Goal: Information Seeking & Learning: Compare options

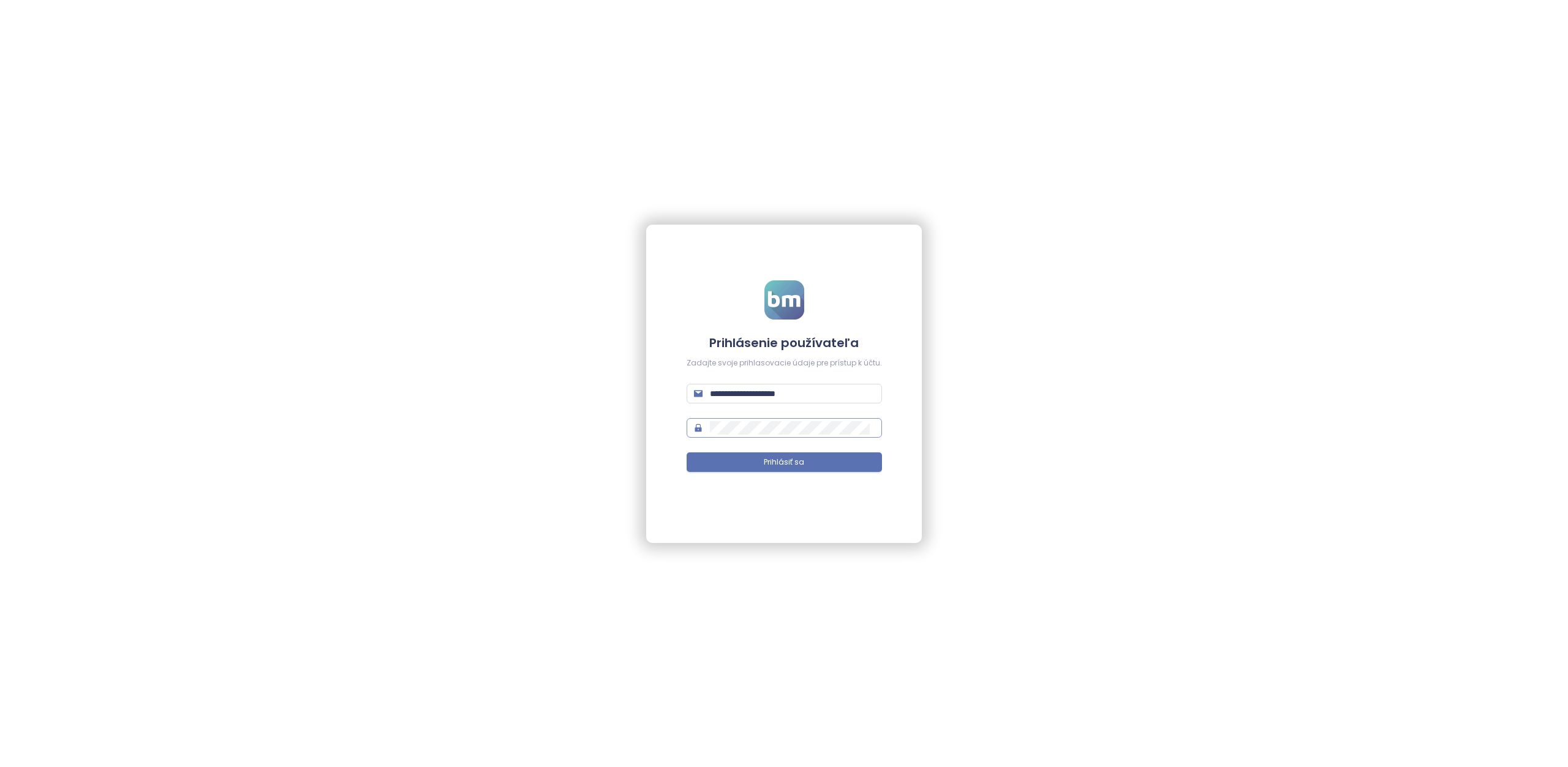
click at [765, 435] on span at bounding box center [784, 428] width 195 height 20
type input "**********"
click at [806, 465] on button "Prihlásiť sa" at bounding box center [784, 463] width 195 height 20
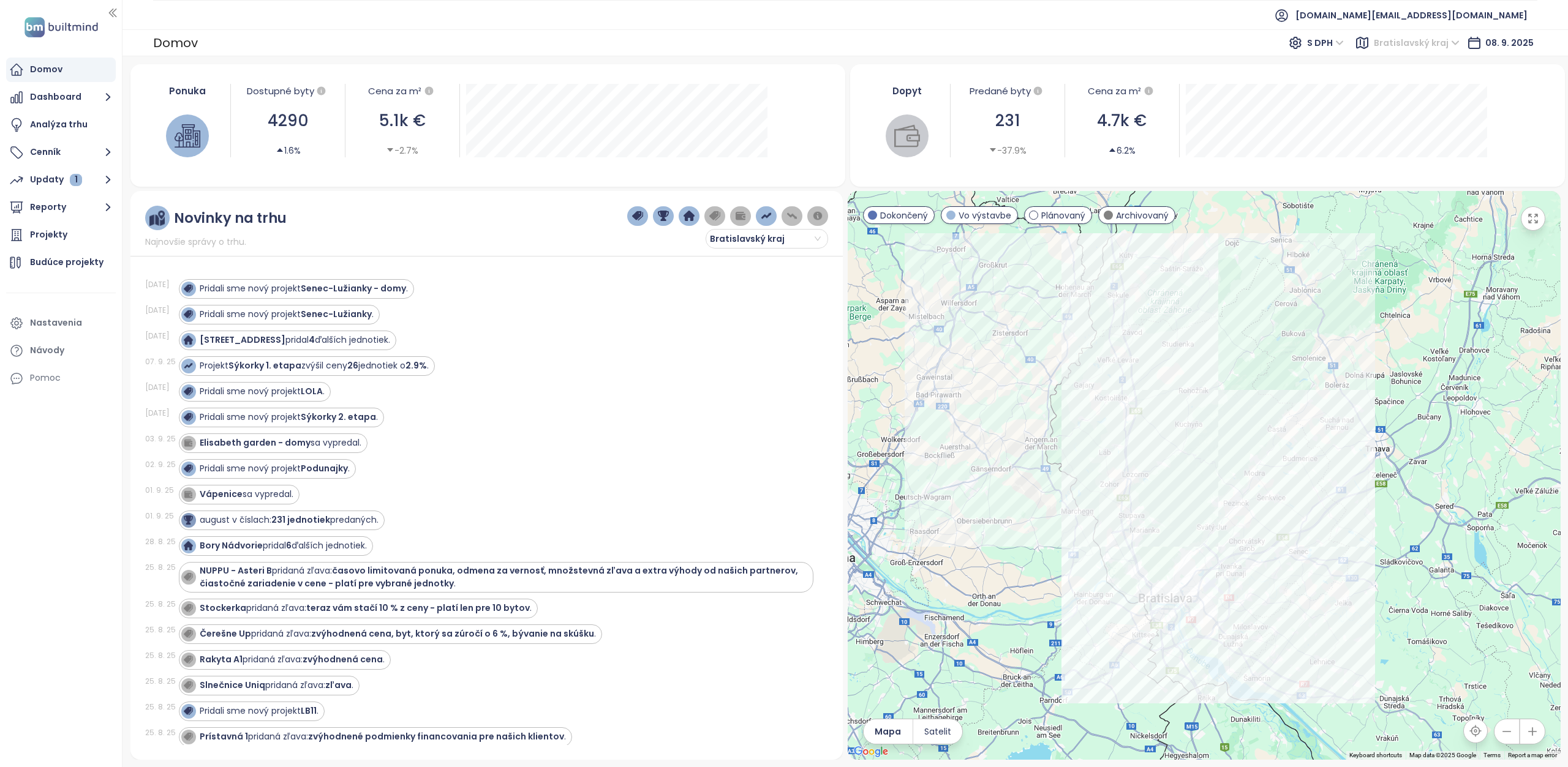
click at [1387, 46] on span "Bratislavský kraj" at bounding box center [1417, 43] width 86 height 19
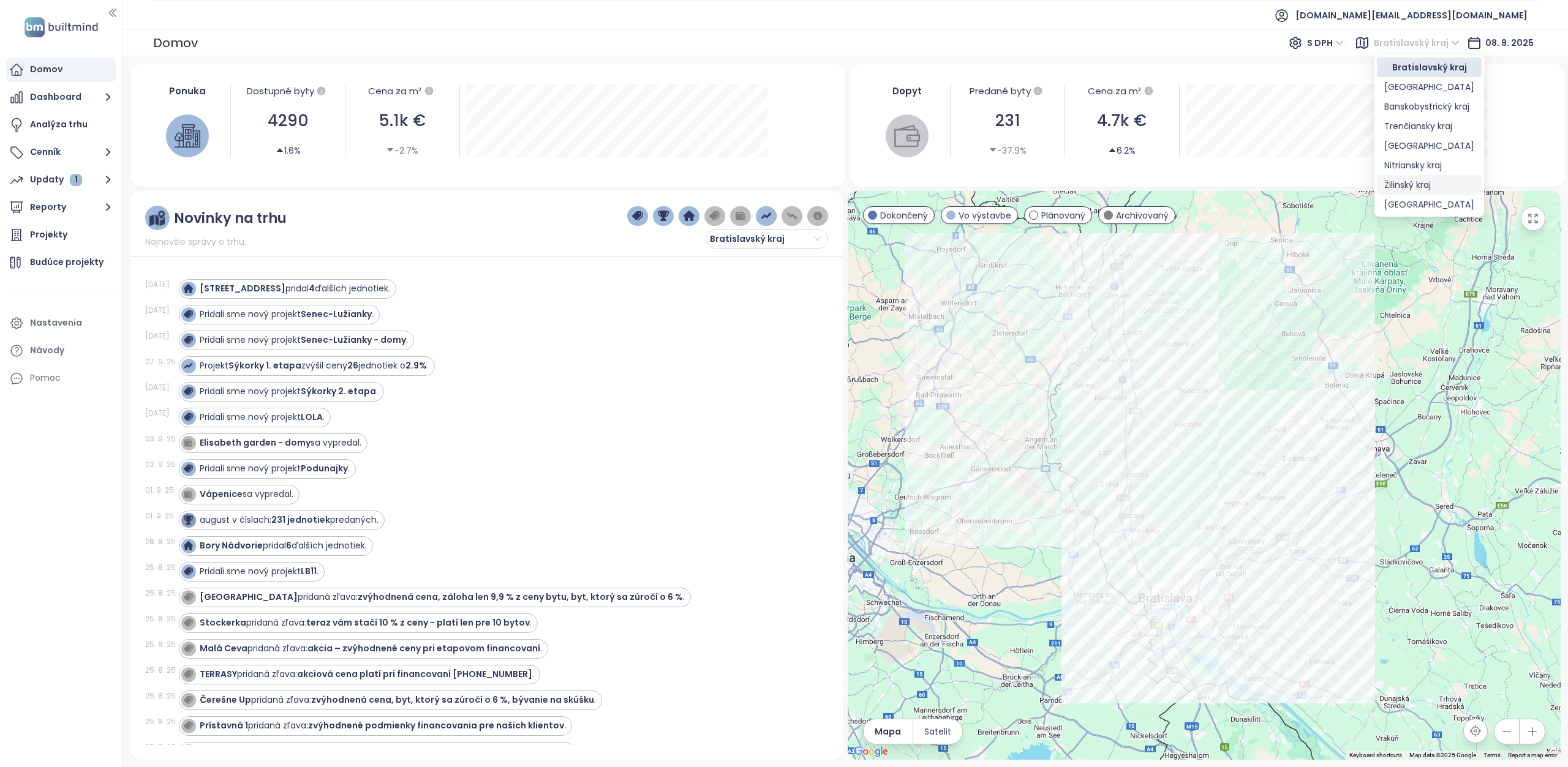
click at [1410, 183] on div "Žilinský kraj" at bounding box center [1430, 185] width 90 height 13
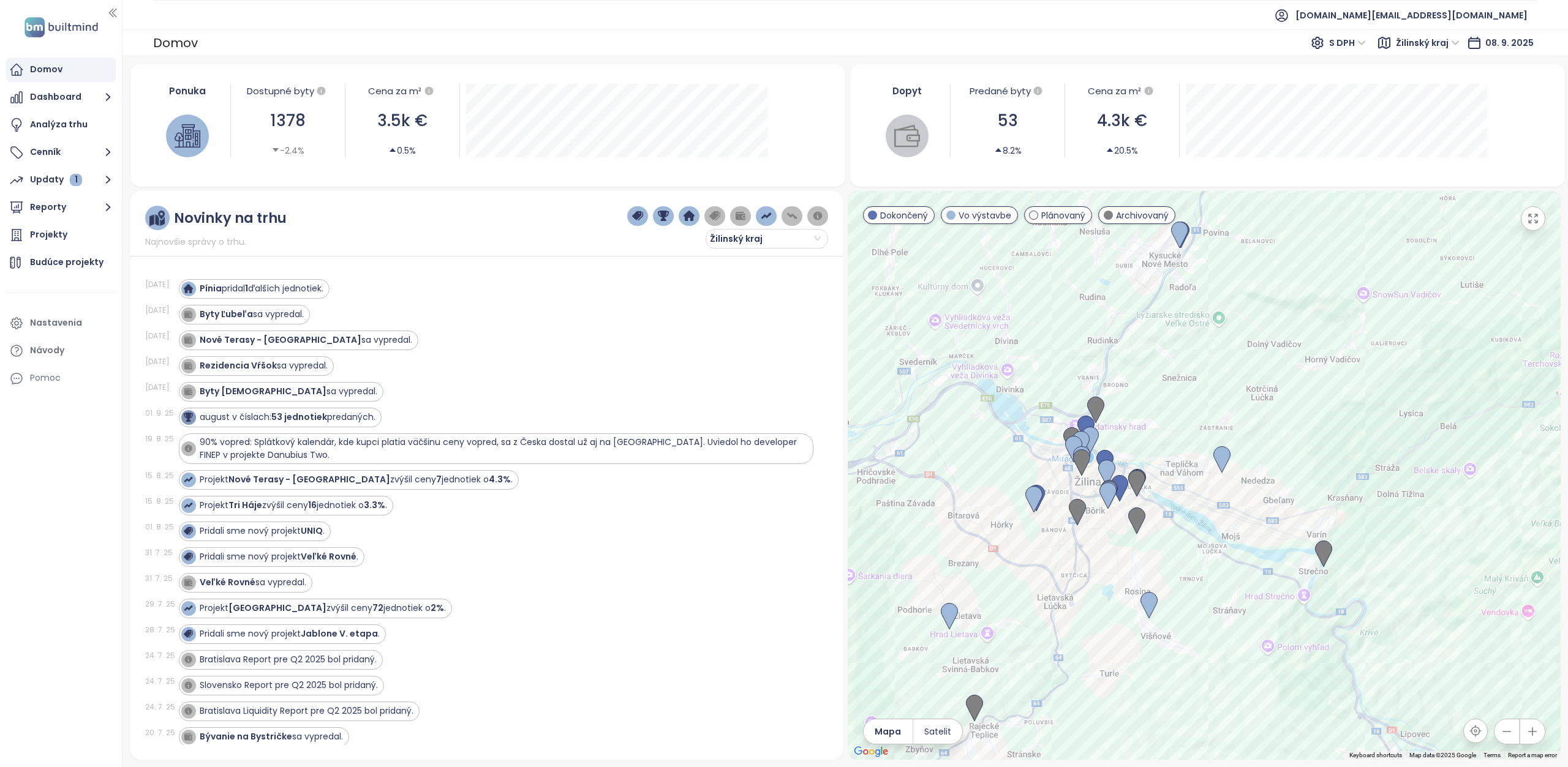
drag, startPoint x: 993, startPoint y: 473, endPoint x: 1072, endPoint y: 589, distance: 140.3
click at [1072, 589] on div at bounding box center [1204, 475] width 713 height 568
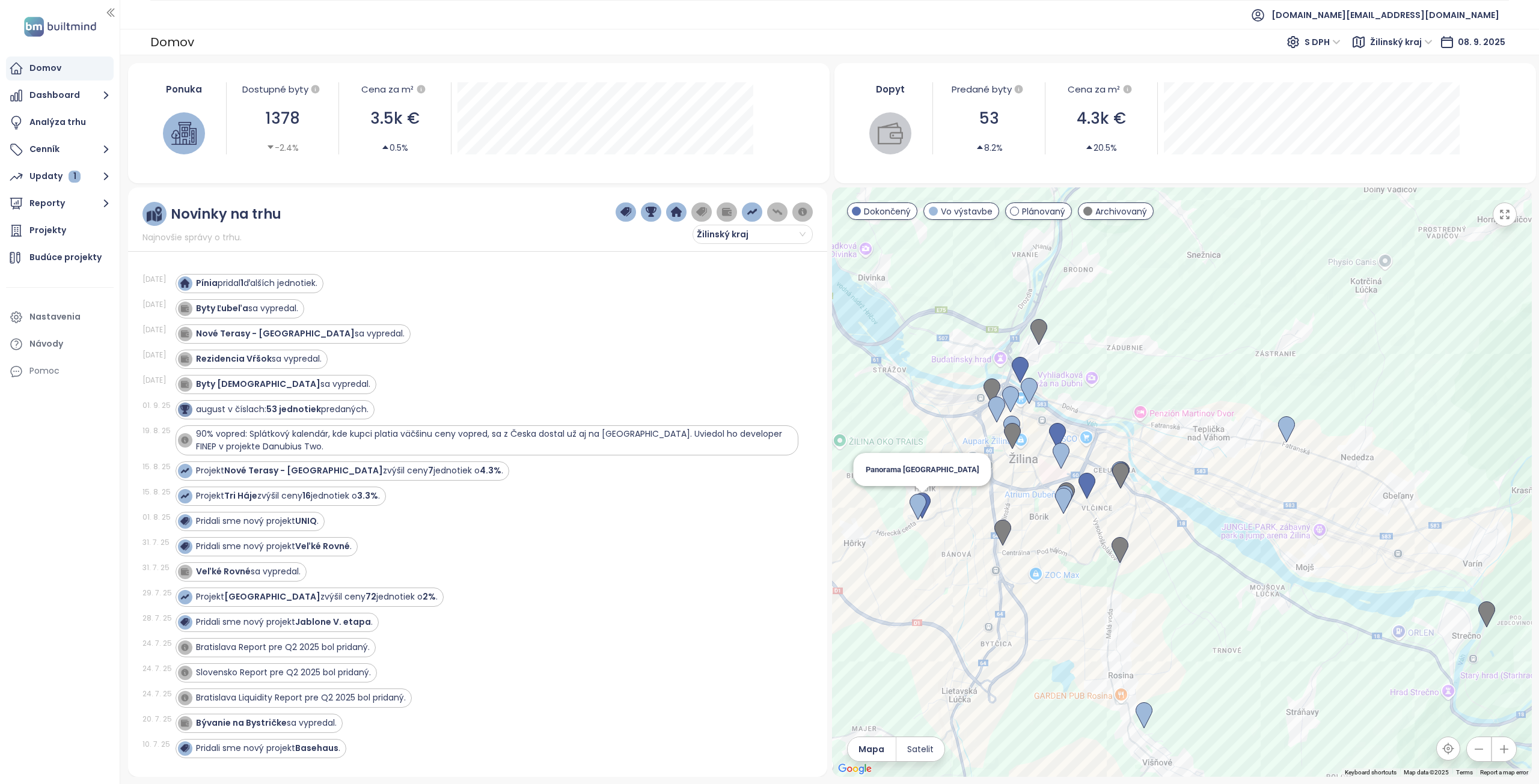
click at [927, 509] on img at bounding box center [922, 506] width 17 height 27
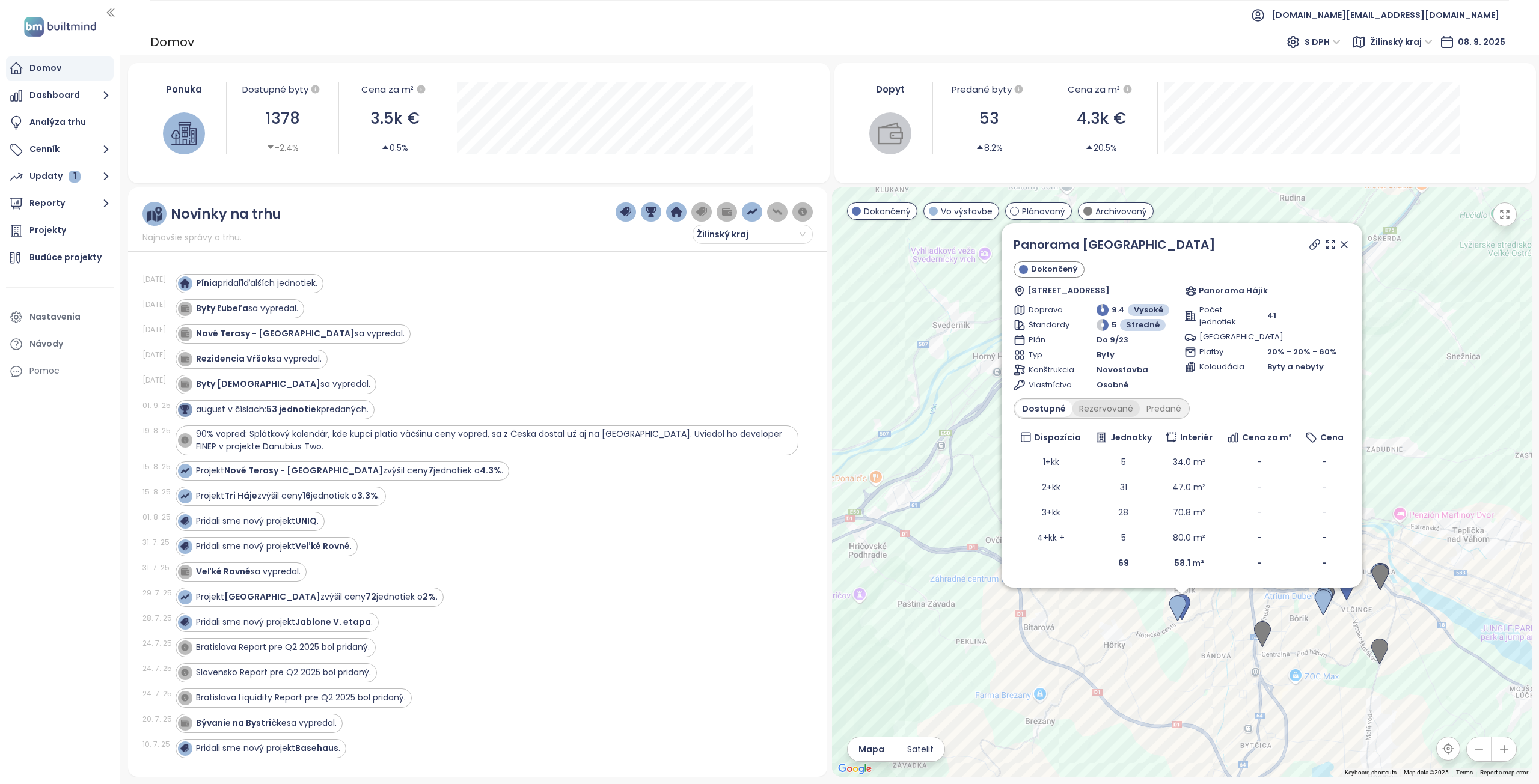
click at [1098, 411] on div "Rezervované" at bounding box center [1106, 409] width 68 height 17
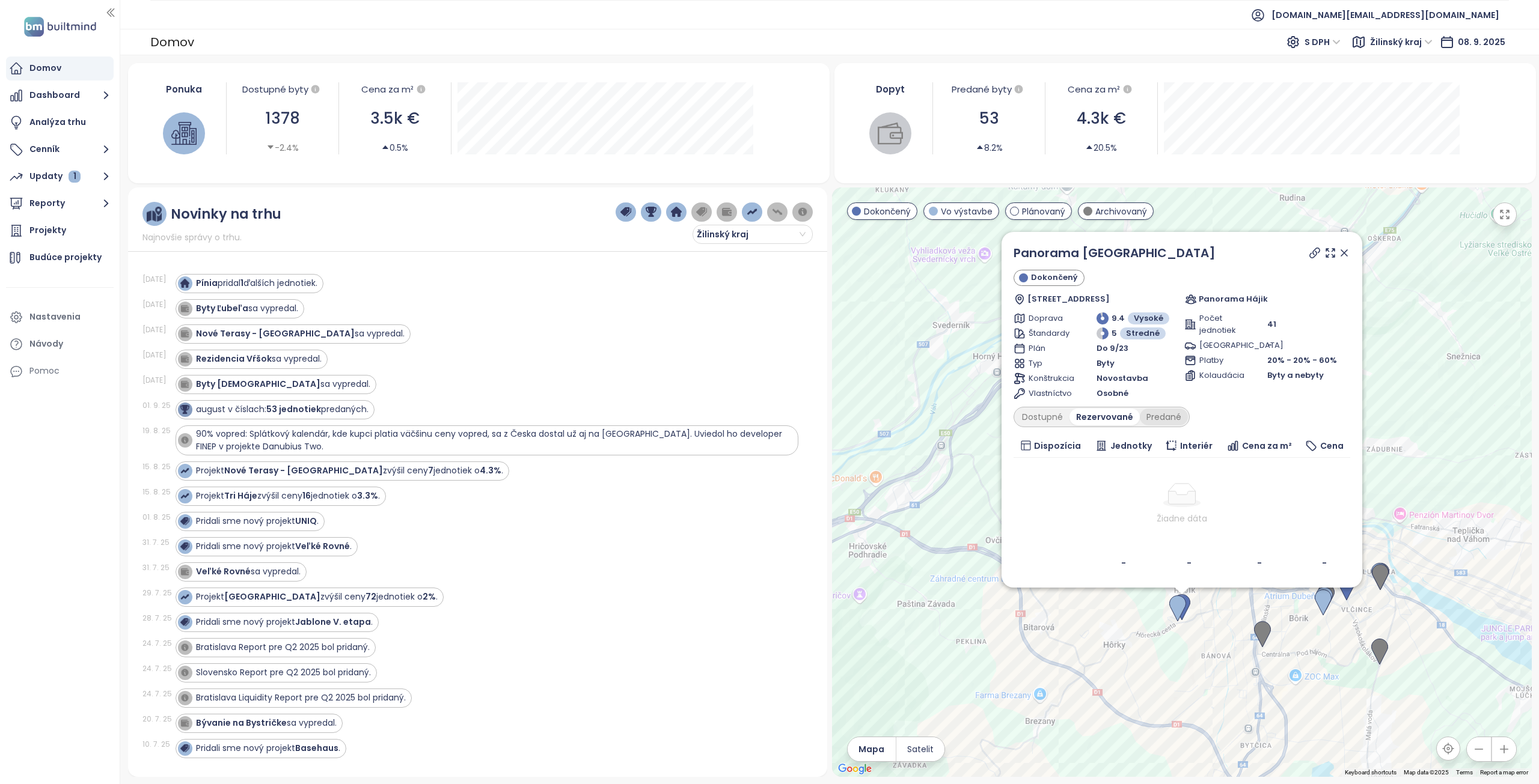
click at [1152, 413] on div "Predané" at bounding box center [1164, 417] width 48 height 17
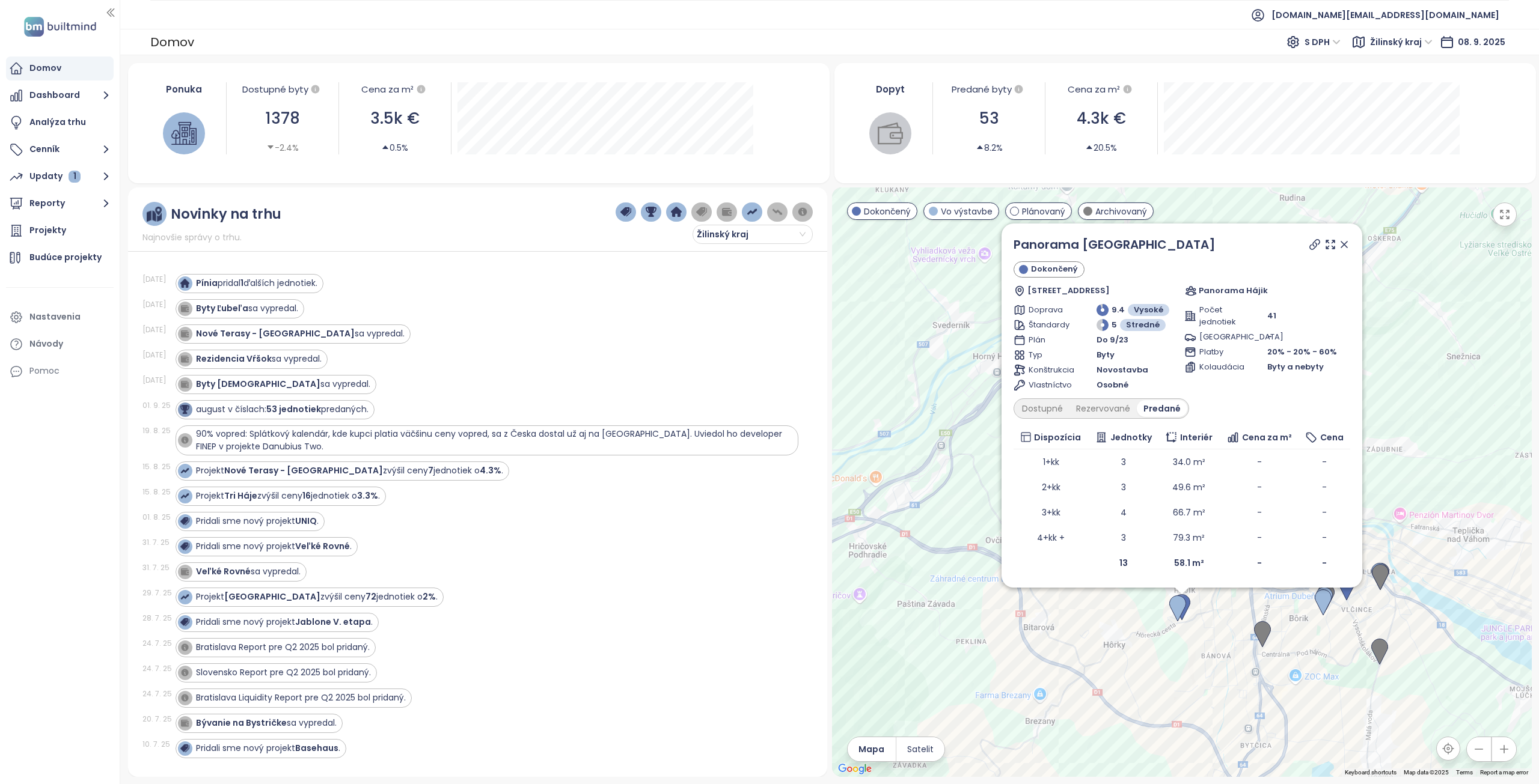
click at [1340, 243] on icon at bounding box center [1344, 244] width 12 height 12
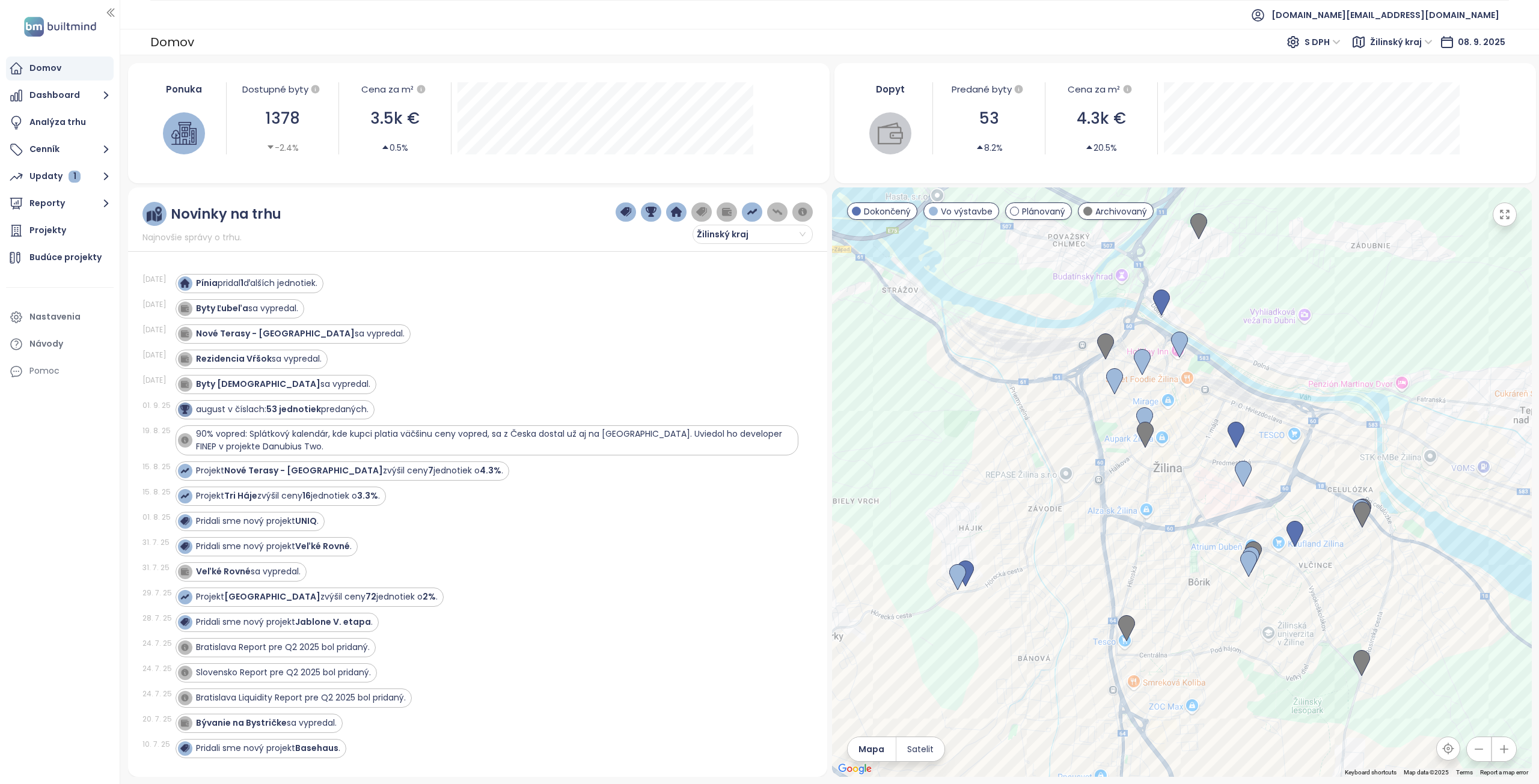
drag, startPoint x: 1215, startPoint y: 557, endPoint x: 1060, endPoint y: 506, distance: 163.2
click at [1060, 506] on div at bounding box center [1182, 483] width 700 height 590
click at [1130, 629] on img at bounding box center [1127, 628] width 17 height 27
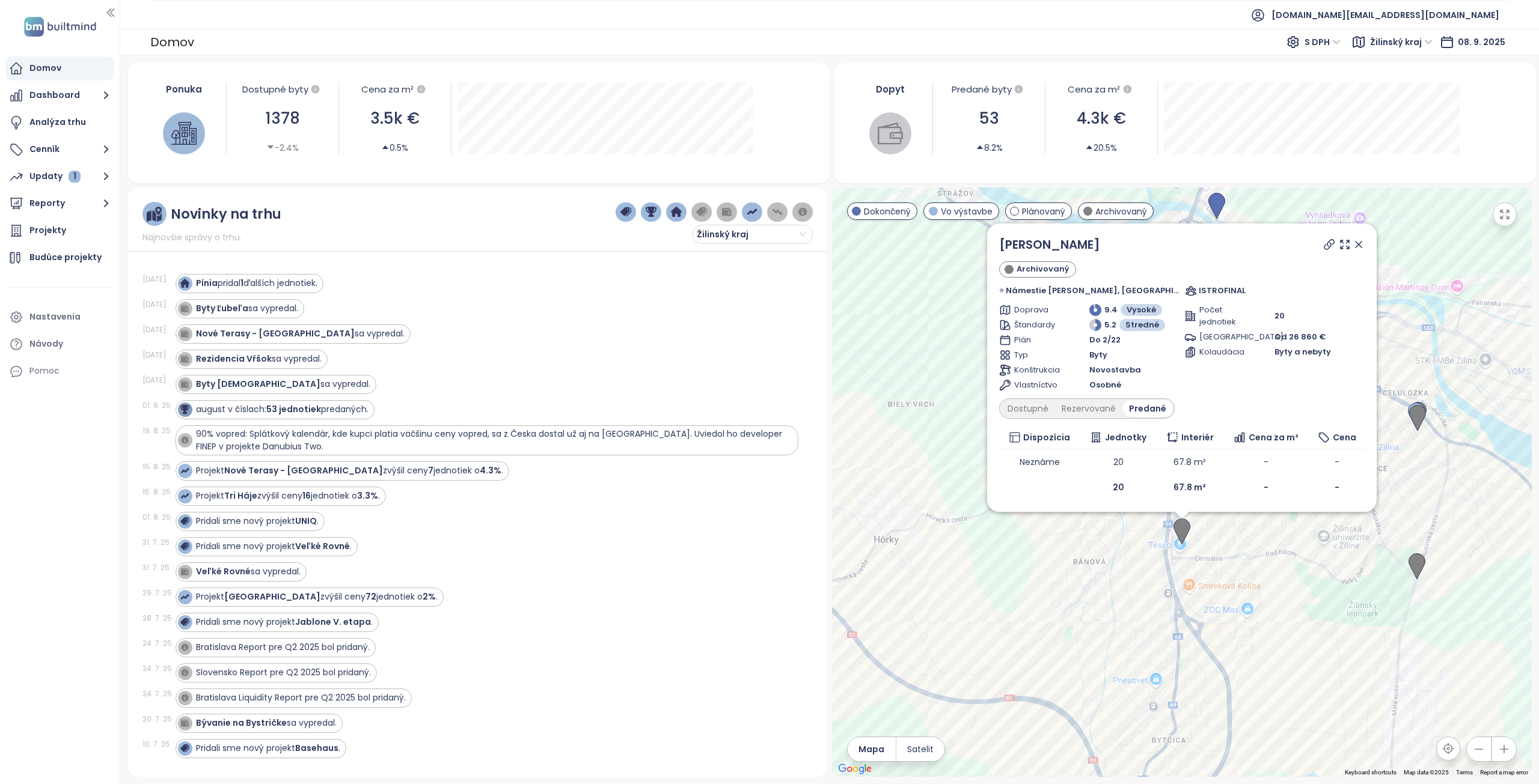
click at [1352, 244] on icon at bounding box center [1358, 244] width 12 height 12
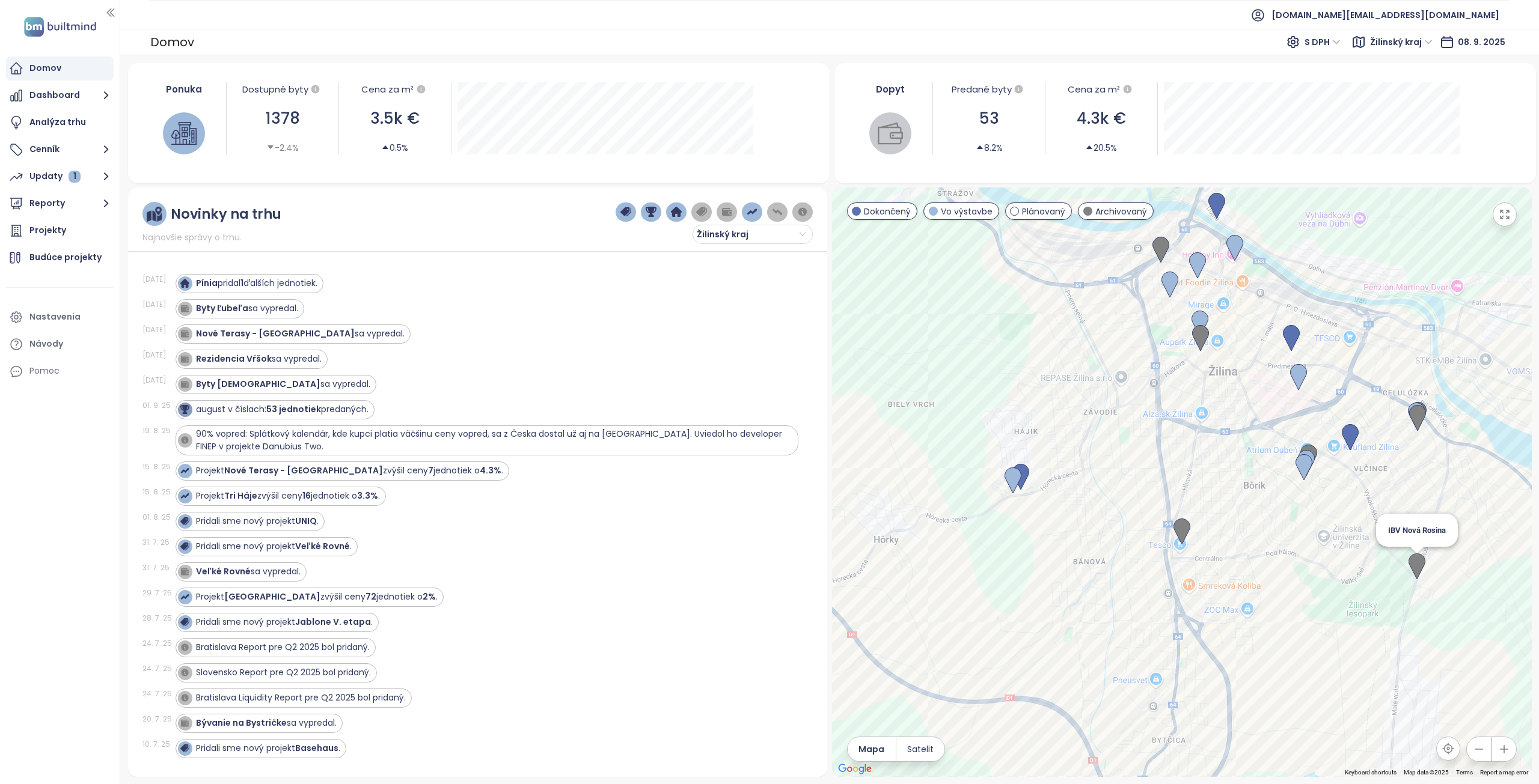
click at [1419, 568] on img at bounding box center [1417, 566] width 17 height 27
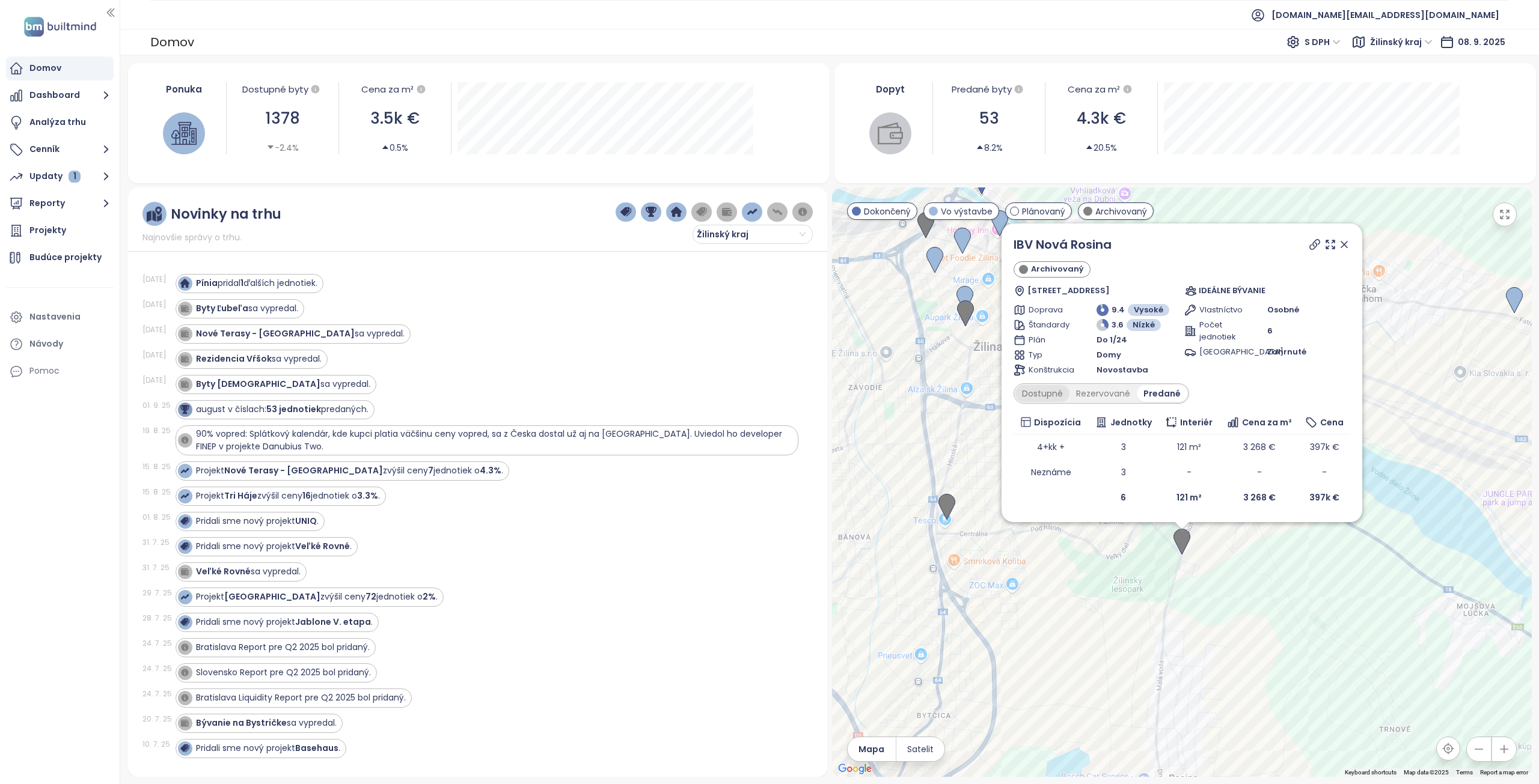
click at [1051, 395] on div "Dostupné" at bounding box center [1042, 394] width 54 height 17
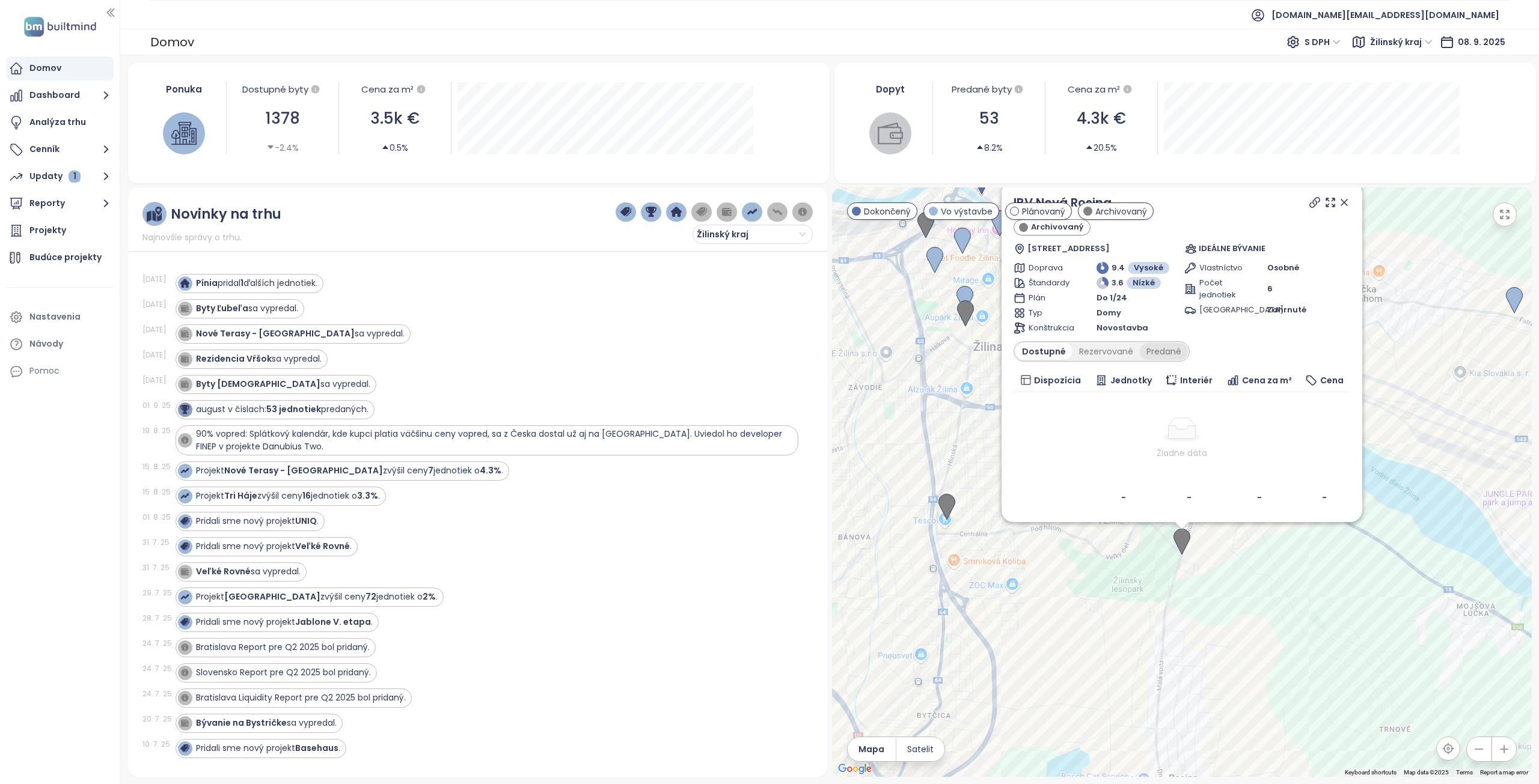
click at [1167, 349] on div "Predané" at bounding box center [1164, 351] width 48 height 17
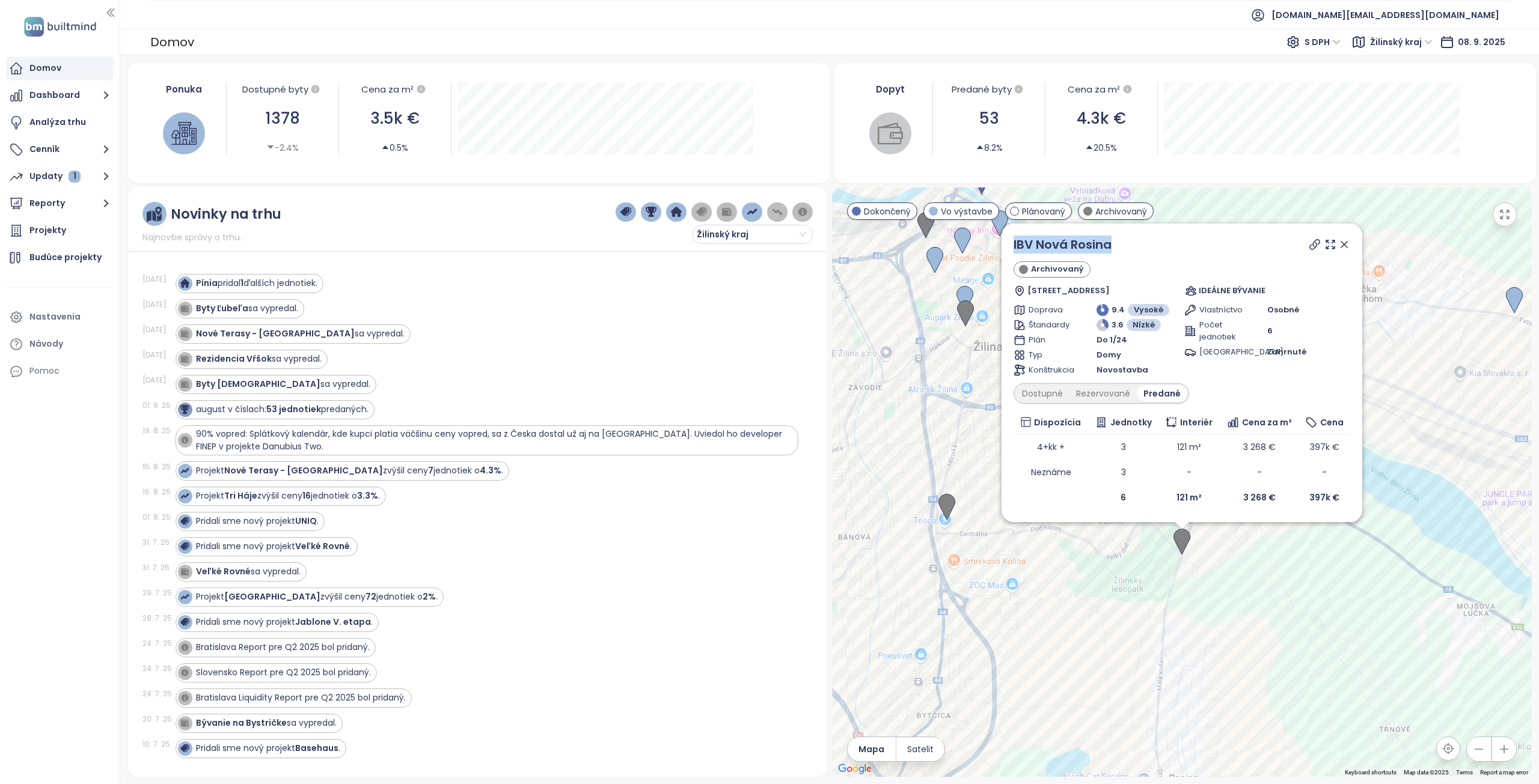
drag, startPoint x: 1076, startPoint y: 246, endPoint x: 1009, endPoint y: 245, distance: 67.0
click at [1009, 245] on div "IBV Nová Rosina Archivovaný Rosinská cesta 17A, 010 08 [GEOGRAPHIC_DATA], [GEOG…" at bounding box center [1182, 373] width 361 height 299
copy link "IBV Nová Rosina"
click at [1345, 247] on icon at bounding box center [1344, 244] width 12 height 12
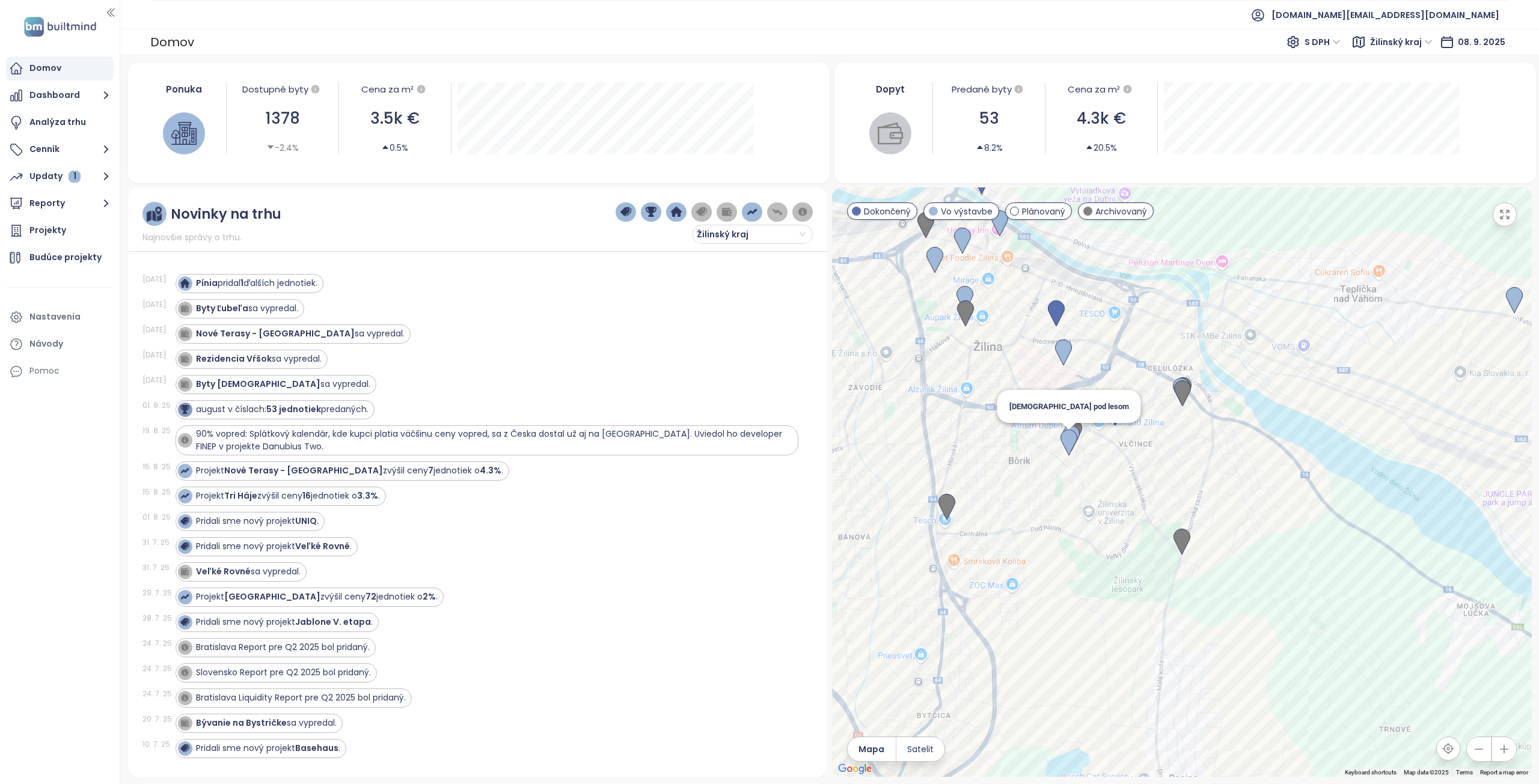
click at [1064, 442] on img at bounding box center [1069, 442] width 17 height 27
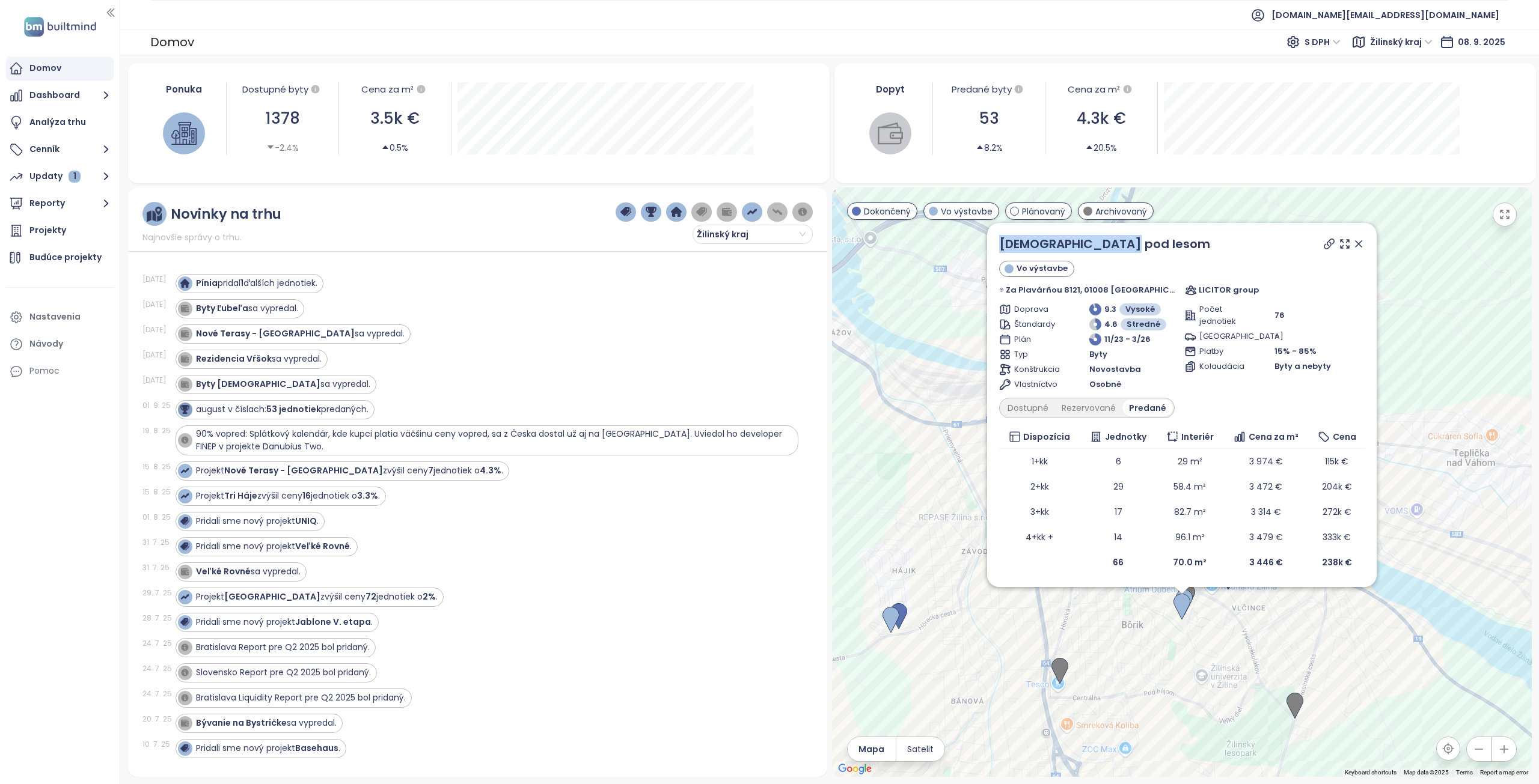
drag, startPoint x: 1162, startPoint y: 245, endPoint x: 1004, endPoint y: 247, distance: 158.0
click at [1004, 247] on div "Kvetnica pod lesom Vo výstavbe Za Plavárňou 8121, 01008 [GEOGRAPHIC_DATA], 010 …" at bounding box center [1182, 405] width 389 height 364
copy link "[DEMOGRAPHIC_DATA] pod lesom"
click at [1031, 405] on div "Dostupné" at bounding box center [1028, 408] width 54 height 17
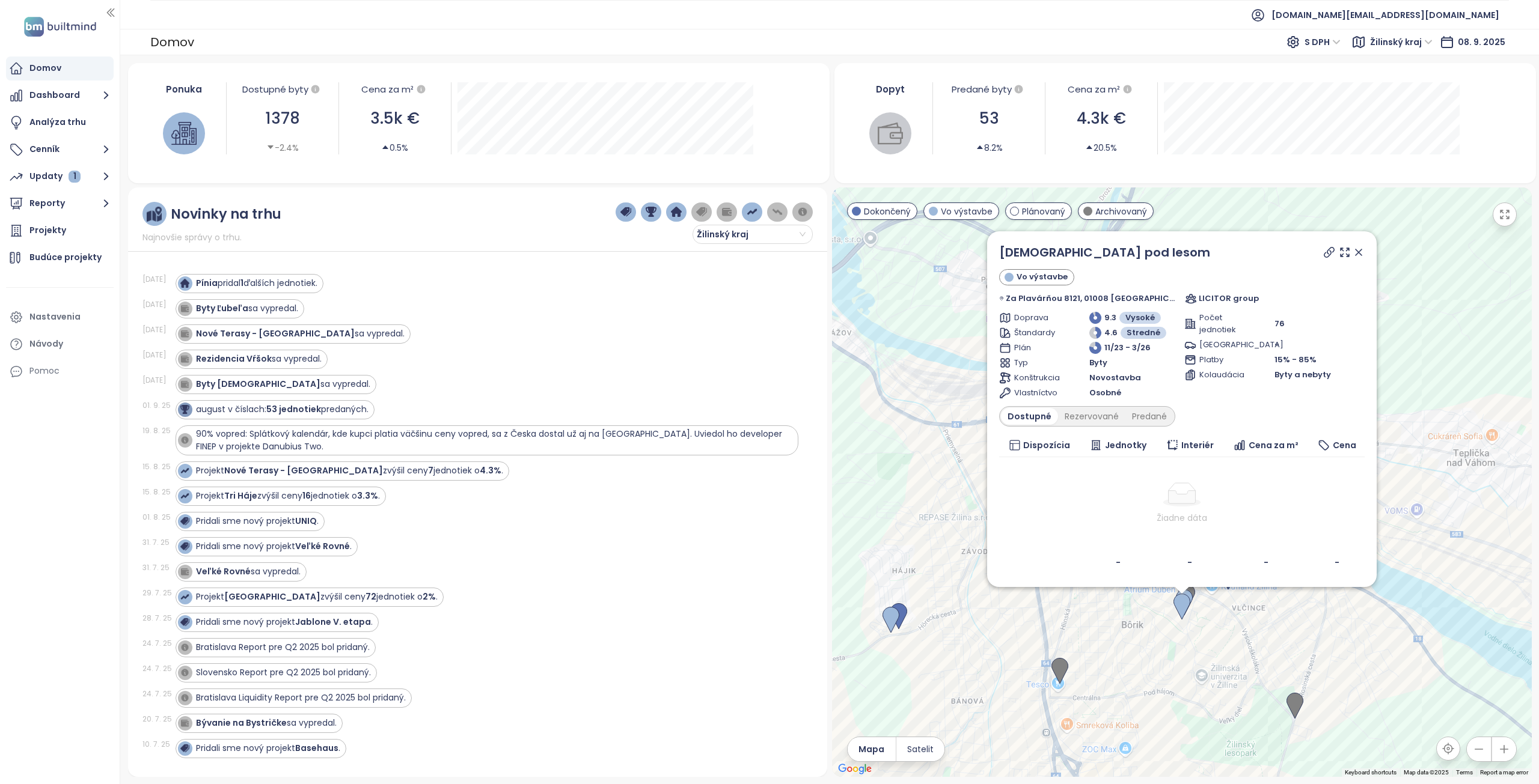
click at [1352, 254] on icon at bounding box center [1358, 252] width 12 height 12
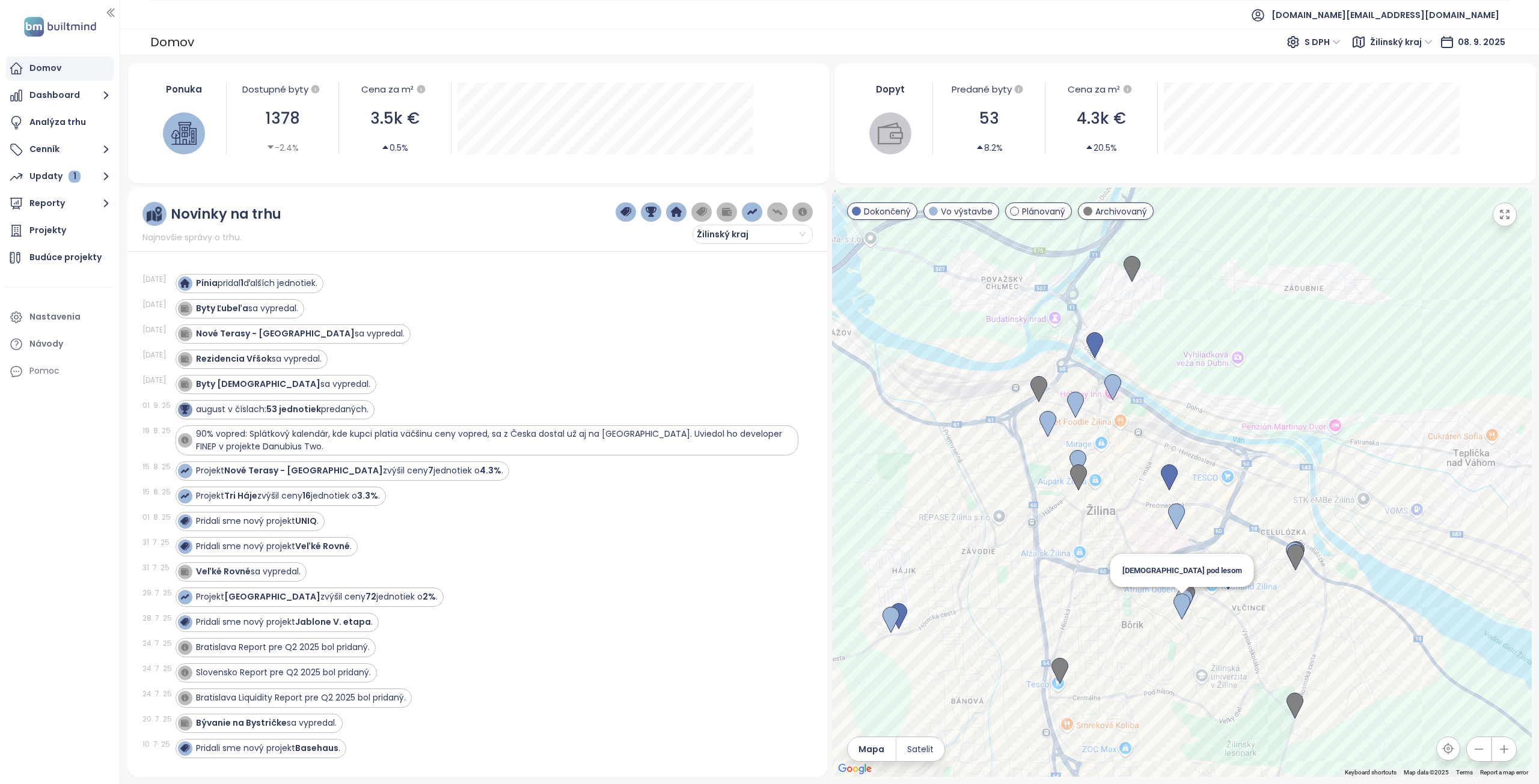
click at [1180, 604] on img at bounding box center [1182, 607] width 17 height 27
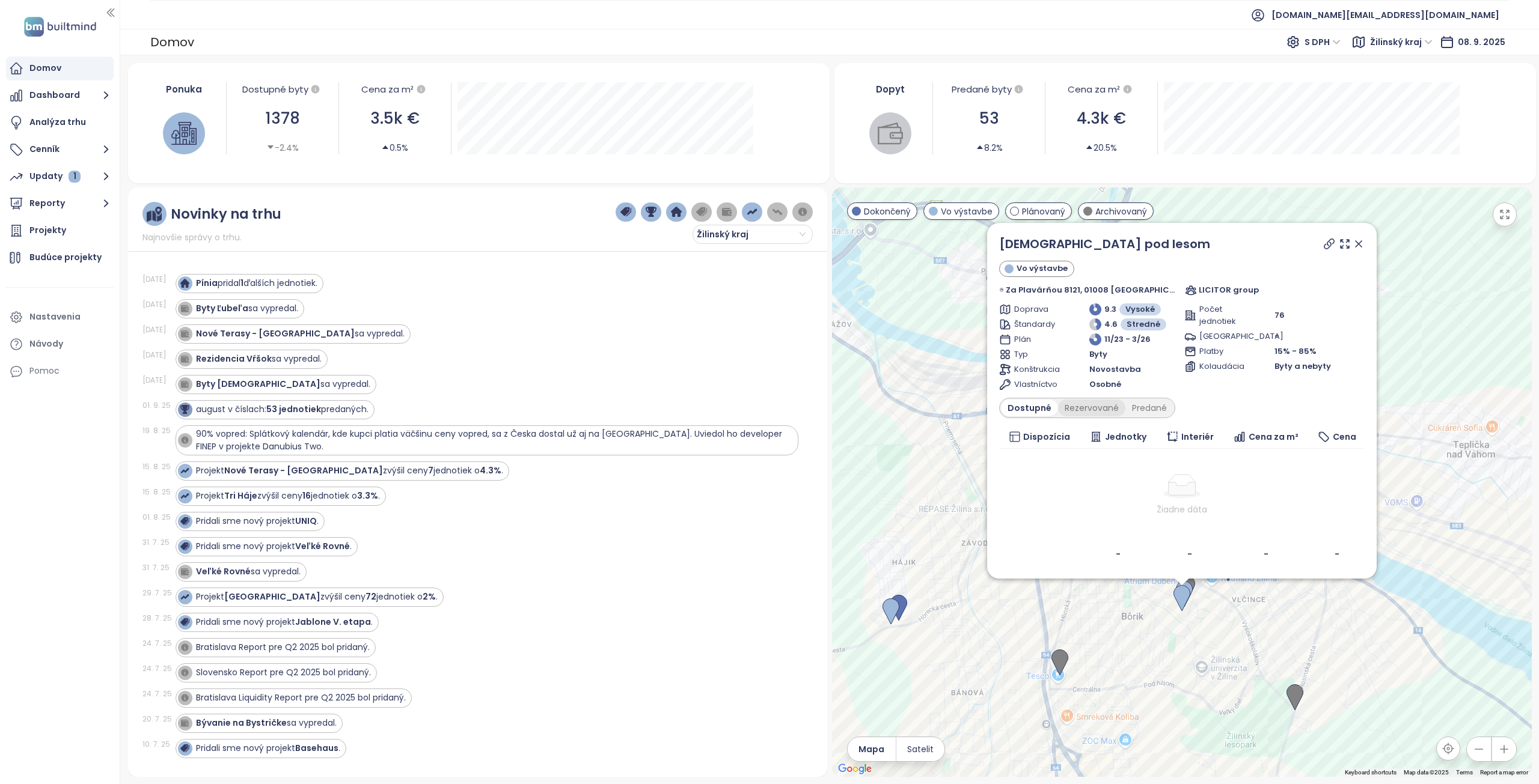
click at [1117, 411] on div "Rezervované" at bounding box center [1092, 408] width 68 height 17
click at [1151, 414] on div "Predané" at bounding box center [1150, 408] width 48 height 17
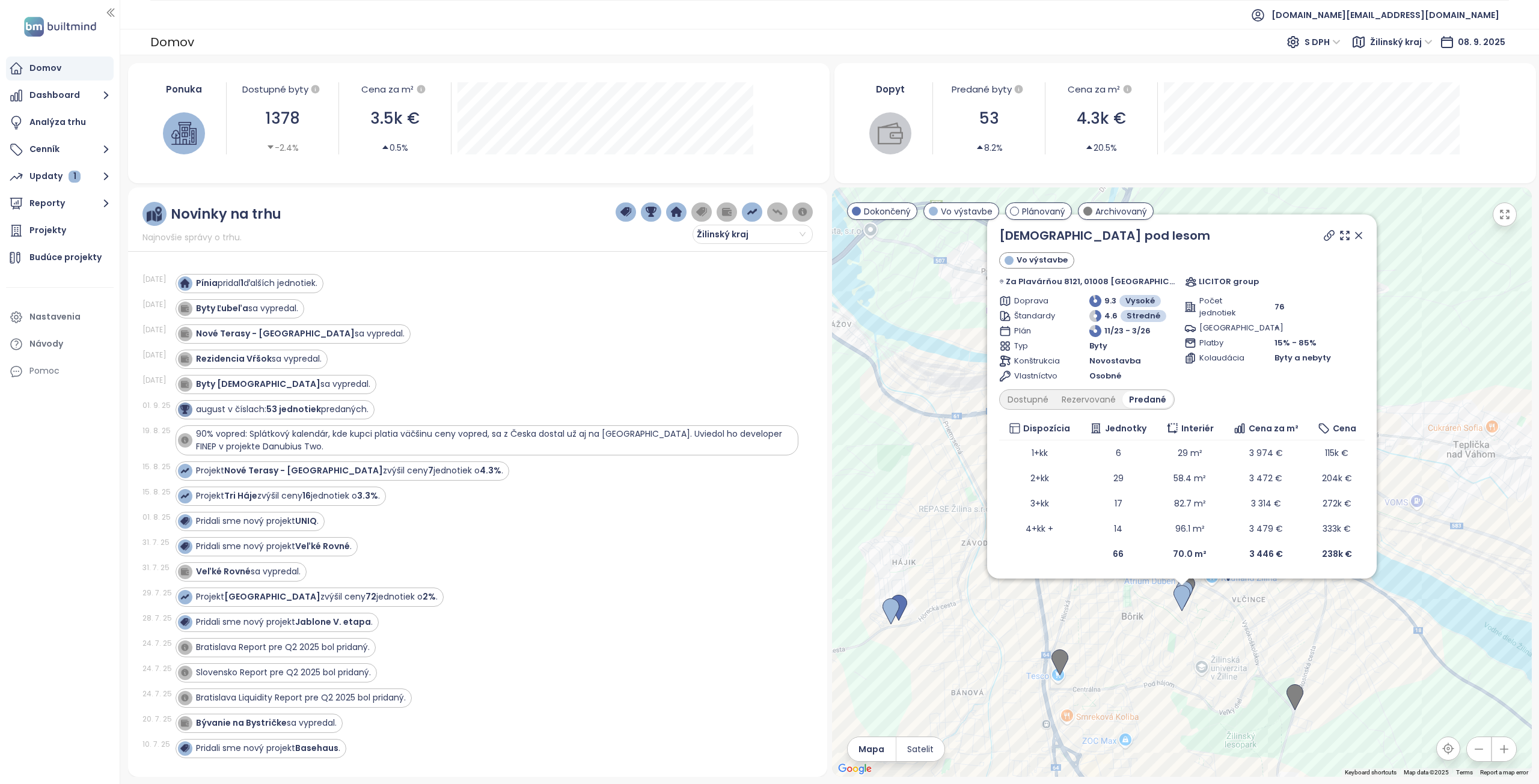
click at [1356, 236] on icon at bounding box center [1358, 235] width 6 height 6
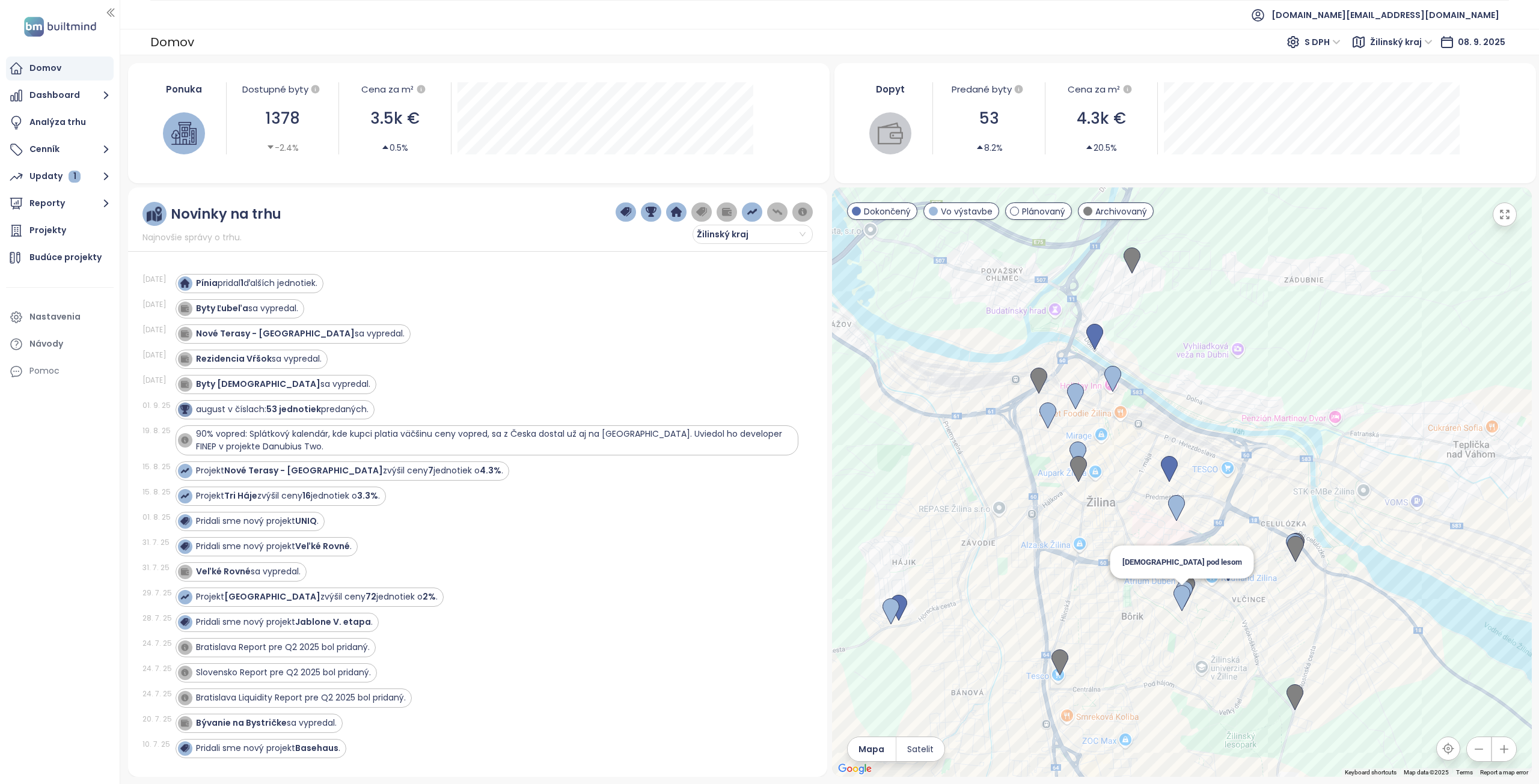
click at [1185, 601] on img at bounding box center [1182, 598] width 17 height 27
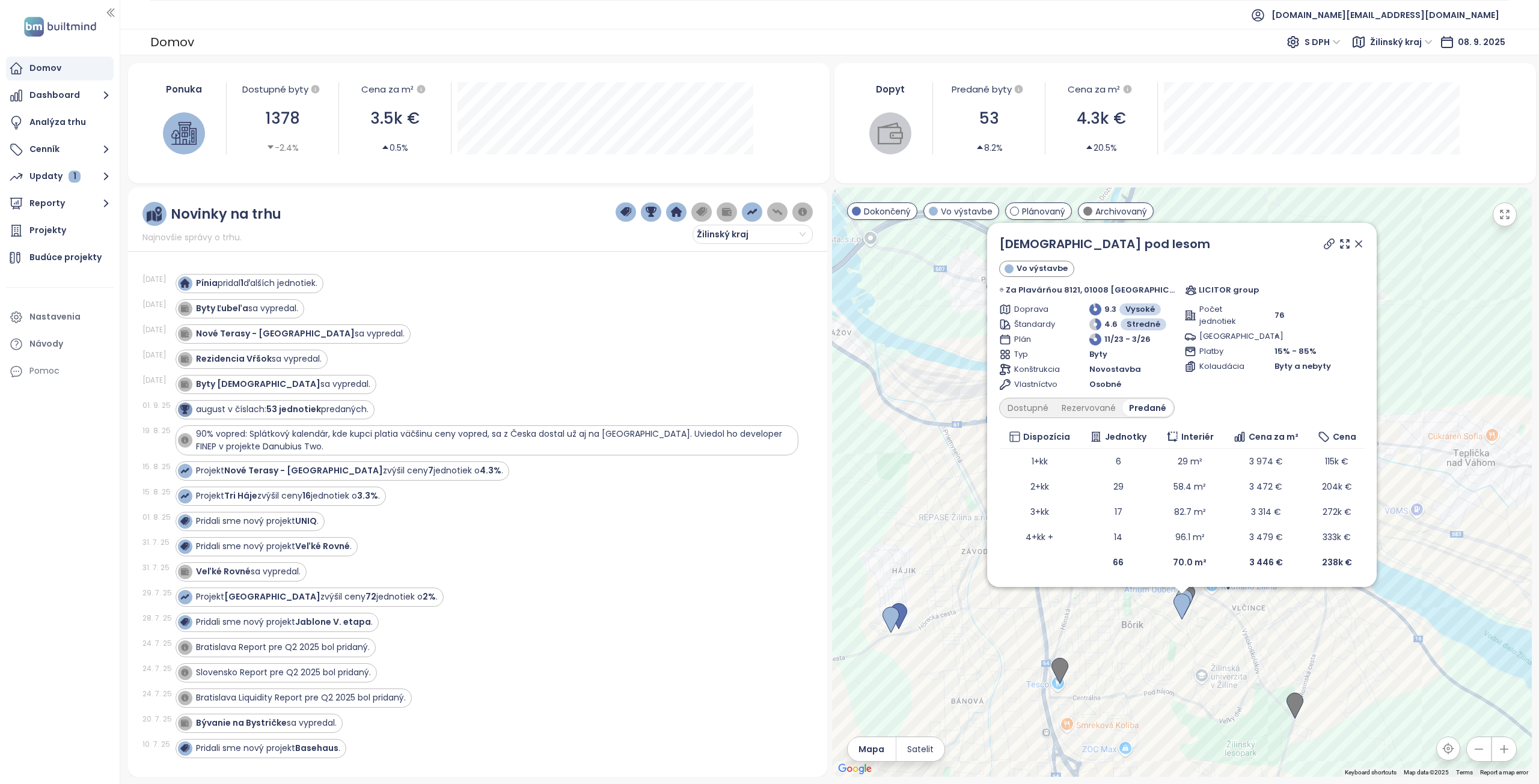
click at [1352, 239] on icon at bounding box center [1358, 244] width 12 height 12
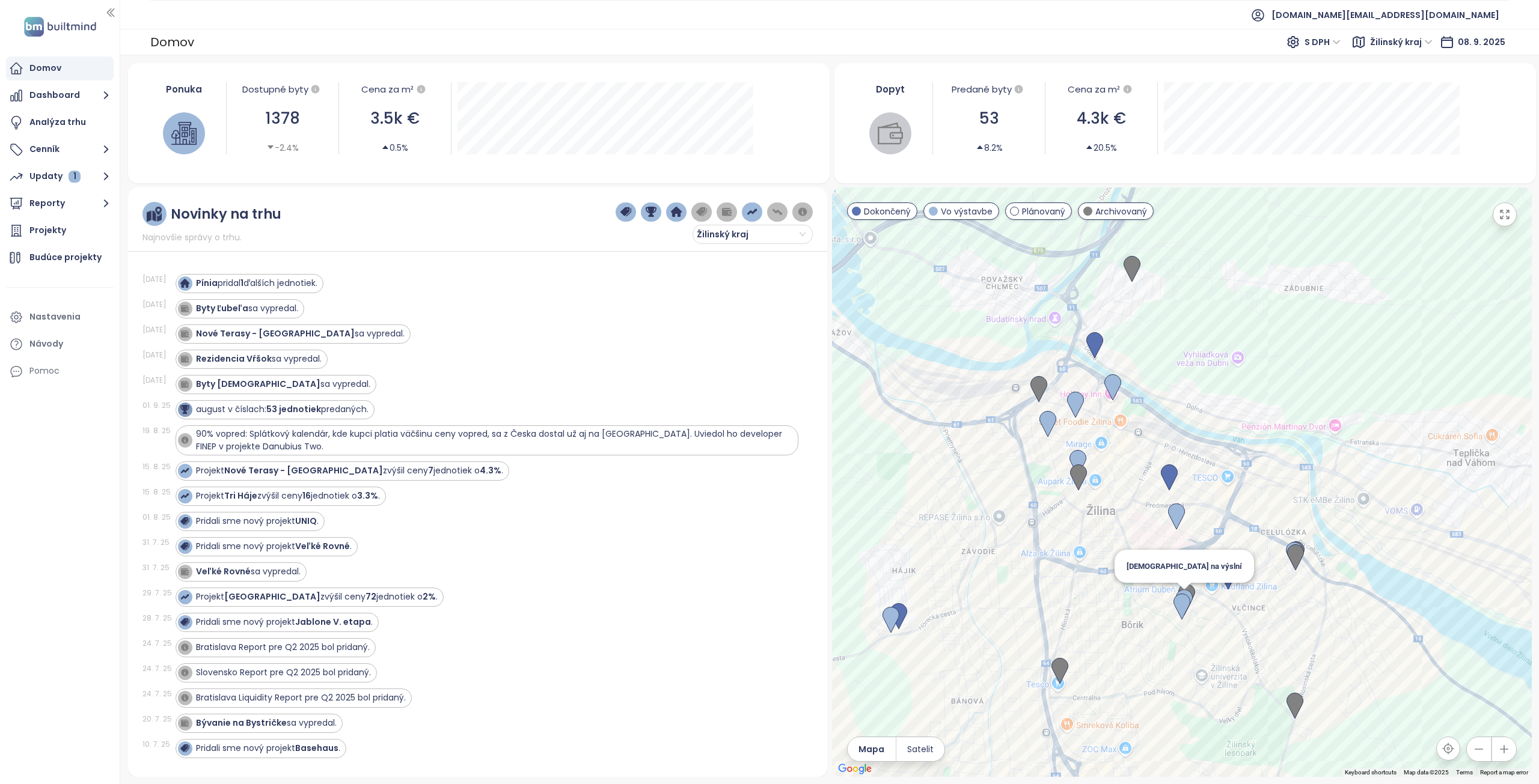
click at [1185, 590] on img at bounding box center [1184, 603] width 17 height 27
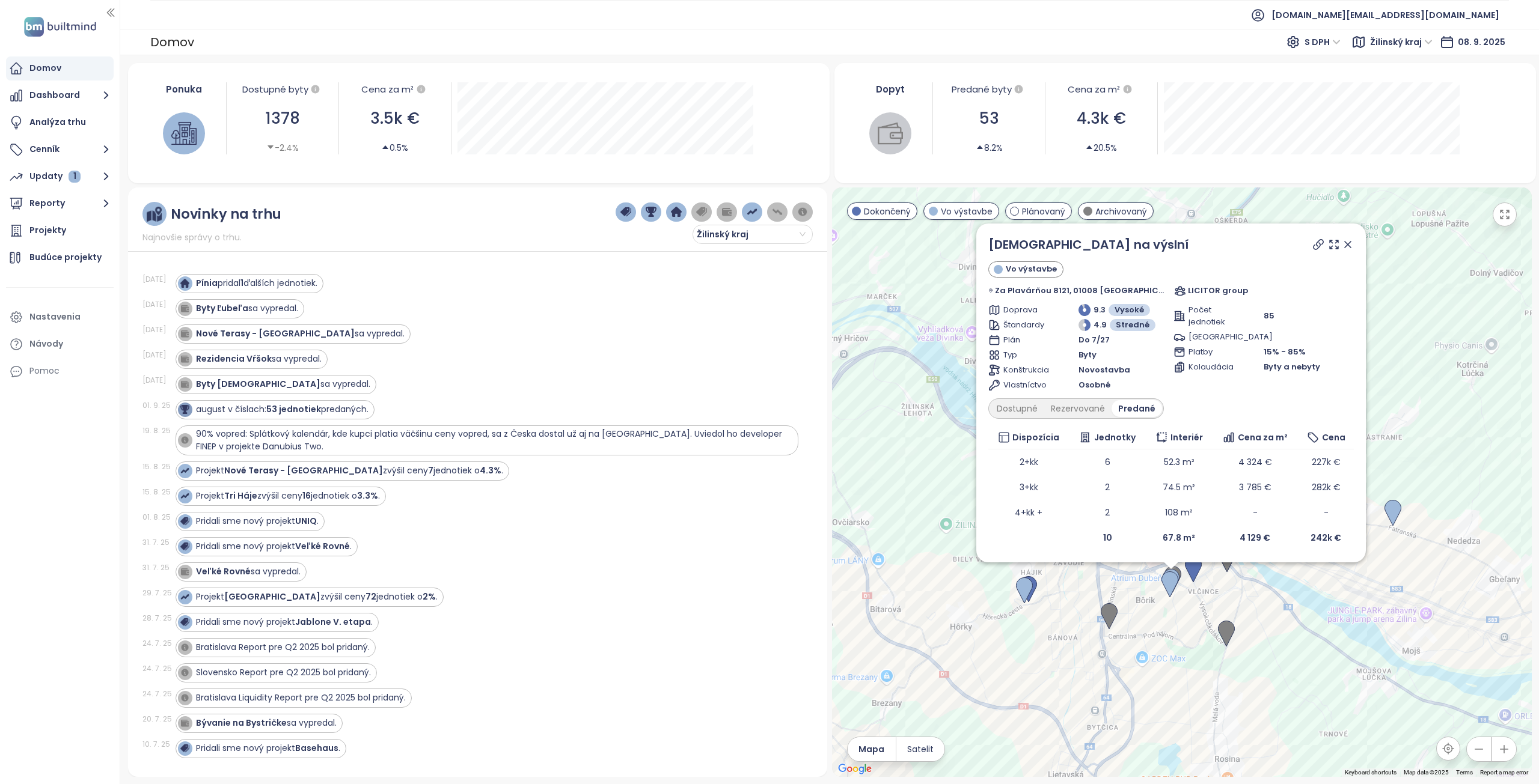
click at [1342, 245] on icon at bounding box center [1348, 244] width 12 height 12
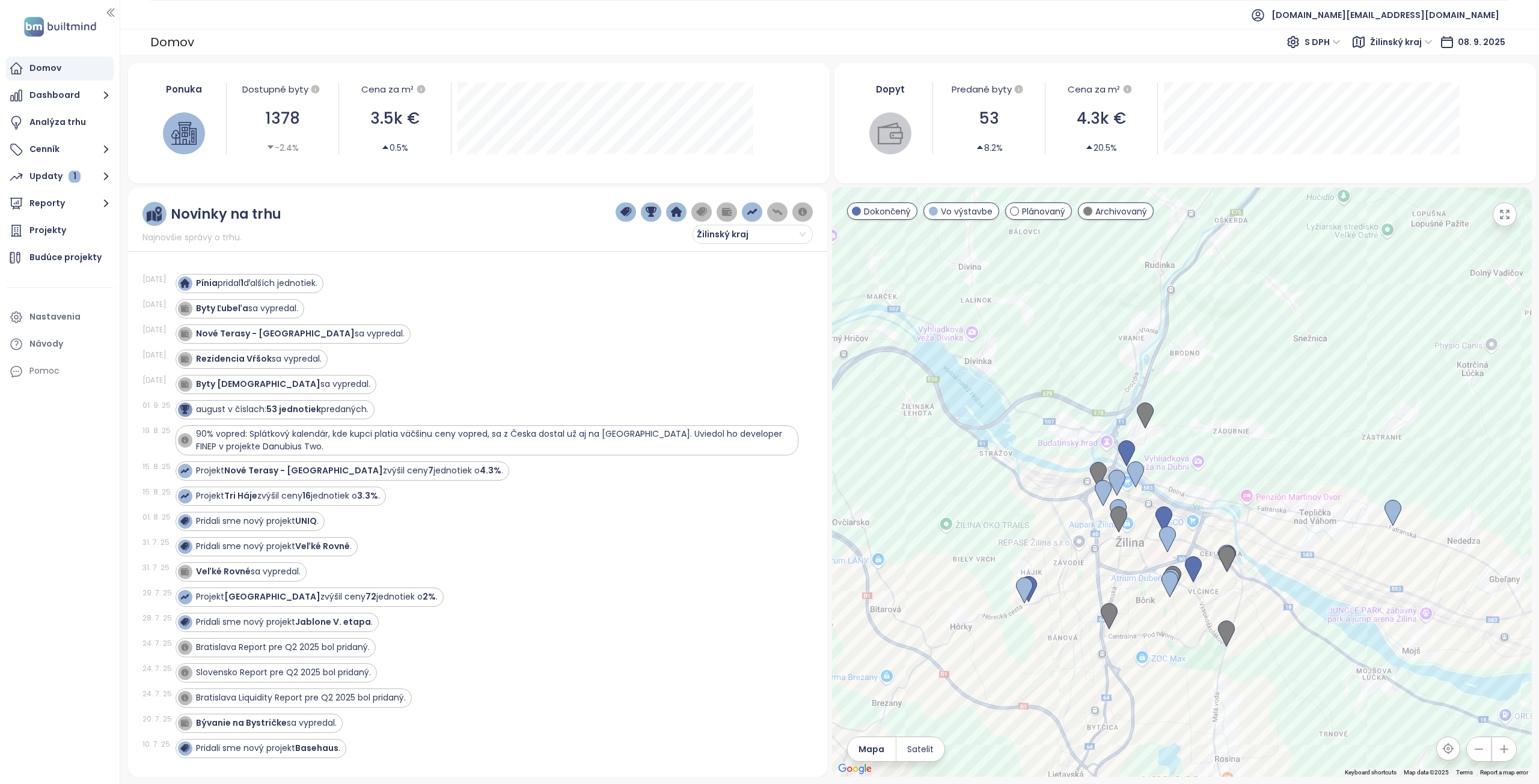
click at [1384, 51] on span "Žilinský kraj" at bounding box center [1403, 42] width 74 height 21
click at [1383, 47] on span "Žilinský kraj" at bounding box center [1401, 42] width 62 height 18
click at [1404, 121] on div "Trenčiansky kraj" at bounding box center [1423, 123] width 88 height 13
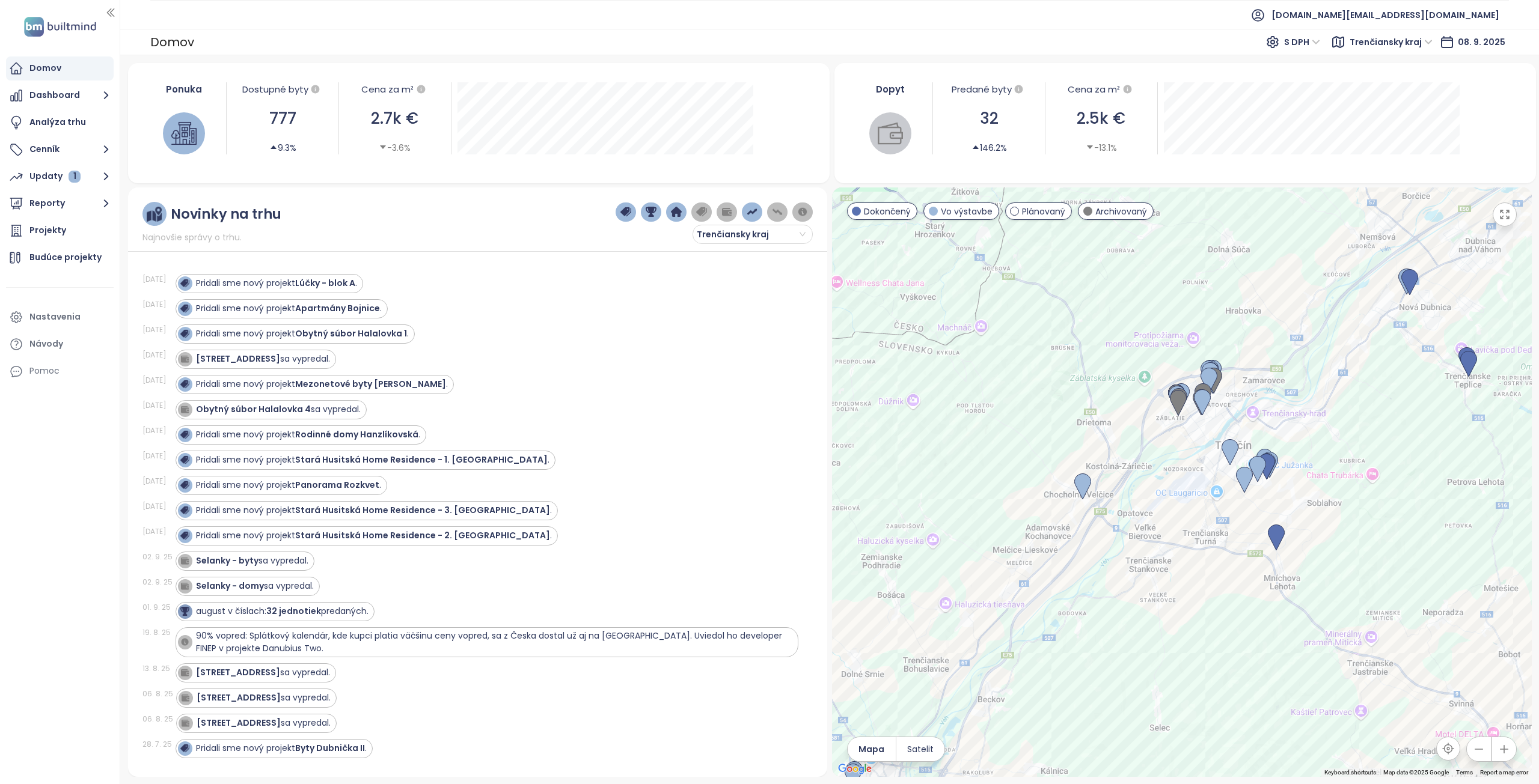
drag, startPoint x: 1188, startPoint y: 544, endPoint x: 1138, endPoint y: 488, distance: 75.1
click at [1138, 488] on div at bounding box center [1182, 483] width 700 height 590
click at [1280, 534] on img at bounding box center [1276, 538] width 17 height 27
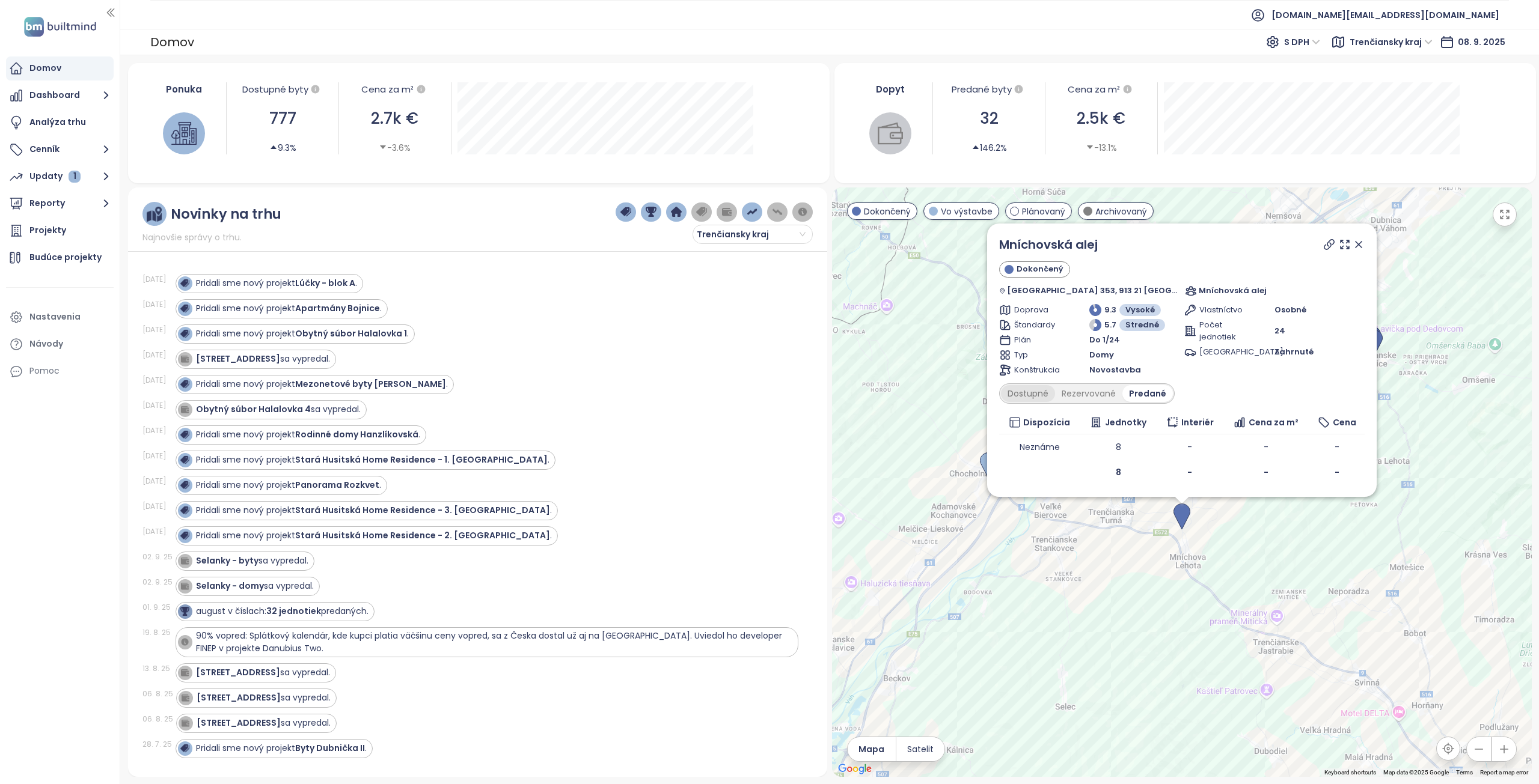
click at [1054, 394] on div "Dostupné" at bounding box center [1028, 394] width 54 height 17
drag, startPoint x: 1120, startPoint y: 247, endPoint x: 1008, endPoint y: 247, distance: 112.0
click at [1008, 247] on div "Mníchovská alej Dokončený [GEOGRAPHIC_DATA] 353, 913 21 [GEOGRAPHIC_DATA], [GEO…" at bounding box center [1182, 360] width 389 height 273
copy link "Mníchovská alej"
click at [1356, 244] on icon at bounding box center [1358, 244] width 6 height 6
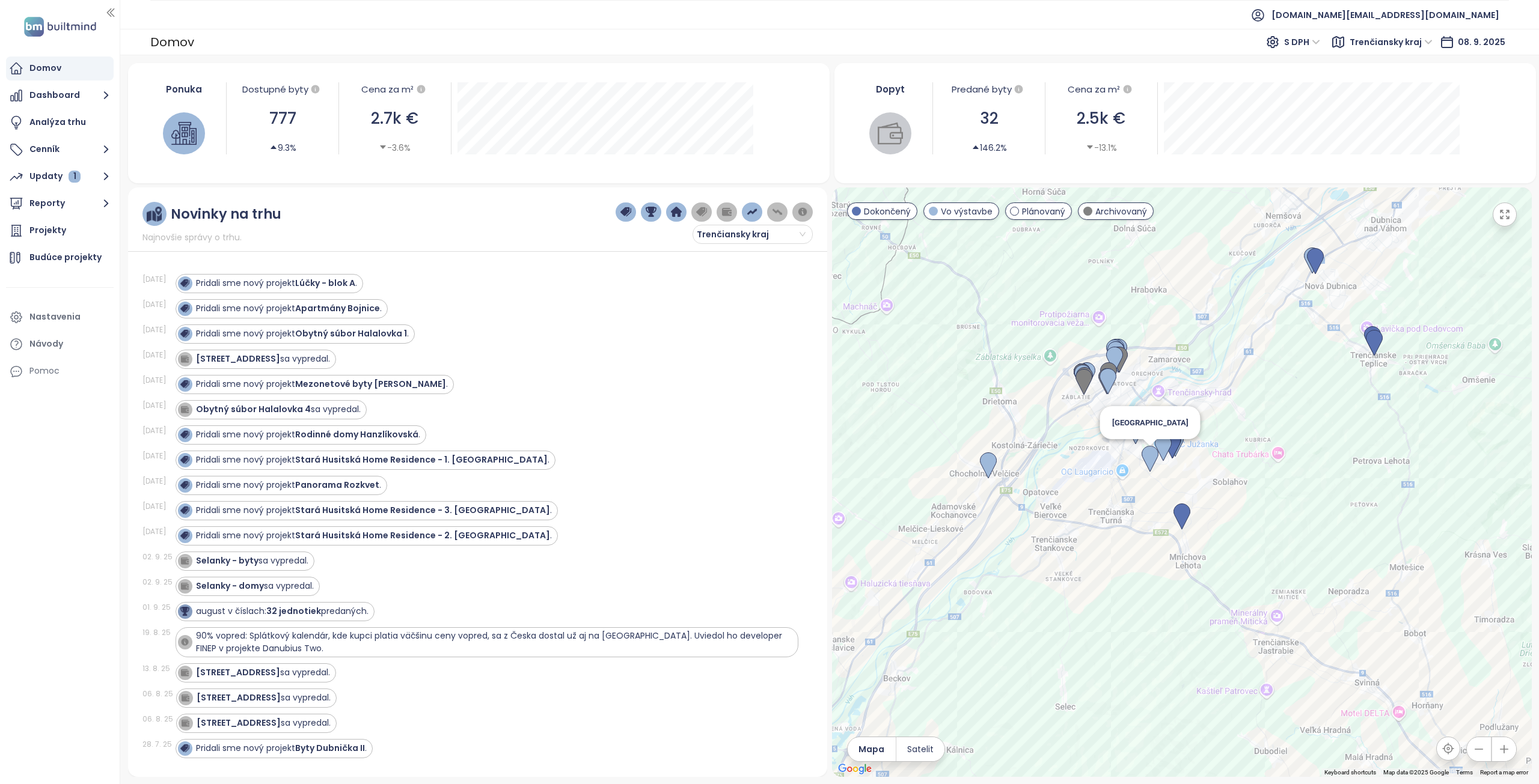
click at [1151, 457] on img at bounding box center [1150, 459] width 17 height 27
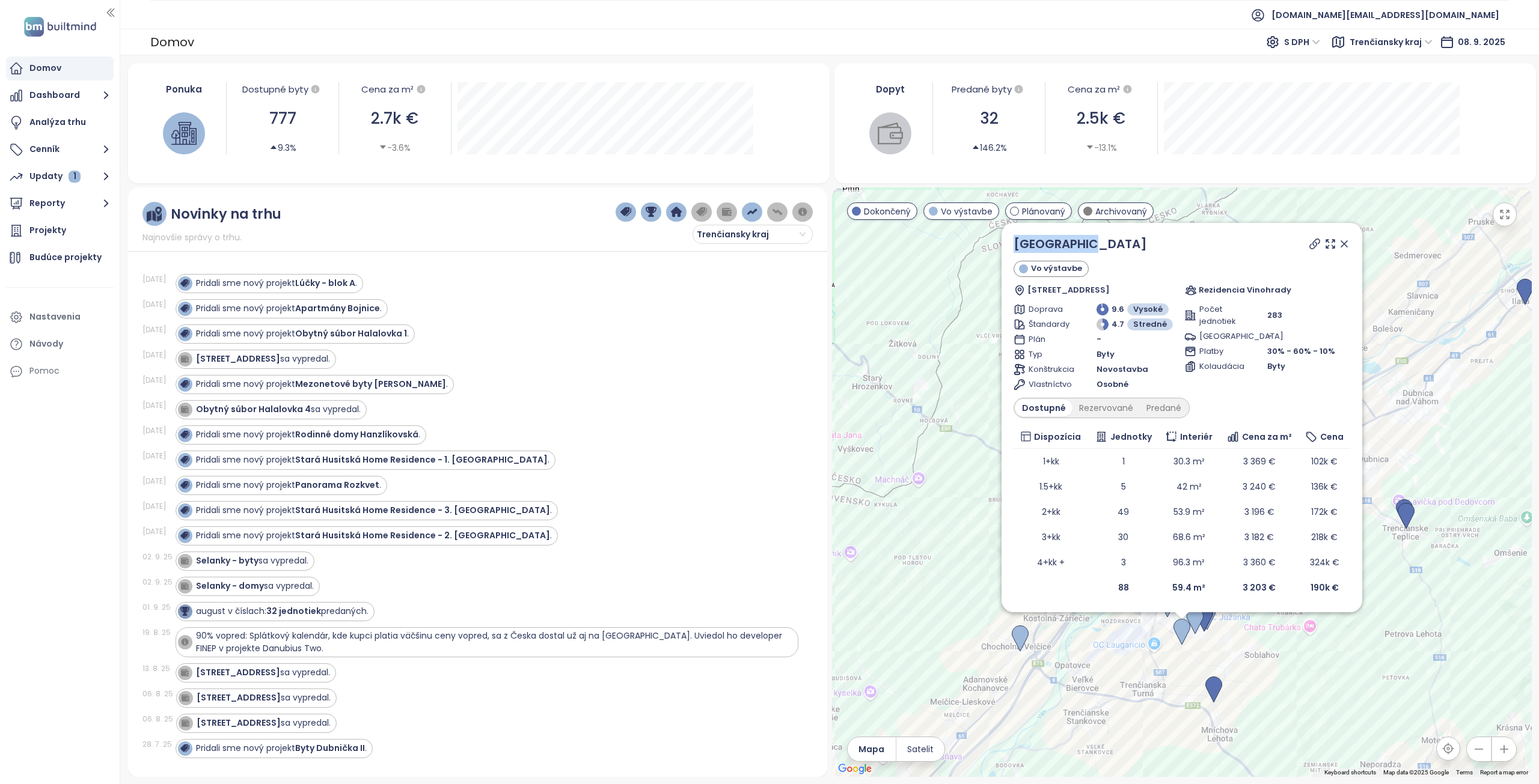
drag, startPoint x: 1100, startPoint y: 245, endPoint x: 1012, endPoint y: 245, distance: 88.0
click at [1012, 245] on div "[GEOGRAPHIC_DATA] Vo výstavbe Soblahovská 7040, 911 01 [GEOGRAPHIC_DATA], [GEOG…" at bounding box center [1182, 417] width 361 height 389
copy link "[GEOGRAPHIC_DATA]"
click at [1343, 242] on icon at bounding box center [1344, 244] width 6 height 6
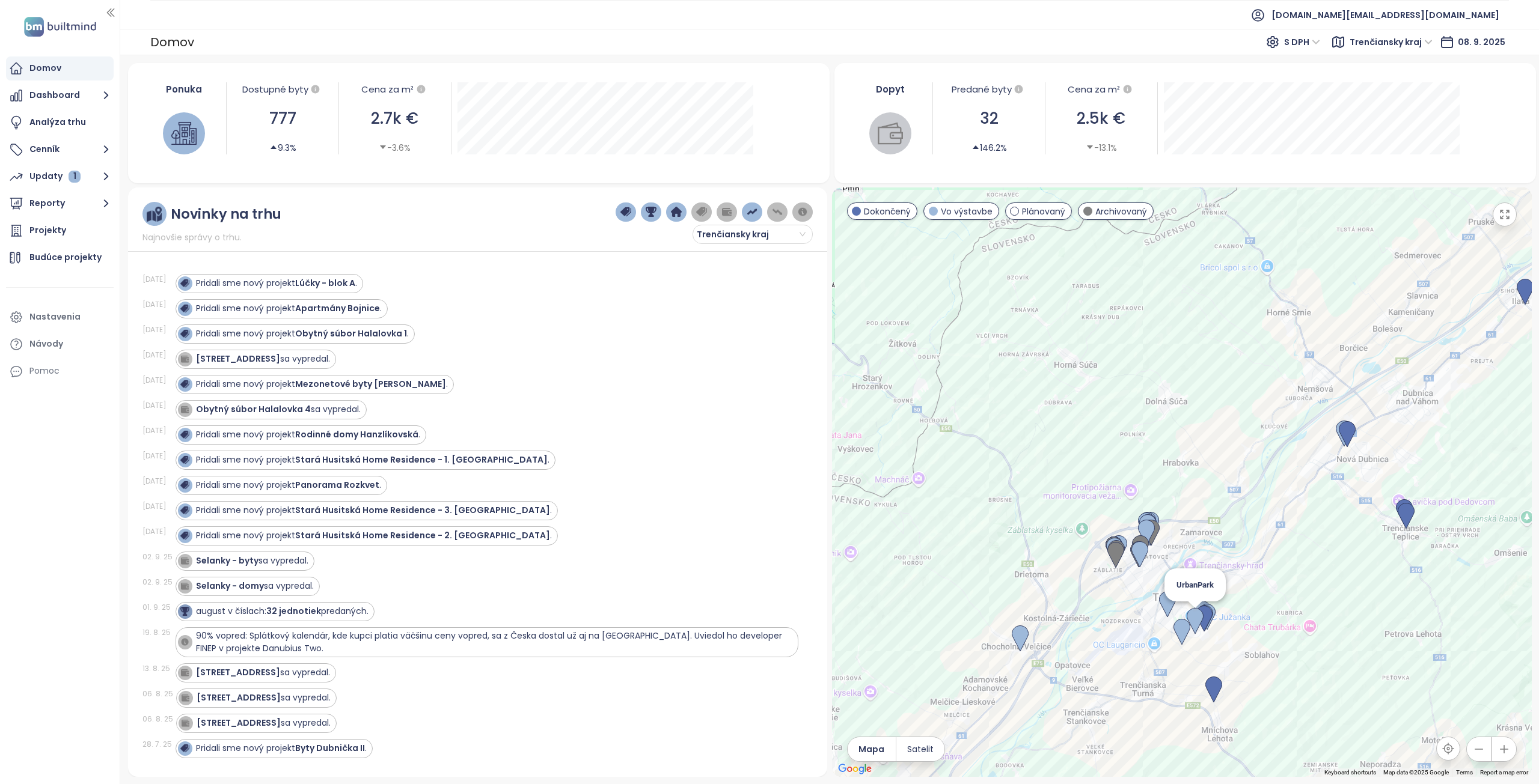
click at [1196, 620] on img at bounding box center [1195, 621] width 17 height 27
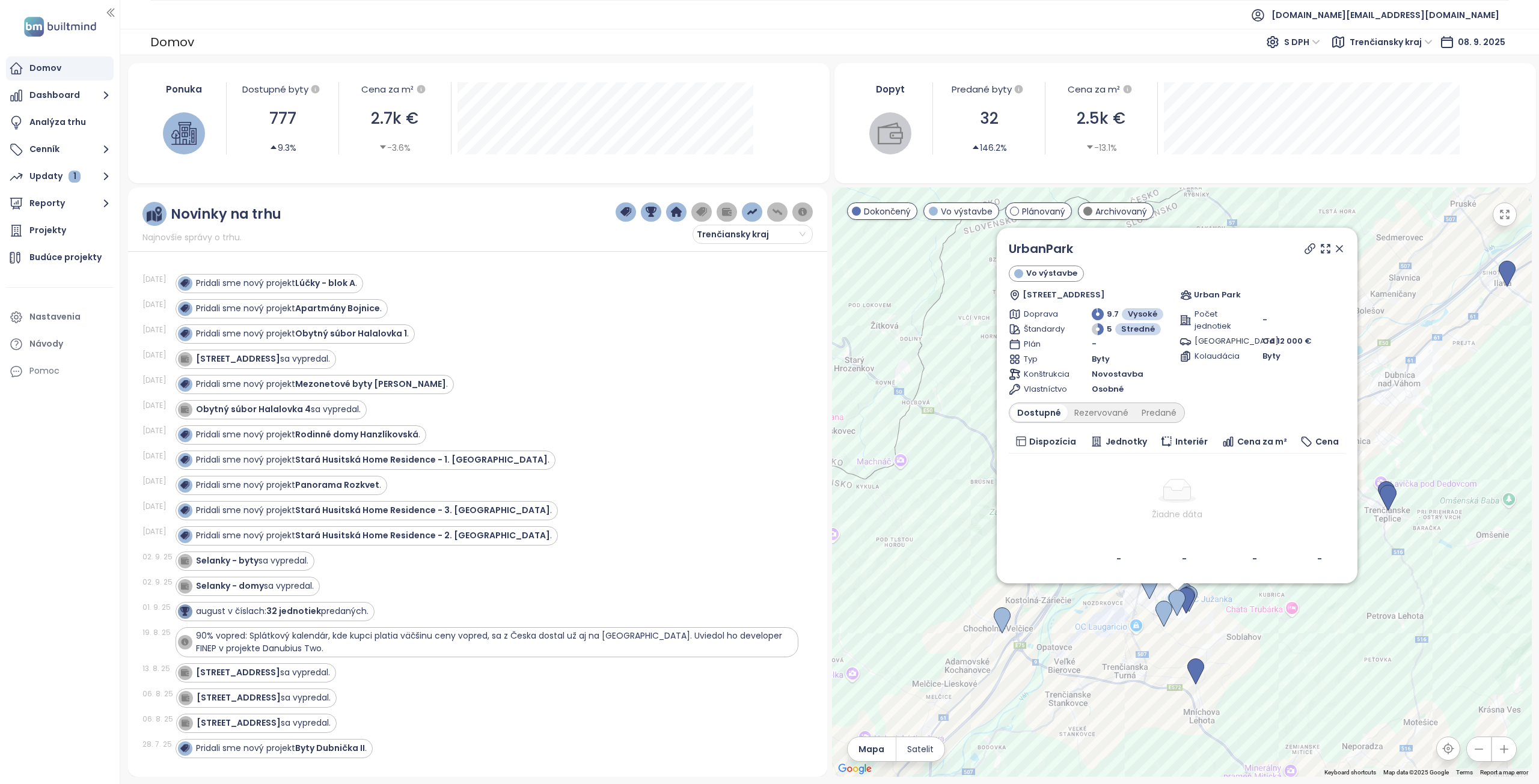
drag, startPoint x: 1373, startPoint y: 490, endPoint x: 1229, endPoint y: 463, distance: 146.5
click at [1368, 601] on div "UrbanPark Vo výstavbe Halalovka 7863/61B, 911 08 [GEOGRAPHIC_DATA]-[GEOGRAPHIC_…" at bounding box center [1182, 483] width 700 height 590
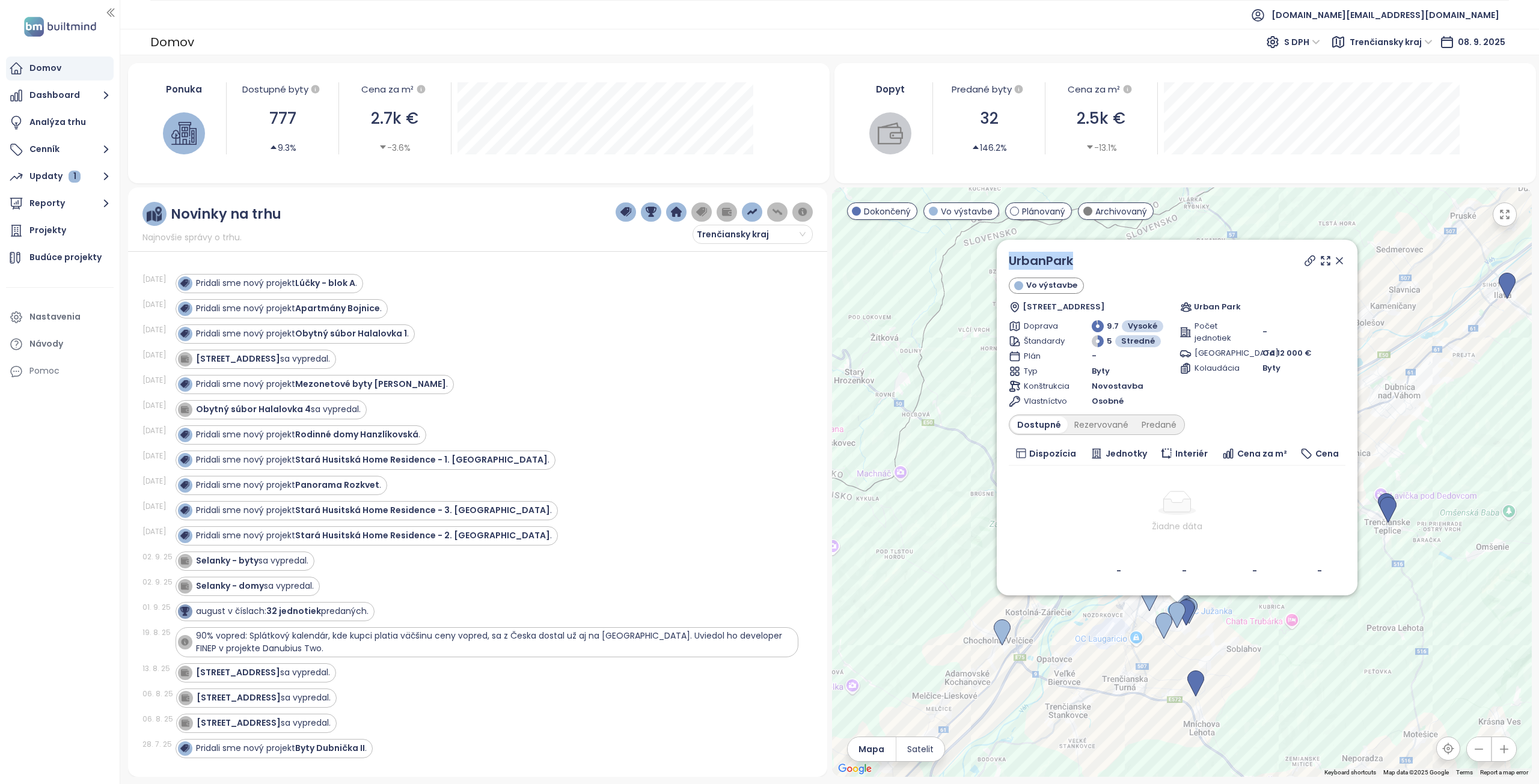
drag, startPoint x: 1077, startPoint y: 257, endPoint x: 1006, endPoint y: 263, distance: 71.3
click at [1006, 263] on div "UrbanPark Vo výstavbe Halalovka 7863/61B, 911 08 [GEOGRAPHIC_DATA]-[GEOGRAPHIC_…" at bounding box center [1177, 418] width 361 height 356
copy link "UrbanPark"
click at [1145, 426] on div "Predané" at bounding box center [1159, 425] width 48 height 17
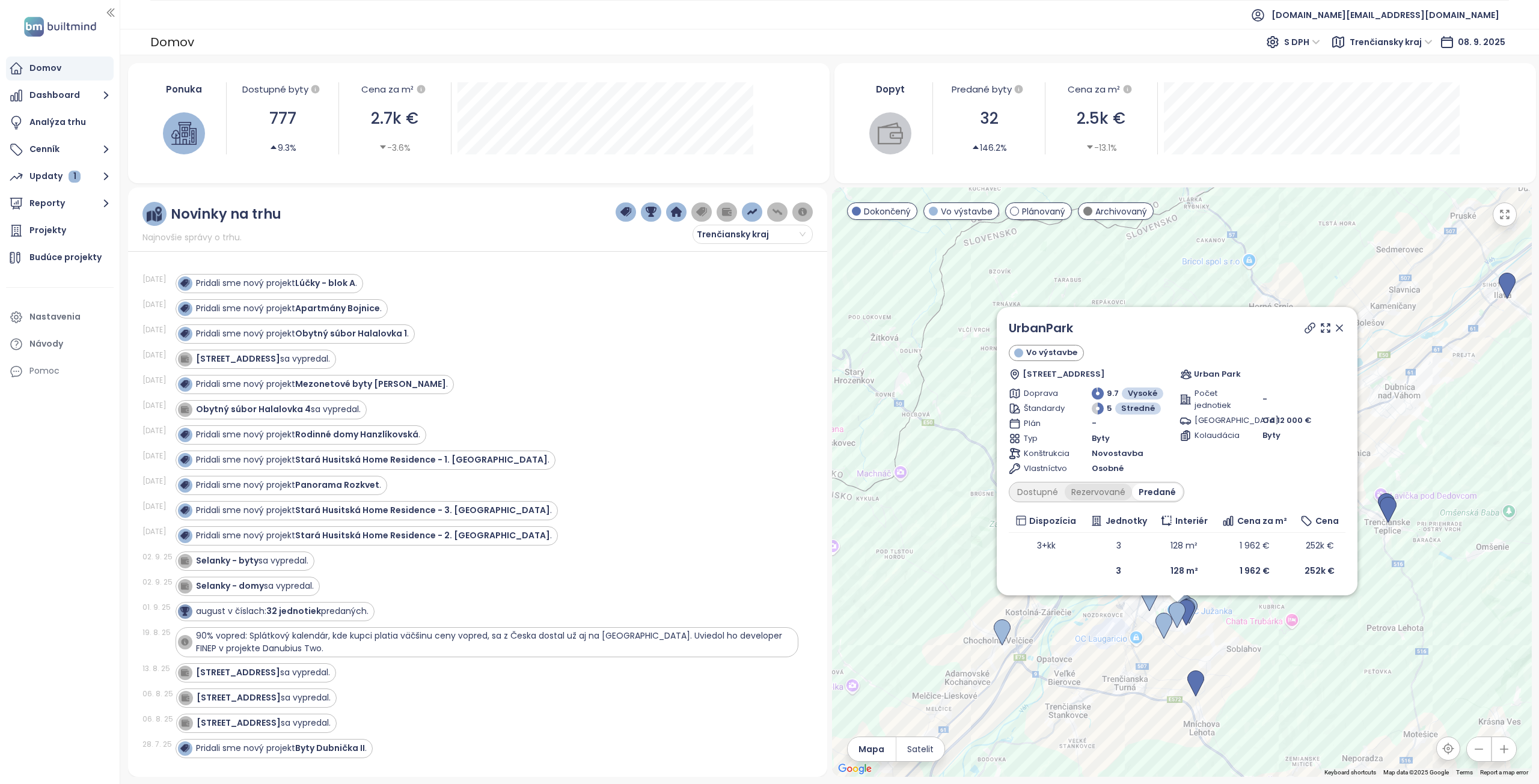
click at [1093, 496] on div "Rezervované" at bounding box center [1098, 492] width 68 height 17
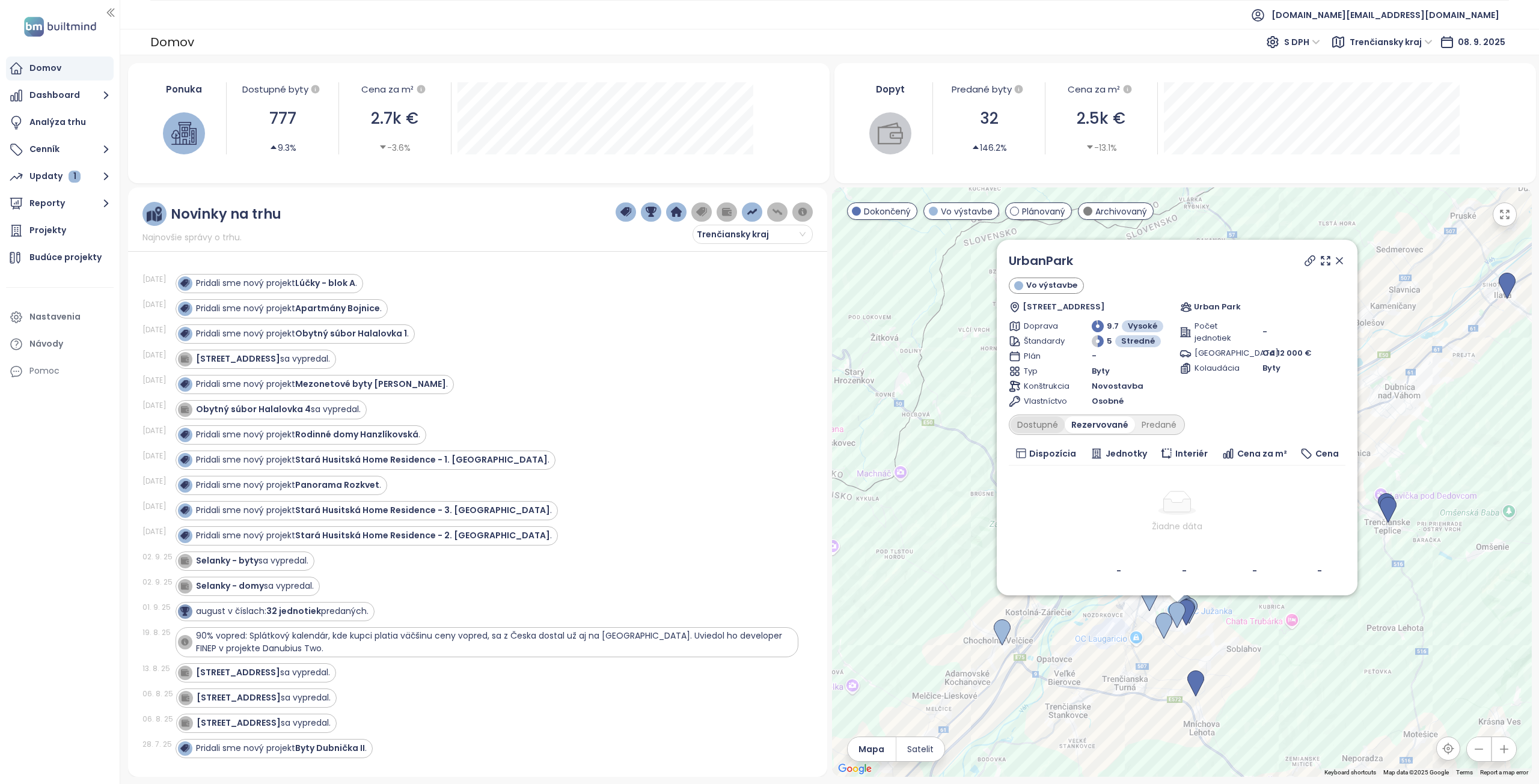
click at [1048, 429] on div "Dostupné" at bounding box center [1037, 425] width 54 height 17
click at [1341, 260] on icon at bounding box center [1339, 260] width 6 height 6
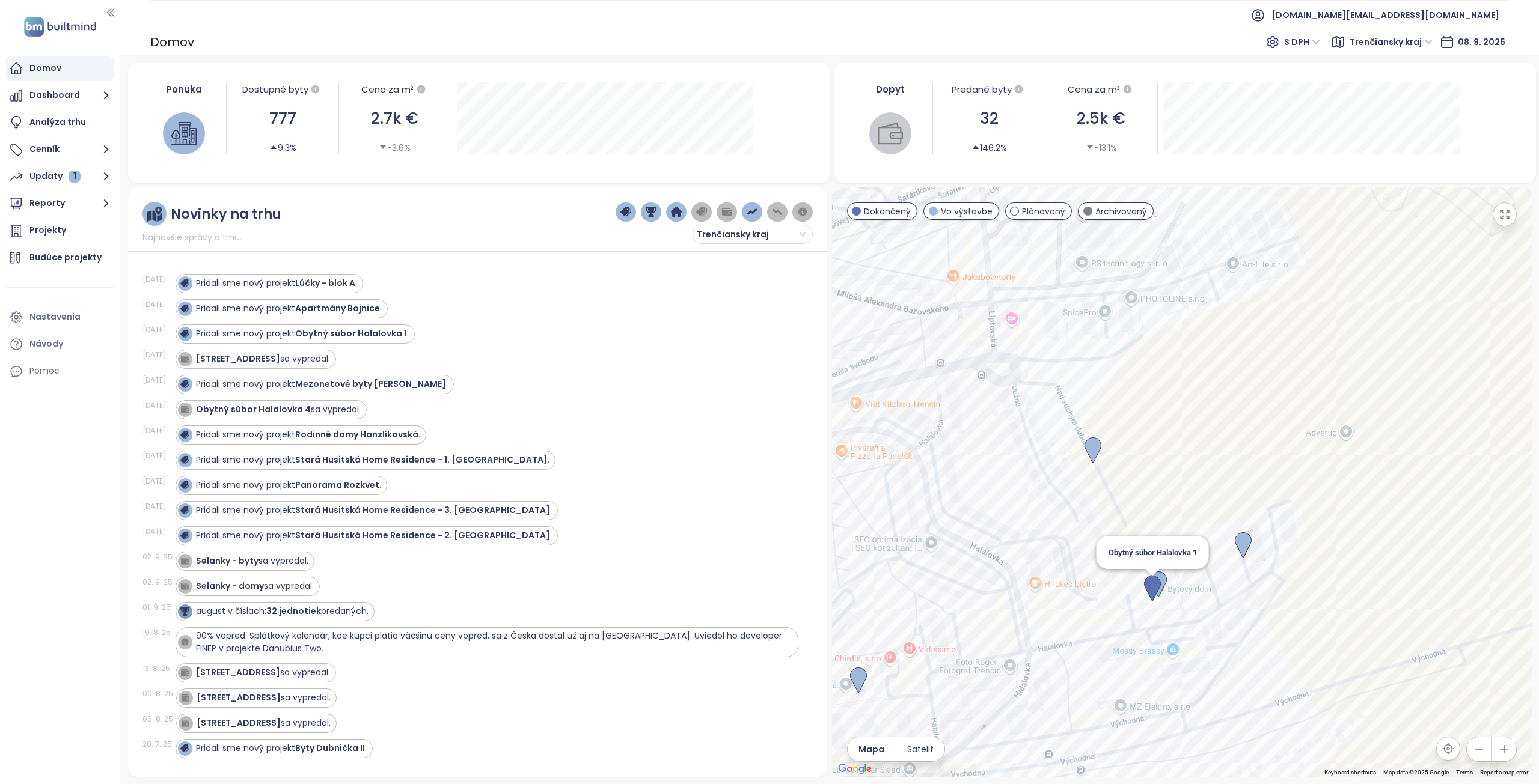
click at [1150, 590] on img at bounding box center [1152, 588] width 17 height 27
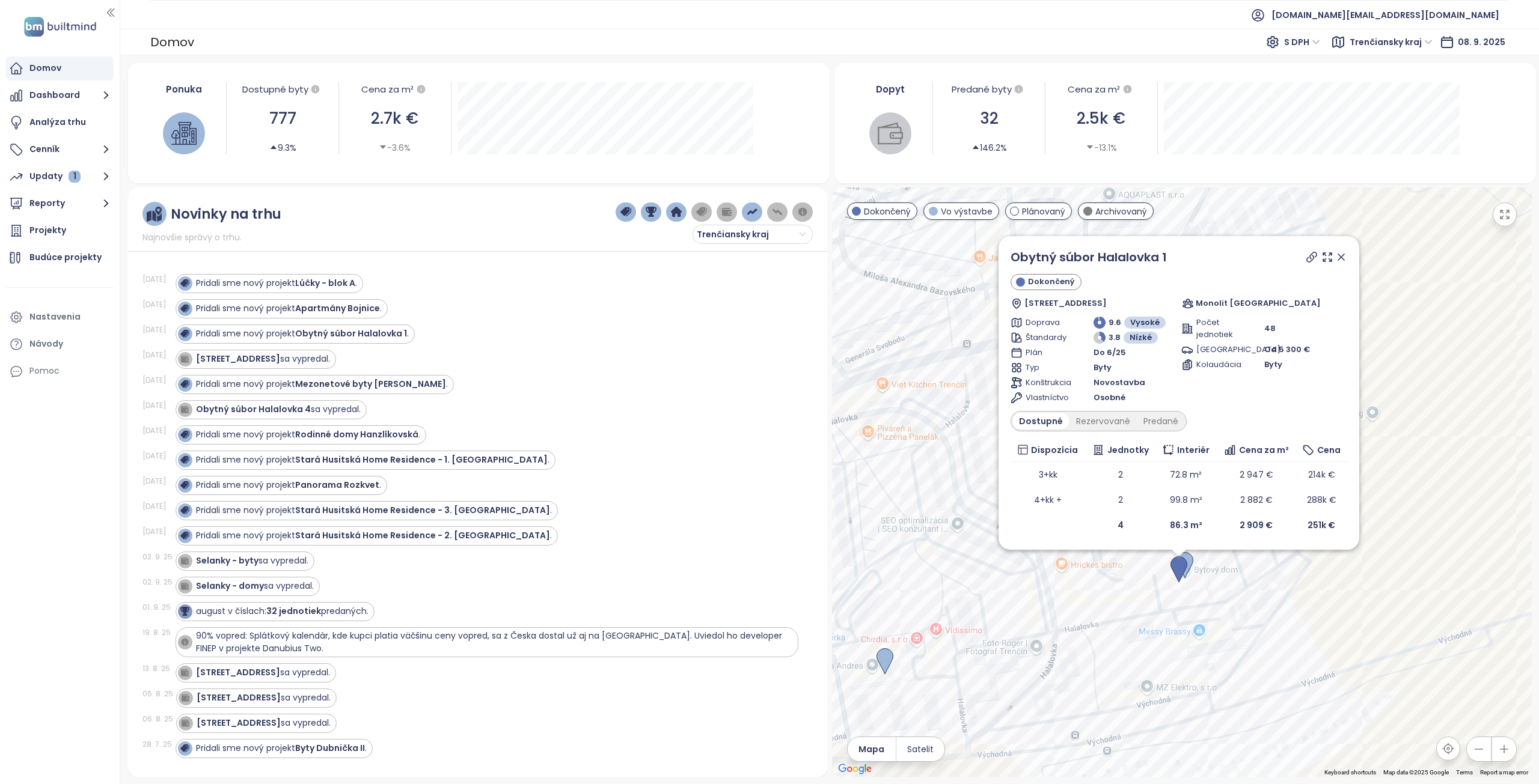
drag, startPoint x: 1390, startPoint y: 531, endPoint x: 1388, endPoint y: 575, distance: 44.0
click at [1390, 576] on div "Obytný súbor Halalovka 1 Dokončený Halalovka 48A, 911 08 [GEOGRAPHIC_DATA]-[GEO…" at bounding box center [1182, 483] width 700 height 590
drag, startPoint x: 1173, startPoint y: 259, endPoint x: 1007, endPoint y: 263, distance: 166.0
click at [1007, 263] on div "Obytný súbor Halalovka 1 Dokončený Halalovka 48A, 911 08 [GEOGRAPHIC_DATA]-[GEO…" at bounding box center [1179, 396] width 361 height 314
copy link "Obytný súbor Halalovka 1"
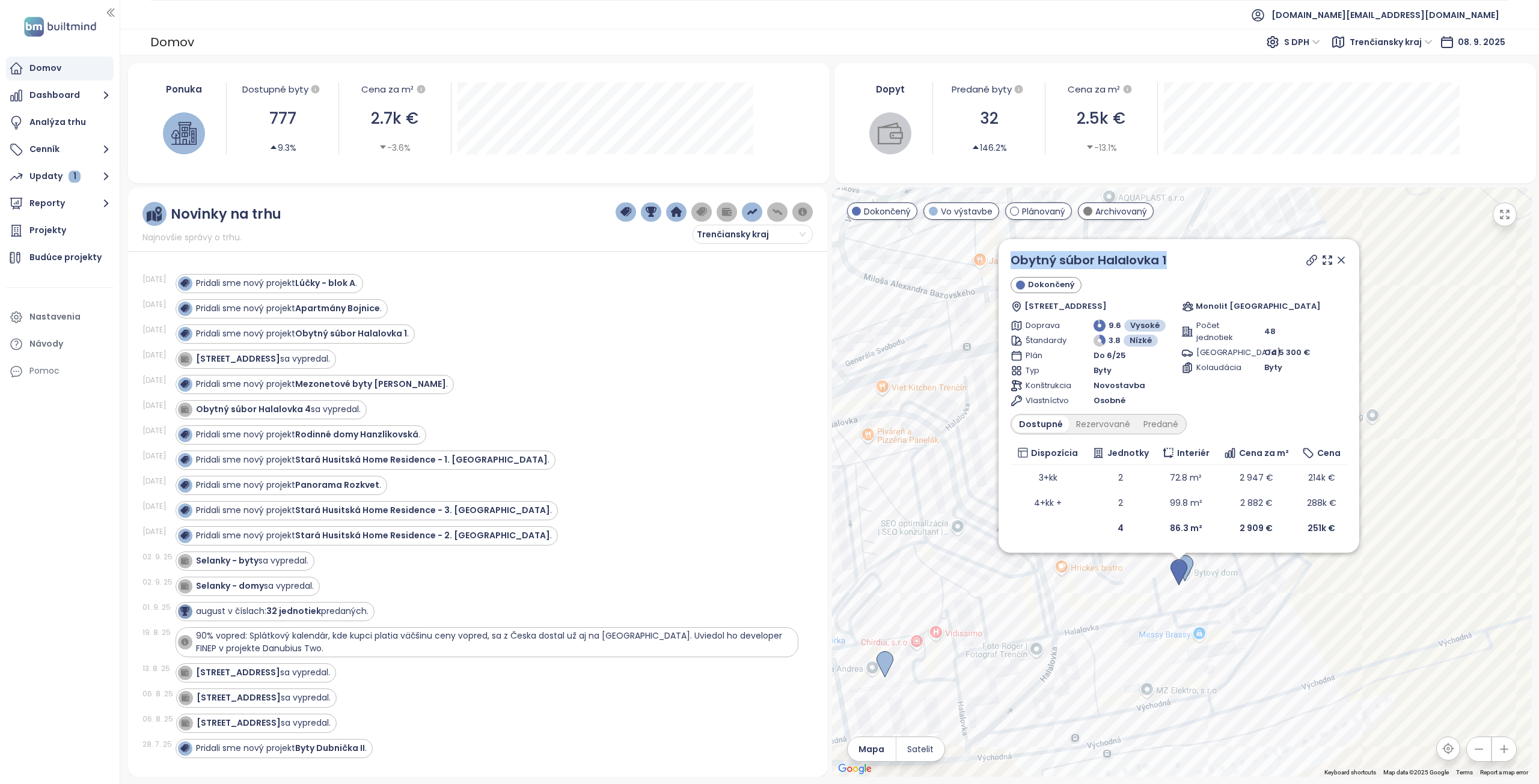
copy link "Obytný súbor Halalovka 1"
click at [1343, 260] on icon at bounding box center [1341, 260] width 6 height 6
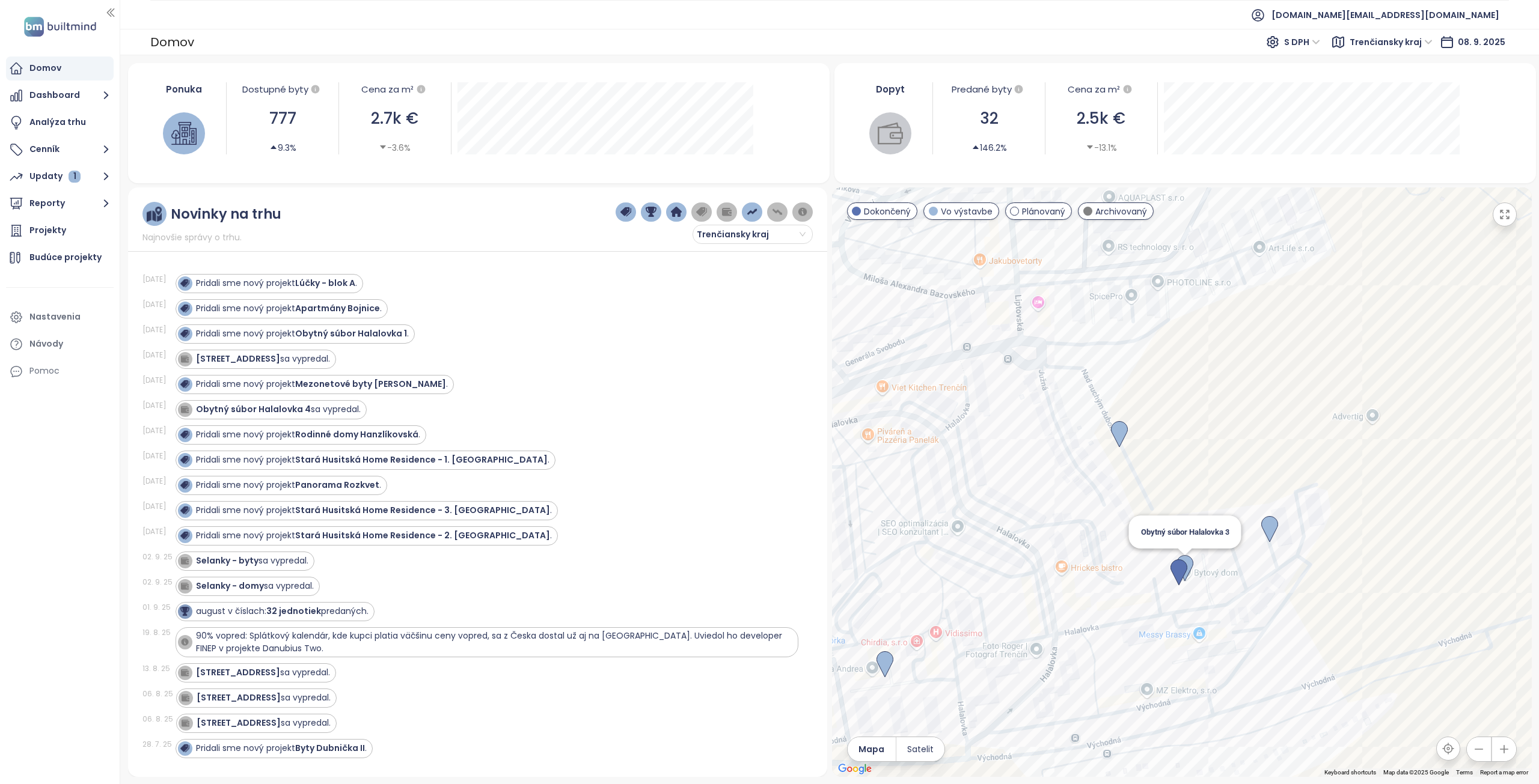
click at [1189, 561] on img at bounding box center [1185, 568] width 17 height 27
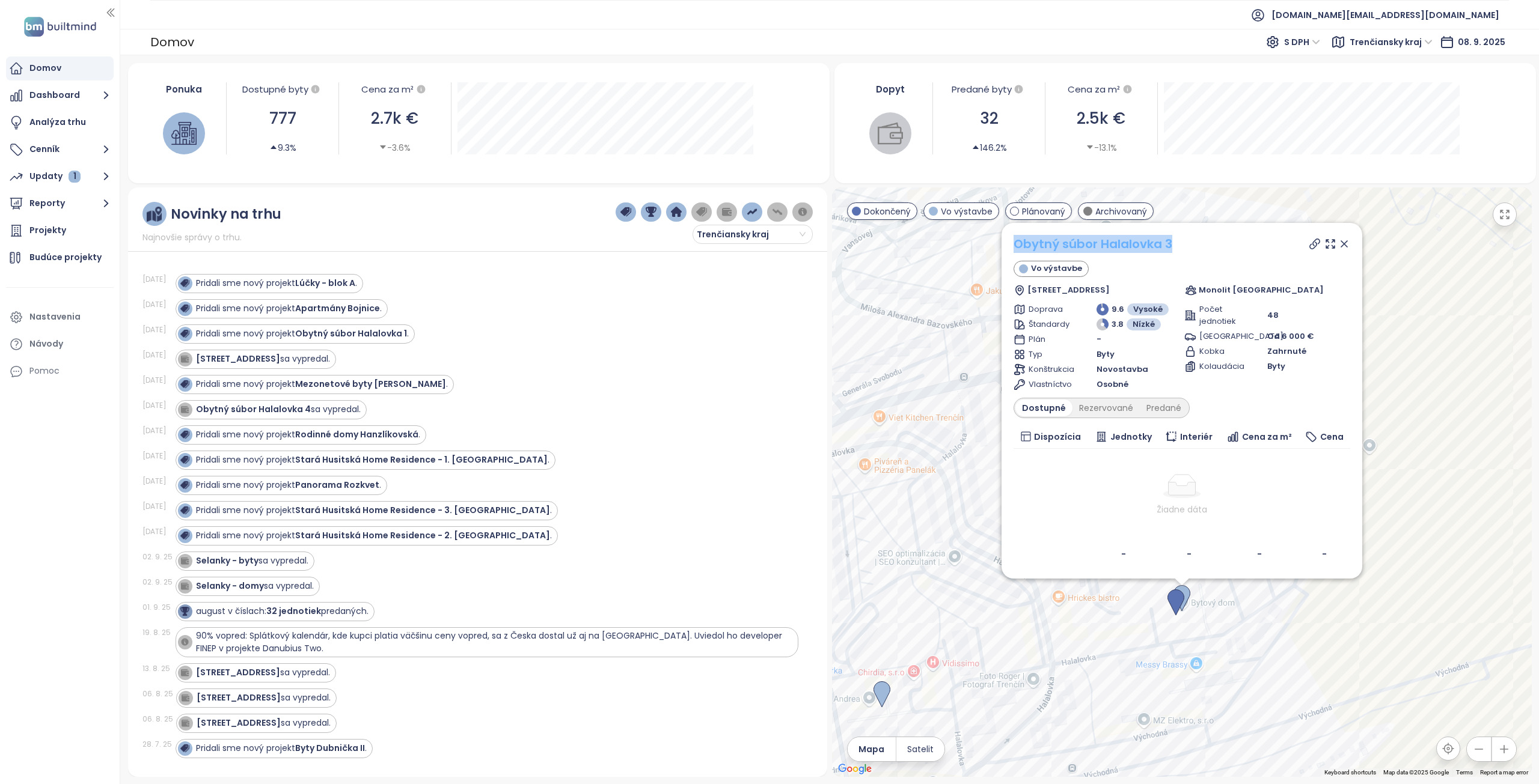
drag, startPoint x: 1180, startPoint y: 242, endPoint x: 1015, endPoint y: 246, distance: 165.0
click at [1015, 246] on div "Obytný súbor Halalovka 3" at bounding box center [1182, 244] width 337 height 18
copy link "Obytný súbor Halalovka 3"
click at [1153, 407] on div "Predané" at bounding box center [1164, 408] width 48 height 17
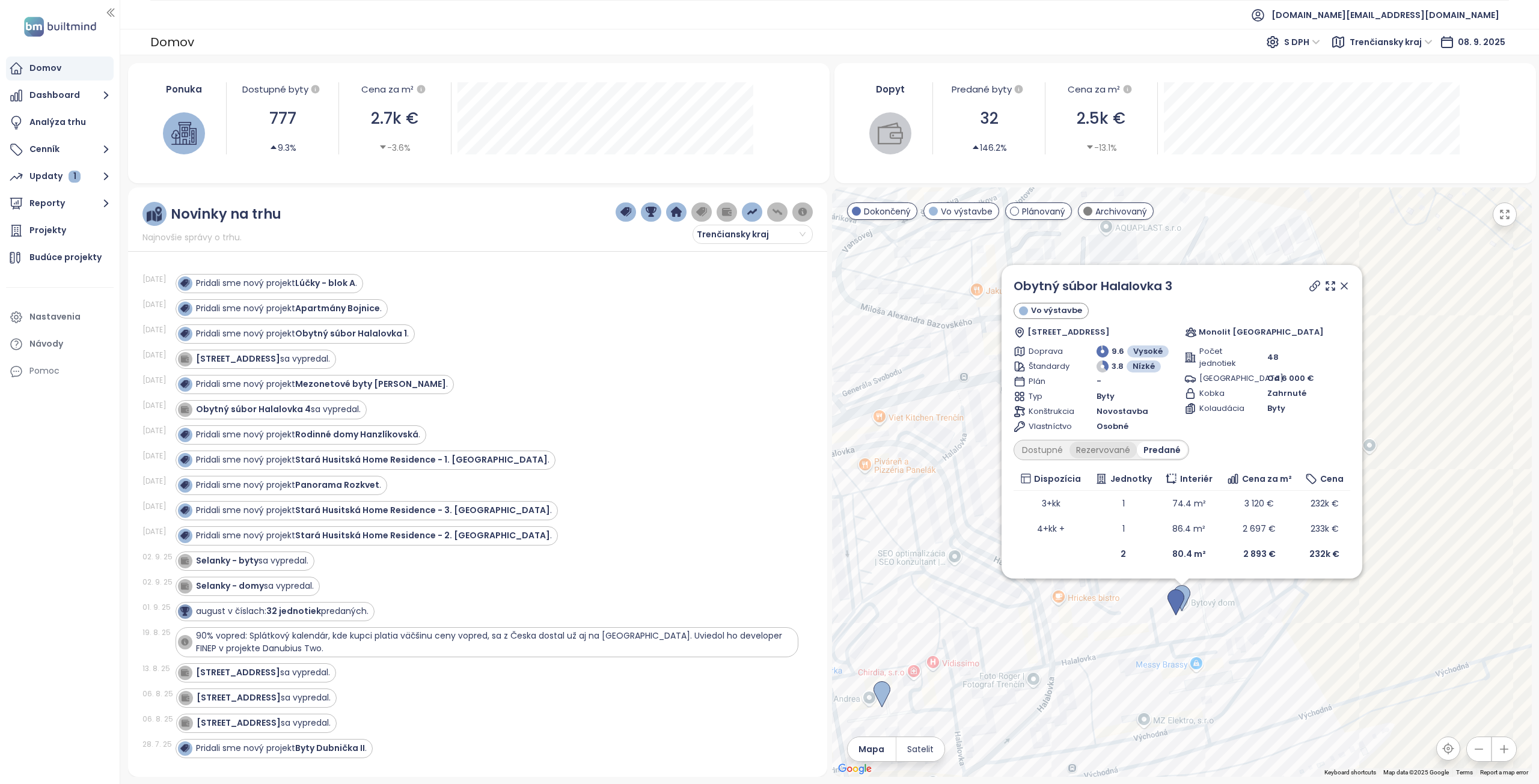
click at [1099, 449] on div "Rezervované" at bounding box center [1104, 450] width 68 height 17
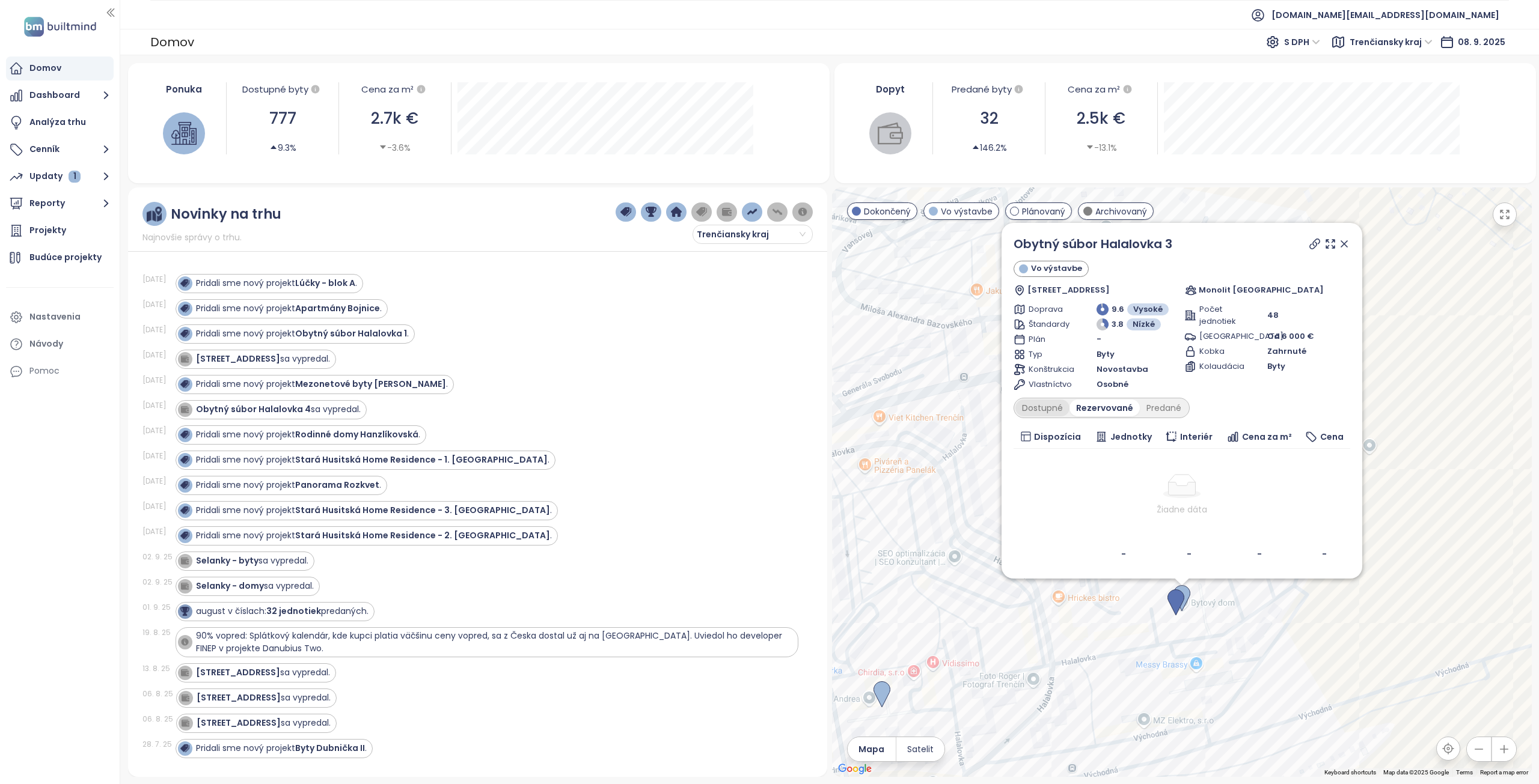
click at [1051, 402] on div "Dostupné" at bounding box center [1042, 408] width 54 height 17
click at [1345, 240] on icon at bounding box center [1344, 244] width 12 height 12
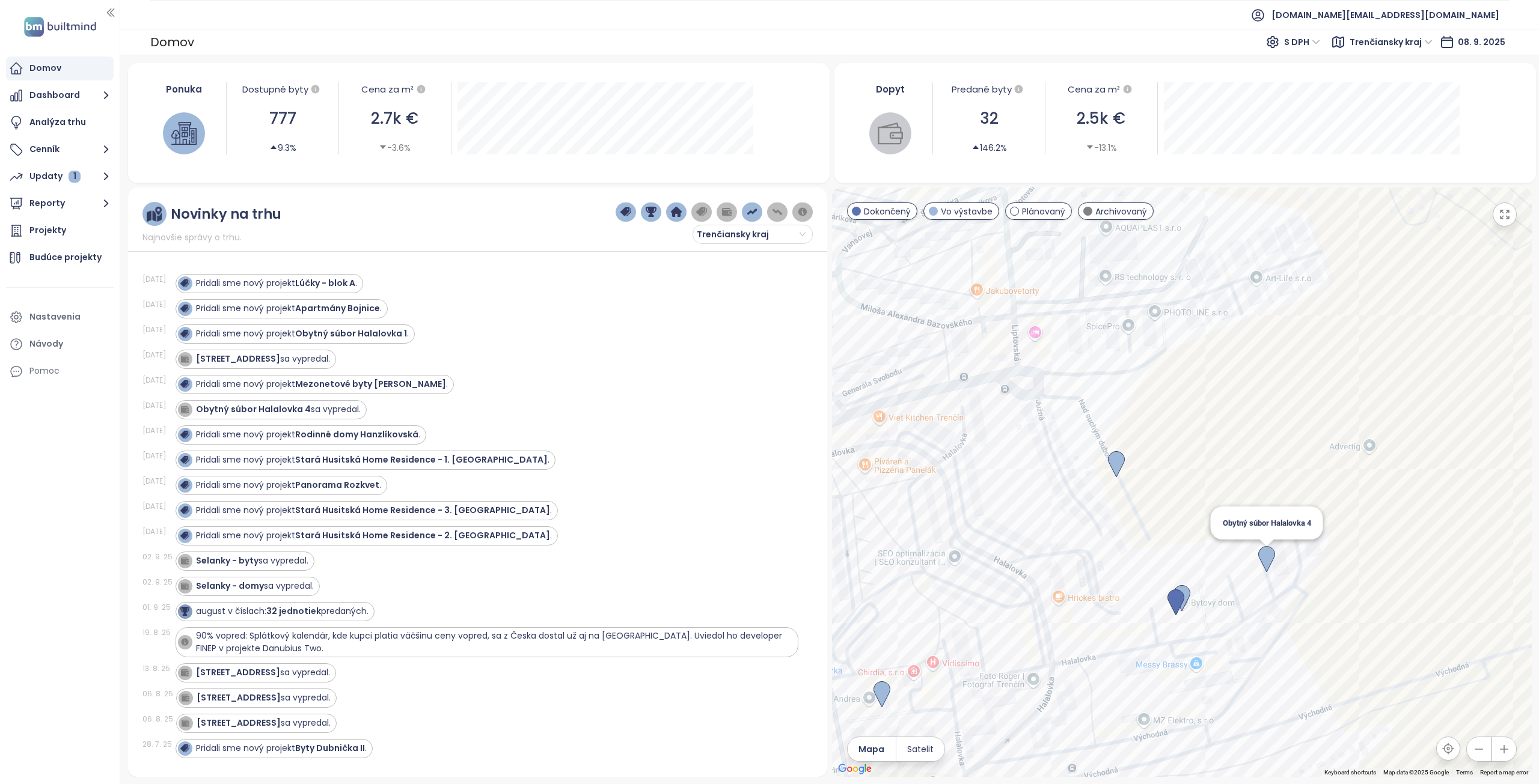
click at [1266, 553] on img at bounding box center [1267, 559] width 17 height 27
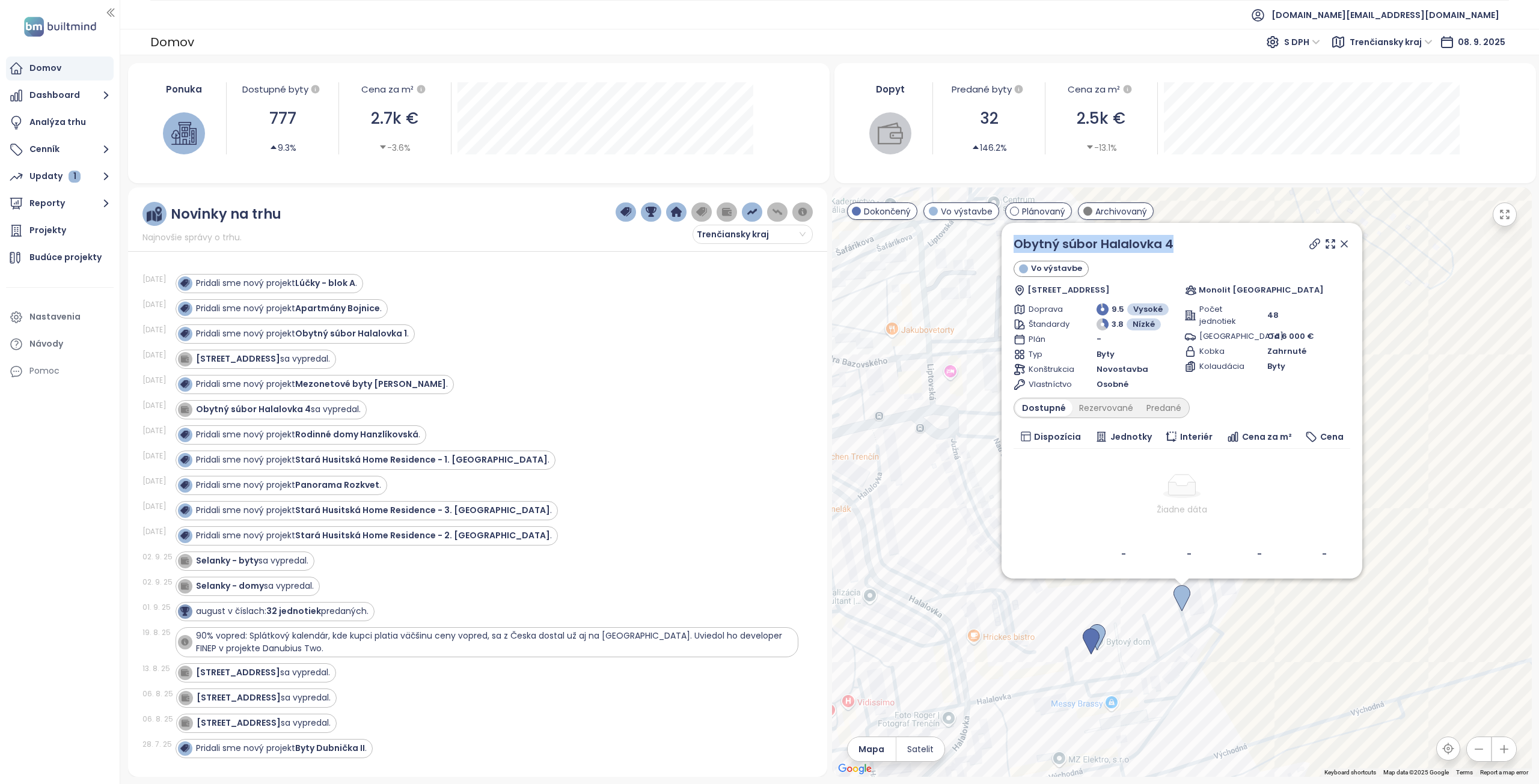
drag, startPoint x: 1181, startPoint y: 249, endPoint x: 1009, endPoint y: 245, distance: 172.0
click at [1009, 245] on div "Obytný súbor Halalovka 4 Vo výstavbe Halalovka 78c, Sídlisko Juh, 911 08 [GEOGR…" at bounding box center [1182, 401] width 361 height 356
copy link "Obytný súbor Halalovka 4"
click at [1347, 241] on icon at bounding box center [1344, 244] width 6 height 6
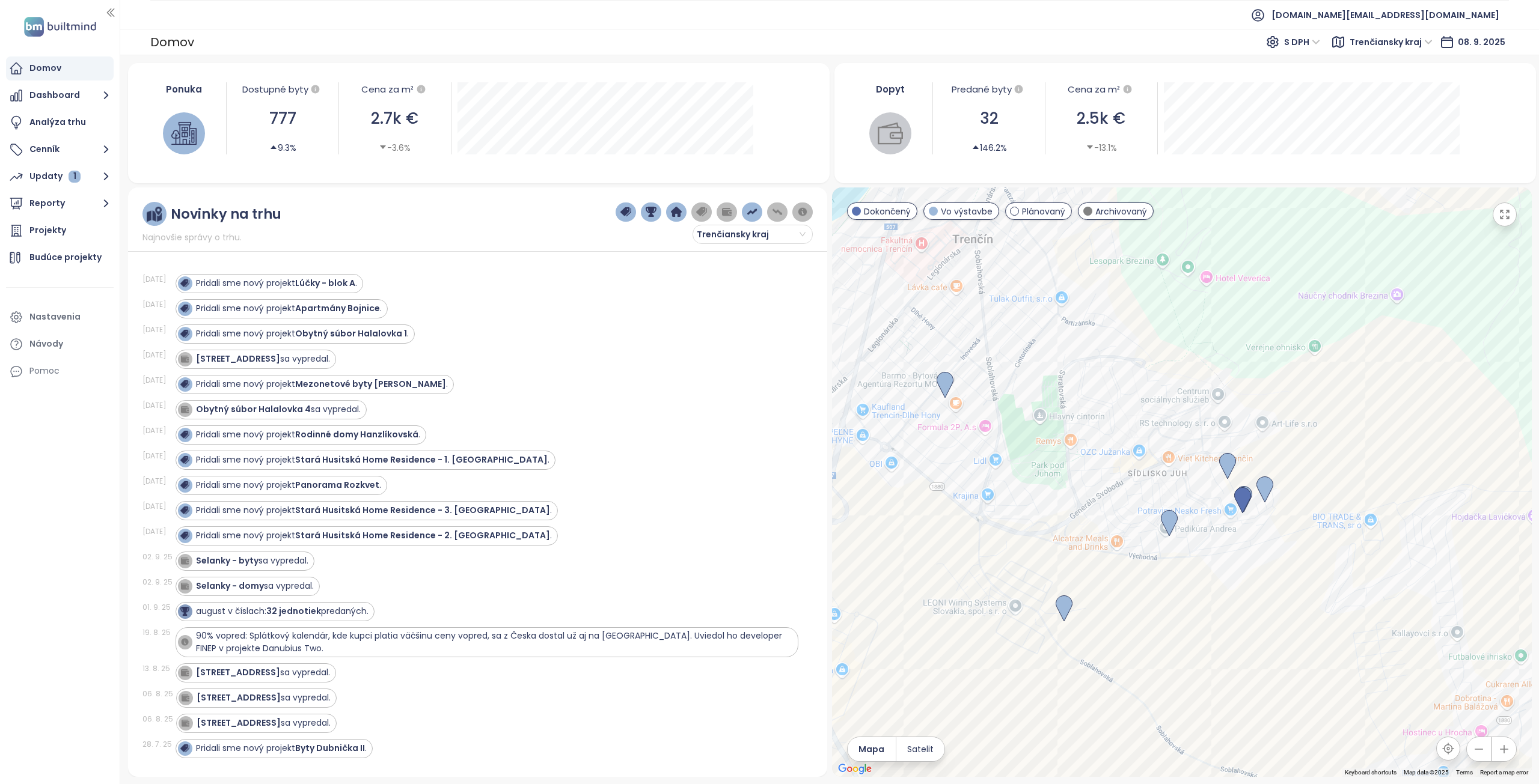
drag, startPoint x: 1179, startPoint y: 476, endPoint x: 1219, endPoint y: 470, distance: 40.4
click at [1209, 475] on div at bounding box center [1182, 483] width 700 height 590
click at [1236, 461] on img at bounding box center [1236, 464] width 17 height 27
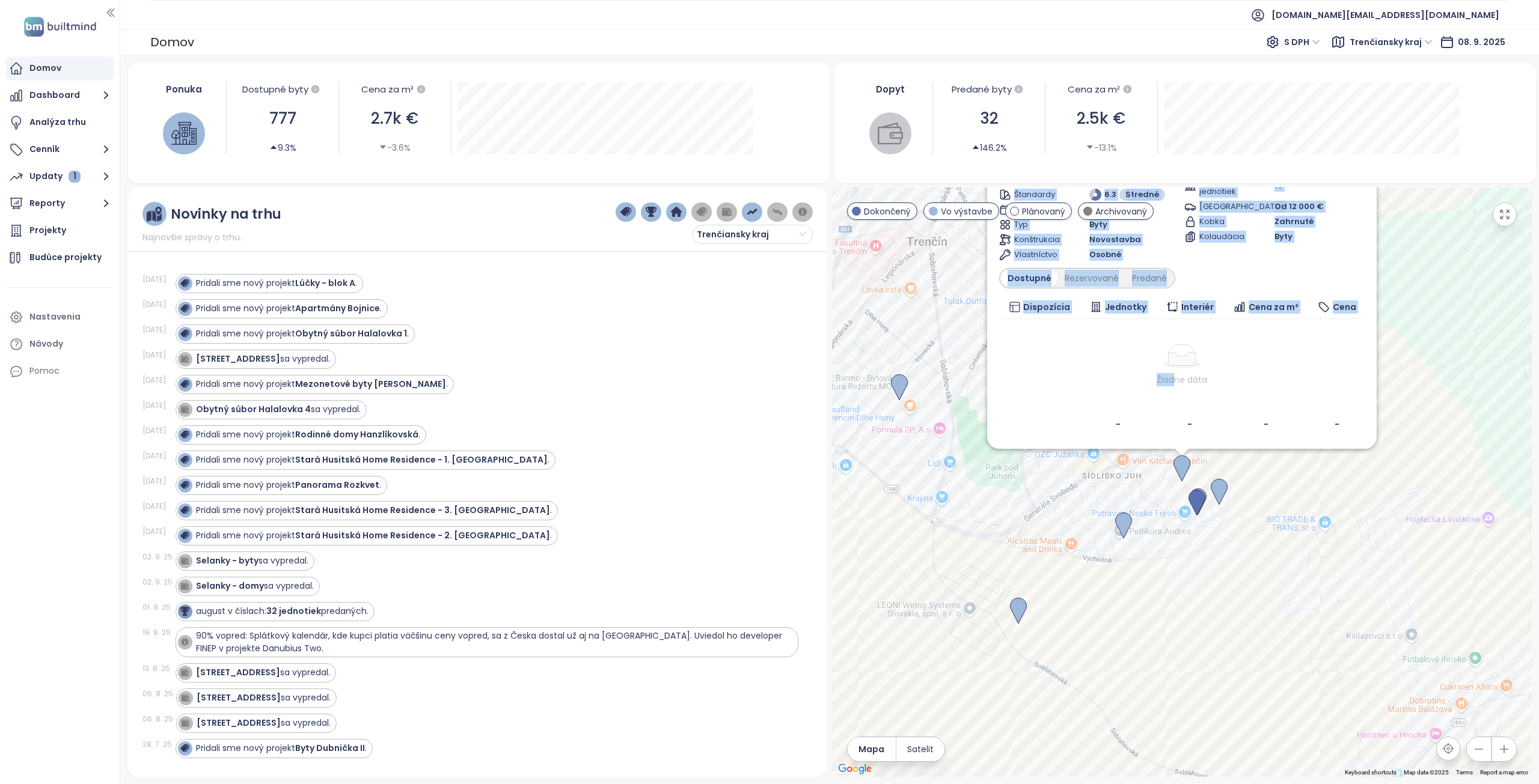
drag, startPoint x: 1174, startPoint y: 400, endPoint x: 1166, endPoint y: 481, distance: 81.4
click at [1168, 483] on div "Obytný súbor za Južnou Vo výstavbe Južná 6855/23, 911 08 [GEOGRAPHIC_DATA]-[GEO…" at bounding box center [1182, 483] width 700 height 590
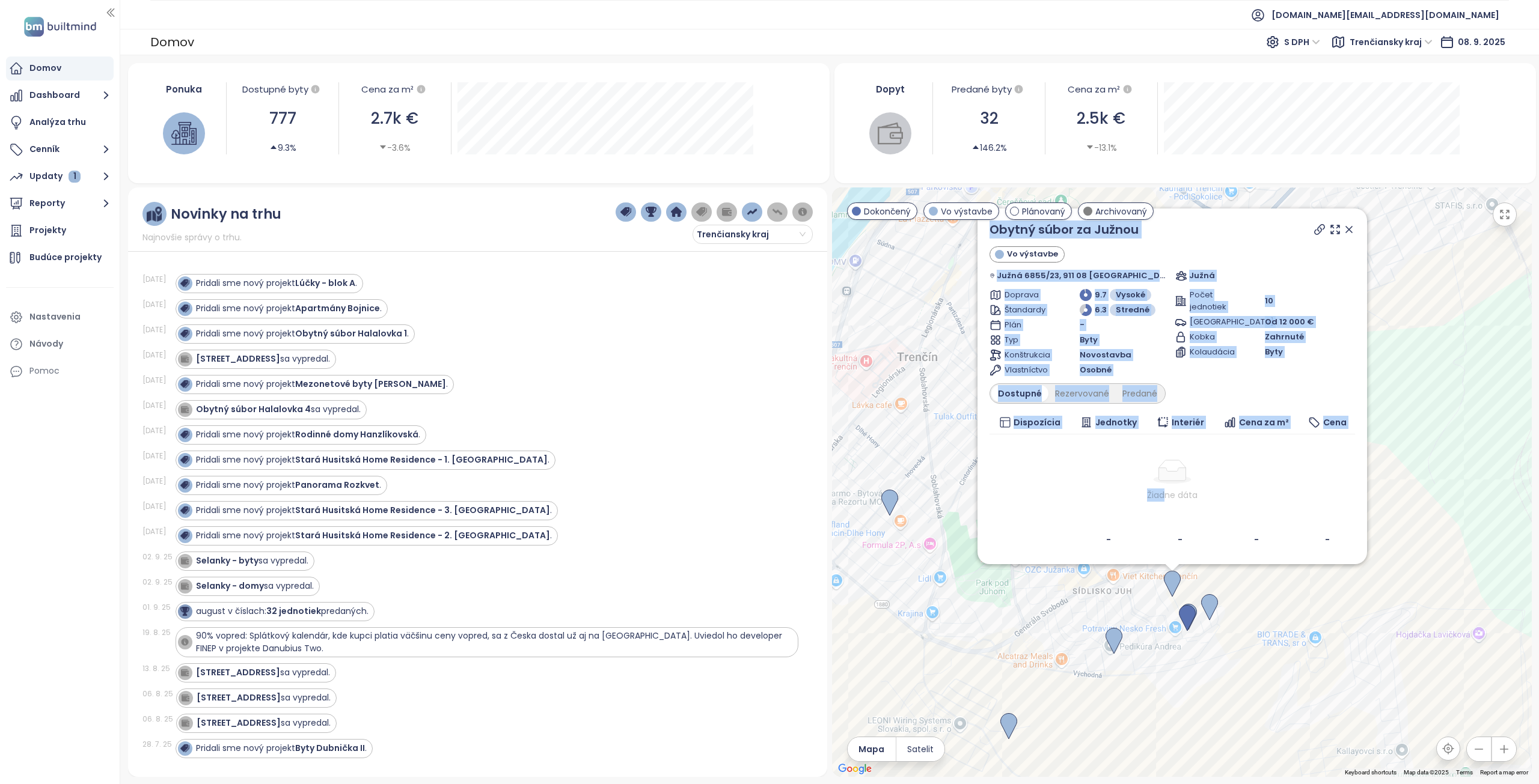
drag, startPoint x: 1128, startPoint y: 494, endPoint x: 1118, endPoint y: 605, distance: 111.4
click at [1118, 605] on div "Obytný súbor za Južnou Vo výstavbe Južná 6855/23, 911 08 [GEOGRAPHIC_DATA]-[GEO…" at bounding box center [1182, 483] width 700 height 590
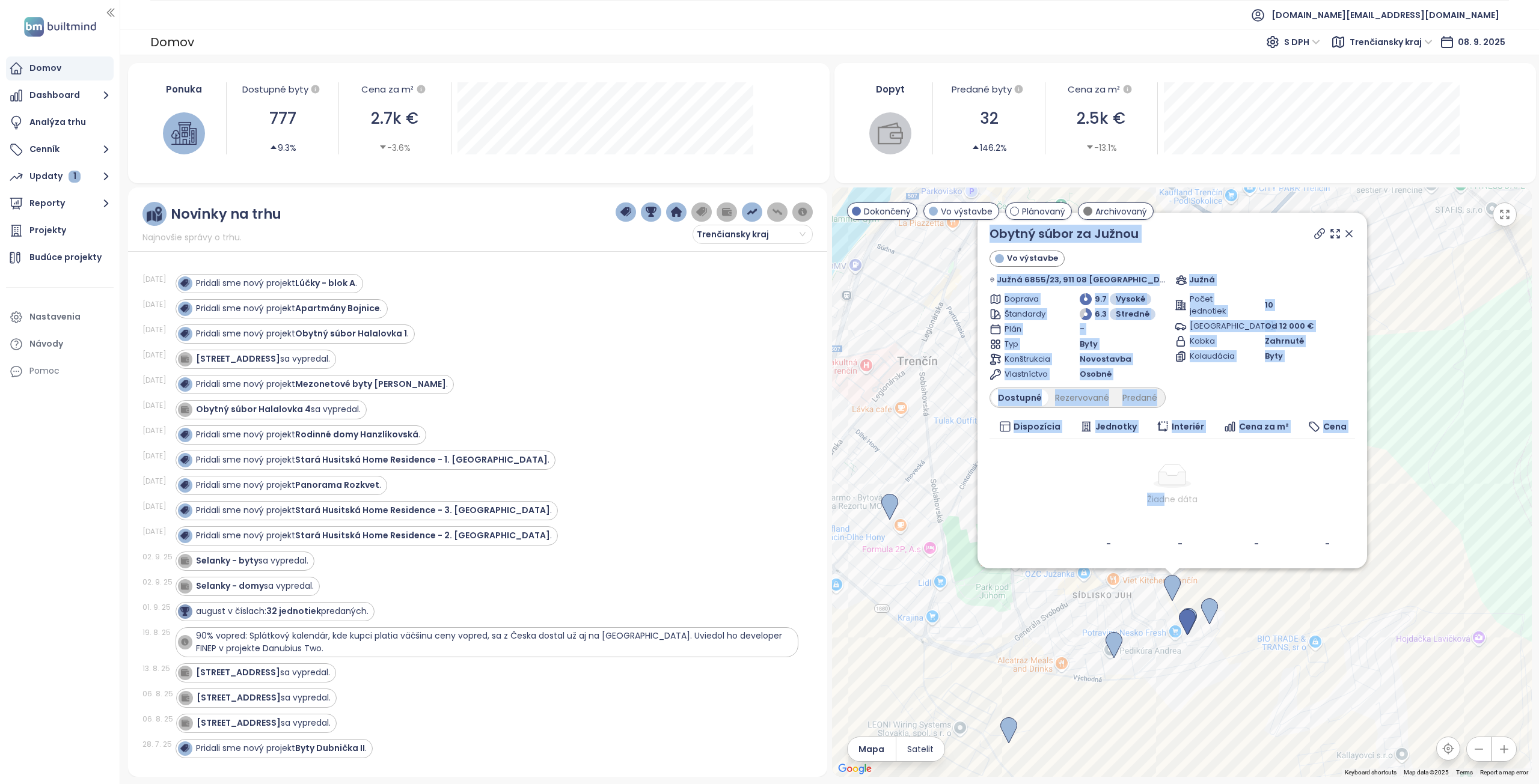
click at [1117, 500] on div "Žiadne dáta" at bounding box center [1172, 499] width 356 height 13
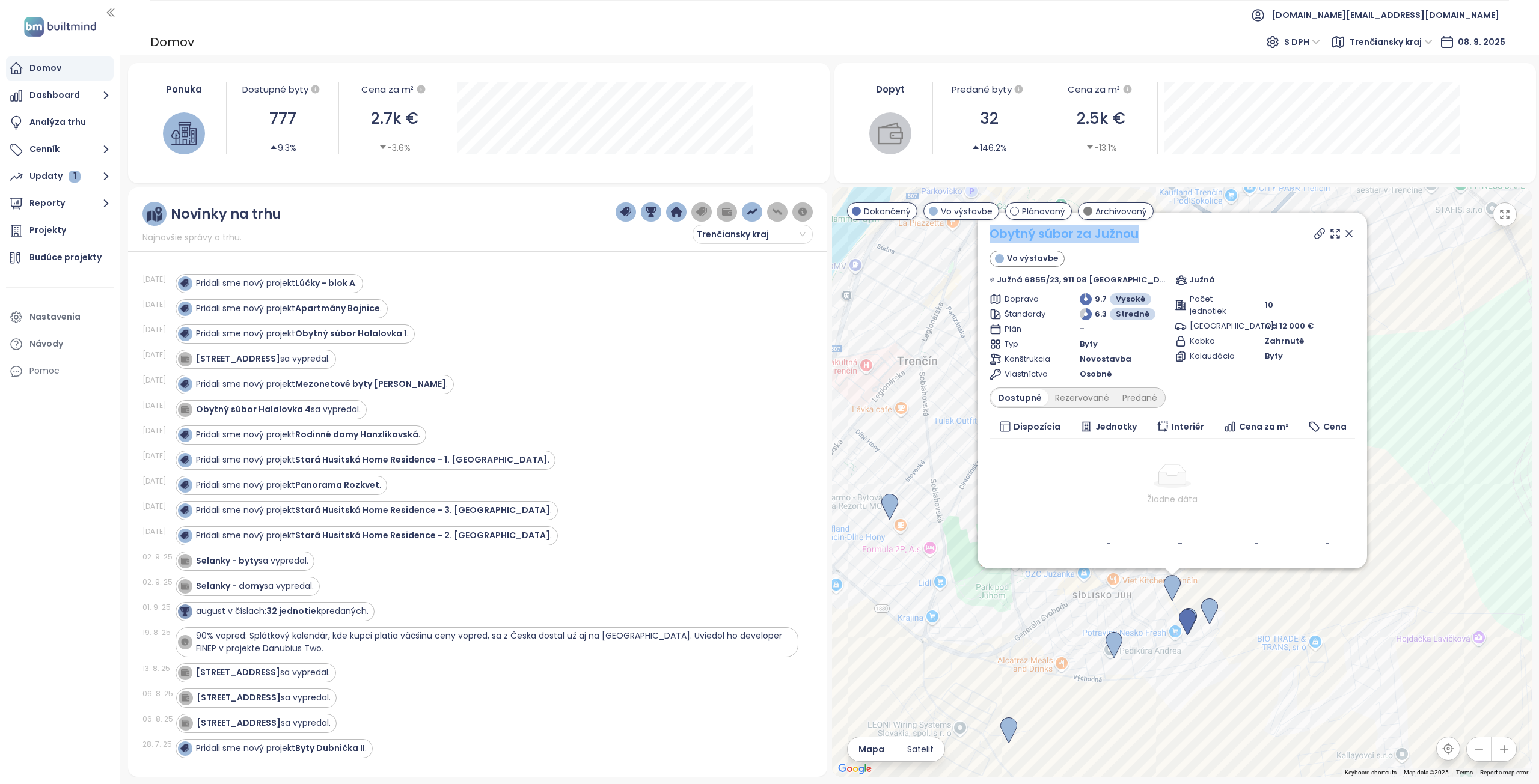
drag, startPoint x: 1163, startPoint y: 237, endPoint x: 1005, endPoint y: 238, distance: 158.0
click at [1005, 238] on div "Obytný súbor za Južnou" at bounding box center [1172, 234] width 365 height 18
click at [1103, 397] on div "Rezervované" at bounding box center [1082, 398] width 68 height 17
click at [1141, 397] on div "Predané" at bounding box center [1140, 398] width 48 height 17
click at [1161, 397] on div "Predané" at bounding box center [1140, 398] width 48 height 17
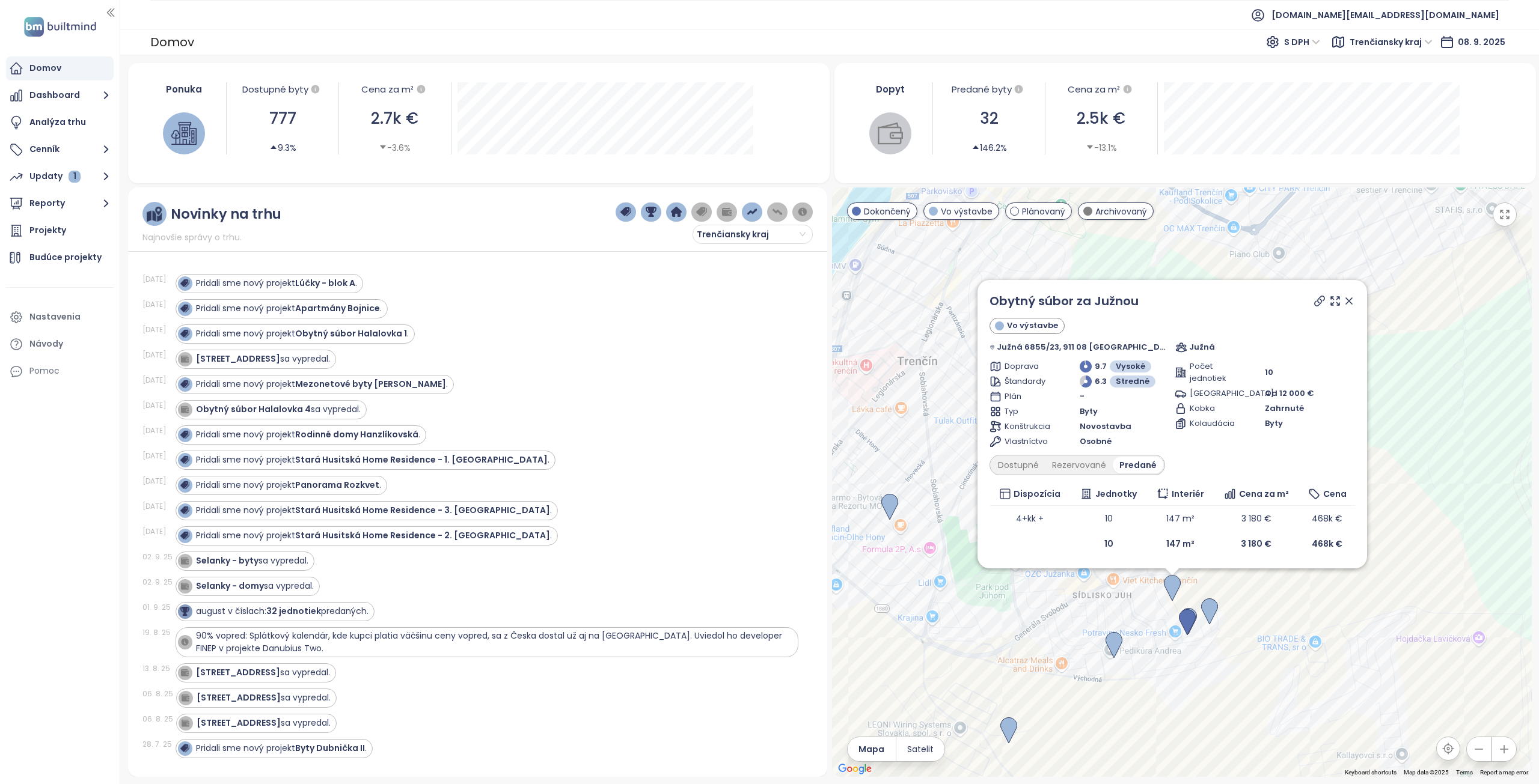
click at [1346, 301] on icon at bounding box center [1349, 301] width 6 height 6
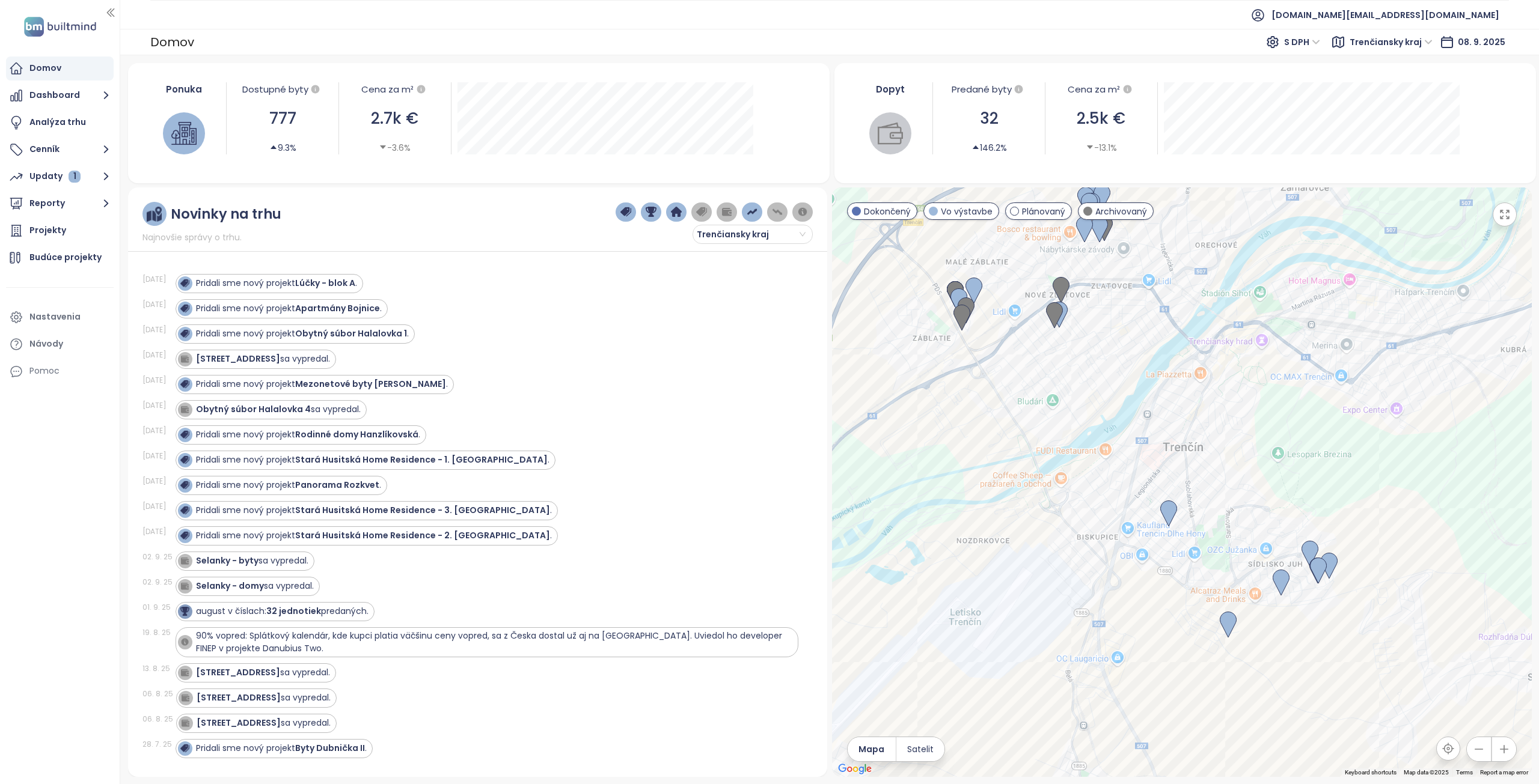
drag, startPoint x: 1171, startPoint y: 473, endPoint x: 1285, endPoint y: 496, distance: 116.3
click at [1285, 496] on div at bounding box center [1182, 483] width 700 height 590
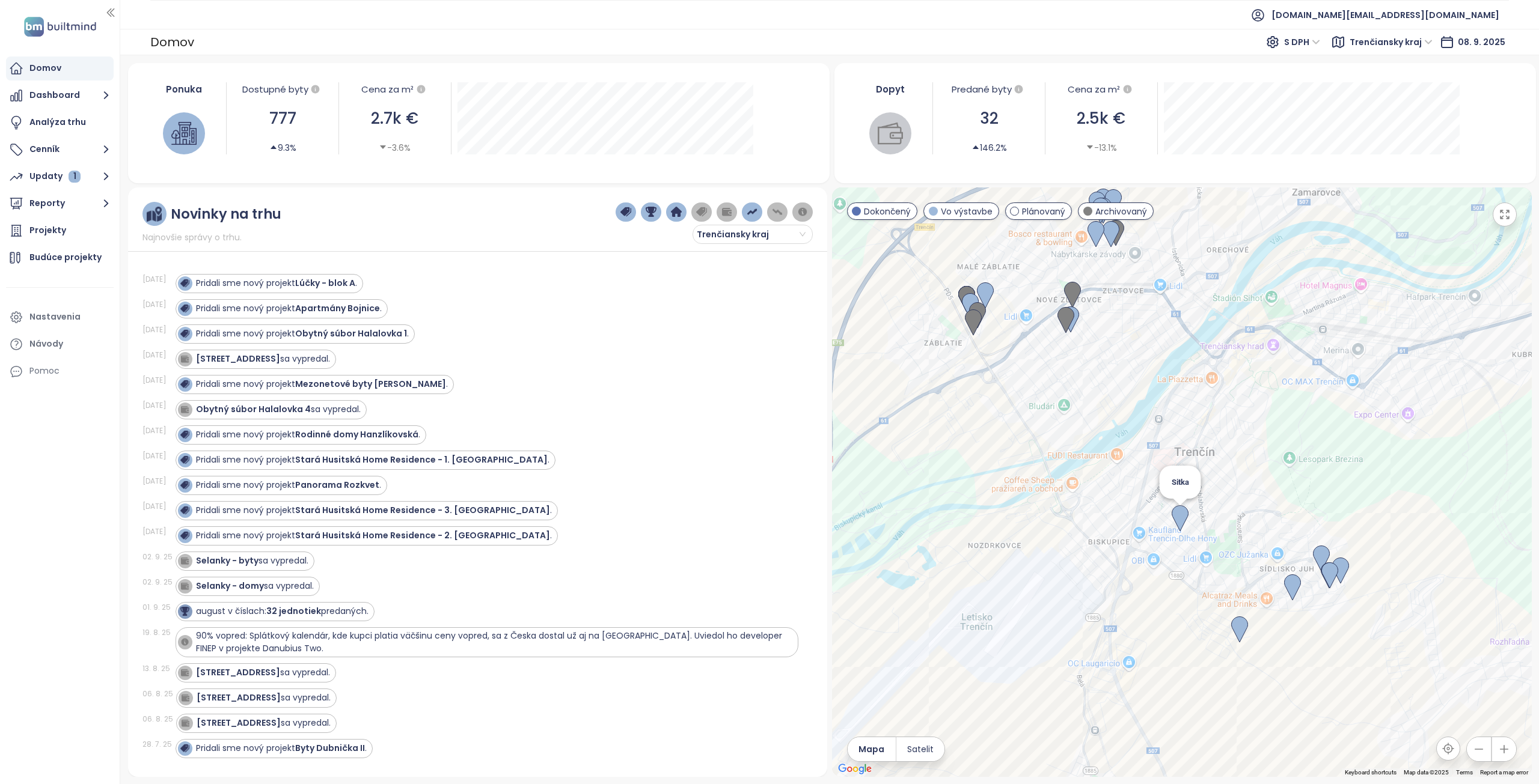
click at [1178, 518] on img at bounding box center [1180, 518] width 17 height 27
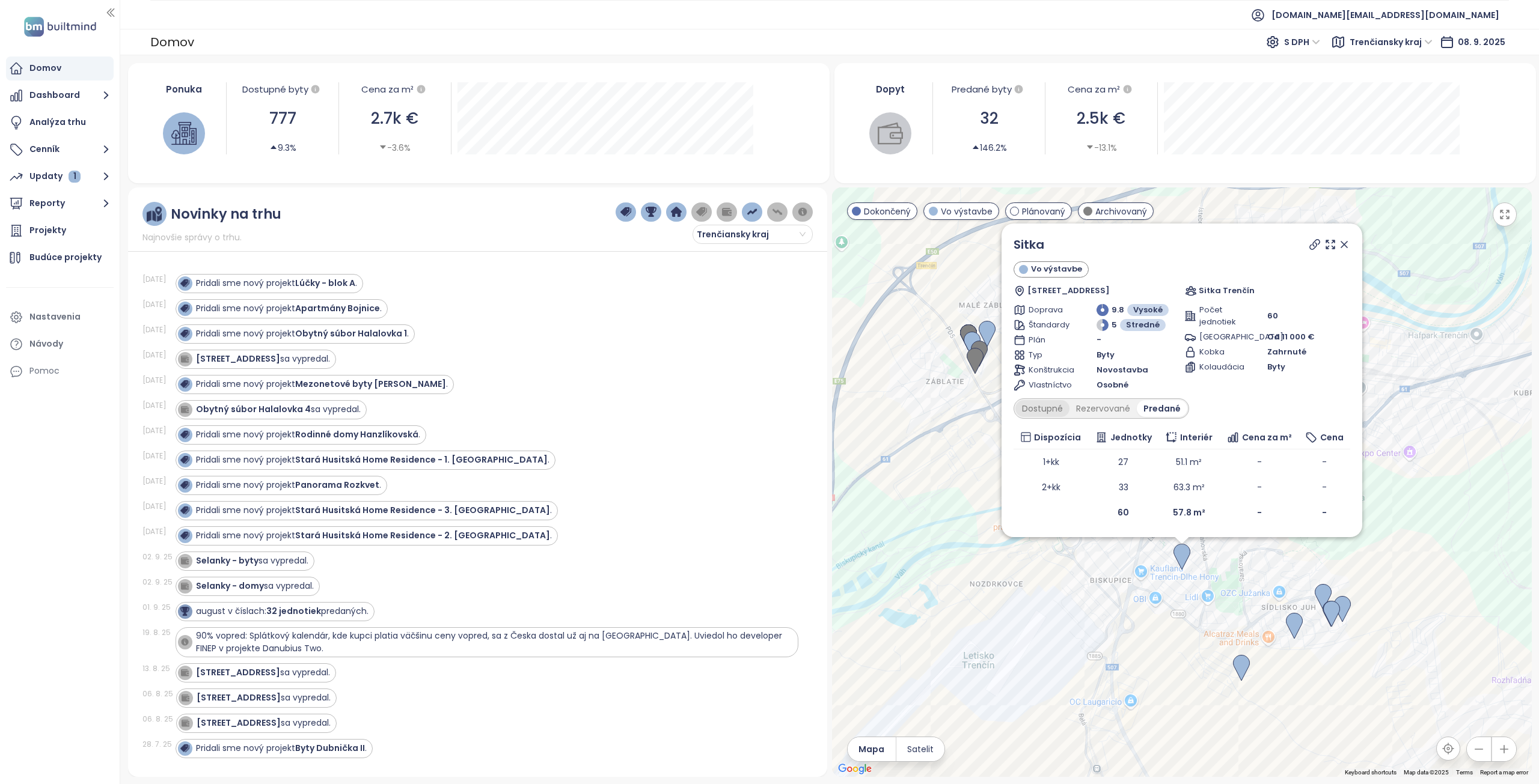
click at [1041, 411] on div "Dostupné" at bounding box center [1042, 409] width 54 height 17
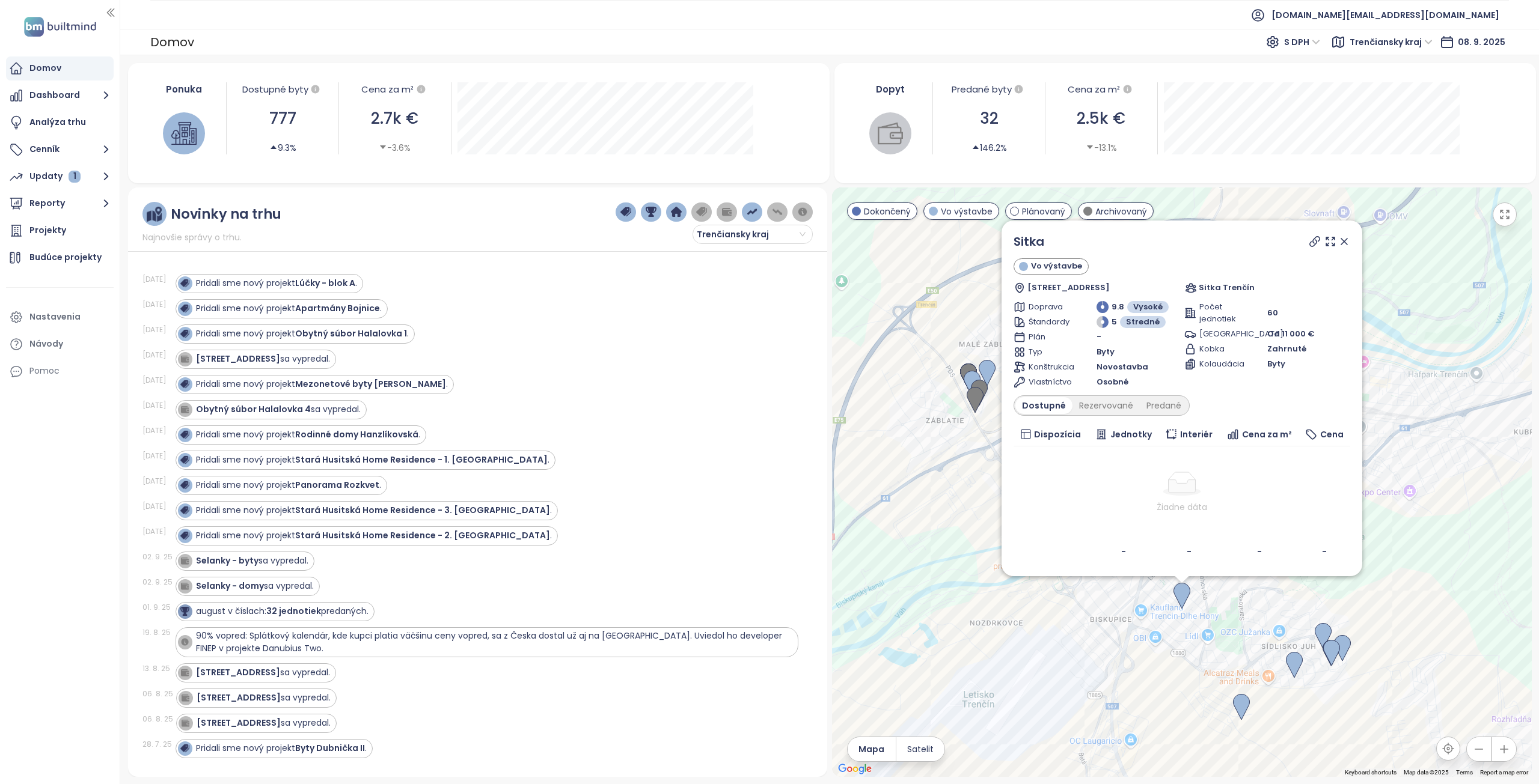
drag, startPoint x: 977, startPoint y: 557, endPoint x: 973, endPoint y: 579, distance: 22.4
click at [973, 579] on div "Sitka Vo výstavbe Bezručova 2047, 911 01 [GEOGRAPHIC_DATA], [GEOGRAPHIC_DATA] […" at bounding box center [1182, 483] width 700 height 590
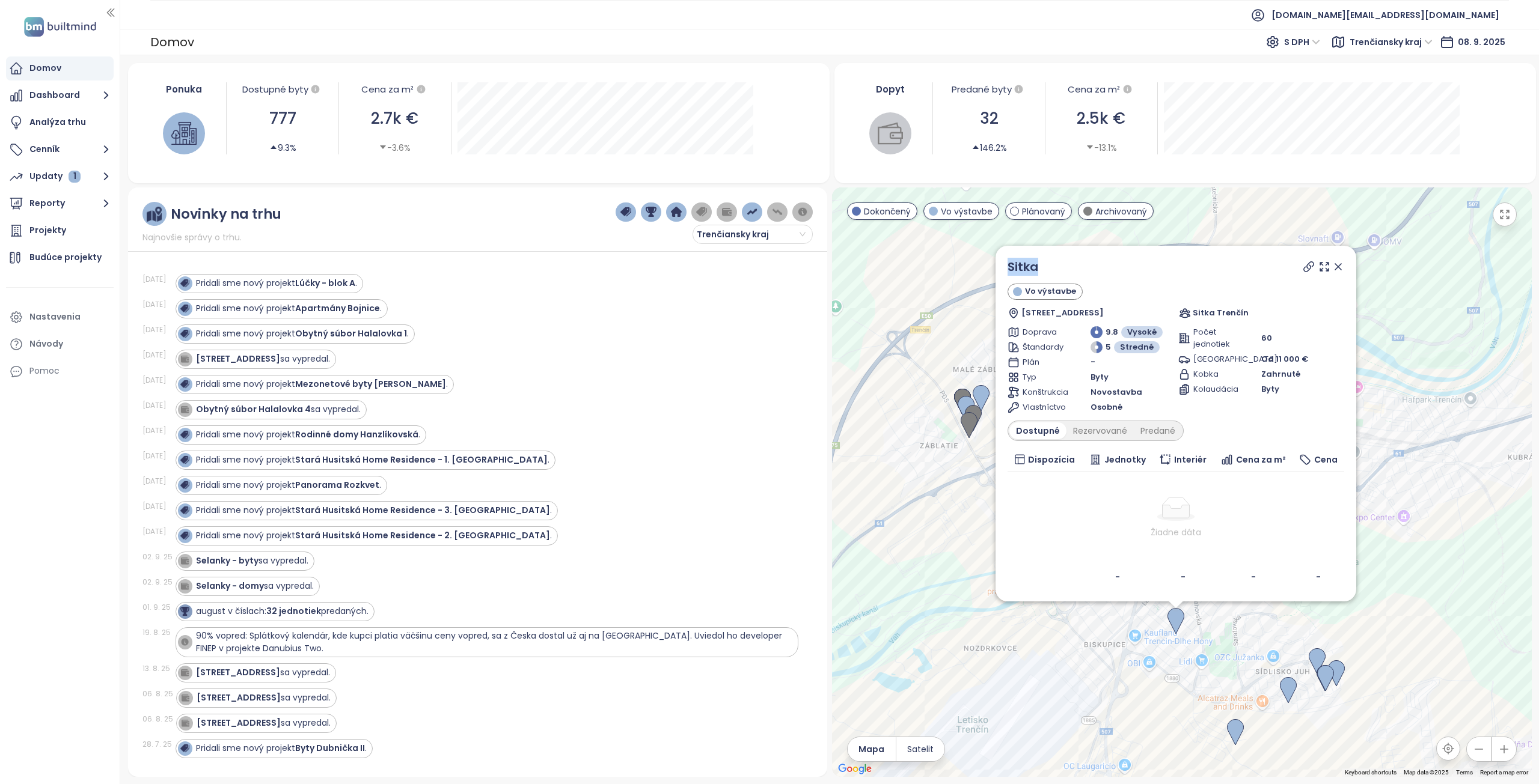
drag, startPoint x: 1068, startPoint y: 268, endPoint x: 1000, endPoint y: 271, distance: 68.1
click at [1000, 271] on div "Sitka Vo výstavbe Bezručova 2047, 911 01 [GEOGRAPHIC_DATA], [GEOGRAPHIC_DATA] […" at bounding box center [1176, 424] width 361 height 356
click at [1339, 260] on icon at bounding box center [1338, 266] width 12 height 12
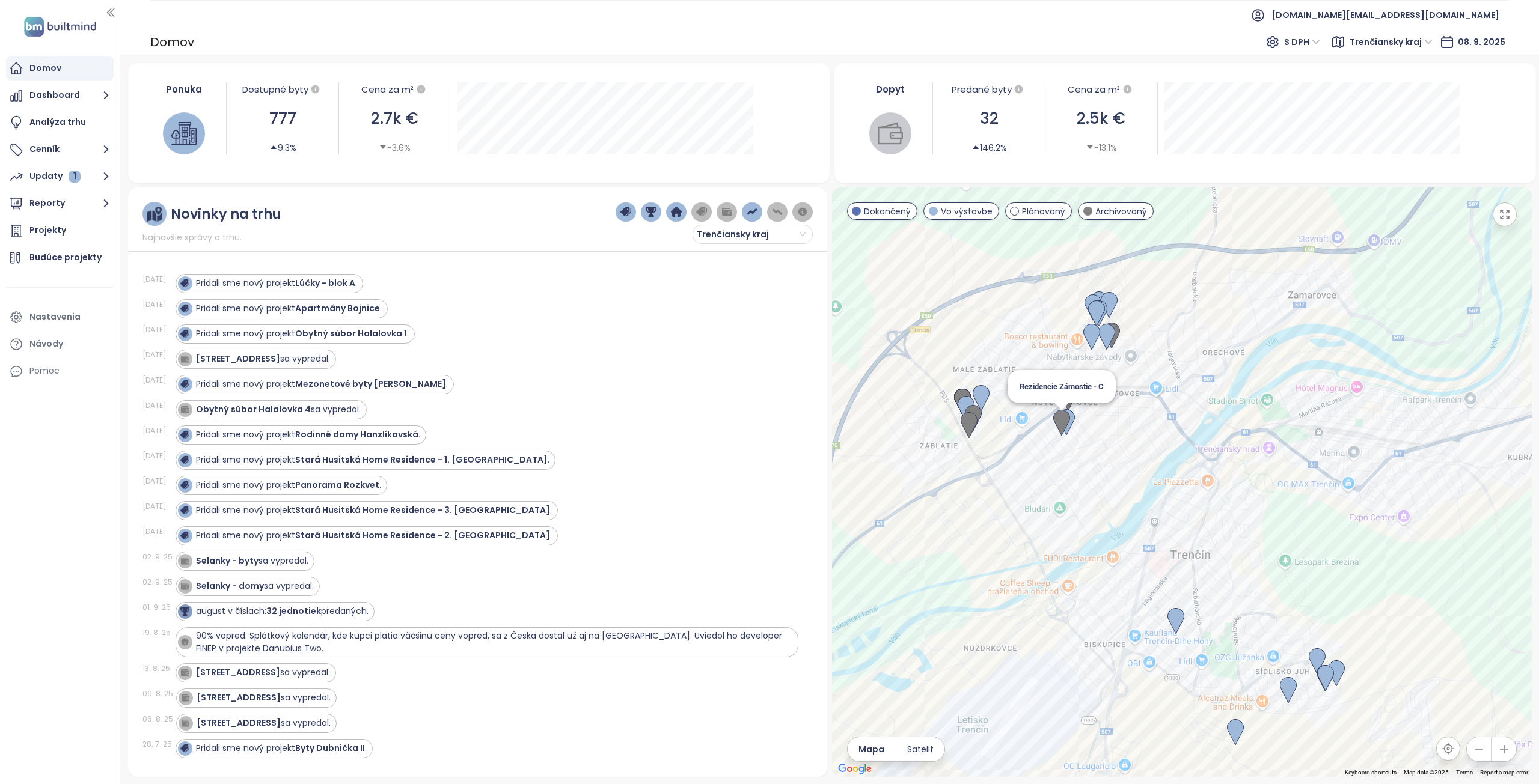
click at [1061, 425] on img at bounding box center [1062, 423] width 17 height 27
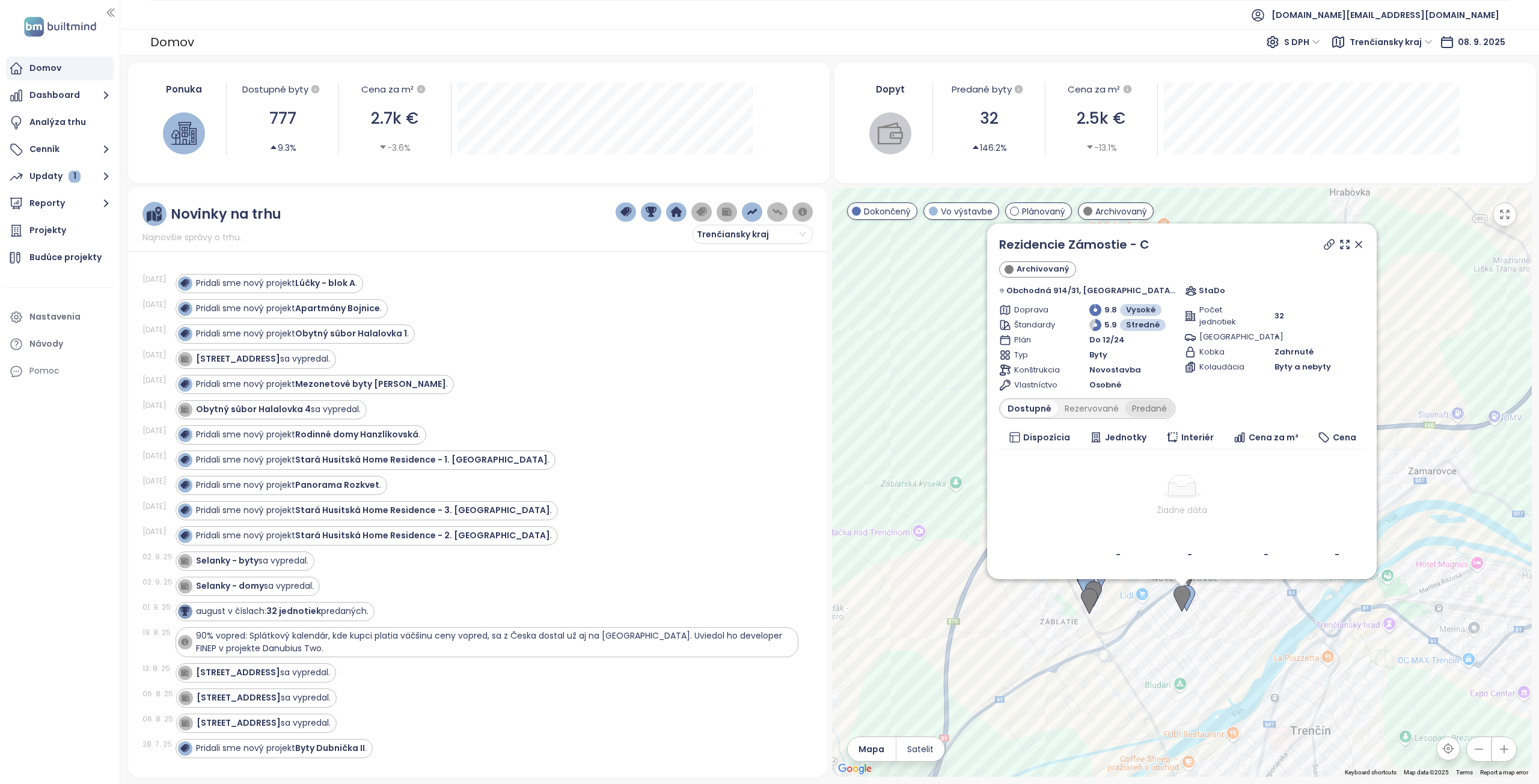
click at [1153, 405] on div "Predané" at bounding box center [1150, 409] width 48 height 17
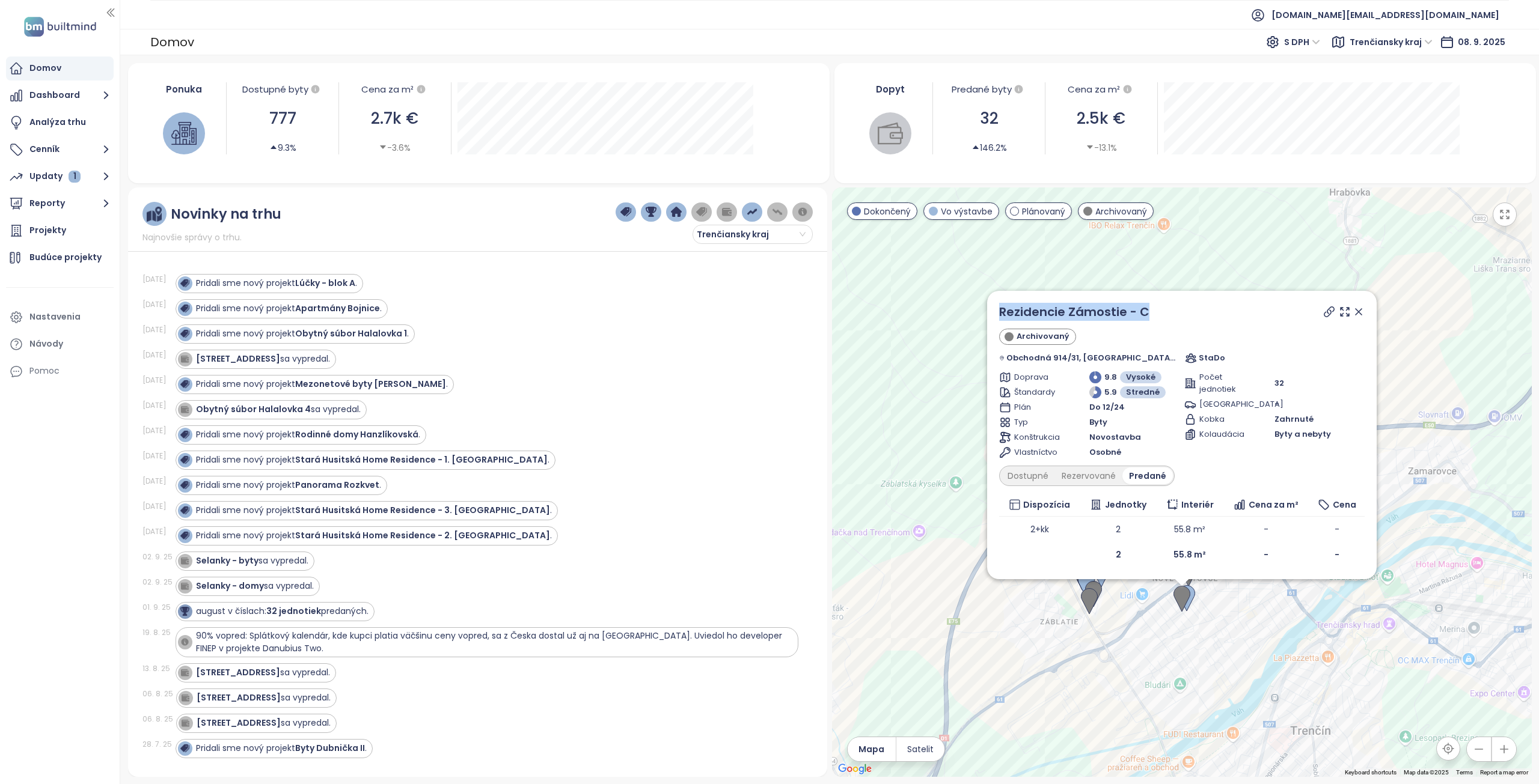
drag, startPoint x: 1187, startPoint y: 319, endPoint x: 1011, endPoint y: 308, distance: 176.3
click at [1011, 308] on div "Rezidencie Zámostie - C Archivovaný Obchodná 914/31, [GEOGRAPHIC_DATA], 911 05 …" at bounding box center [1182, 435] width 389 height 288
click at [1352, 309] on icon at bounding box center [1358, 312] width 12 height 12
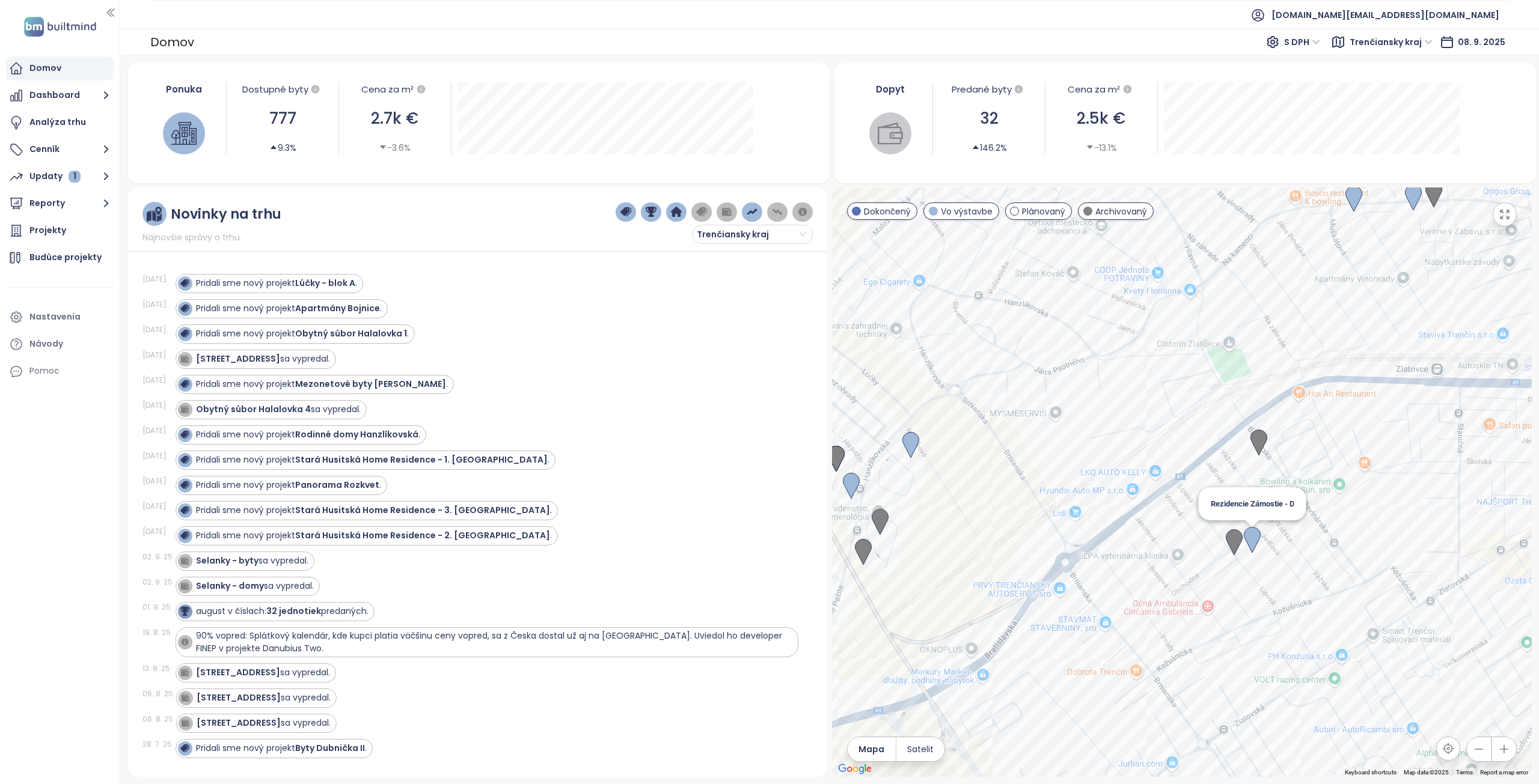
click at [1256, 537] on img at bounding box center [1252, 540] width 17 height 27
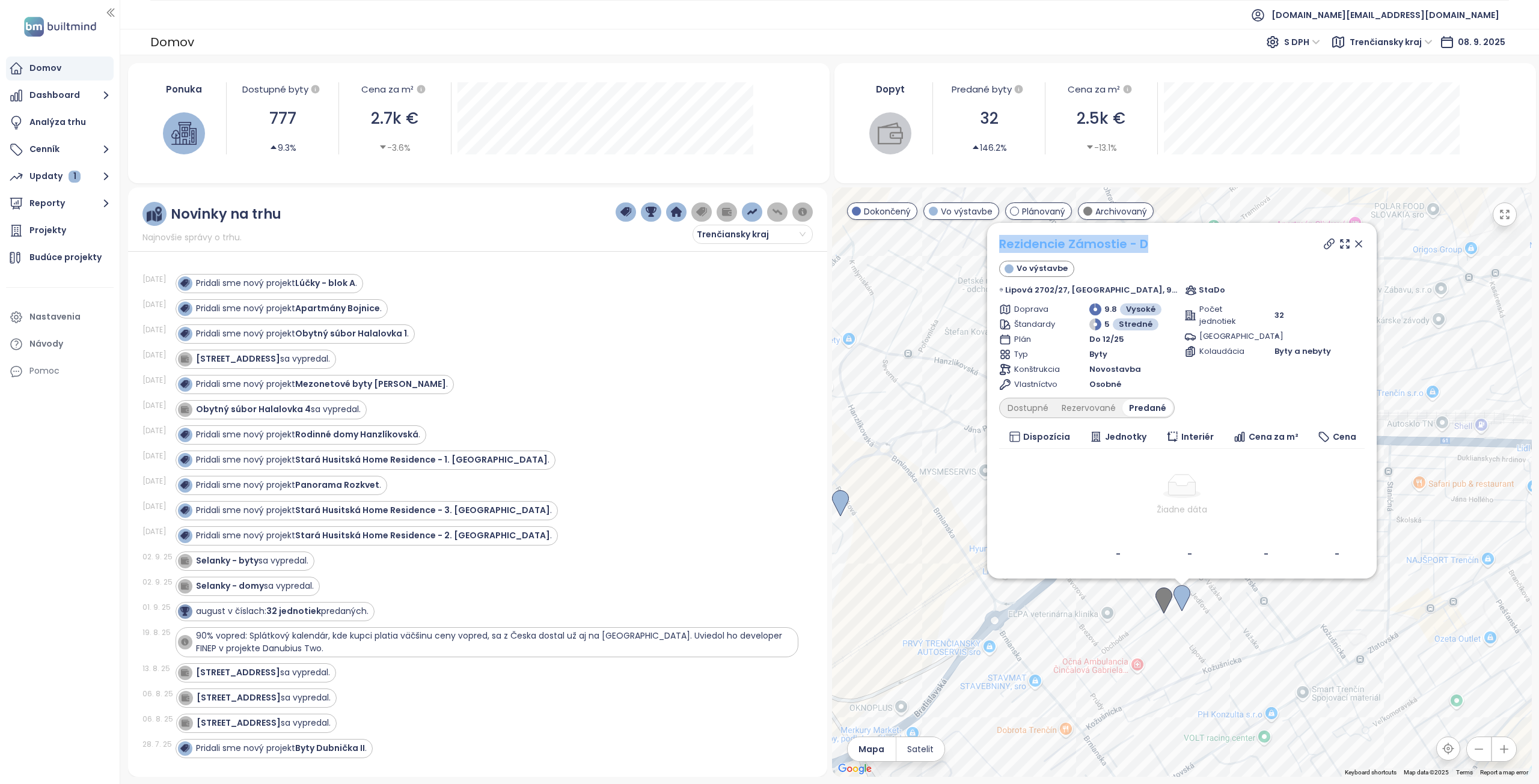
drag, startPoint x: 1175, startPoint y: 244, endPoint x: 1017, endPoint y: 237, distance: 158.2
click at [1017, 237] on div "Rezidencie Zámostie - D" at bounding box center [1182, 244] width 365 height 18
click at [1047, 404] on div "Dostupné" at bounding box center [1028, 408] width 54 height 17
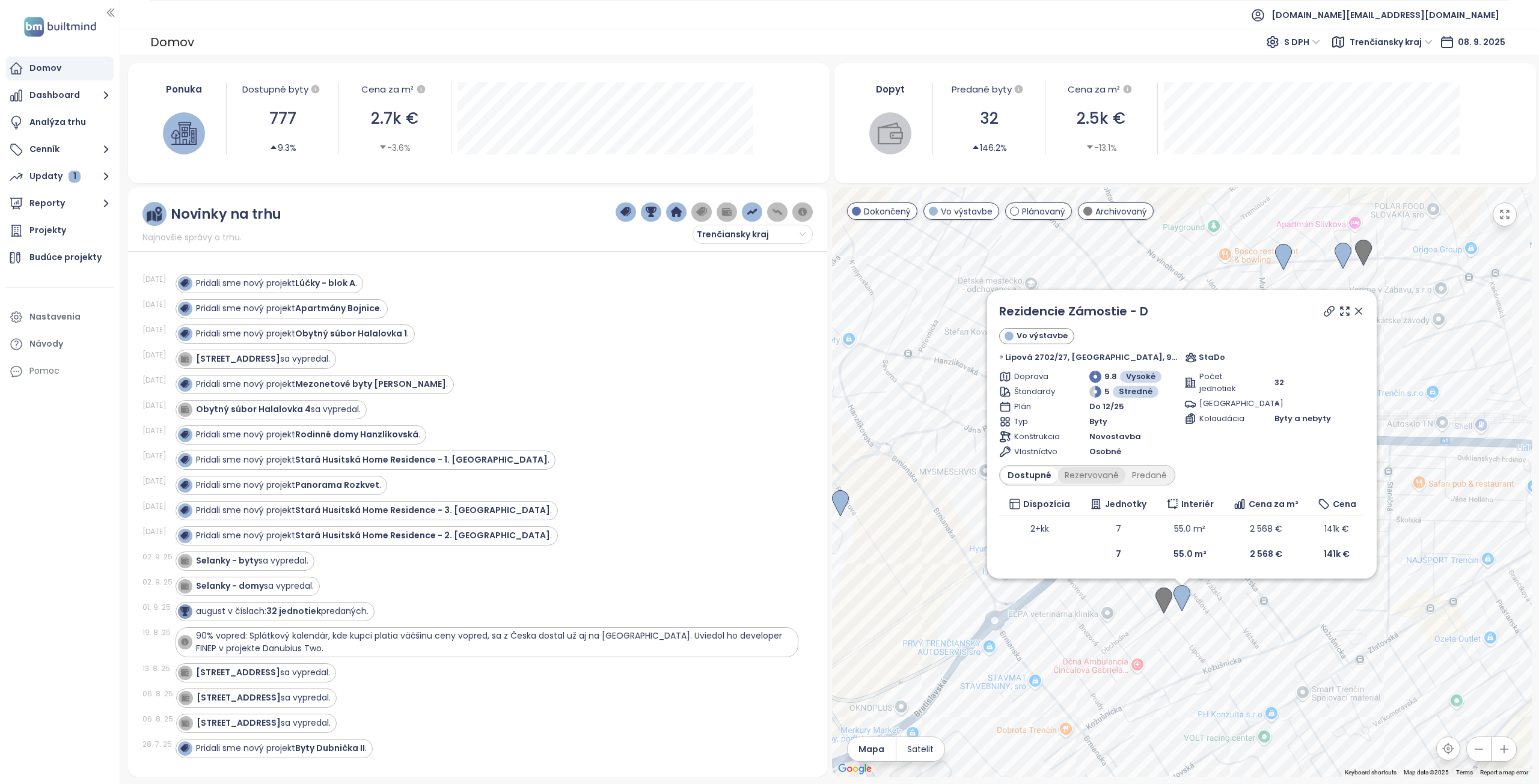
click at [1101, 469] on div "Rezervované" at bounding box center [1092, 475] width 68 height 17
click at [1037, 475] on div "Dostupné" at bounding box center [1028, 475] width 54 height 17
click at [1352, 309] on icon at bounding box center [1358, 311] width 12 height 12
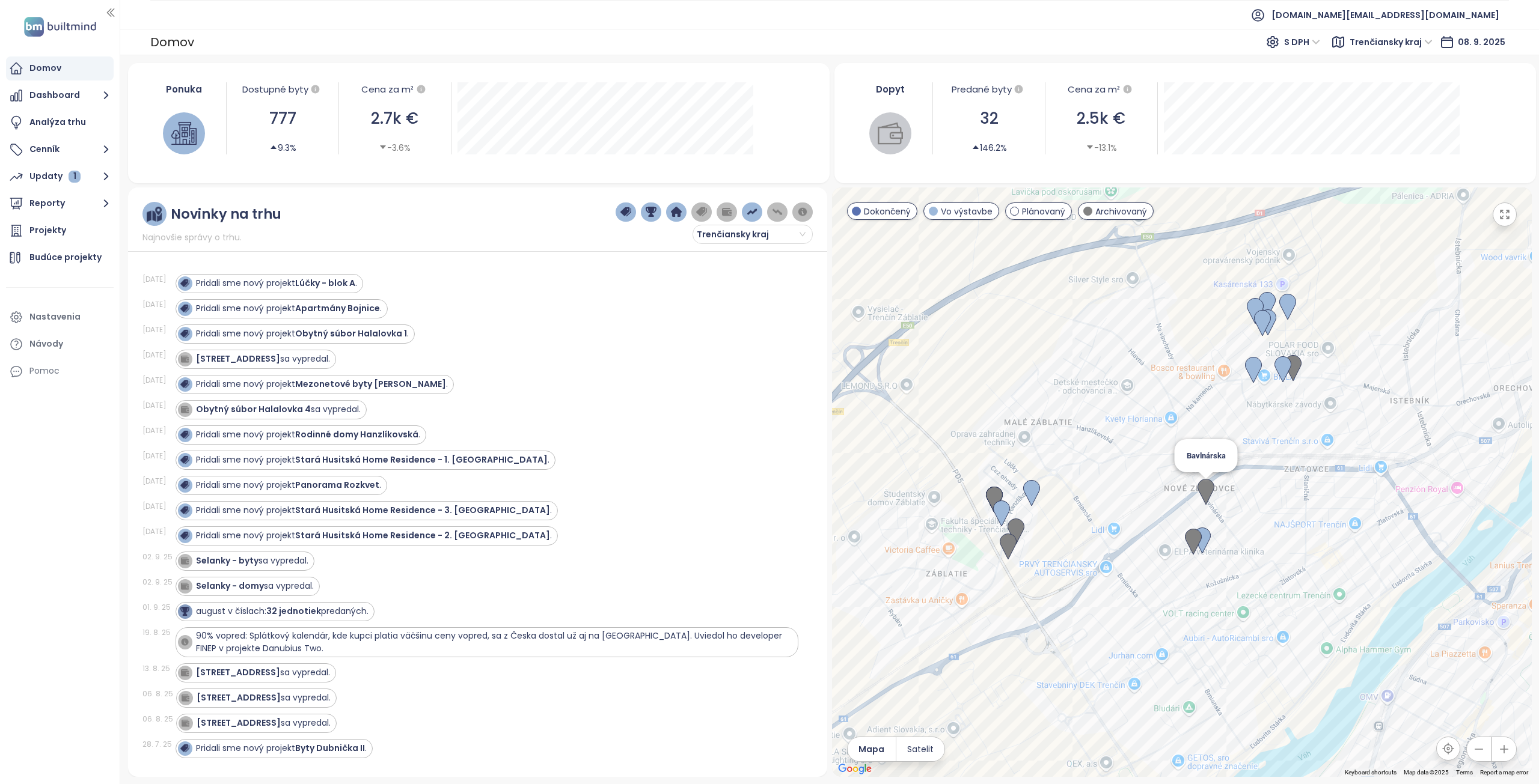
click at [1208, 491] on img at bounding box center [1206, 492] width 17 height 27
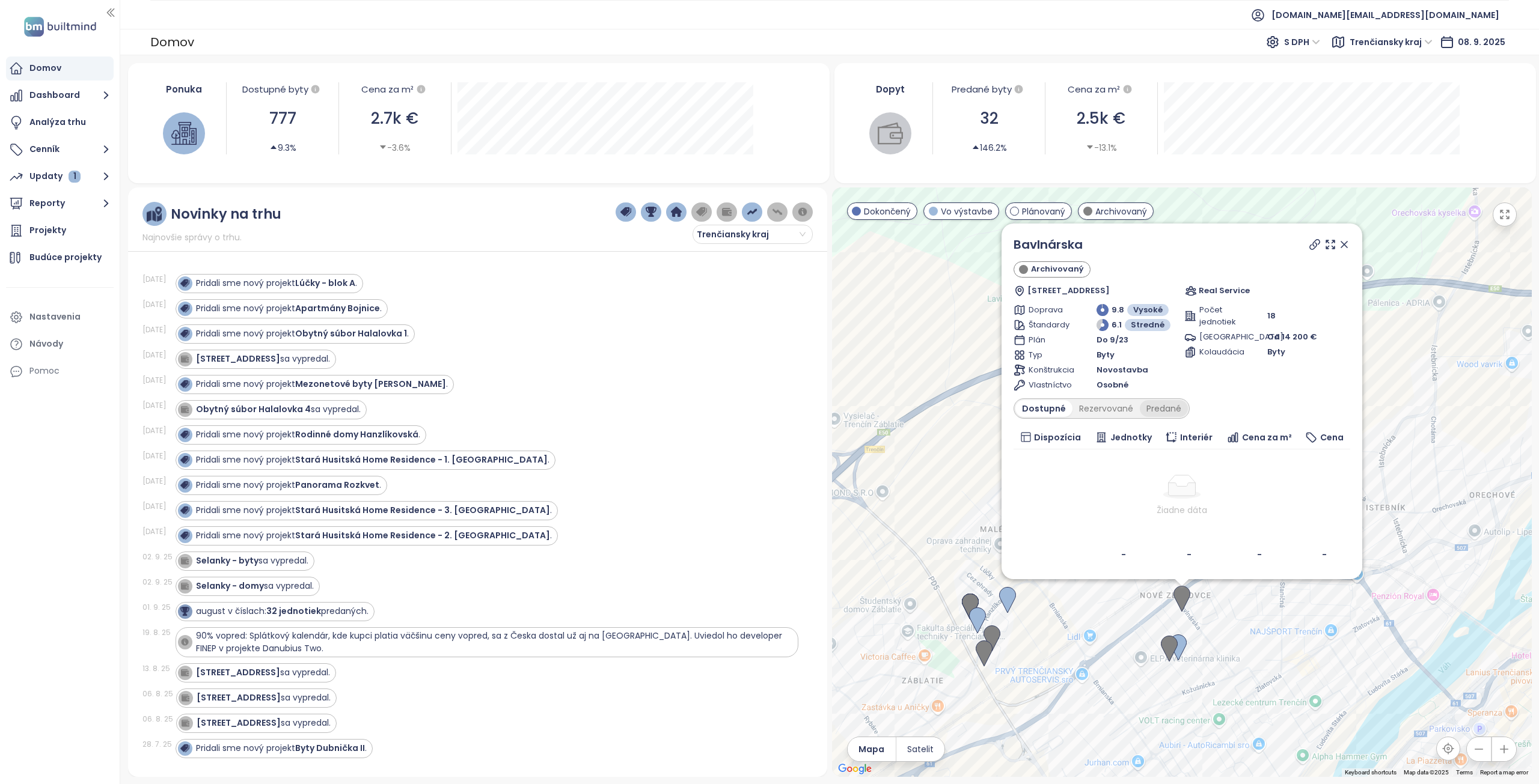
click at [1162, 406] on div "Predané" at bounding box center [1164, 409] width 48 height 17
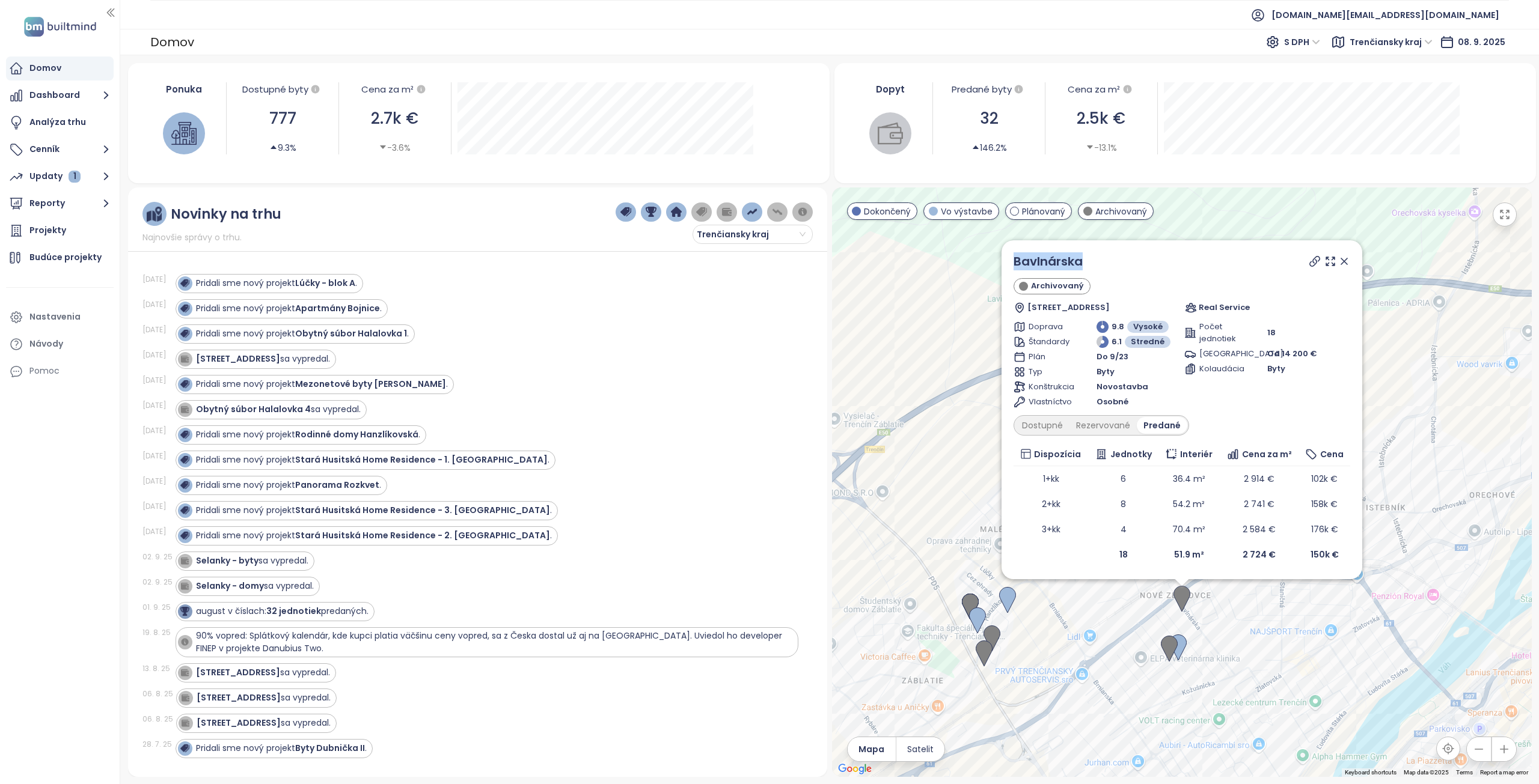
drag, startPoint x: 1091, startPoint y: 267, endPoint x: 1009, endPoint y: 266, distance: 82.0
click at [1009, 266] on div "Bavlnárska Archivovaný Bavlnárska 4, [GEOGRAPHIC_DATA], 911 05 [GEOGRAPHIC_DATA…" at bounding box center [1182, 410] width 361 height 339
click at [1315, 262] on icon at bounding box center [1315, 261] width 12 height 12
click at [1345, 255] on icon at bounding box center [1344, 261] width 12 height 12
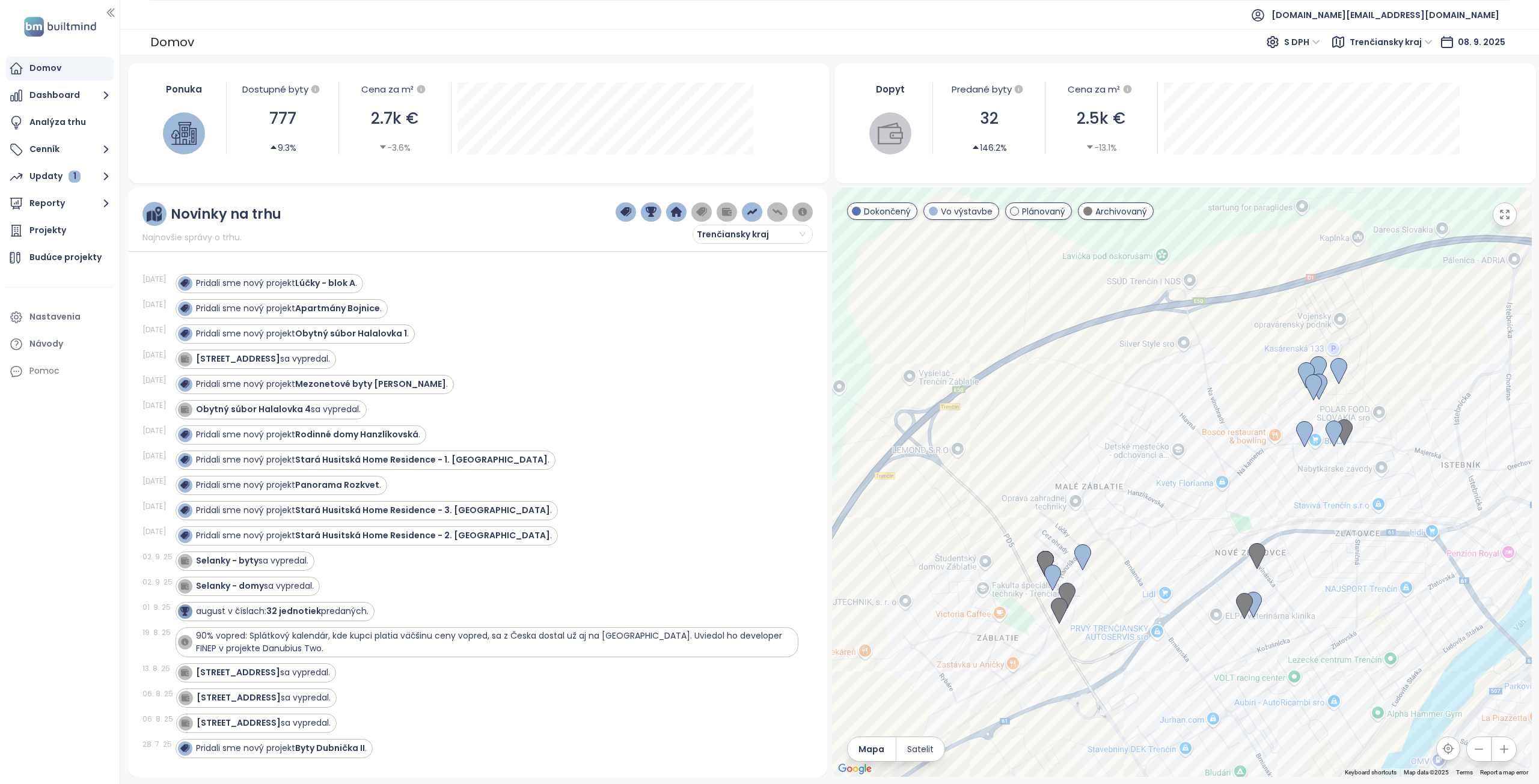
drag, startPoint x: 1072, startPoint y: 563, endPoint x: 1150, endPoint y: 519, distance: 89.6
click at [1150, 519] on div at bounding box center [1182, 483] width 700 height 590
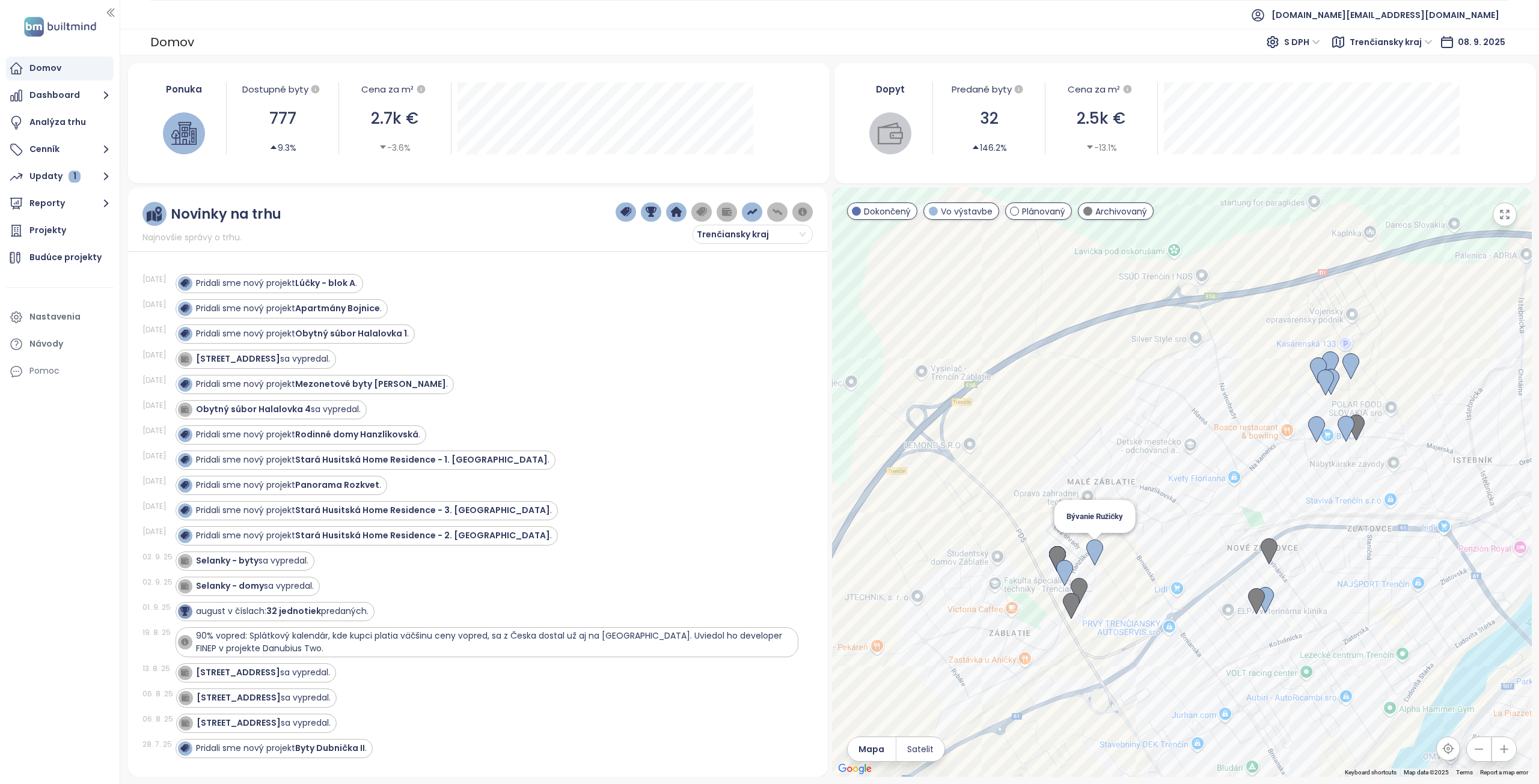
click at [1098, 553] on img at bounding box center [1095, 553] width 17 height 27
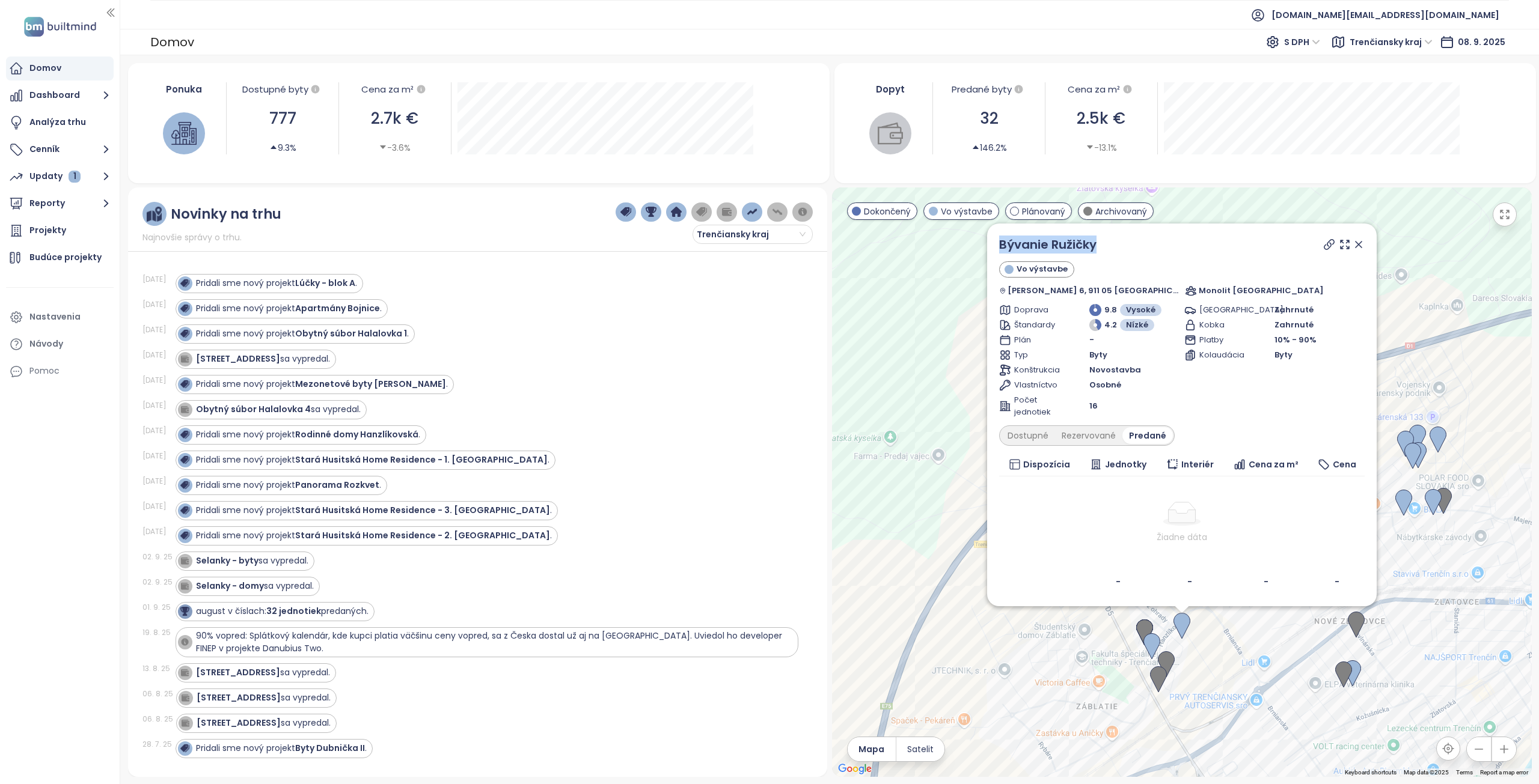
drag, startPoint x: 1117, startPoint y: 246, endPoint x: 999, endPoint y: 242, distance: 118.1
click at [999, 242] on div "Bývanie Ružičky Vo výstavbe [PERSON_NAME] 6, 911 05 [GEOGRAPHIC_DATA], [GEOGRAP…" at bounding box center [1182, 483] width 700 height 590
click at [1098, 429] on div "Rezervované" at bounding box center [1089, 436] width 68 height 17
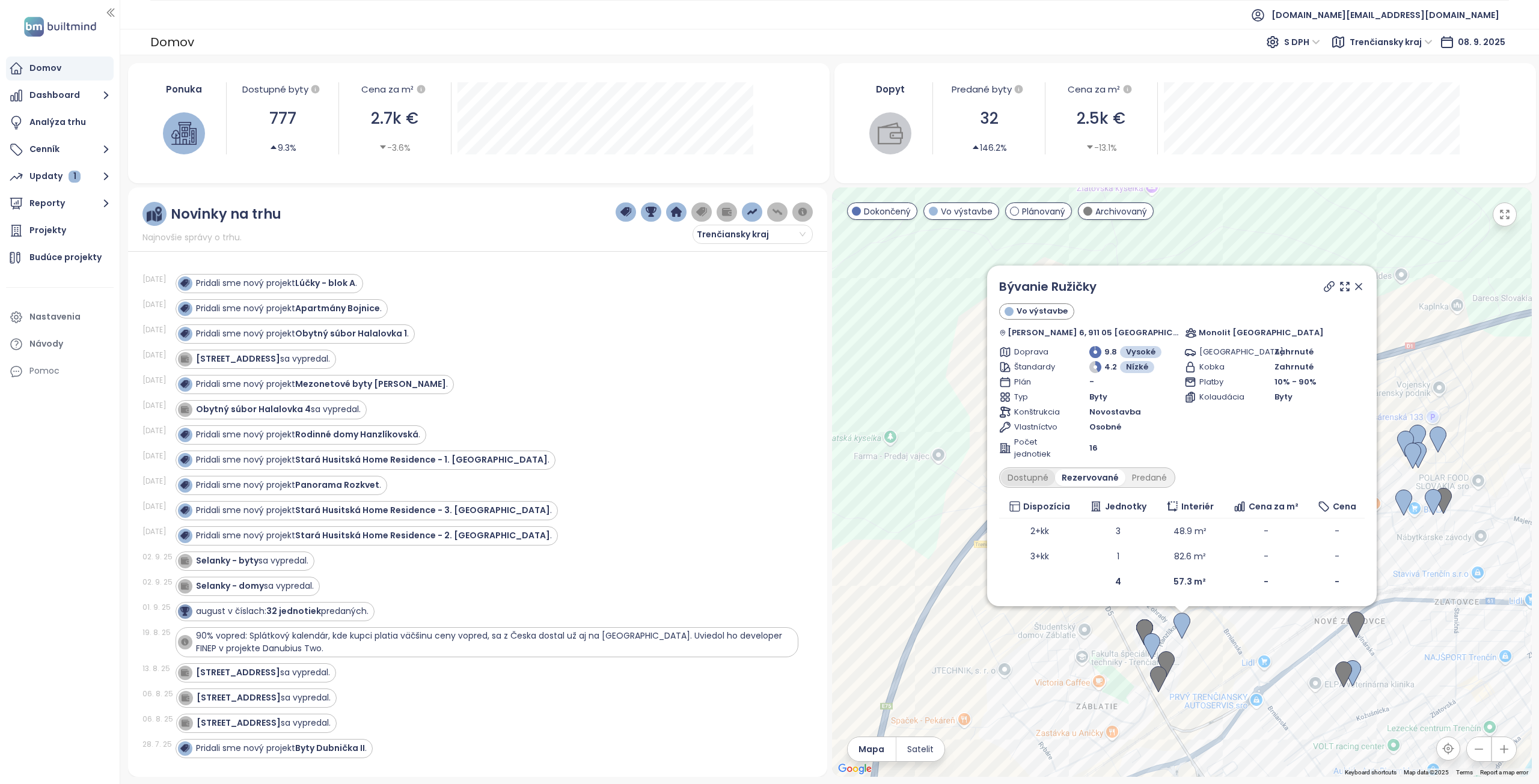
click at [1047, 485] on div "Dostupné" at bounding box center [1028, 477] width 54 height 17
click at [1106, 483] on div "Rezervované" at bounding box center [1092, 477] width 68 height 17
click at [1163, 479] on div "Predané" at bounding box center [1150, 477] width 48 height 17
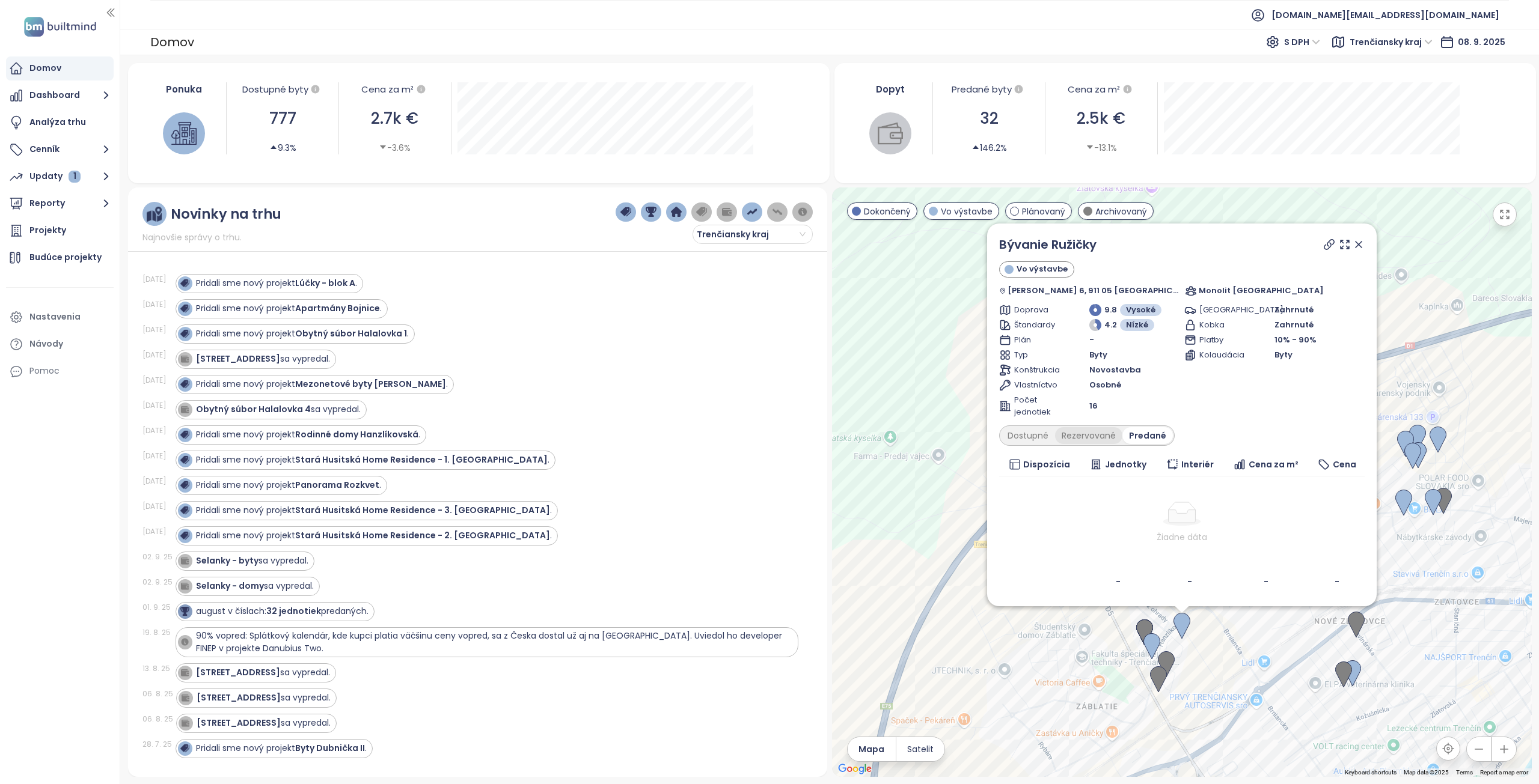
click at [1094, 436] on div "Rezervované" at bounding box center [1089, 436] width 68 height 17
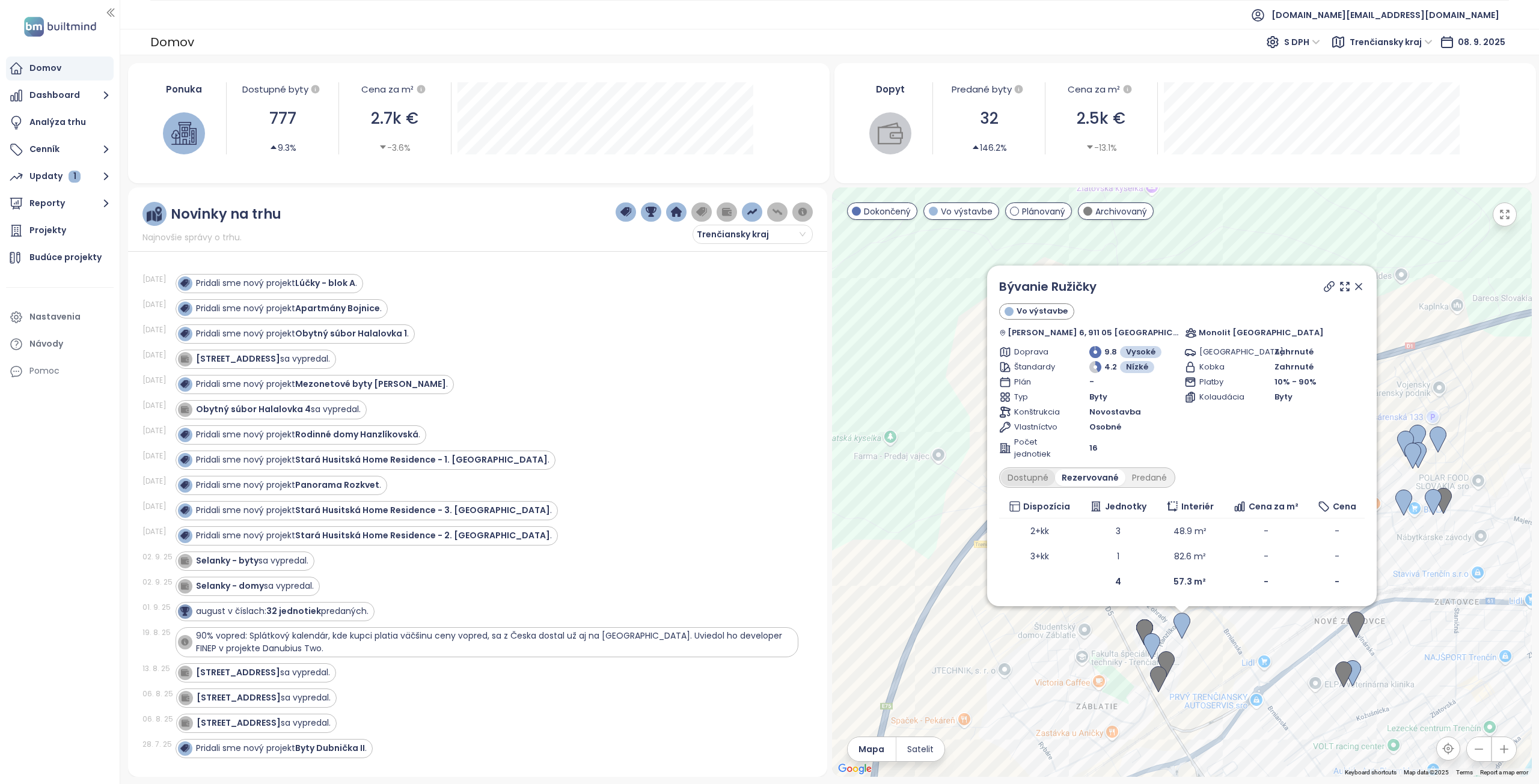
click at [1047, 481] on div "Dostupné" at bounding box center [1028, 477] width 54 height 17
click at [1356, 286] on icon at bounding box center [1358, 286] width 6 height 6
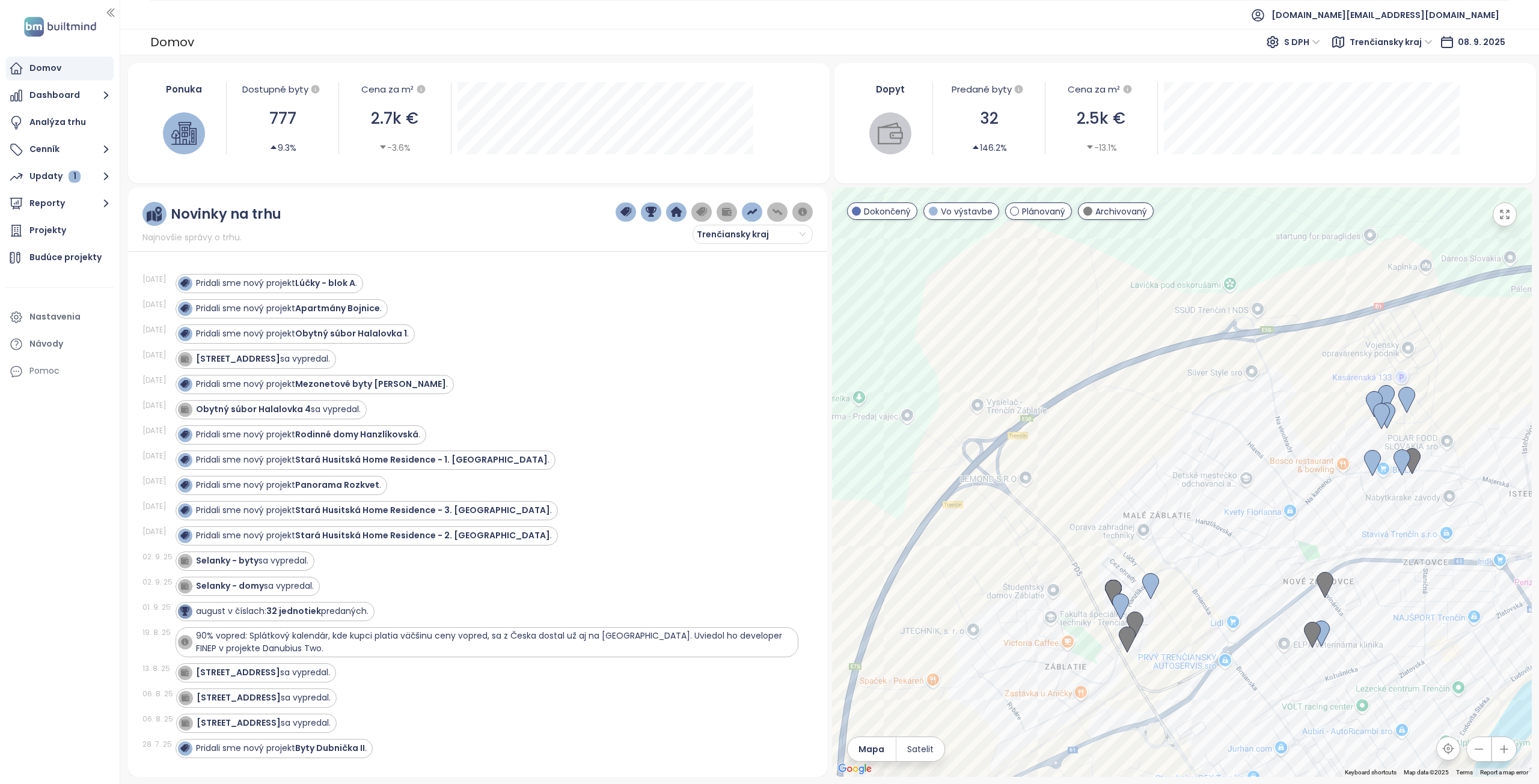
drag, startPoint x: 1221, startPoint y: 537, endPoint x: 1216, endPoint y: 525, distance: 13.0
click at [1216, 525] on div at bounding box center [1182, 483] width 700 height 590
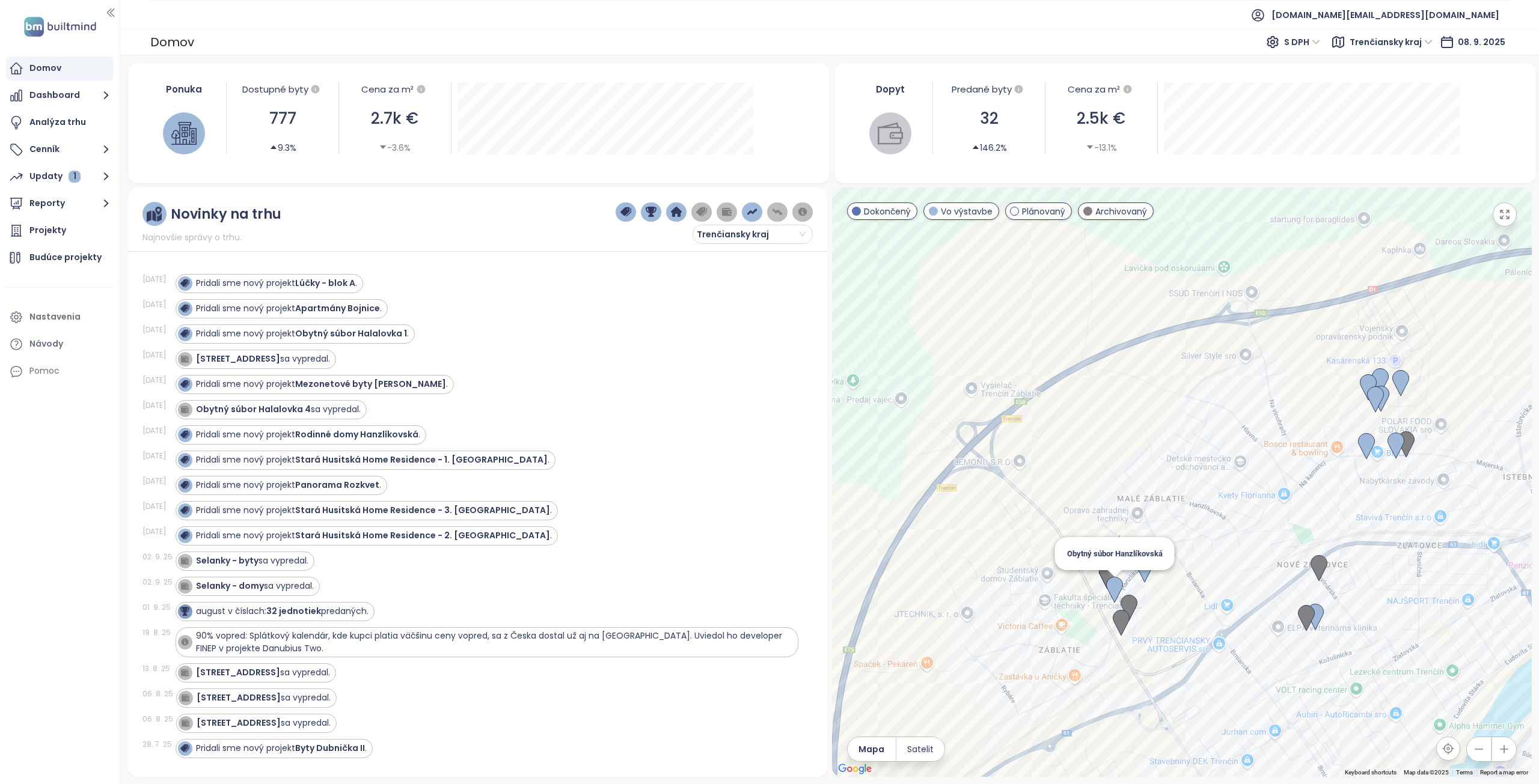
click at [1116, 592] on img at bounding box center [1115, 590] width 17 height 27
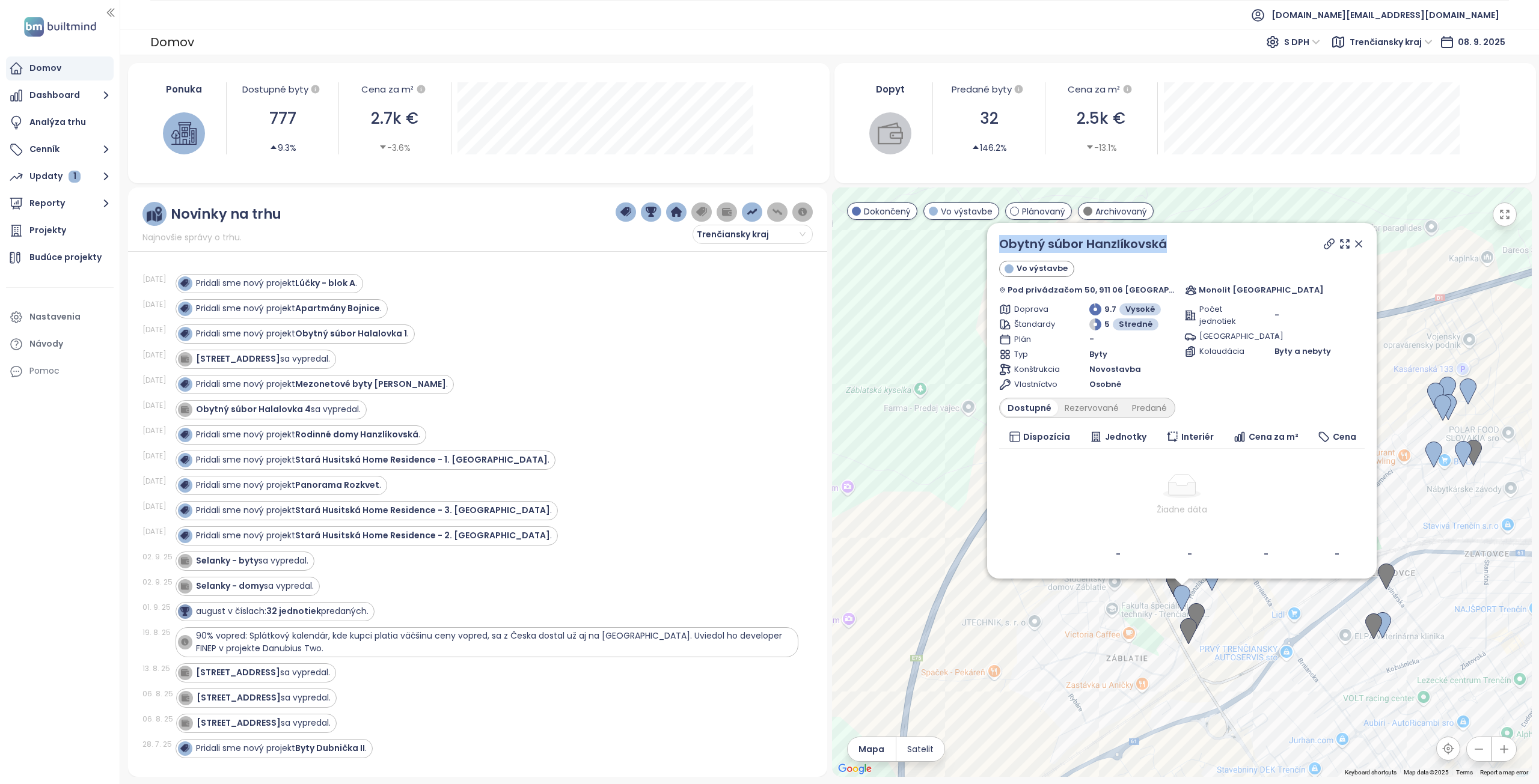
drag, startPoint x: 1182, startPoint y: 244, endPoint x: 1011, endPoint y: 249, distance: 171.1
click at [1011, 249] on div "Obytný súbor Hanzlíkovská Vo výstavbe Pod privádzačom 50, 911 06 [GEOGRAPHIC_DA…" at bounding box center [1182, 401] width 389 height 356
click at [1323, 244] on icon at bounding box center [1329, 244] width 12 height 12
click at [1150, 405] on div "Predané" at bounding box center [1150, 408] width 48 height 17
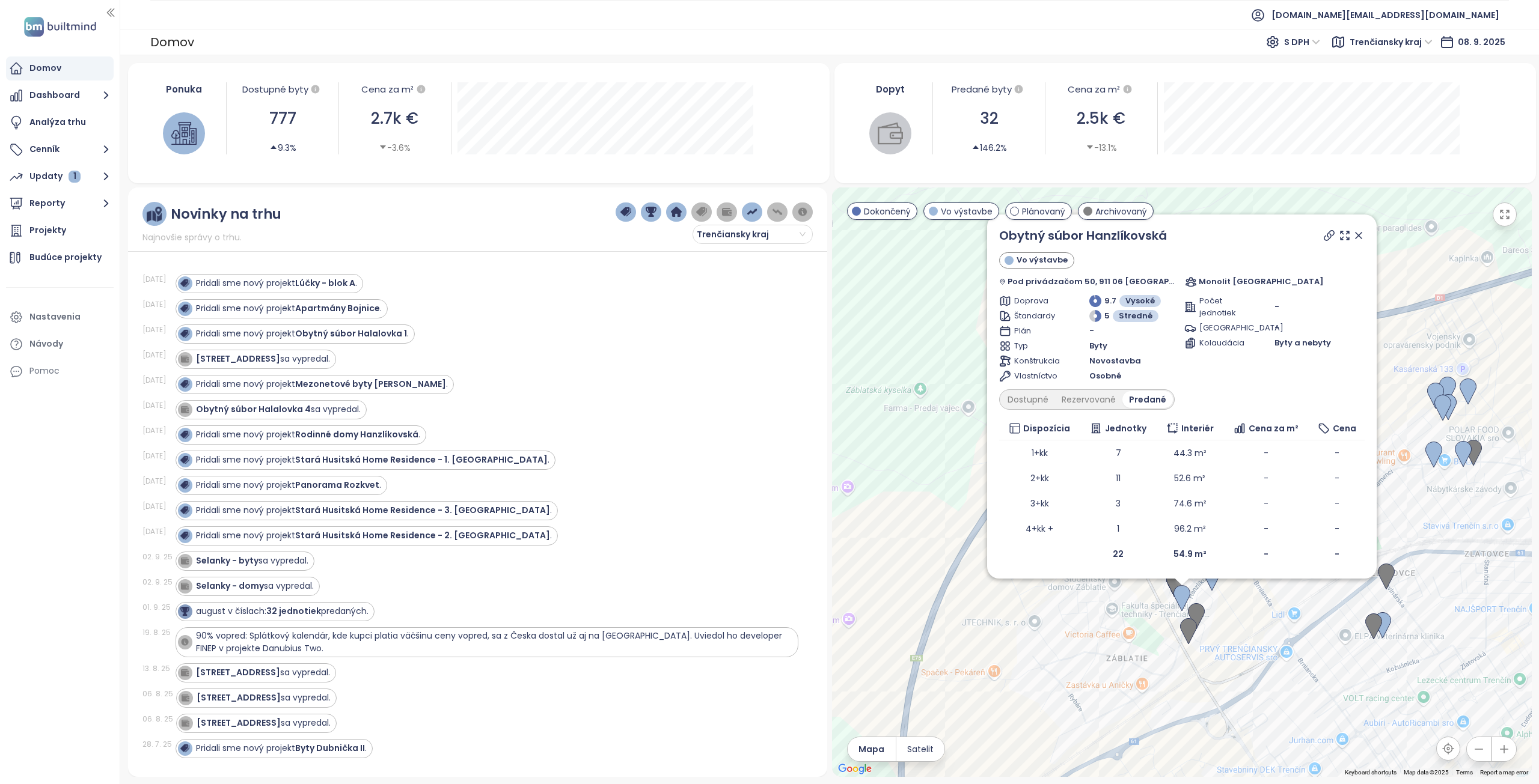
click at [1352, 237] on icon at bounding box center [1358, 235] width 12 height 12
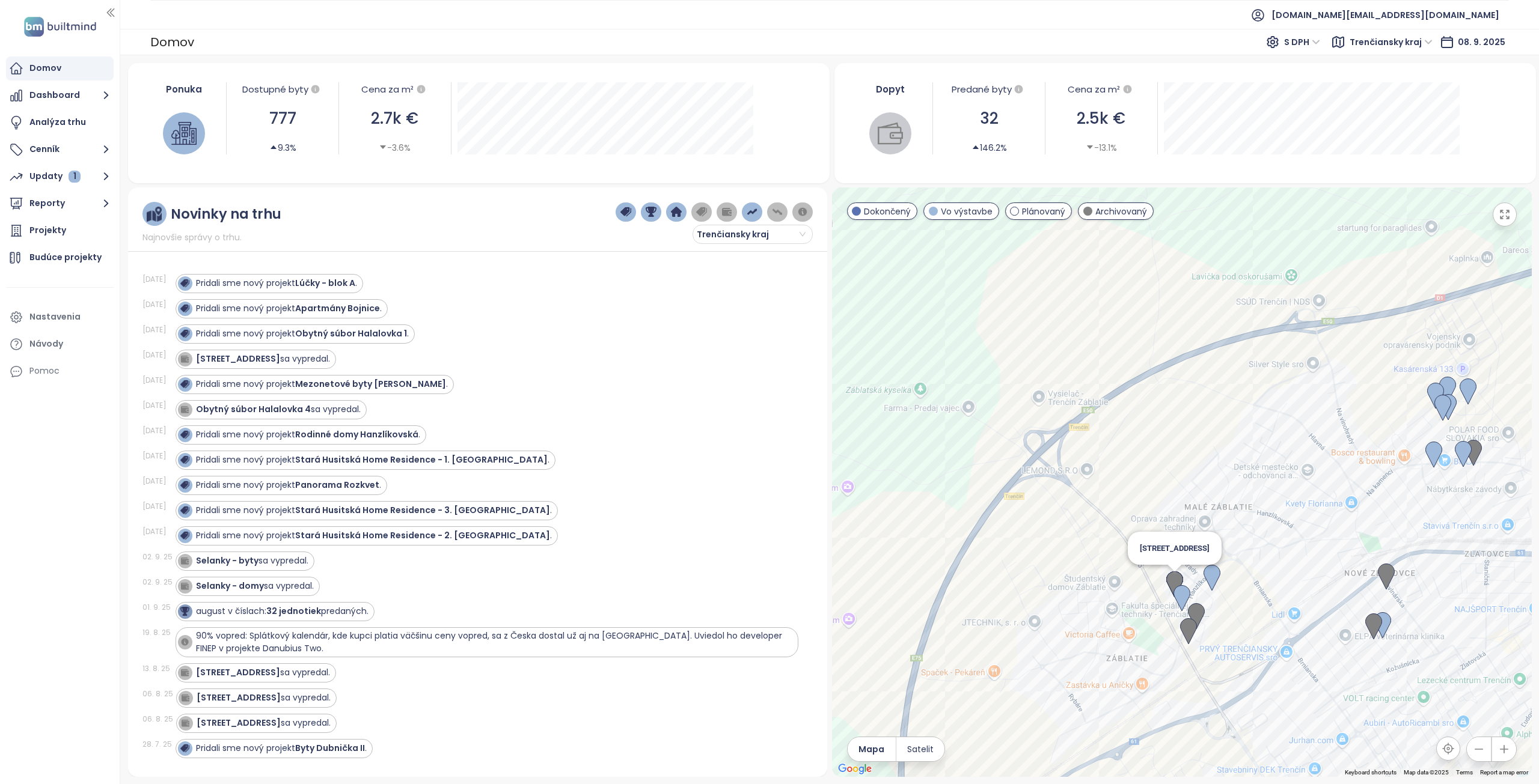
click at [1174, 575] on img at bounding box center [1175, 585] width 17 height 27
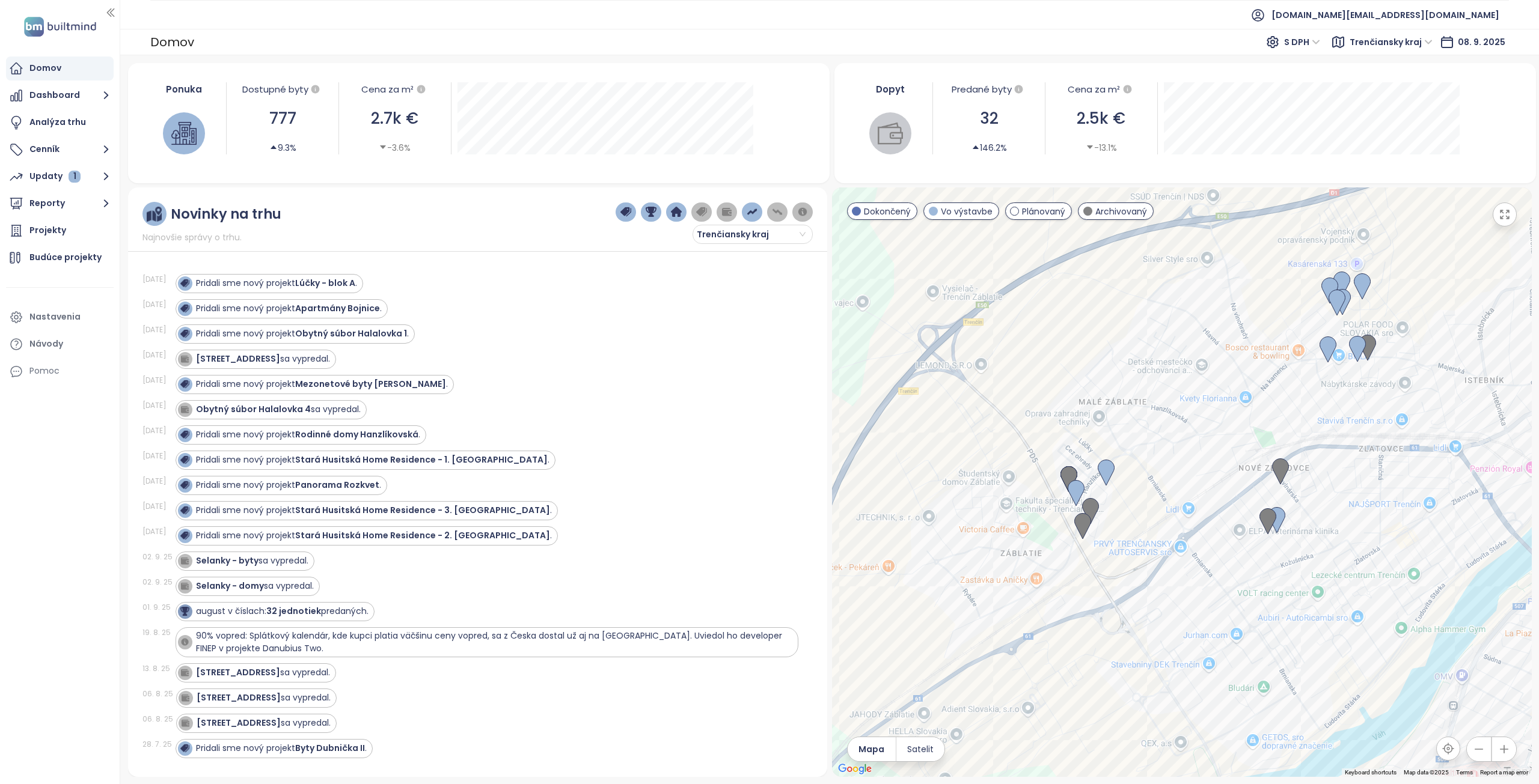
drag, startPoint x: 1289, startPoint y: 501, endPoint x: 1184, endPoint y: 511, distance: 105.5
click at [1184, 511] on div at bounding box center [1182, 483] width 700 height 590
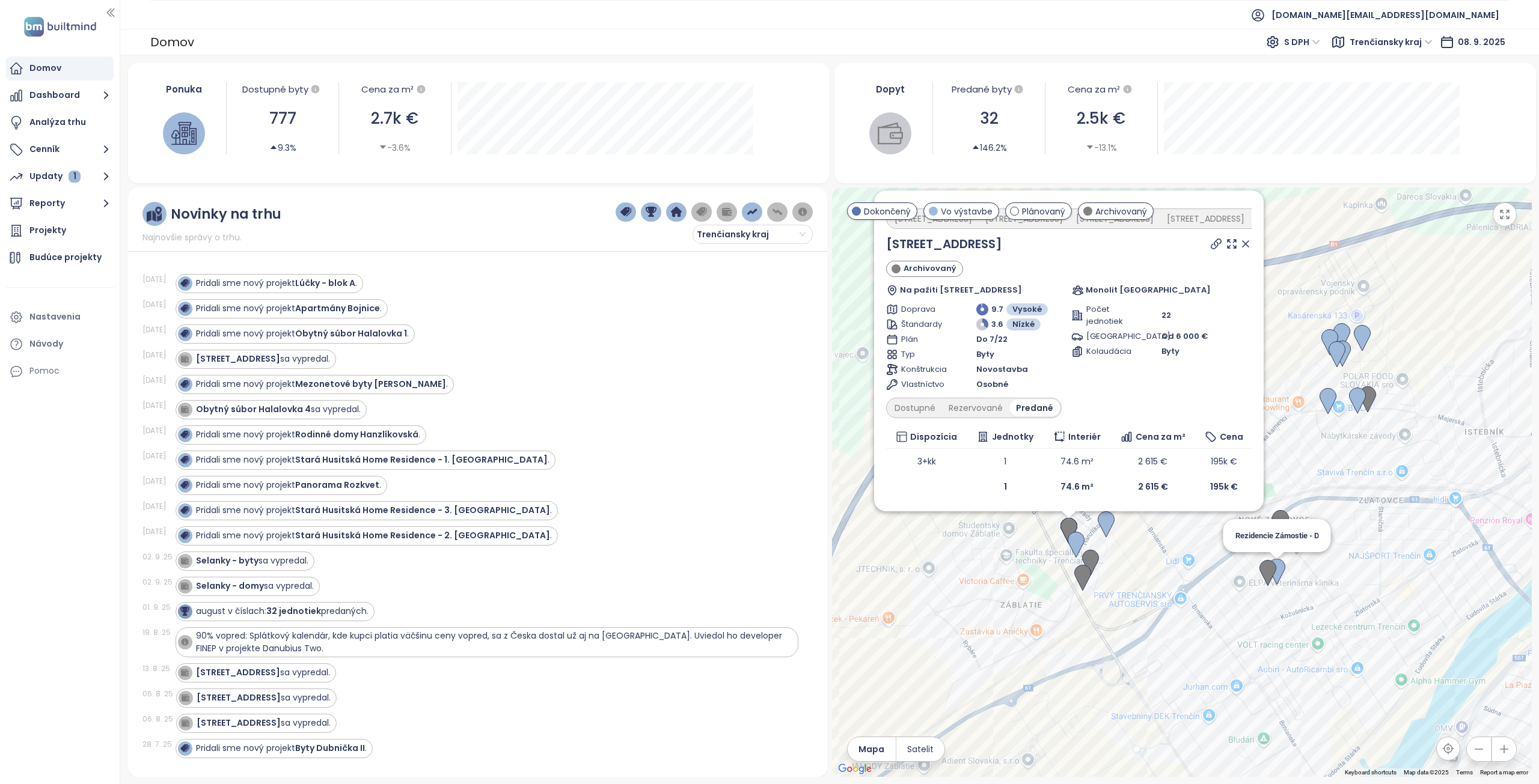
click at [1282, 572] on img at bounding box center [1277, 572] width 17 height 27
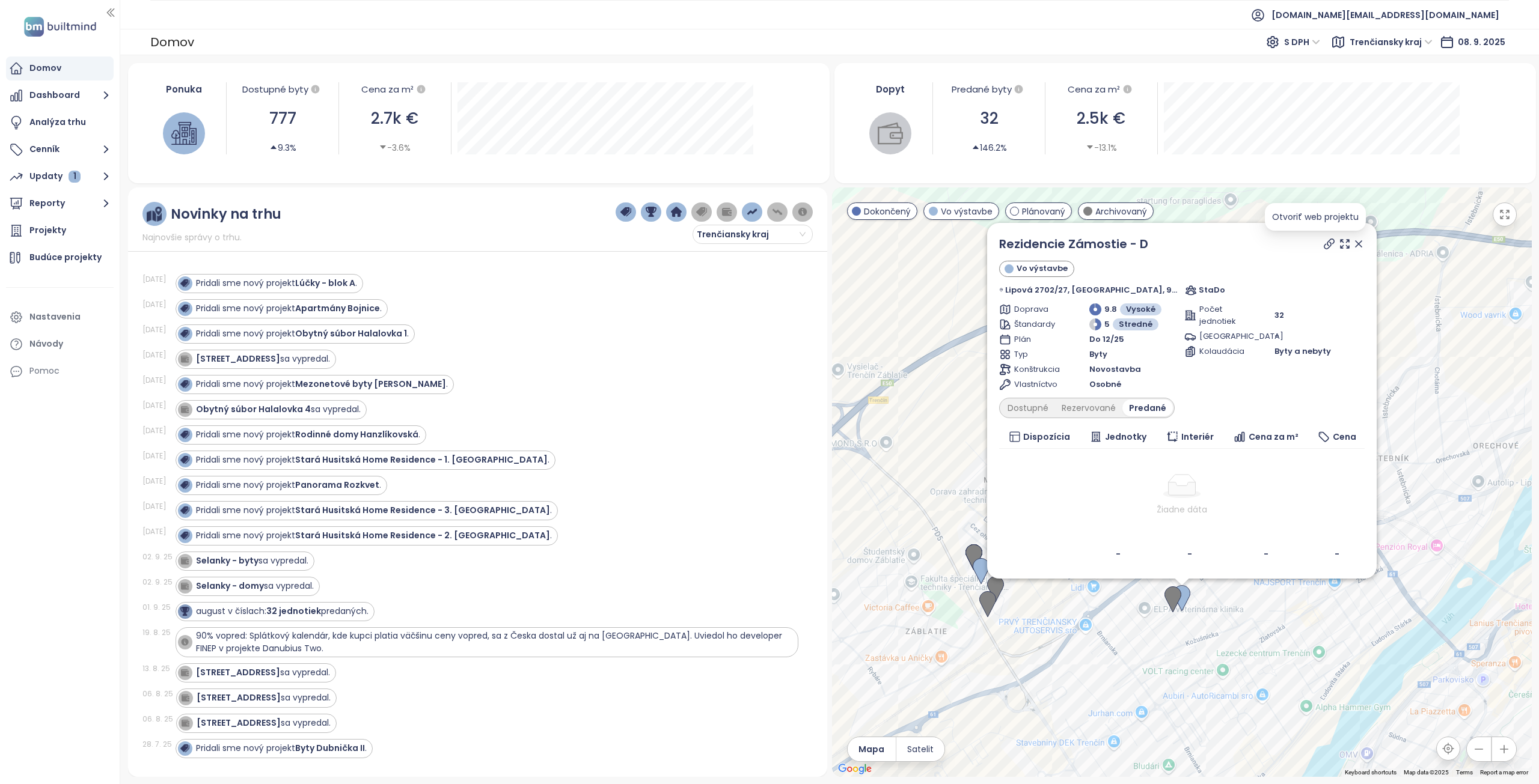
click at [1325, 245] on icon at bounding box center [1329, 244] width 10 height 10
click at [1356, 244] on icon at bounding box center [1358, 244] width 6 height 6
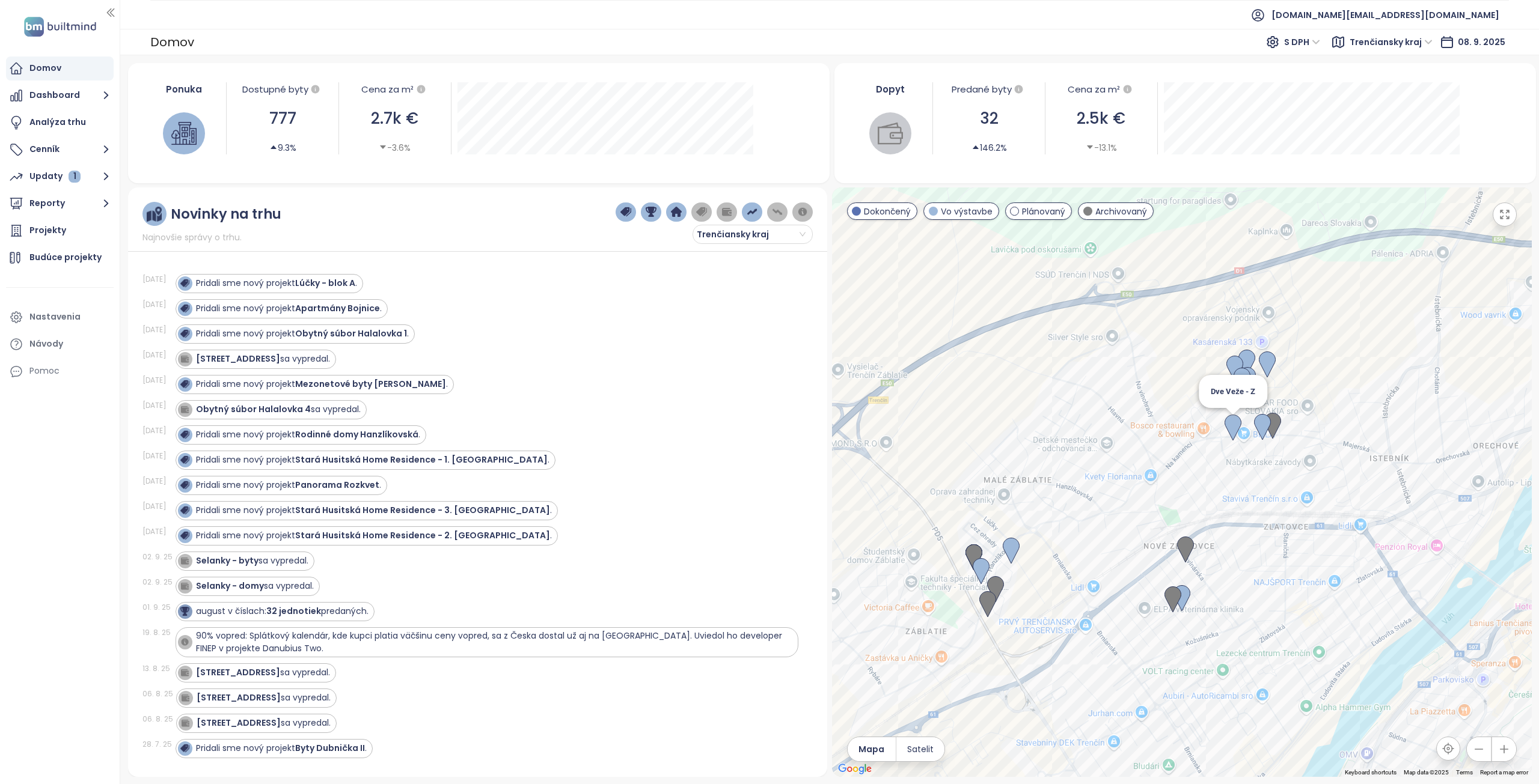
click at [1230, 429] on img at bounding box center [1233, 427] width 17 height 27
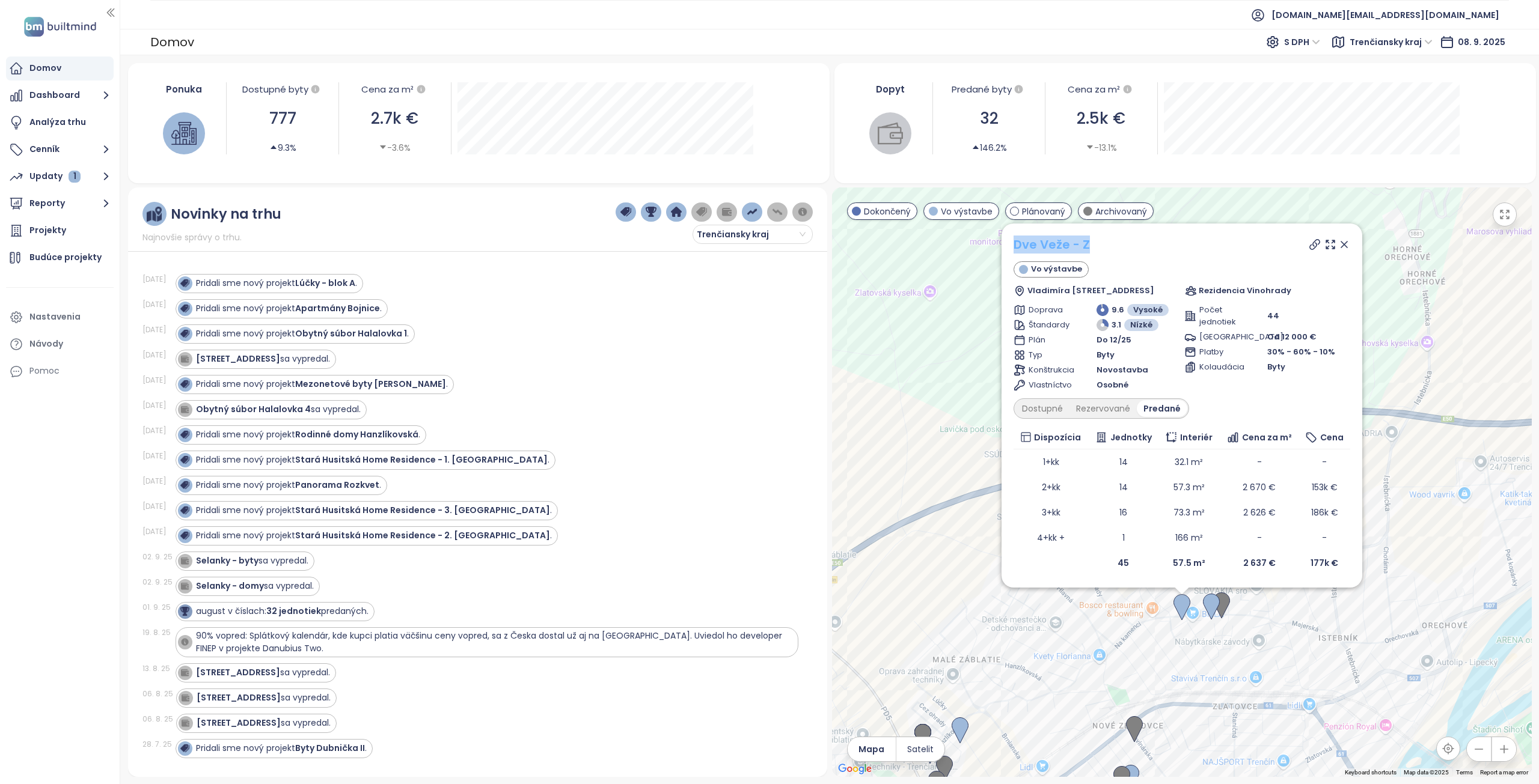
drag, startPoint x: 1079, startPoint y: 246, endPoint x: 1007, endPoint y: 247, distance: 72.0
click at [1014, 247] on div "Dve Veže - Z" at bounding box center [1182, 245] width 337 height 18
click at [1320, 248] on icon at bounding box center [1315, 244] width 10 height 10
click at [1028, 411] on div "Dostupné" at bounding box center [1042, 409] width 54 height 17
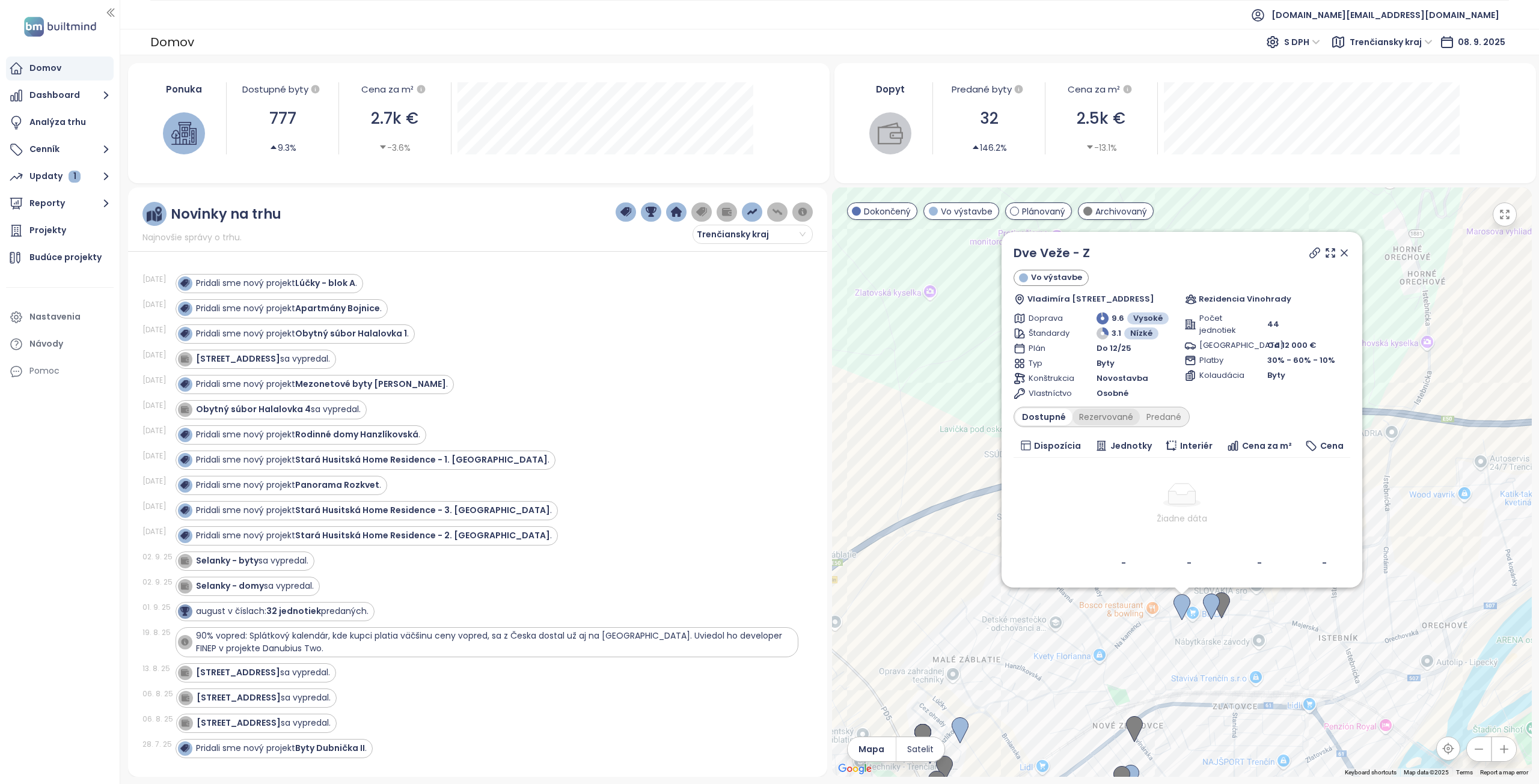
click at [1101, 420] on div "Rezervované" at bounding box center [1106, 417] width 68 height 17
click at [1143, 422] on div "Predané" at bounding box center [1164, 417] width 48 height 17
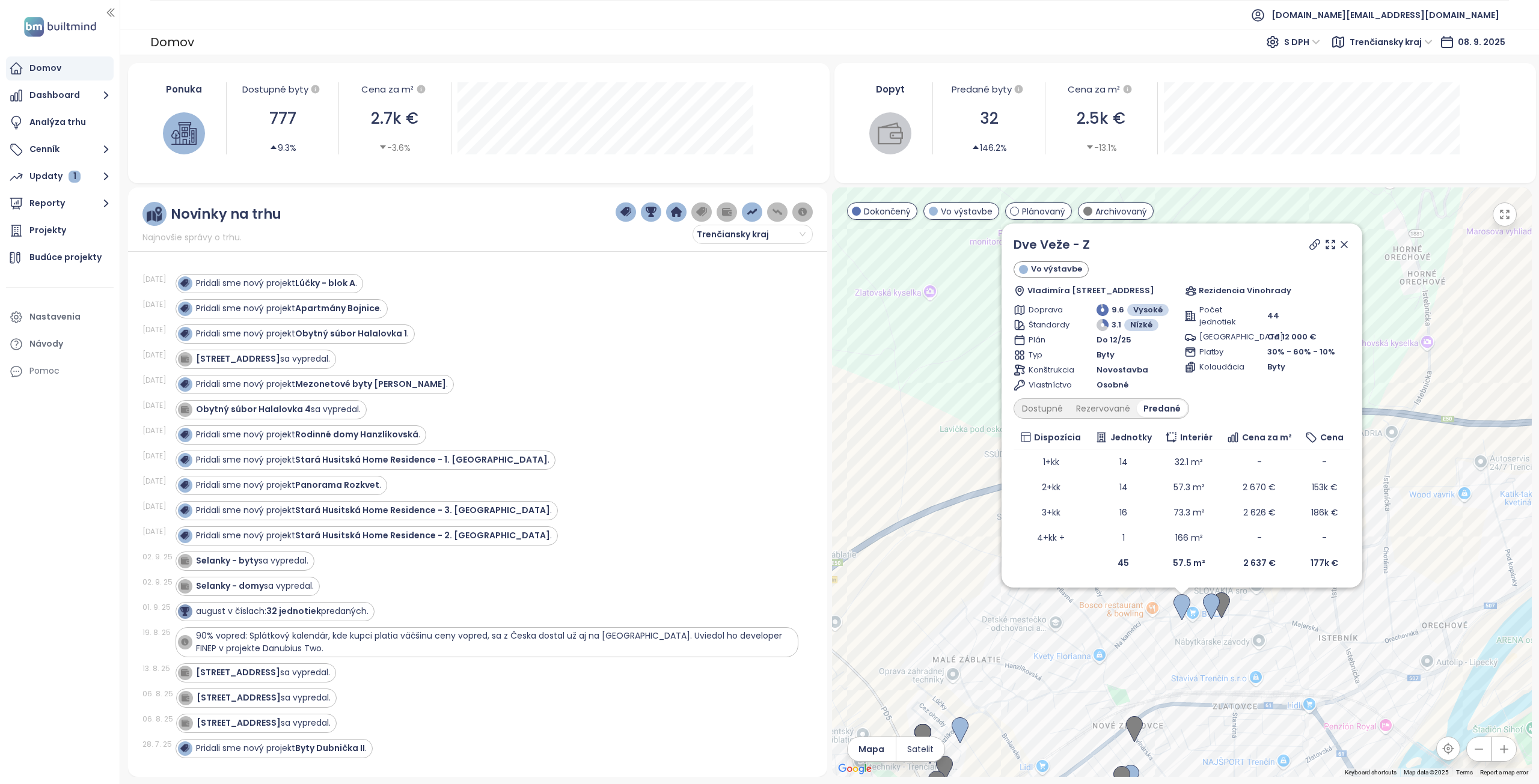
click at [1351, 240] on icon at bounding box center [1344, 244] width 12 height 12
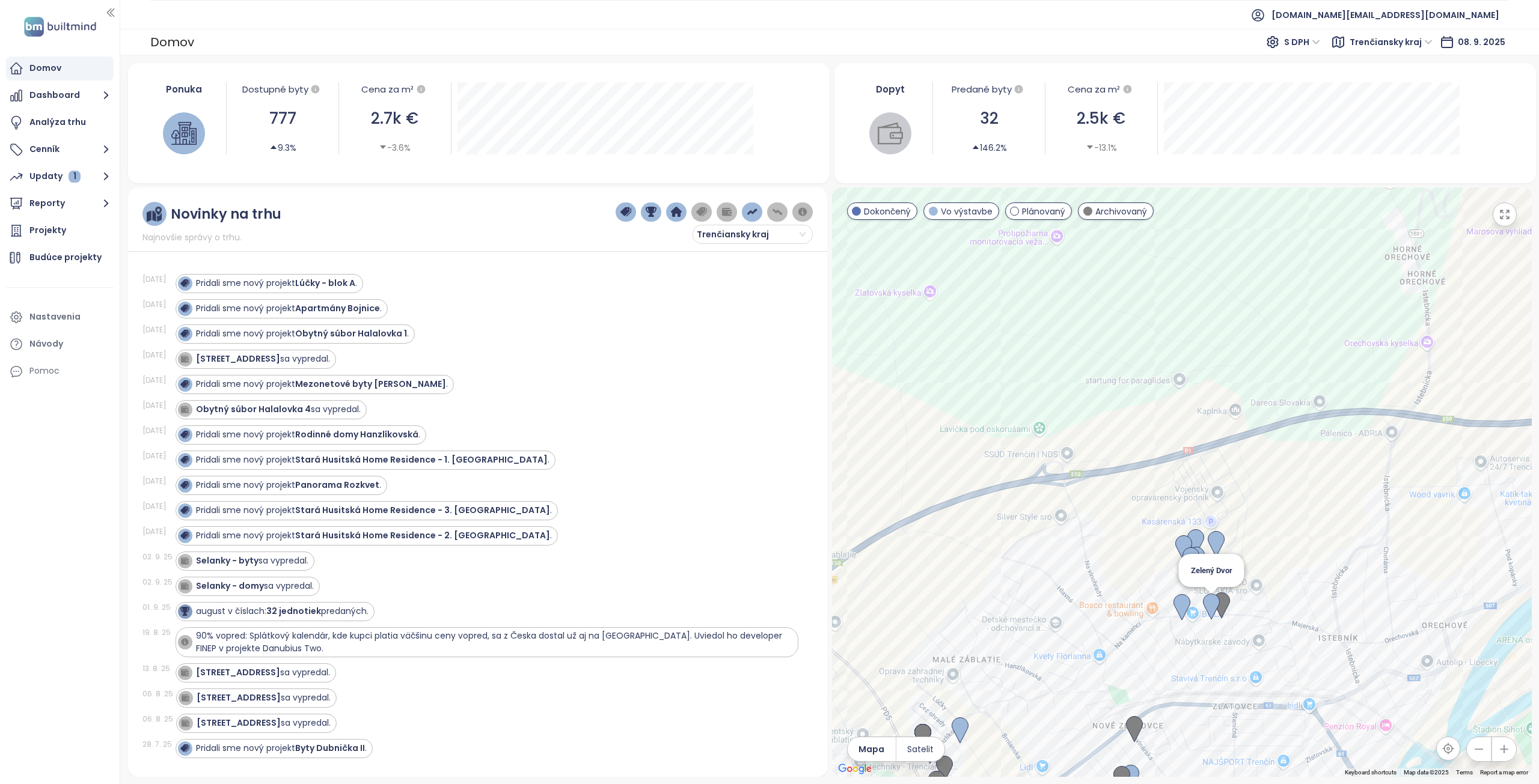
click at [1212, 609] on img at bounding box center [1211, 607] width 17 height 27
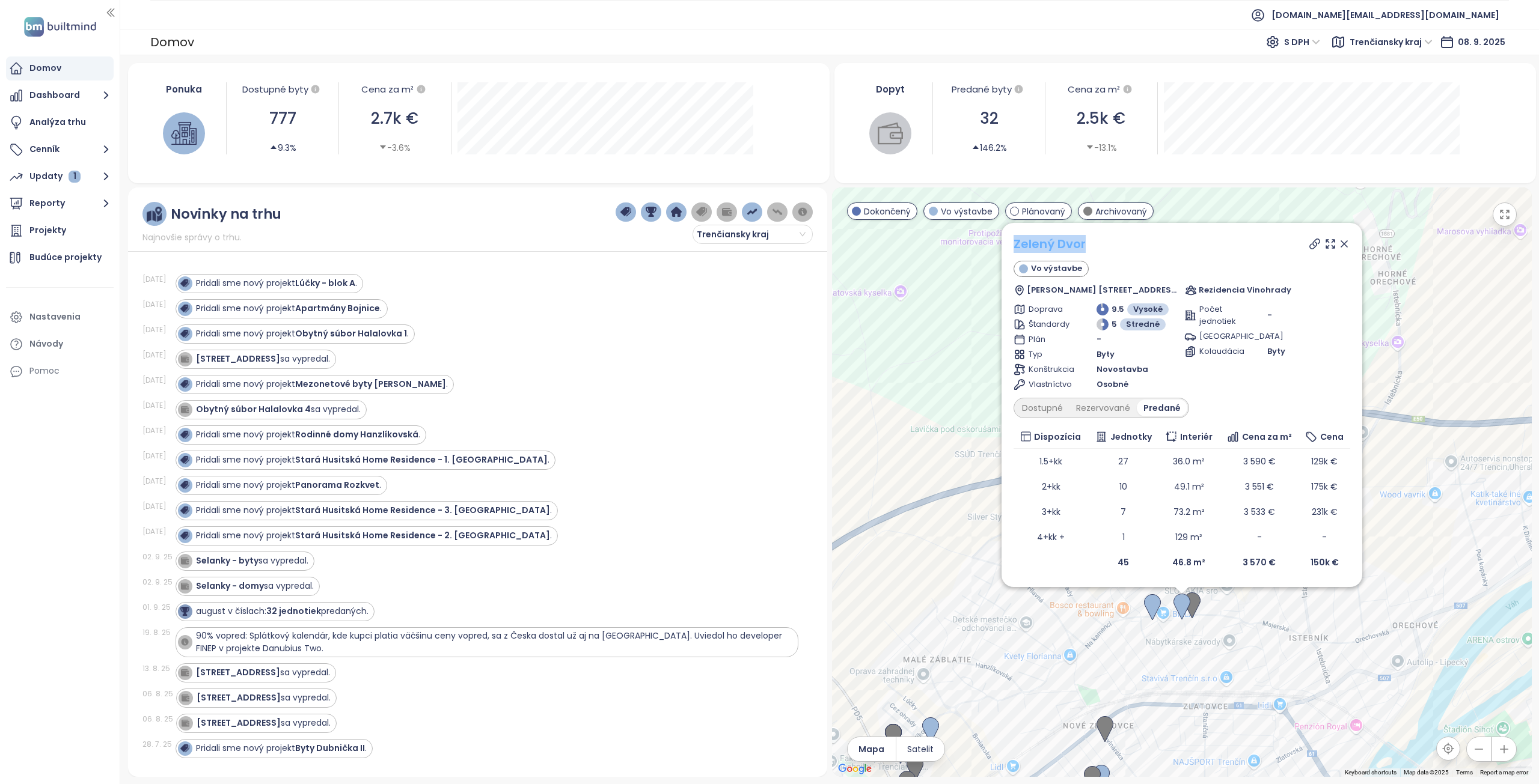
drag, startPoint x: 1089, startPoint y: 245, endPoint x: 1011, endPoint y: 244, distance: 78.0
click at [1014, 244] on div "Zelený Dvor" at bounding box center [1182, 244] width 337 height 18
click at [1316, 244] on icon at bounding box center [1315, 244] width 10 height 10
click at [1347, 244] on icon at bounding box center [1344, 244] width 6 height 6
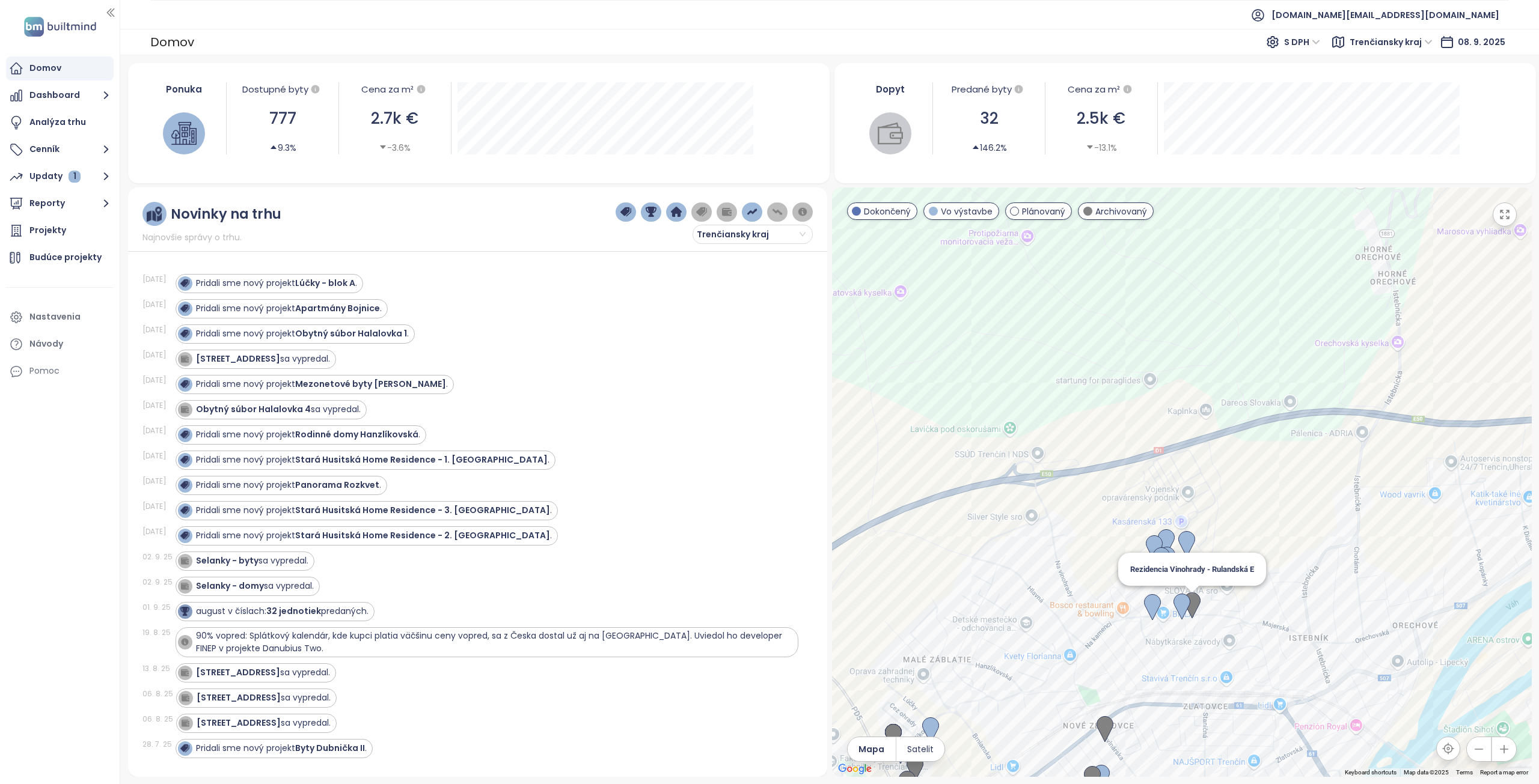
click at [1195, 598] on img at bounding box center [1193, 605] width 17 height 27
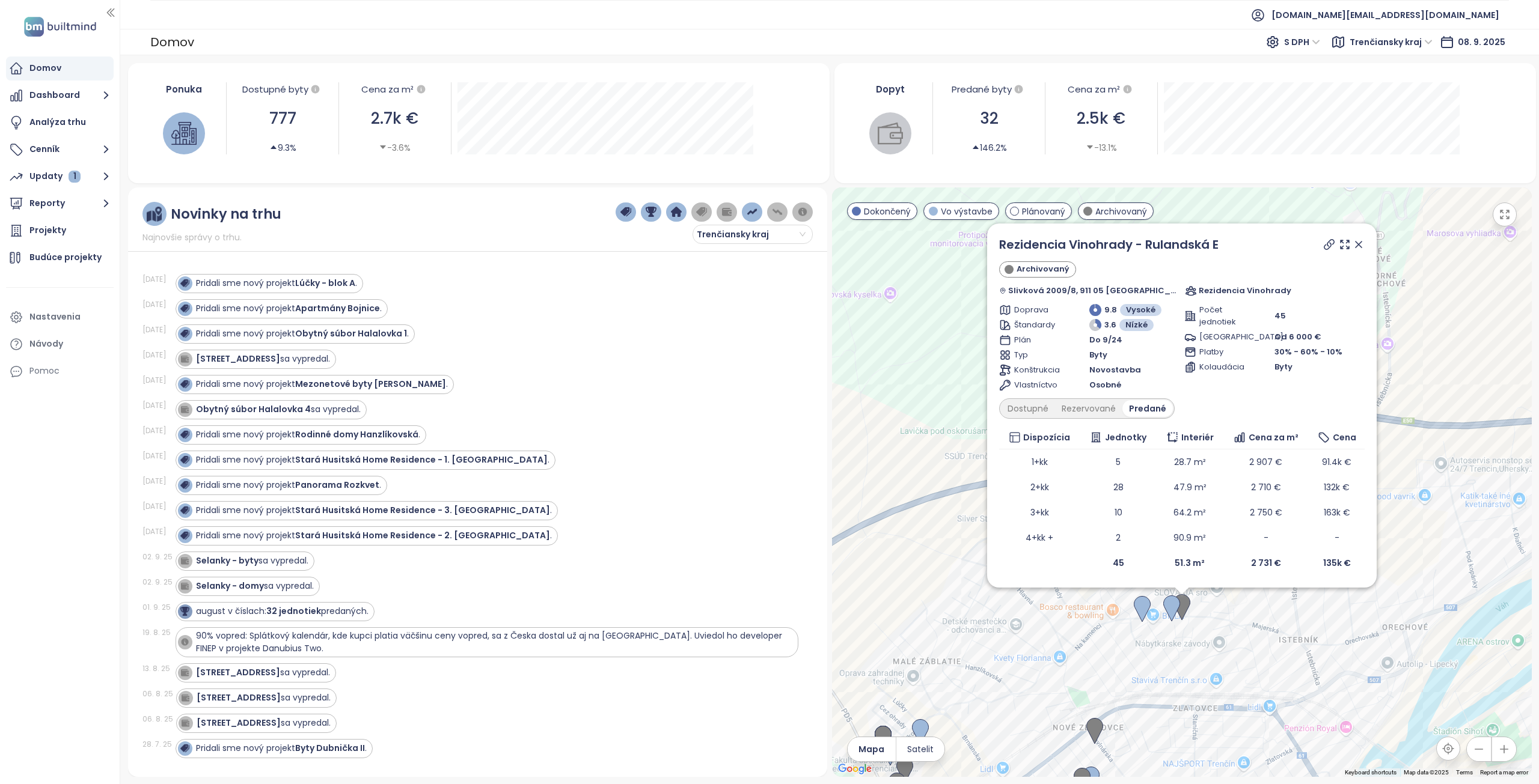
click at [1323, 244] on icon at bounding box center [1329, 244] width 12 height 12
click at [1105, 418] on div "Dostupné Rezervované Predané" at bounding box center [1087, 408] width 175 height 20
click at [1103, 408] on div "Rezervované" at bounding box center [1089, 409] width 68 height 17
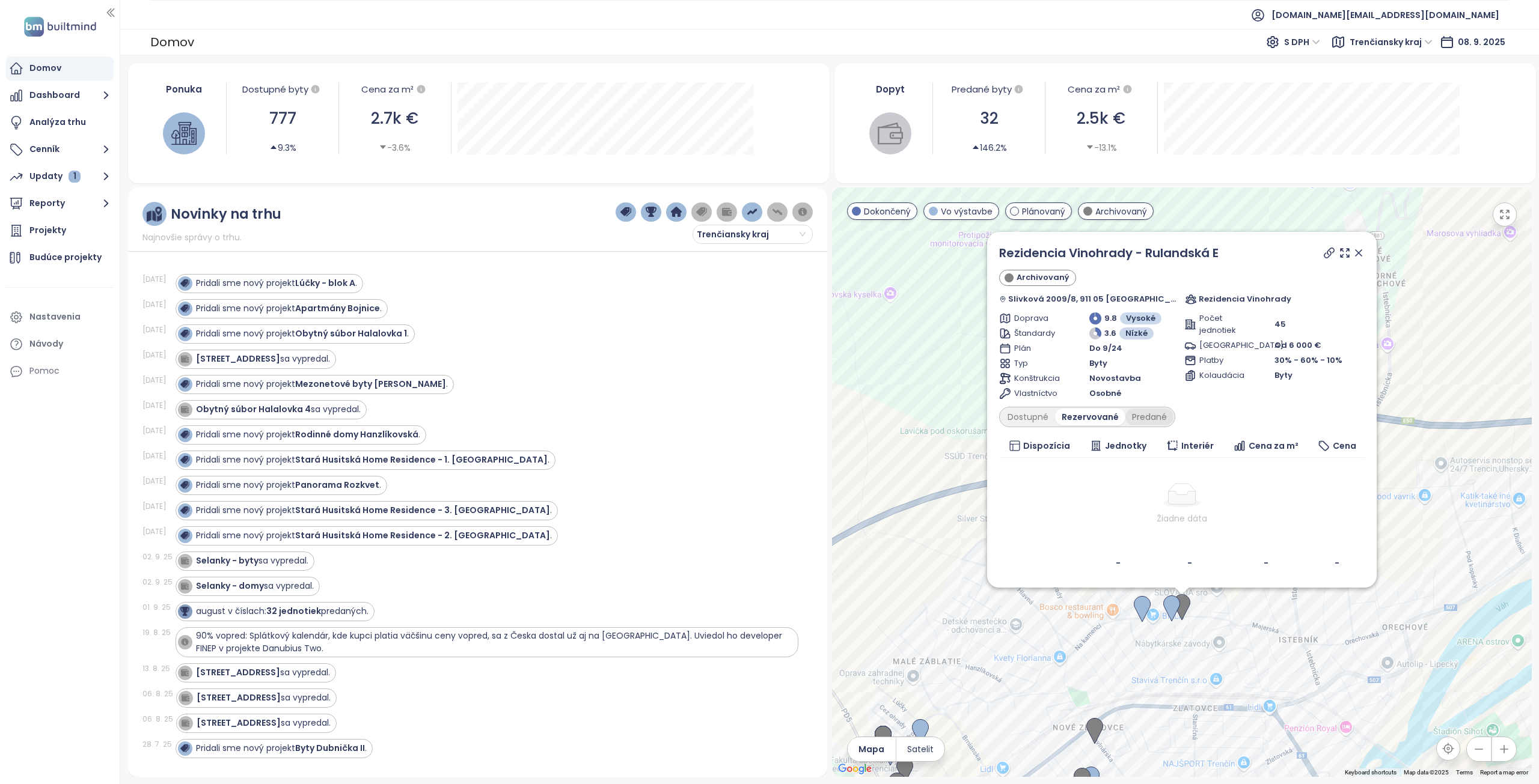
click at [1156, 413] on div "Predané" at bounding box center [1150, 417] width 48 height 17
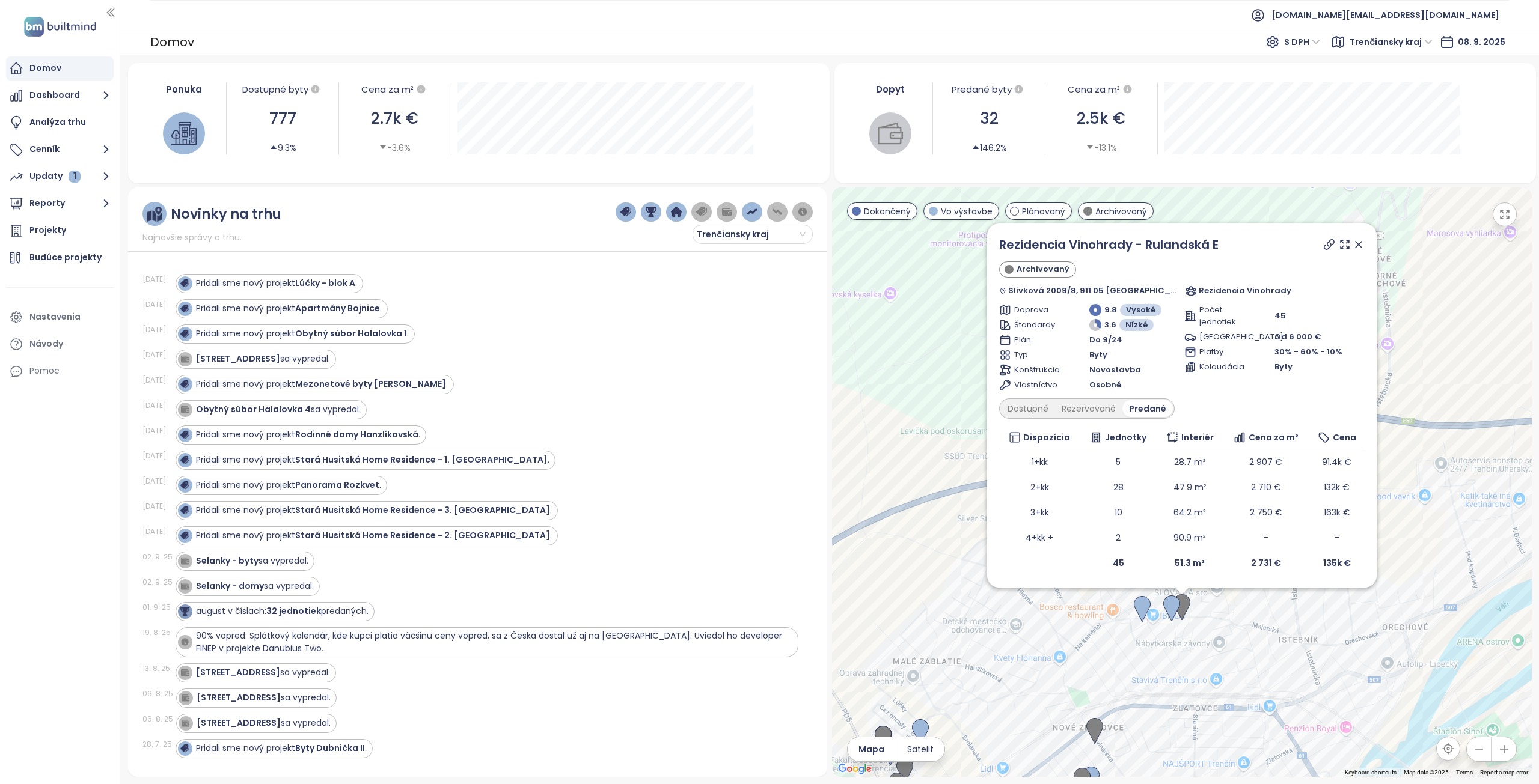
click at [1352, 246] on icon at bounding box center [1358, 244] width 12 height 12
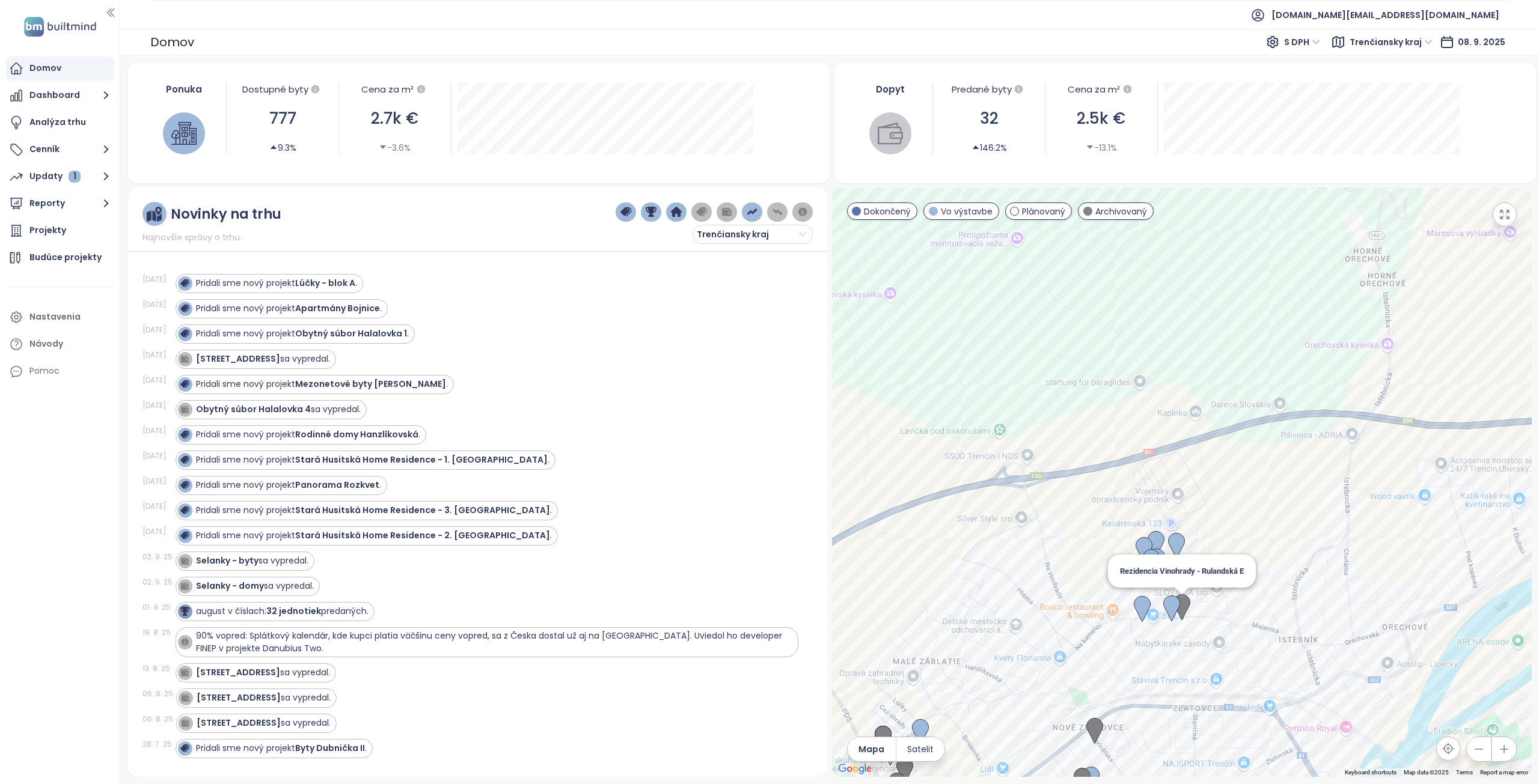
click at [1189, 602] on img at bounding box center [1182, 607] width 17 height 27
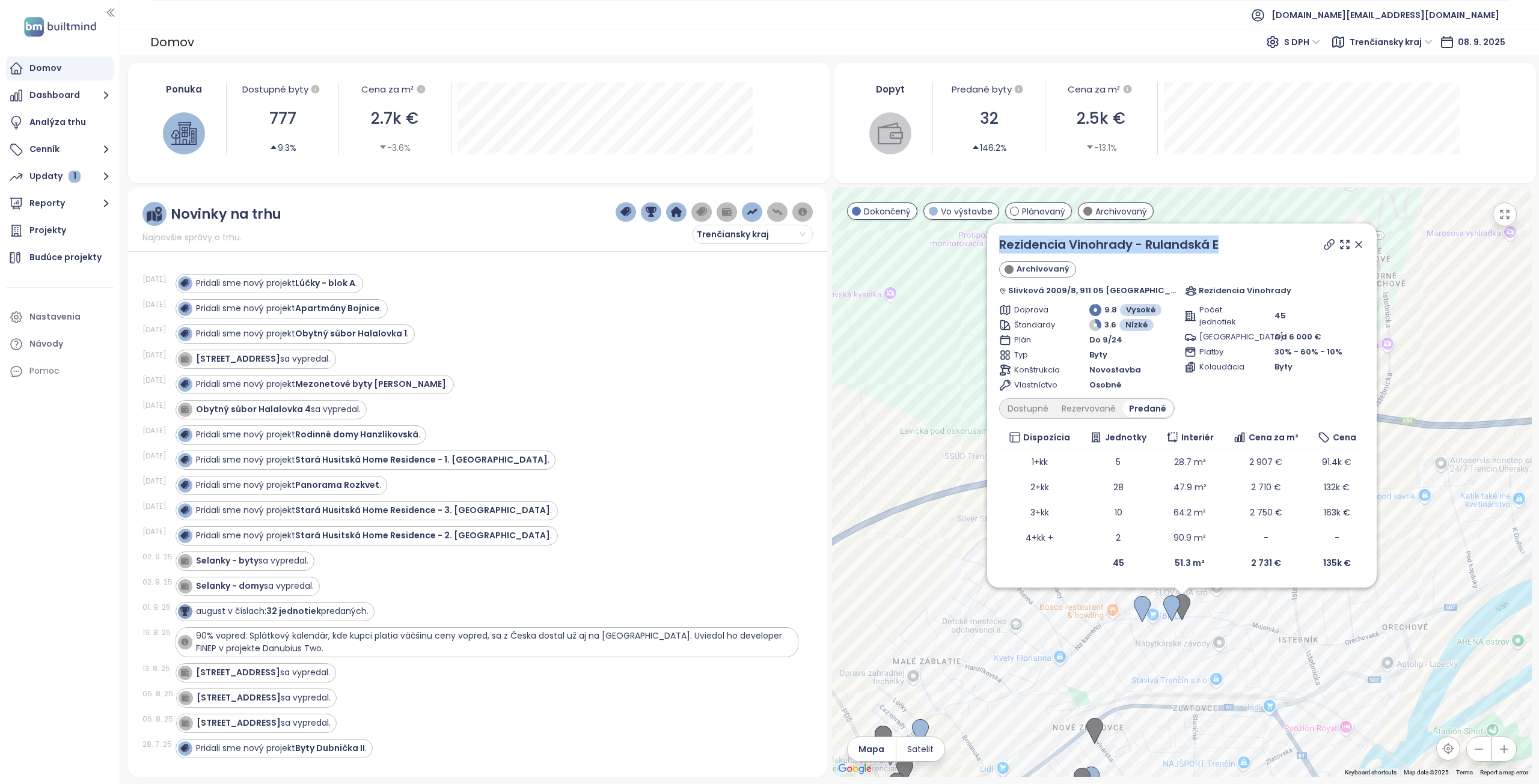
drag, startPoint x: 1245, startPoint y: 253, endPoint x: 998, endPoint y: 251, distance: 247.0
click at [998, 251] on div "Rezidencia Vinohrady - Rulandská E Archivovaný Slivková 2009/8, 911 05 [GEOGRAP…" at bounding box center [1182, 483] width 700 height 590
drag, startPoint x: 1338, startPoint y: 238, endPoint x: 1345, endPoint y: 240, distance: 7.3
click at [1338, 238] on div at bounding box center [1343, 245] width 44 height 18
click at [1352, 242] on icon at bounding box center [1358, 244] width 12 height 12
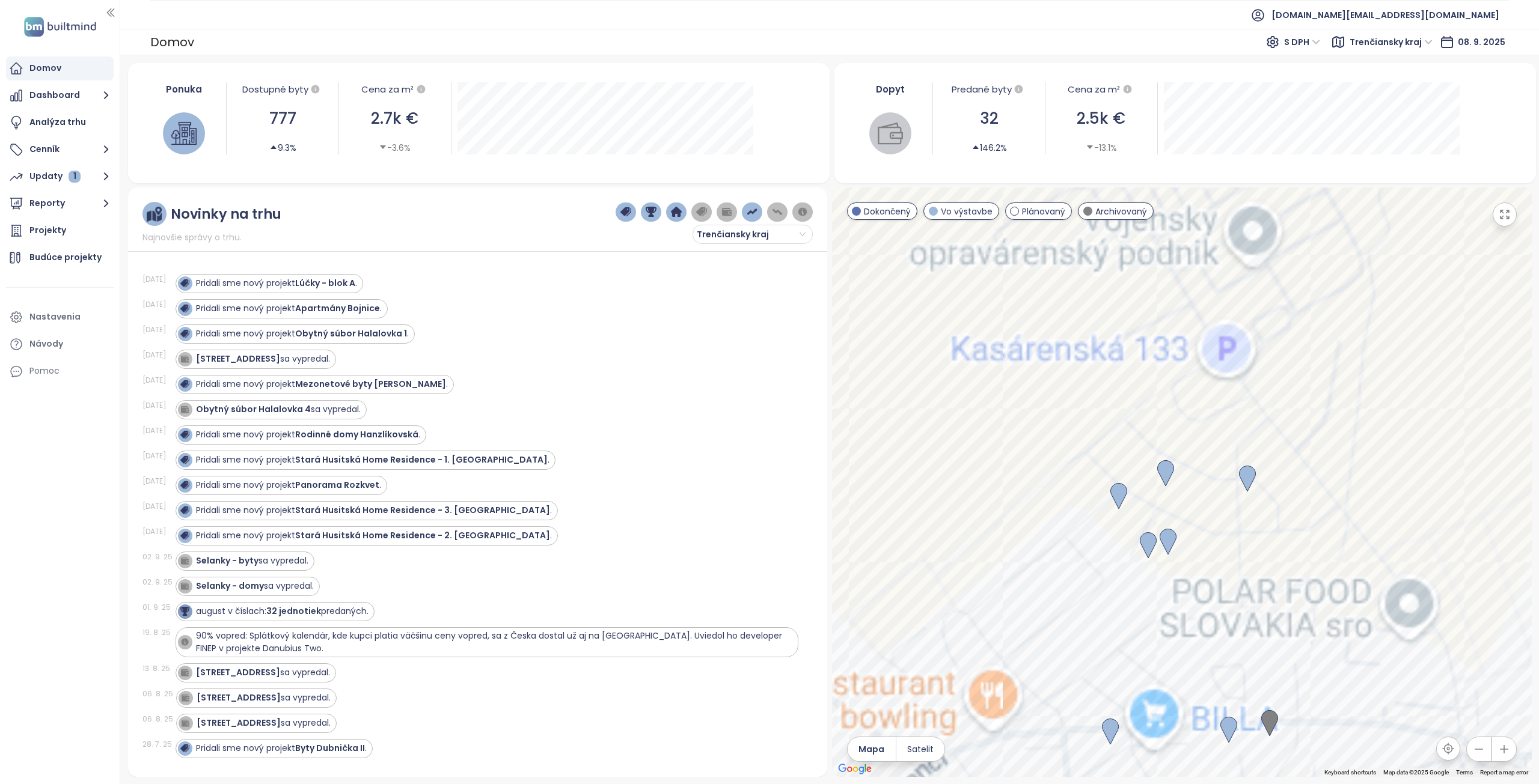
click at [1145, 544] on img at bounding box center [1148, 546] width 17 height 27
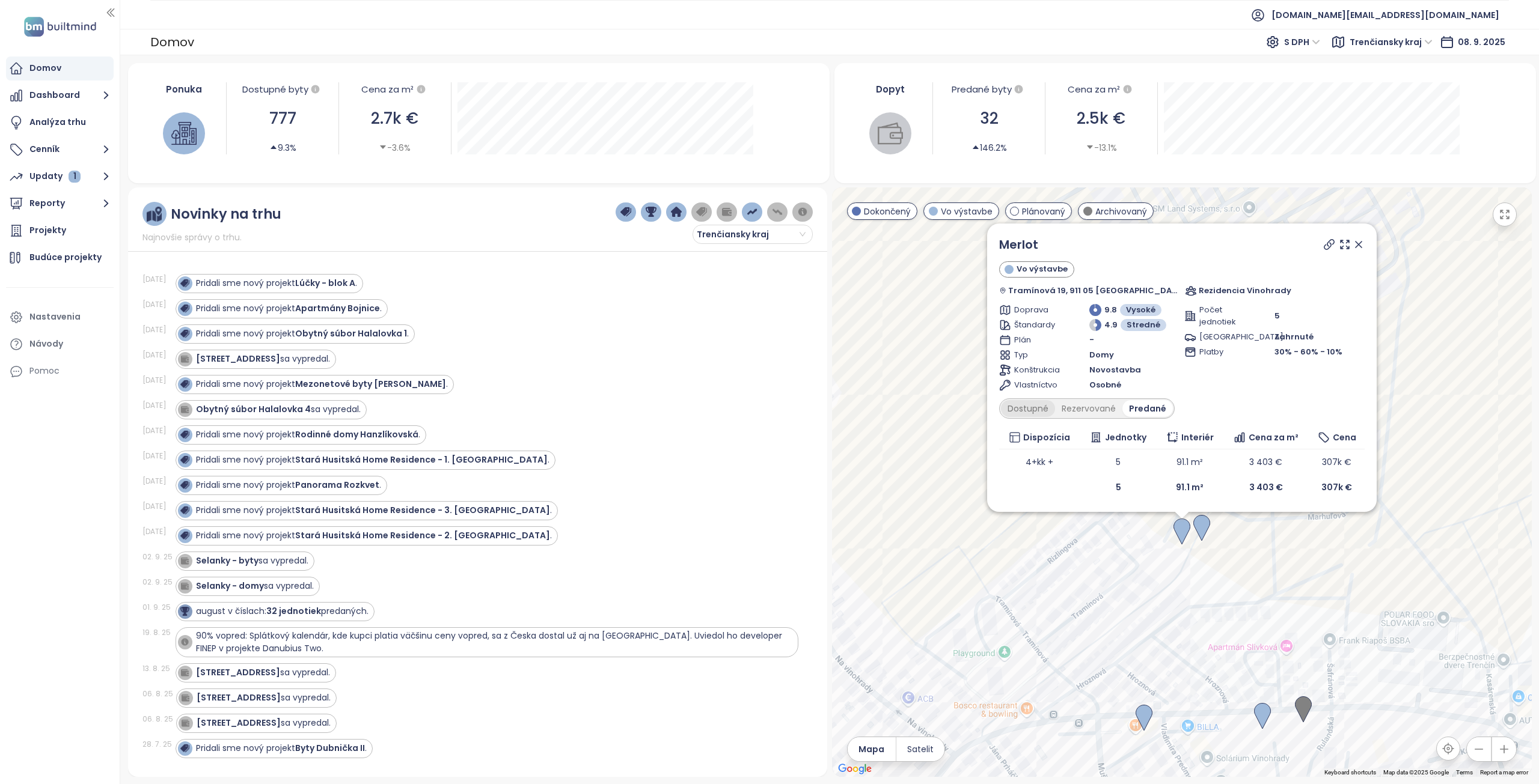
click at [1054, 410] on div "Dostupné" at bounding box center [1028, 409] width 54 height 17
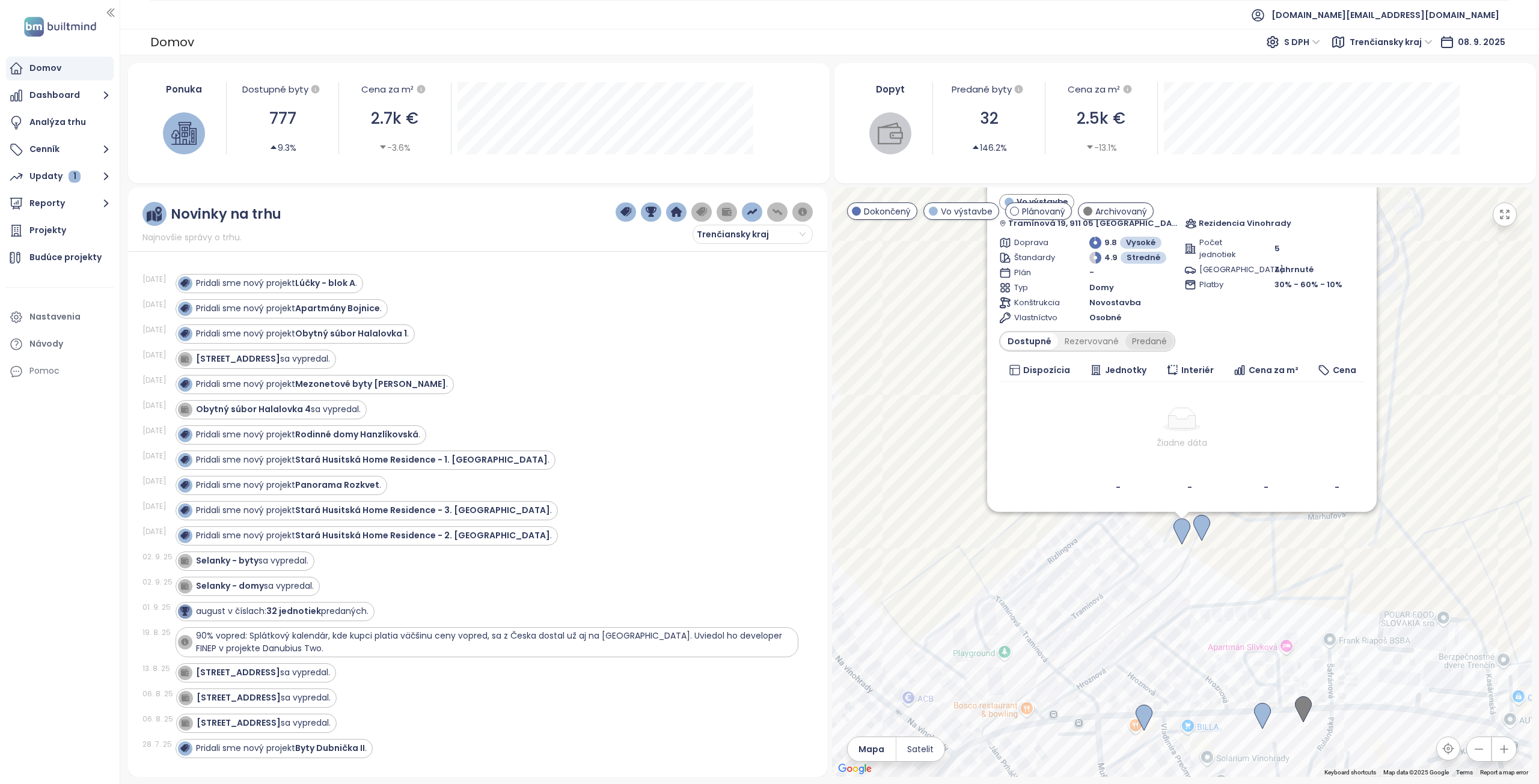
click at [1160, 342] on div "Predané" at bounding box center [1150, 342] width 48 height 17
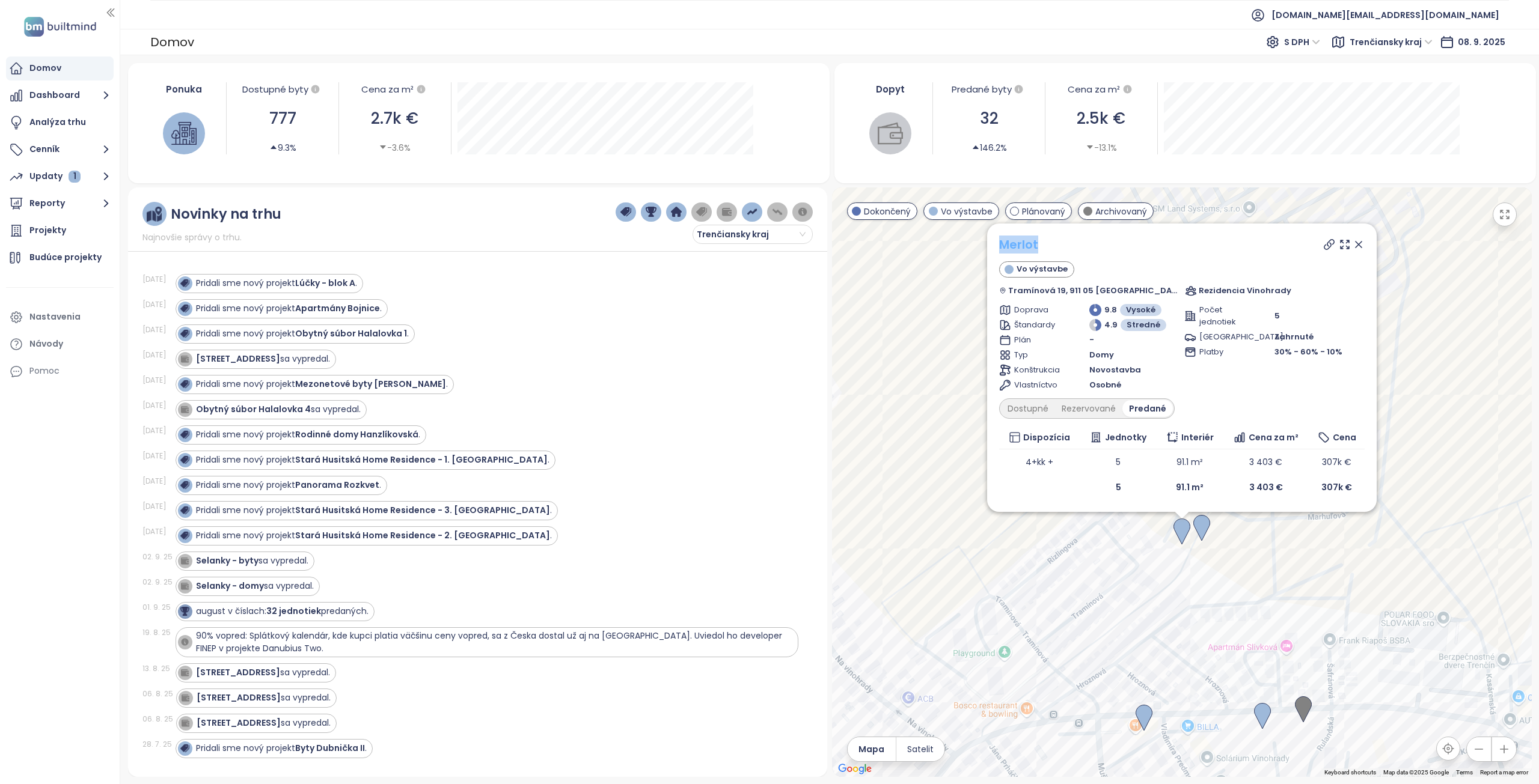
drag, startPoint x: 1048, startPoint y: 246, endPoint x: 1017, endPoint y: 243, distance: 31.1
click at [1017, 243] on div "Merlot" at bounding box center [1182, 245] width 365 height 18
click at [1323, 246] on icon at bounding box center [1329, 244] width 12 height 12
click at [1352, 244] on icon at bounding box center [1358, 244] width 12 height 12
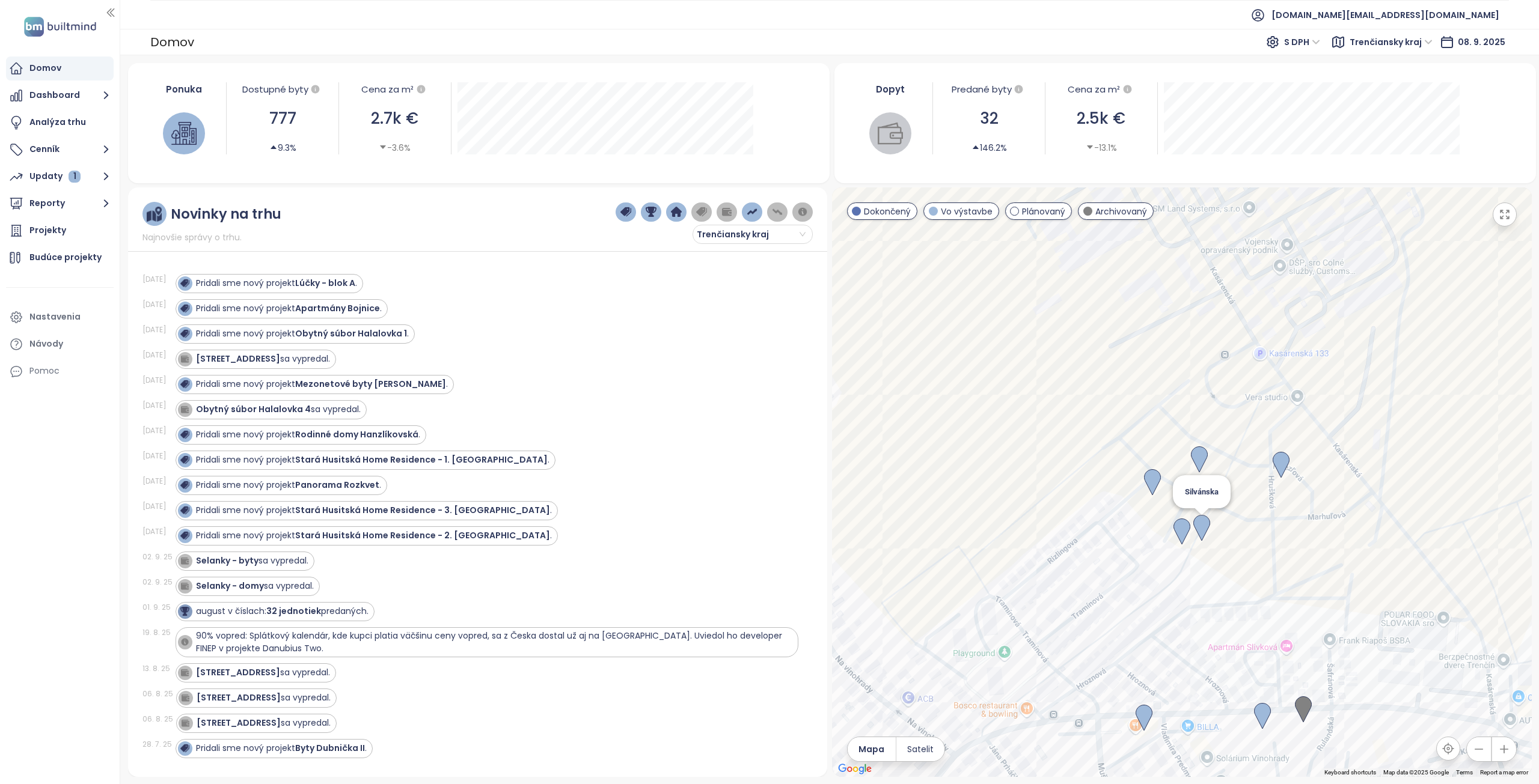
click at [1200, 529] on img at bounding box center [1202, 528] width 17 height 27
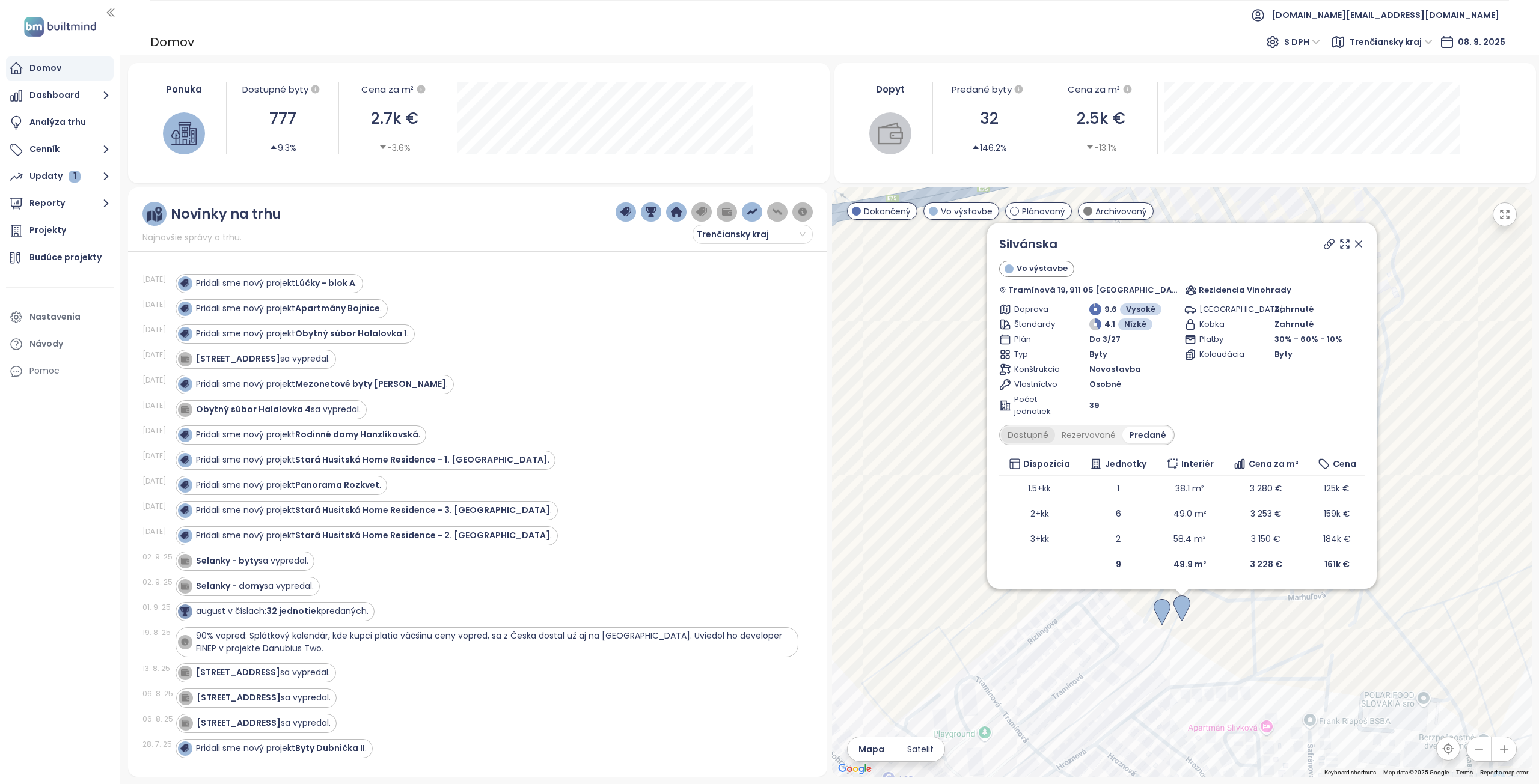
click at [1044, 436] on div "Dostupné" at bounding box center [1028, 435] width 54 height 17
drag, startPoint x: 1091, startPoint y: 249, endPoint x: 1015, endPoint y: 251, distance: 76.0
click at [1015, 251] on div "Silvánska" at bounding box center [1182, 244] width 365 height 18
click at [1321, 250] on div at bounding box center [1343, 244] width 44 height 18
click at [1325, 243] on icon at bounding box center [1329, 244] width 10 height 10
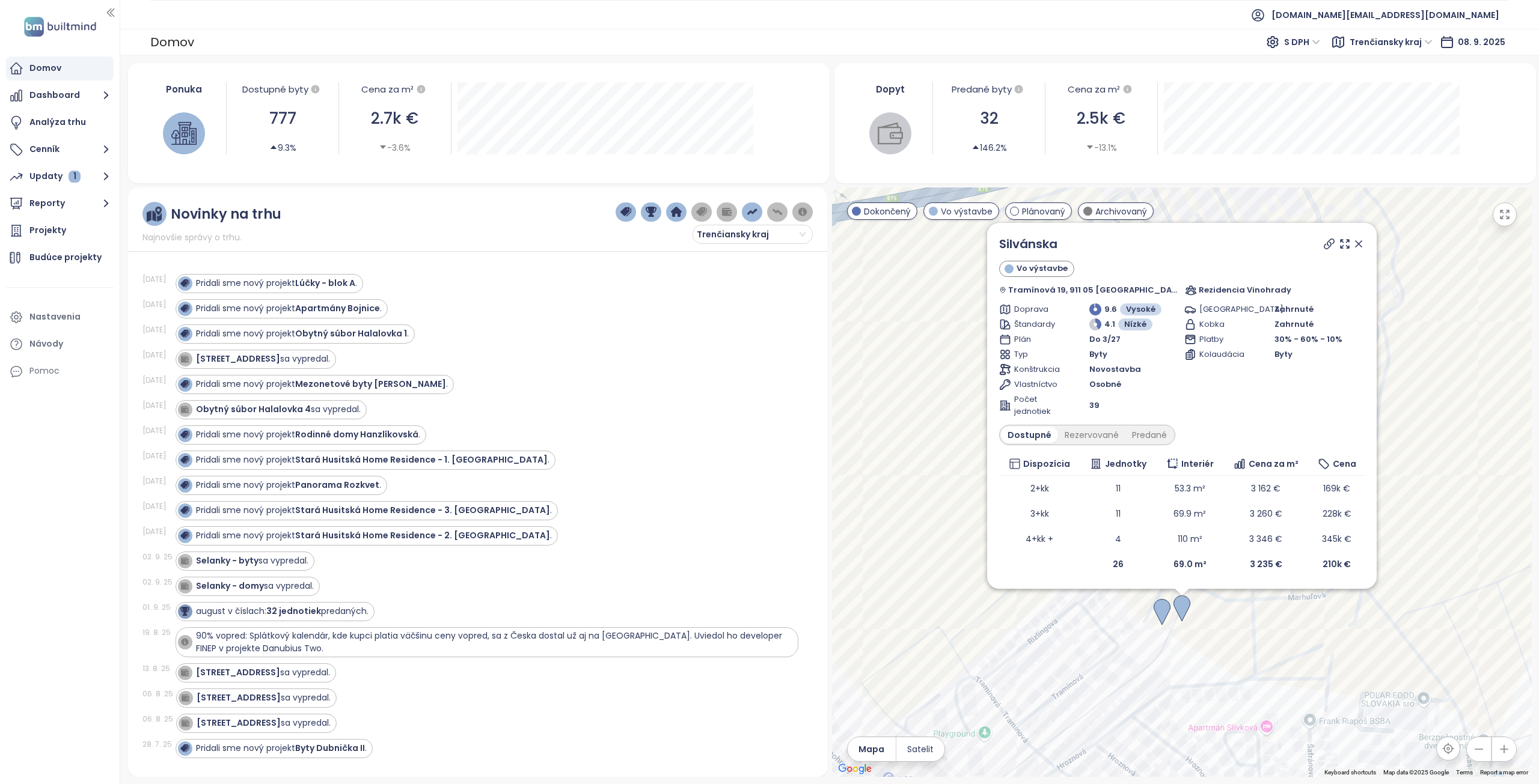
click at [1352, 244] on icon at bounding box center [1358, 244] width 12 height 12
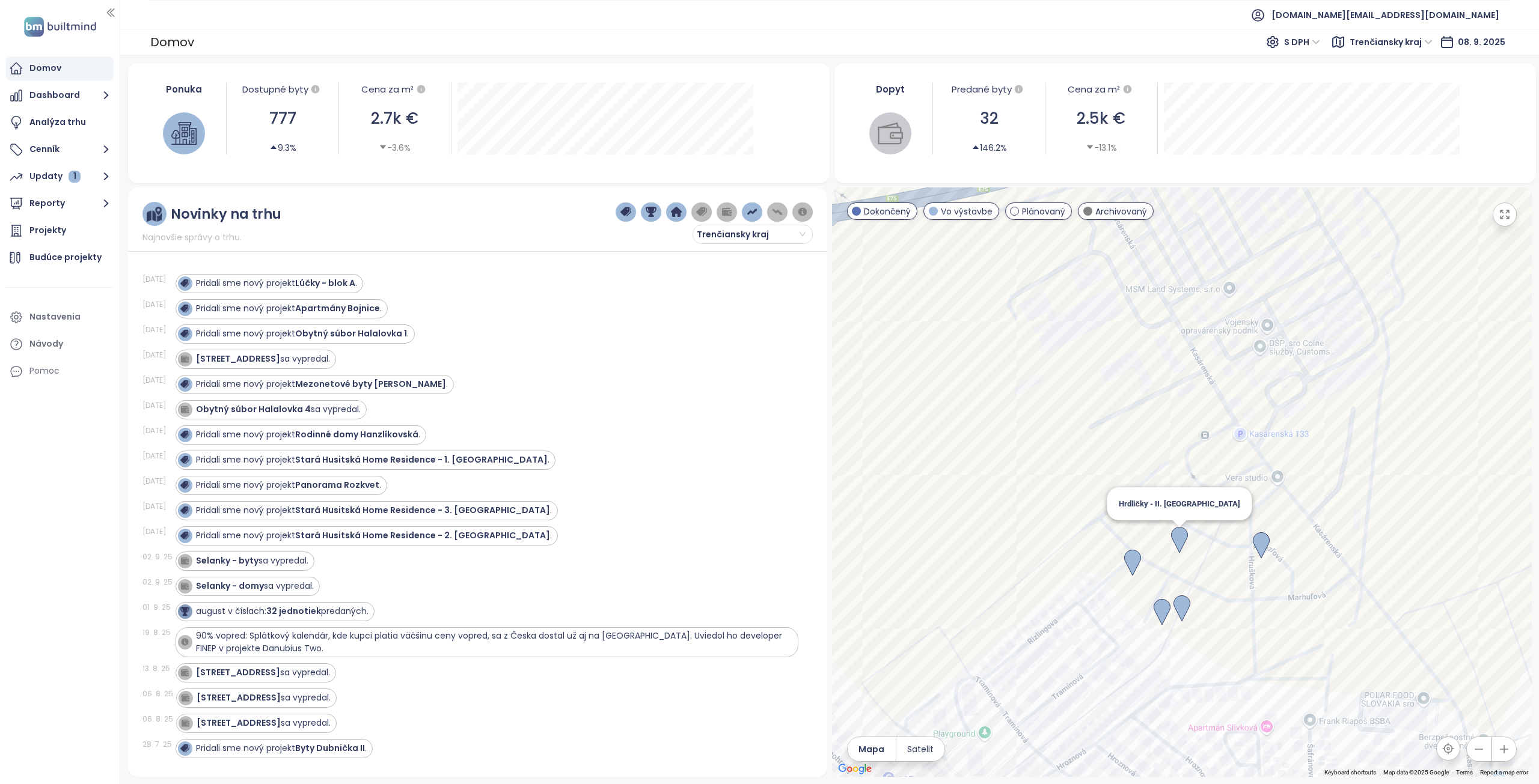
click at [1180, 544] on img at bounding box center [1180, 540] width 17 height 27
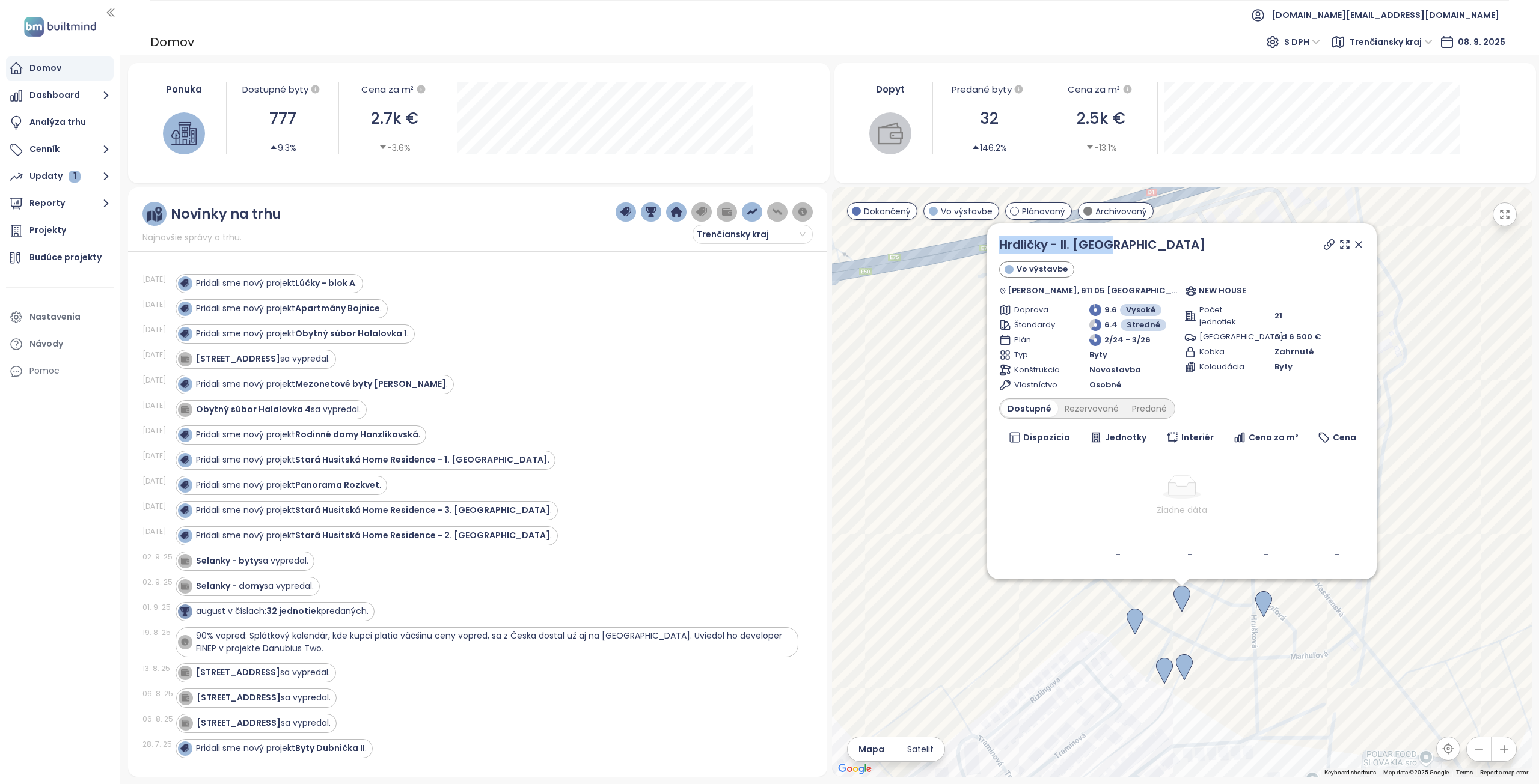
drag, startPoint x: 1125, startPoint y: 245, endPoint x: 993, endPoint y: 256, distance: 132.5
click at [985, 254] on div "Hrdličky - II. Etapa Vo výstavbe Hrušková, 911 05 [GEOGRAPHIC_DATA], [GEOGRAPHI…" at bounding box center [1182, 483] width 700 height 590
click at [1323, 242] on icon at bounding box center [1329, 244] width 12 height 12
click at [1352, 240] on icon at bounding box center [1358, 244] width 12 height 12
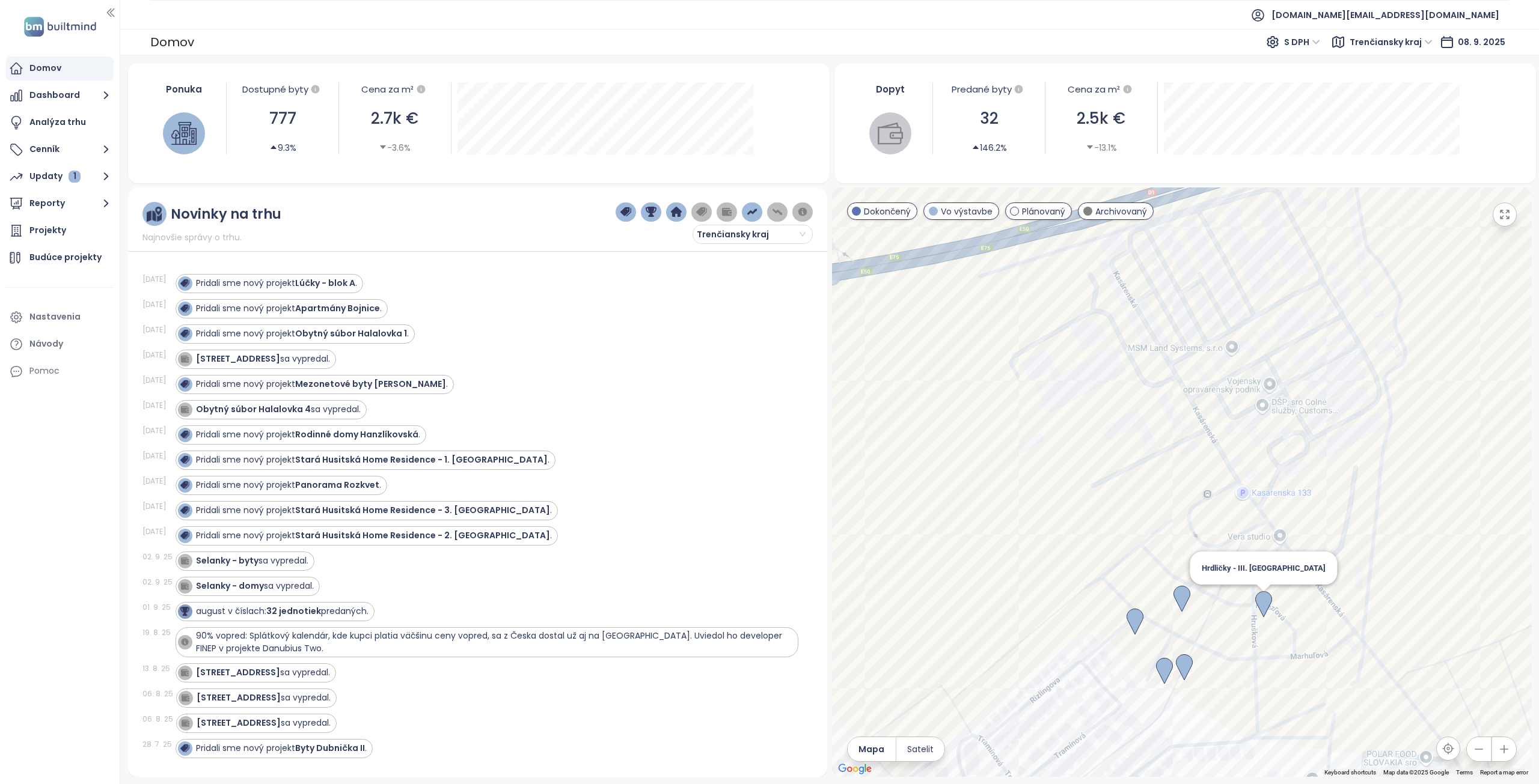
click at [1263, 602] on img at bounding box center [1264, 604] width 17 height 27
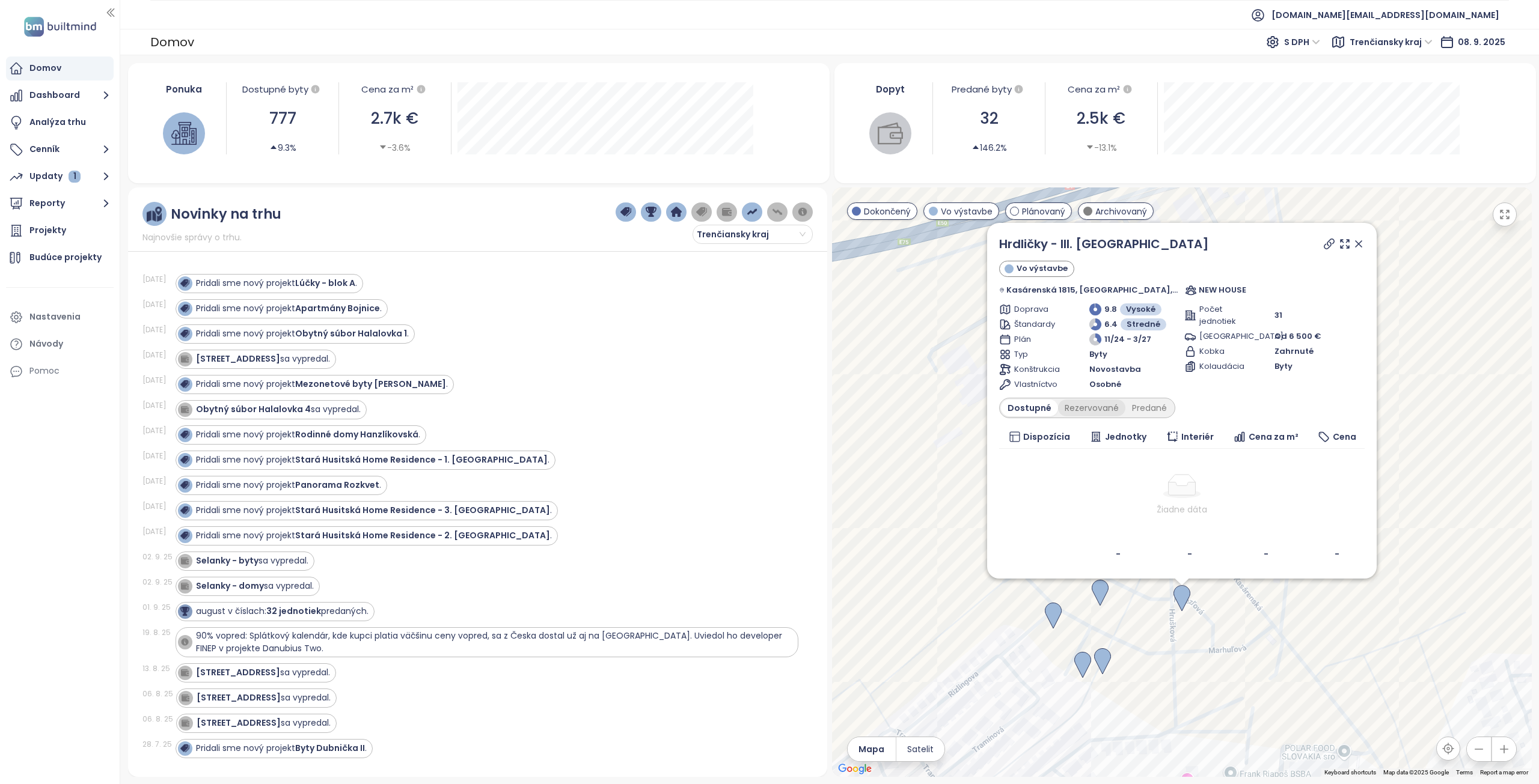
click at [1090, 410] on div "Rezervované" at bounding box center [1092, 408] width 68 height 17
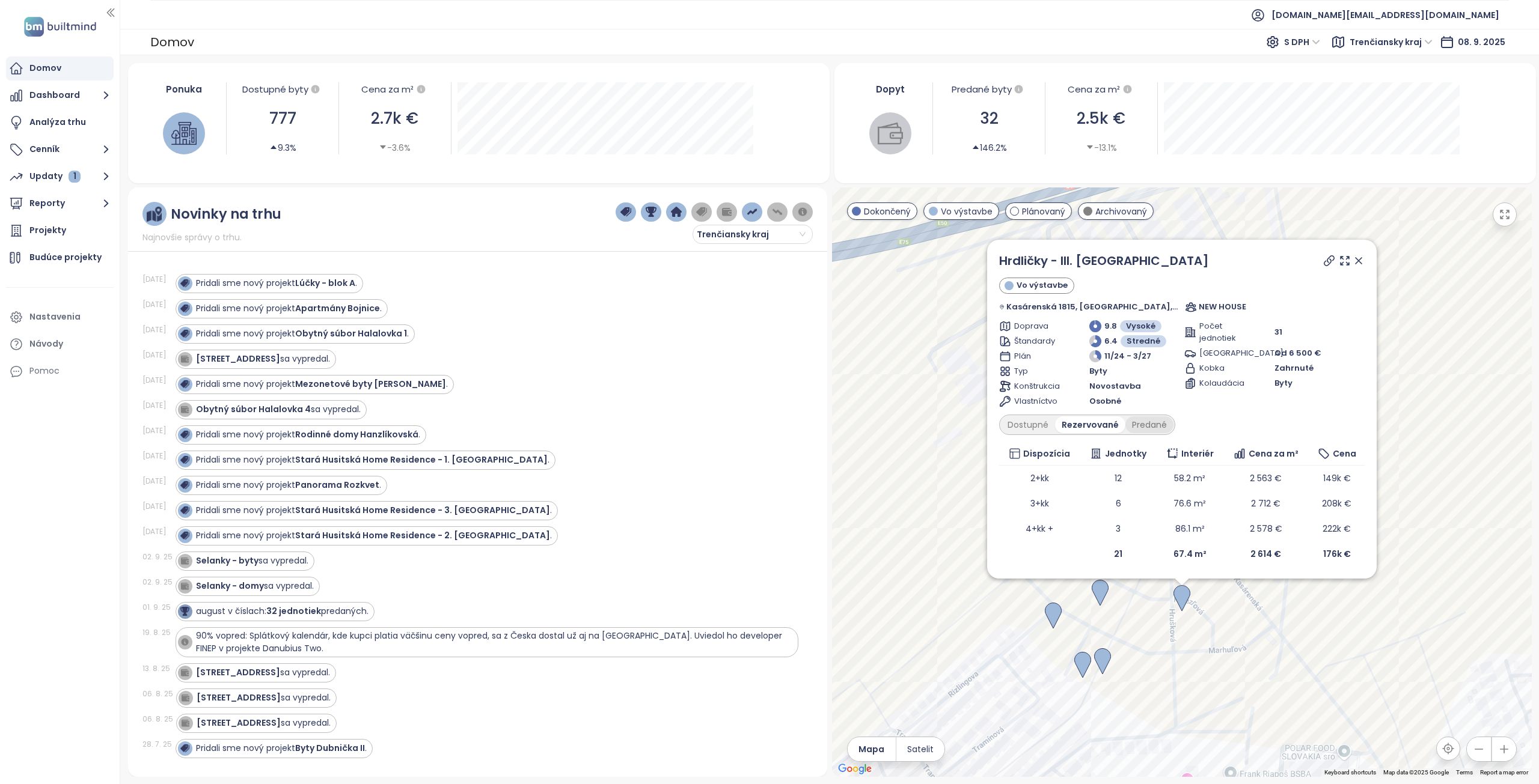
click at [1165, 429] on div "Predané" at bounding box center [1150, 425] width 48 height 17
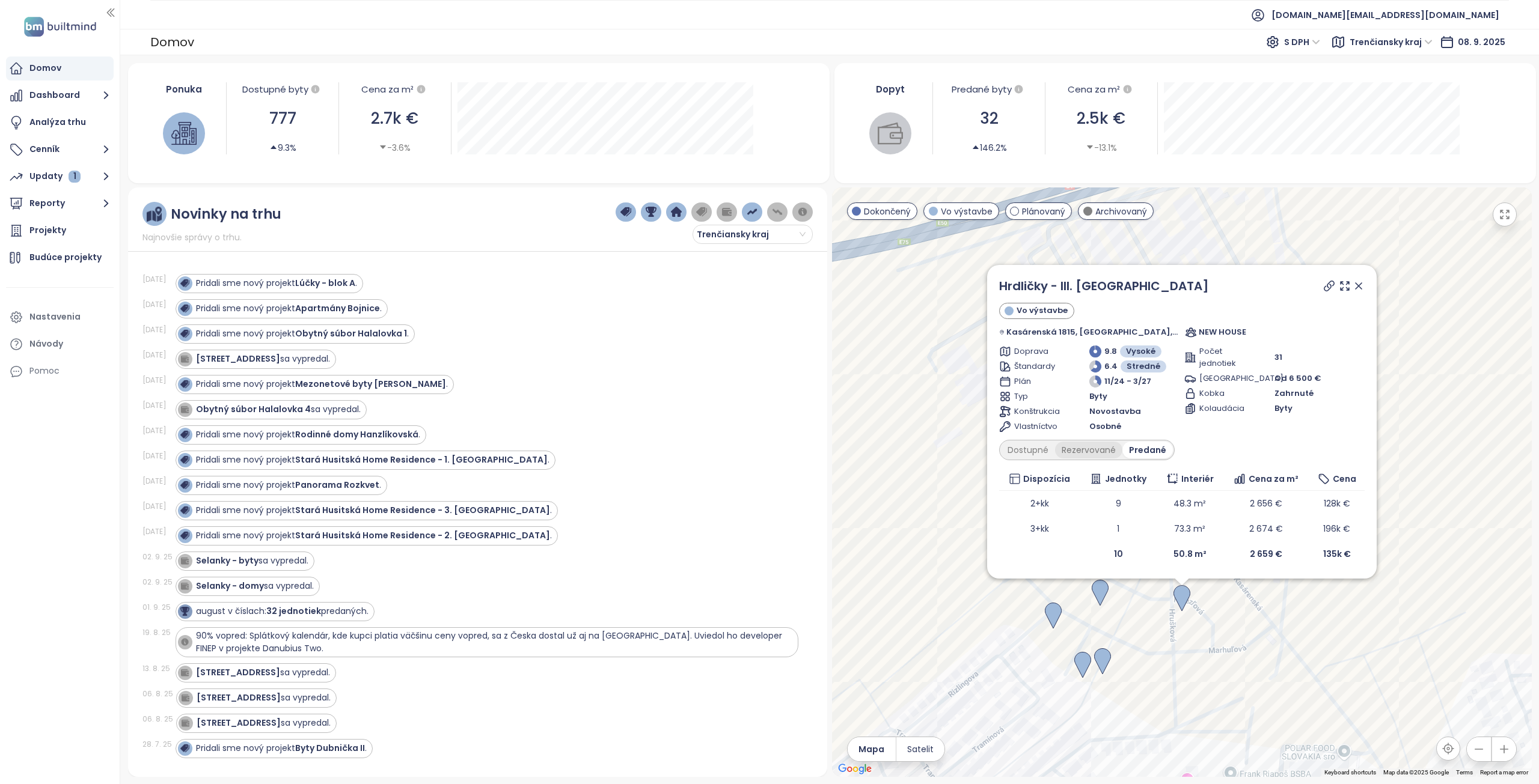
click at [1102, 446] on div "Rezervované" at bounding box center [1089, 450] width 68 height 17
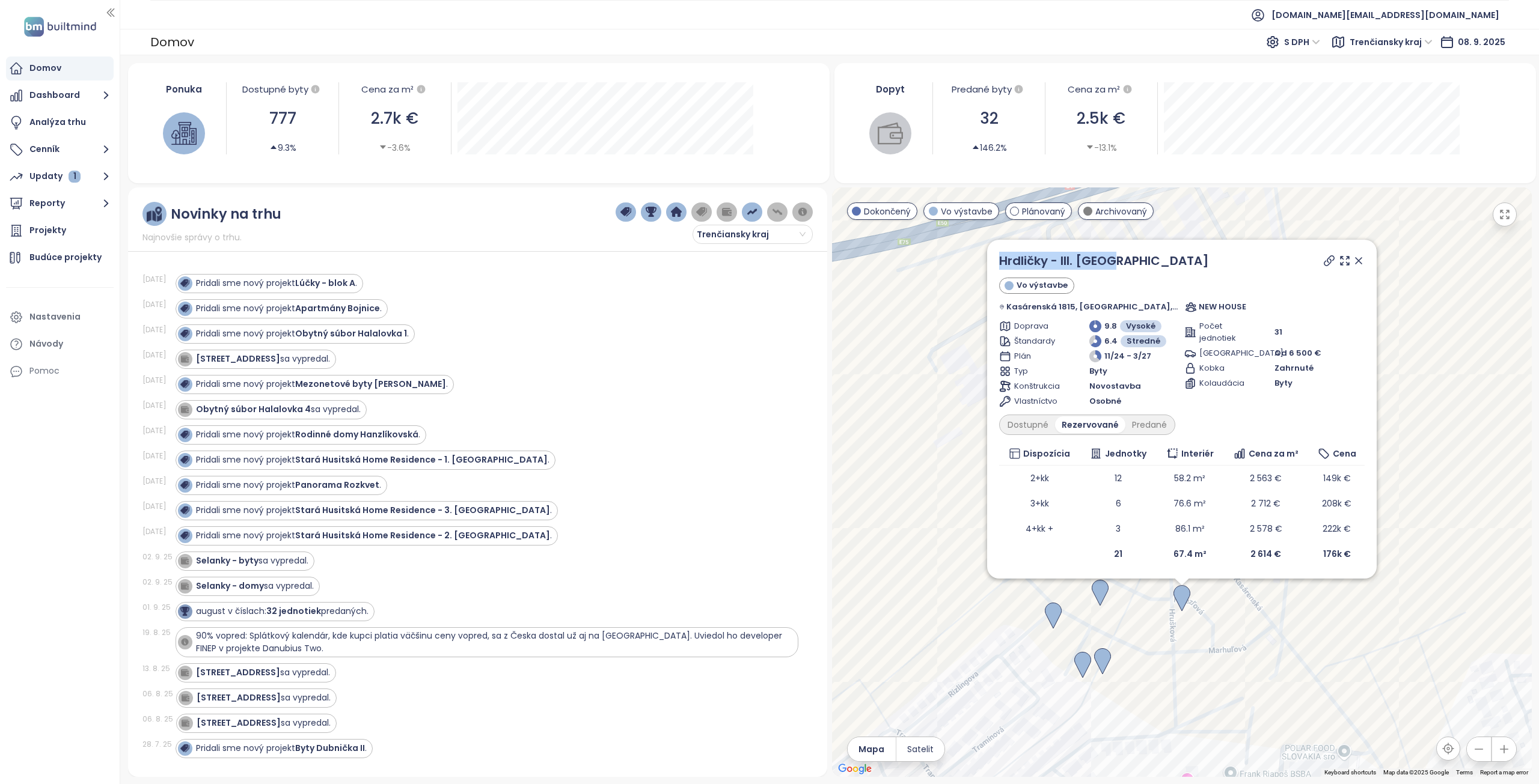
drag, startPoint x: 1159, startPoint y: 259, endPoint x: 1004, endPoint y: 262, distance: 155.0
click at [1004, 262] on div "Hrdličky - III. Etapa Vo výstavbe Kasárenská 1815, [GEOGRAPHIC_DATA], 911 05 [G…" at bounding box center [1182, 409] width 389 height 339
click at [1323, 262] on icon at bounding box center [1329, 260] width 12 height 12
click at [1154, 423] on div "Predané" at bounding box center [1150, 425] width 48 height 17
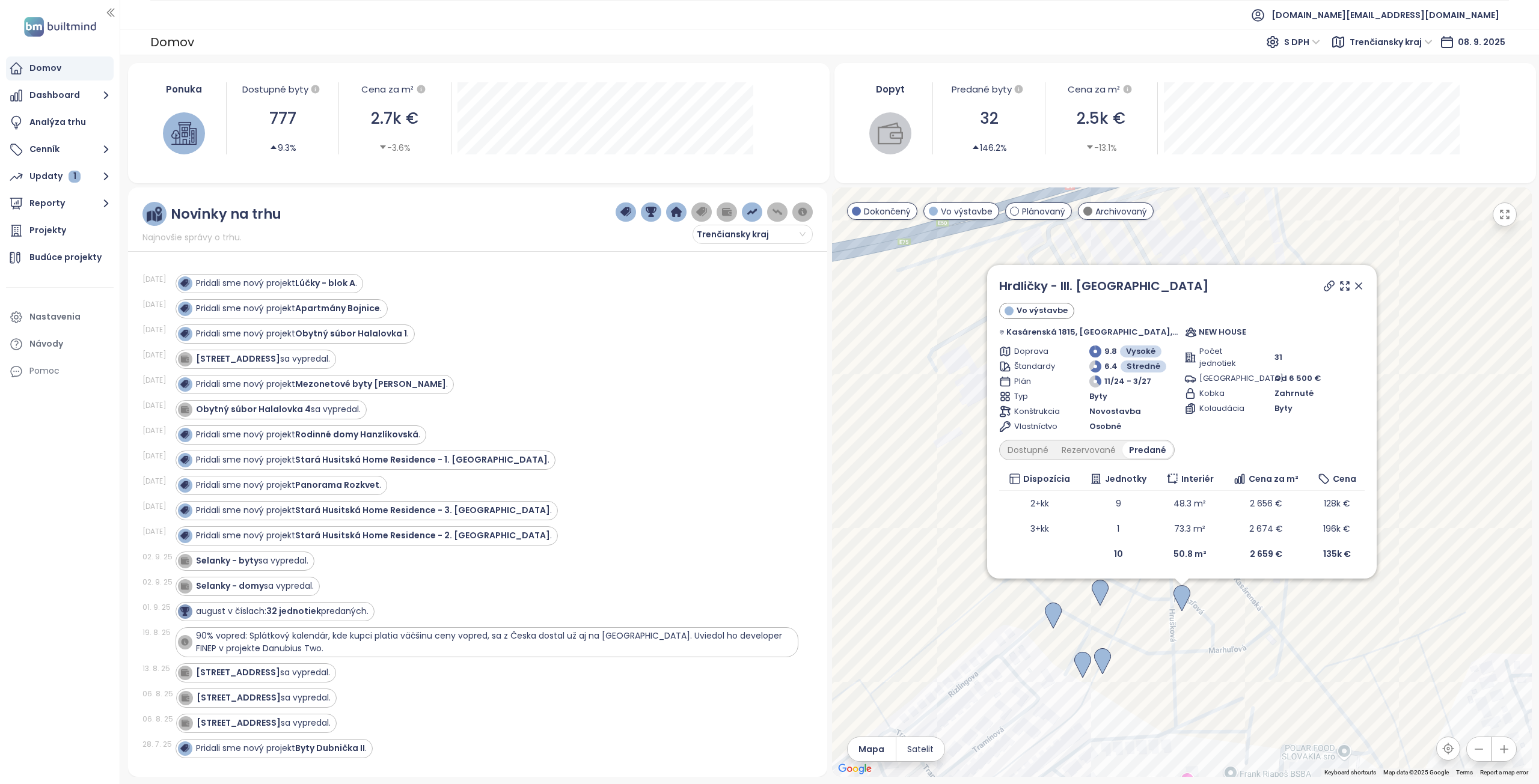
click at [1352, 285] on icon at bounding box center [1358, 286] width 12 height 12
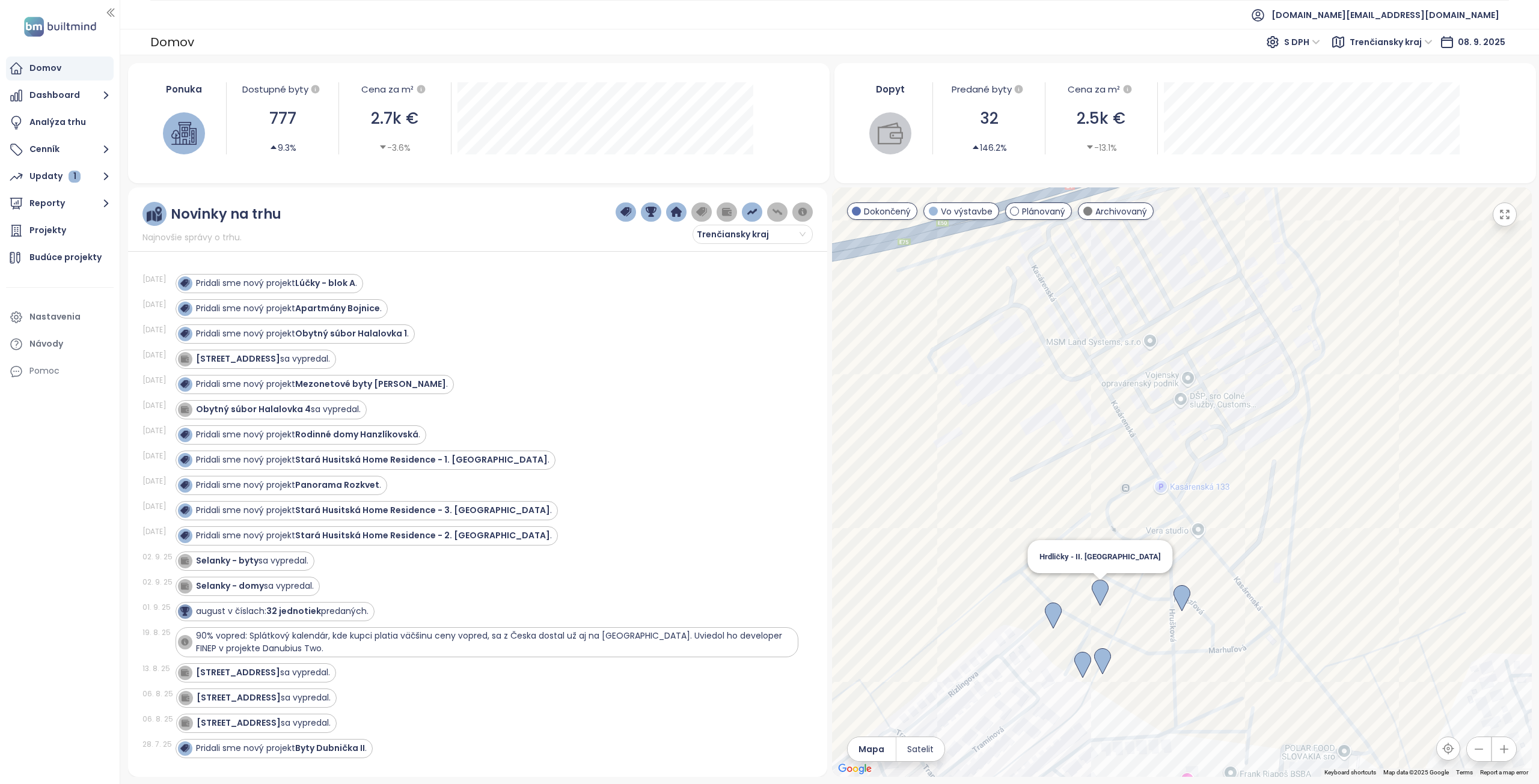
click at [1101, 591] on img at bounding box center [1100, 593] width 17 height 27
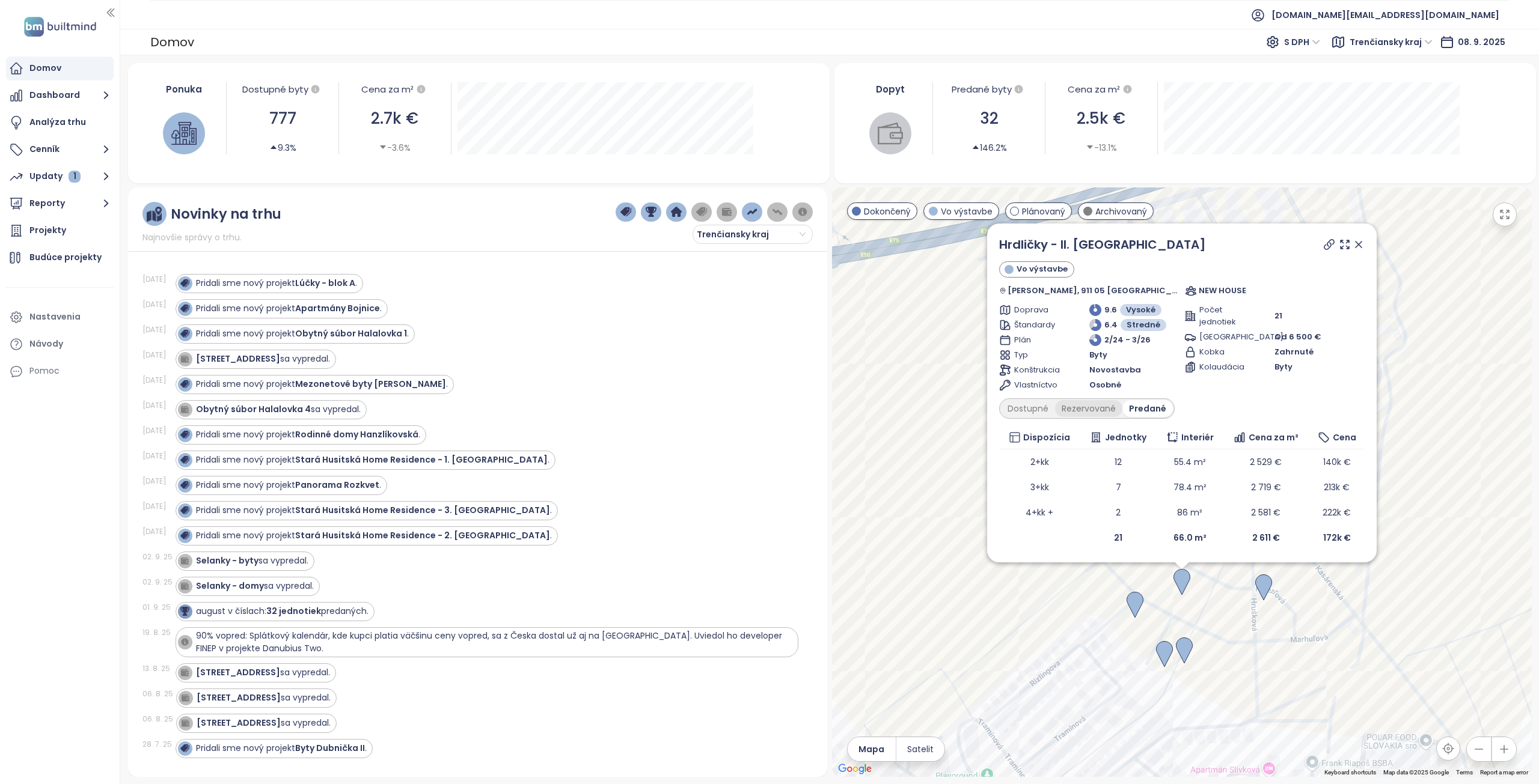
click at [1106, 405] on div "Rezervované" at bounding box center [1089, 409] width 68 height 17
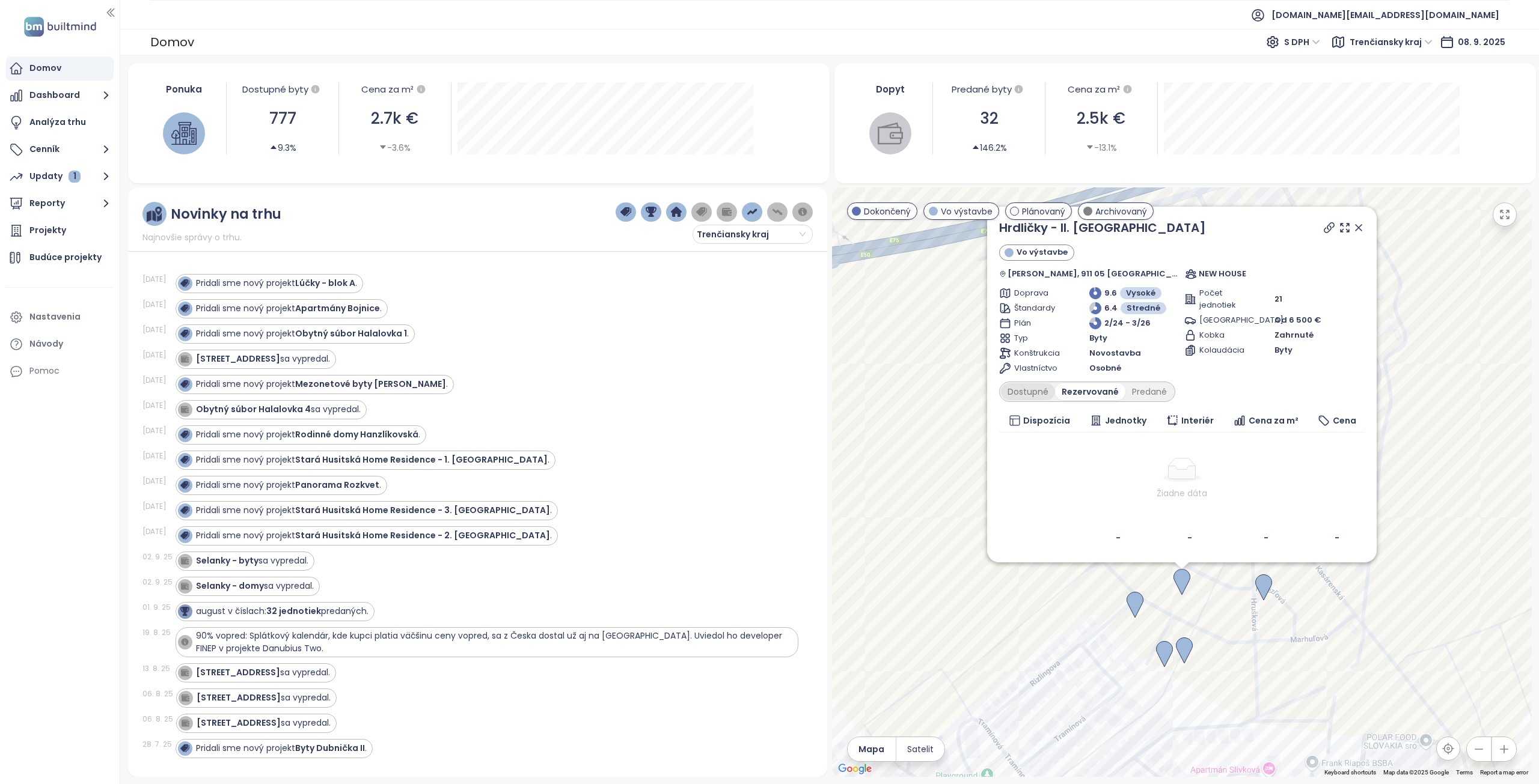
click at [1046, 392] on div "Dostupné" at bounding box center [1028, 392] width 54 height 17
click at [1107, 394] on div "Rezervované" at bounding box center [1092, 392] width 68 height 17
click at [1172, 396] on div "Predané" at bounding box center [1150, 392] width 48 height 17
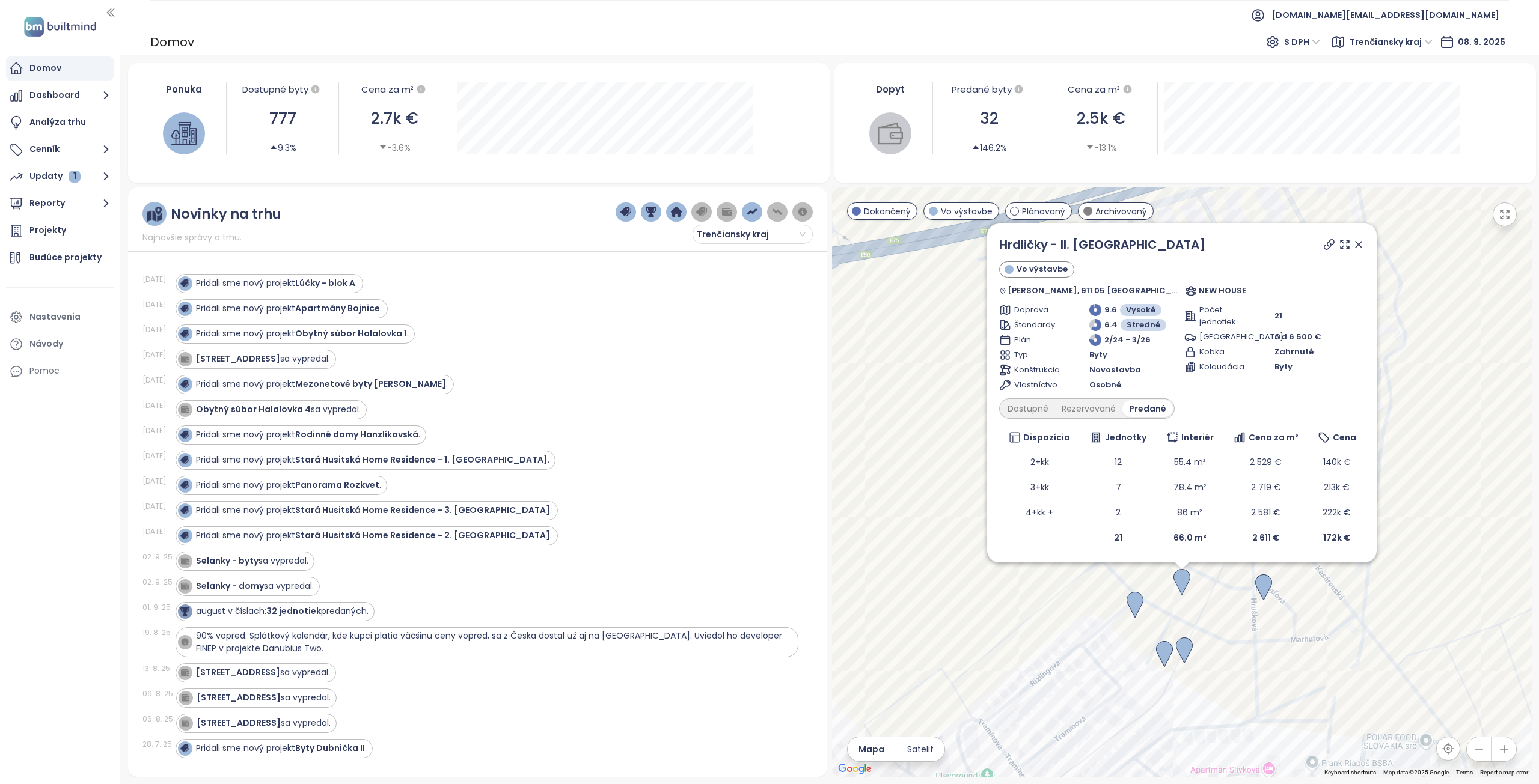
click at [1323, 242] on icon at bounding box center [1329, 244] width 12 height 12
drag, startPoint x: 1341, startPoint y: 243, endPoint x: 1321, endPoint y: 316, distance: 75.7
click at [1352, 243] on icon at bounding box center [1358, 244] width 12 height 12
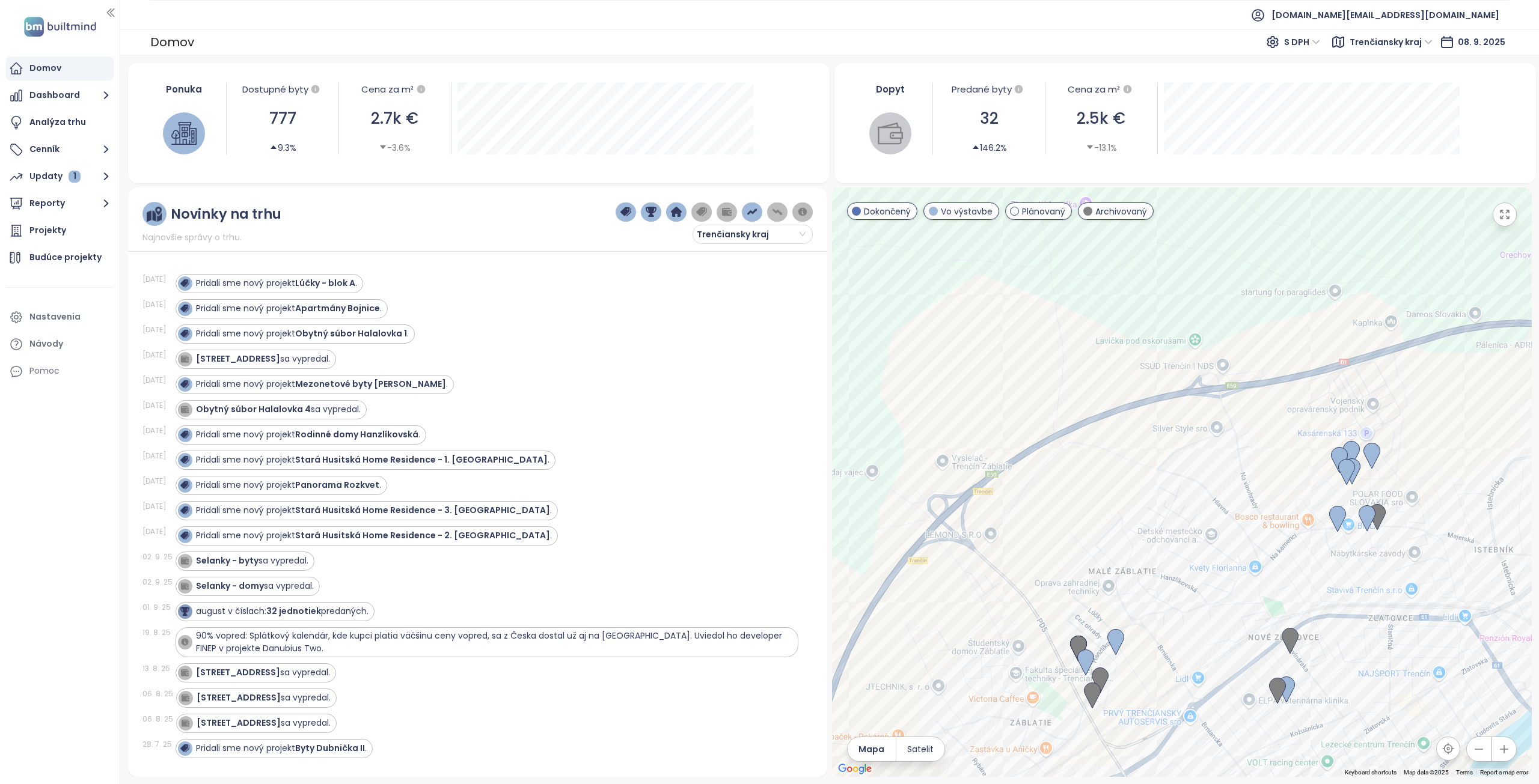
drag, startPoint x: 1248, startPoint y: 399, endPoint x: 1338, endPoint y: 399, distance: 90.0
click at [1338, 399] on div at bounding box center [1182, 483] width 700 height 590
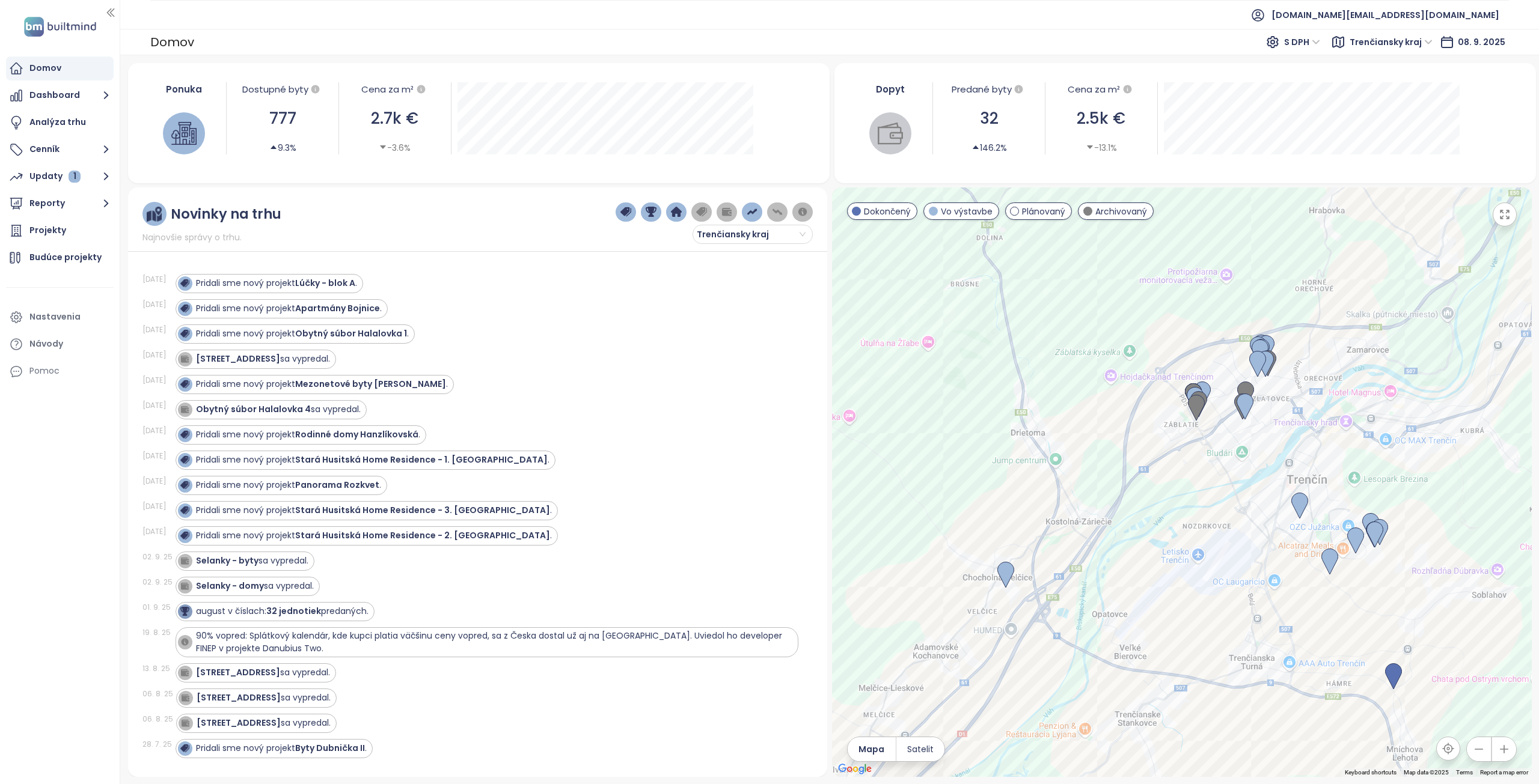
drag, startPoint x: 1185, startPoint y: 398, endPoint x: 1130, endPoint y: 356, distance: 69.2
click at [1130, 356] on div at bounding box center [1182, 483] width 700 height 590
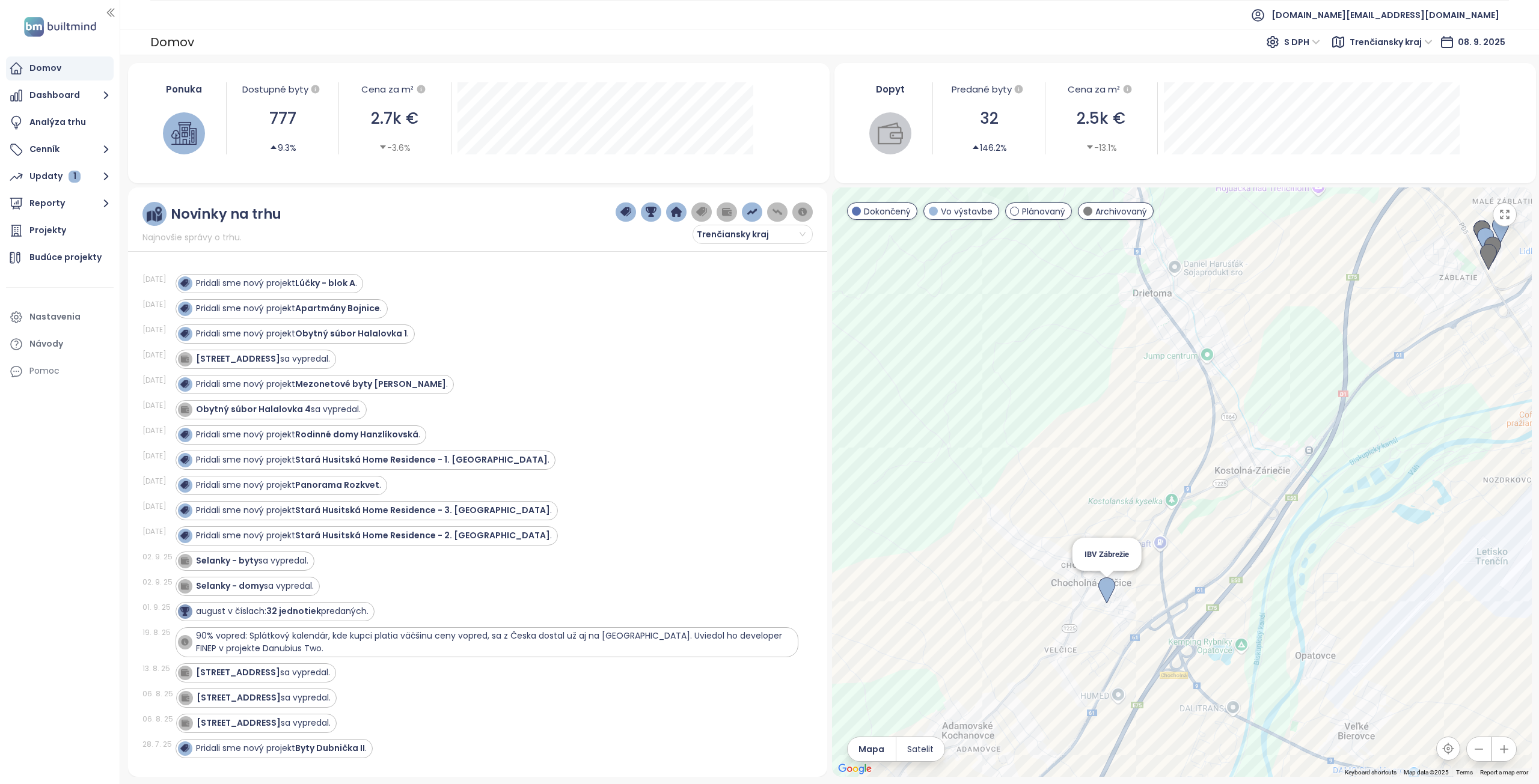
click at [1108, 592] on img at bounding box center [1107, 590] width 17 height 27
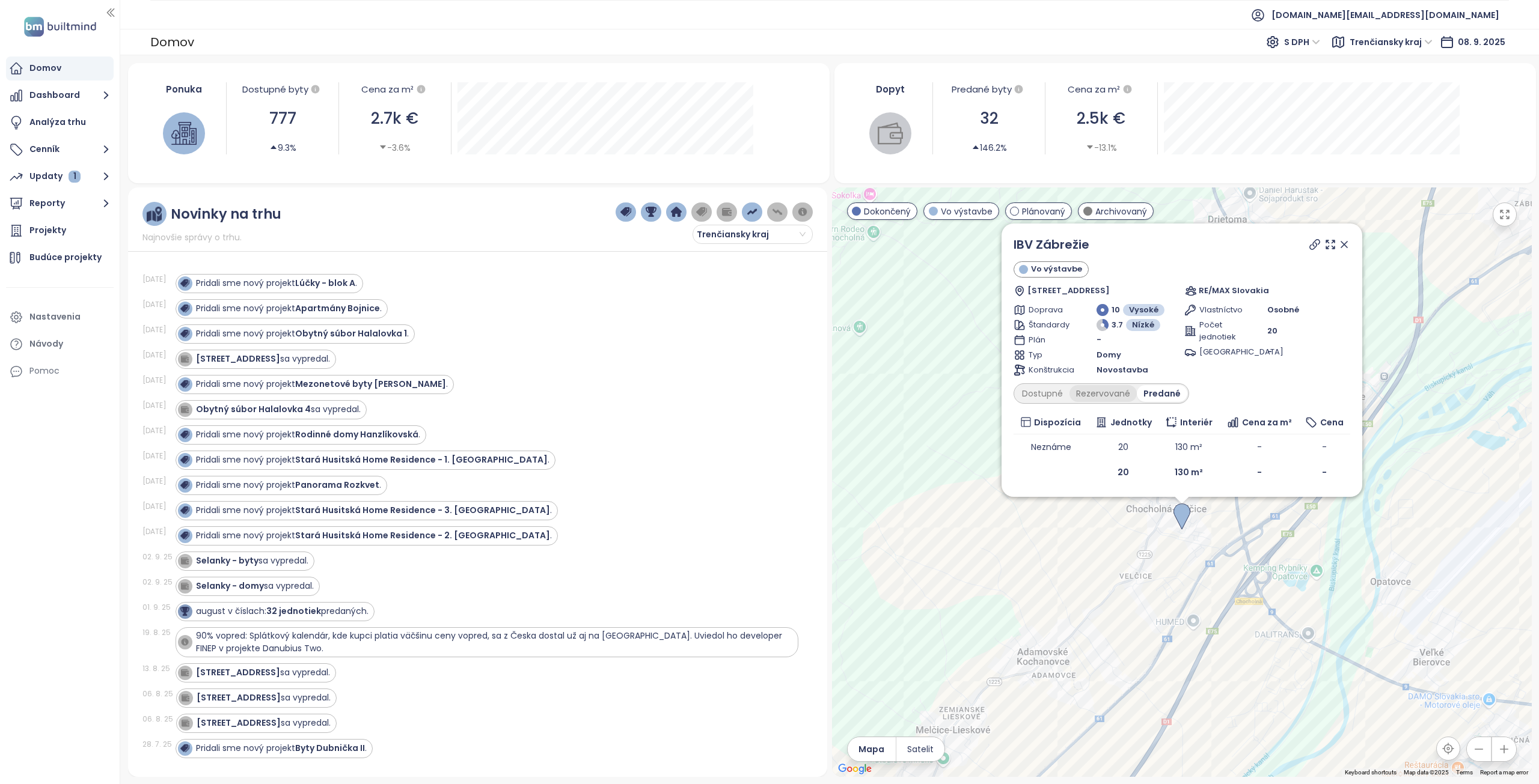
click at [1106, 396] on div "Rezervované" at bounding box center [1104, 394] width 68 height 17
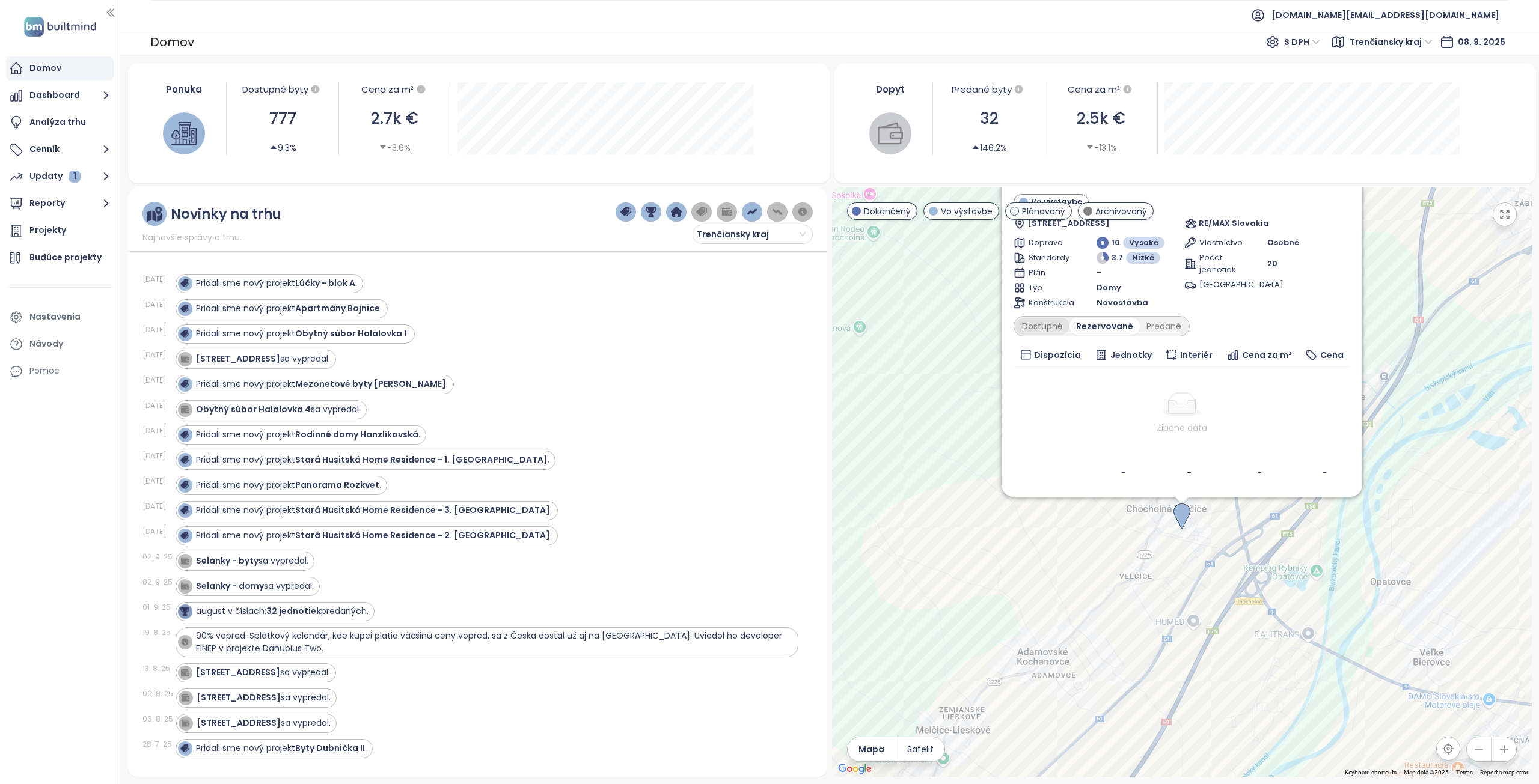
click at [1054, 333] on div "Dostupné" at bounding box center [1042, 326] width 54 height 17
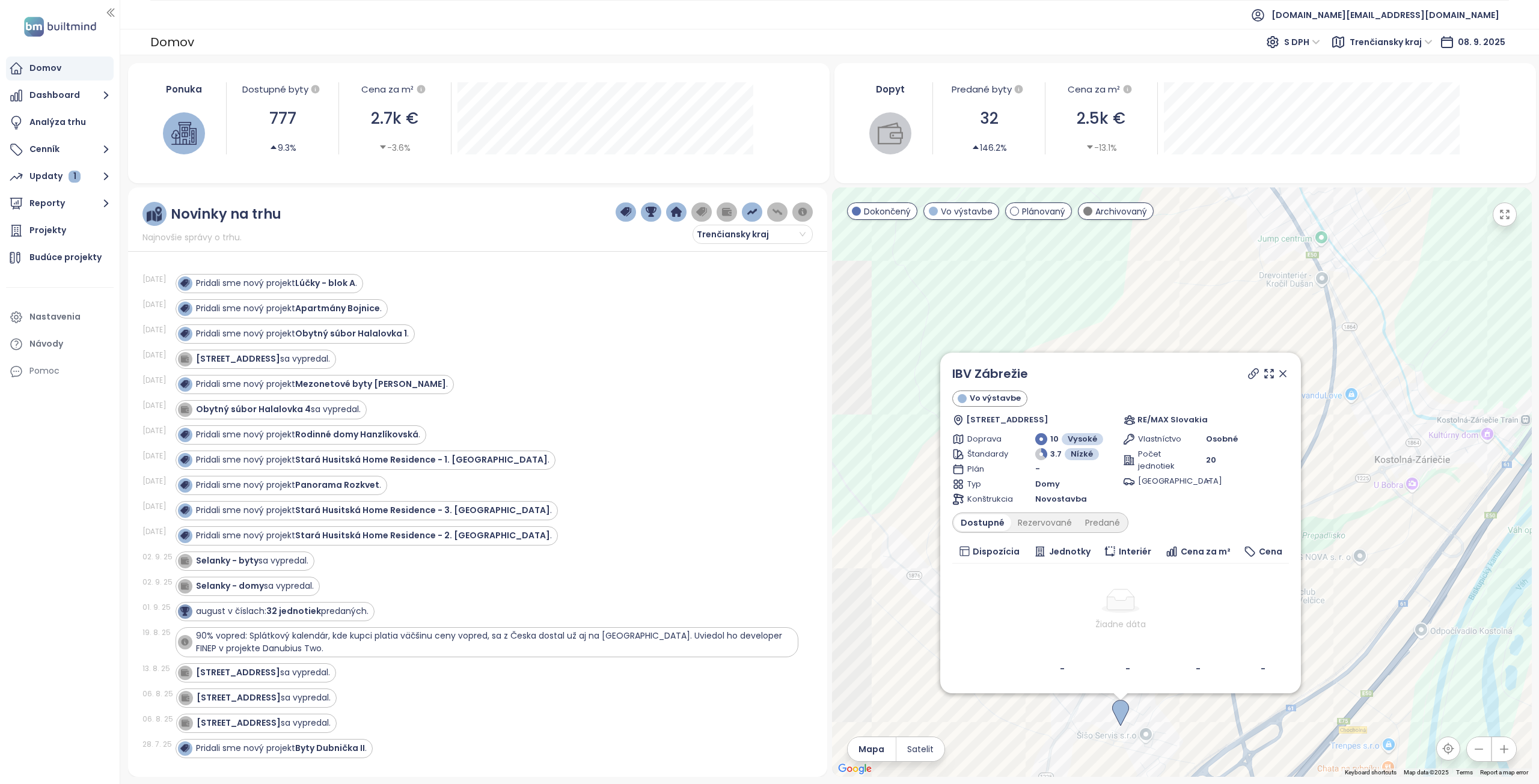
drag, startPoint x: 1228, startPoint y: 462, endPoint x: 1382, endPoint y: 620, distance: 220.6
click at [1382, 620] on div "IBV Zábrežie Vo výstavbe Chocholná 372, 913 04 [GEOGRAPHIC_DATA] - [GEOGRAPHIC_…" at bounding box center [1182, 483] width 700 height 590
click at [1250, 373] on icon at bounding box center [1254, 373] width 12 height 12
drag, startPoint x: 1020, startPoint y: 373, endPoint x: 951, endPoint y: 370, distance: 69.1
click at [951, 370] on div "IBV Zábrežie Vo výstavbe Chocholná 372, 913 04 [GEOGRAPHIC_DATA] - [GEOGRAPHIC_…" at bounding box center [1120, 523] width 361 height 341
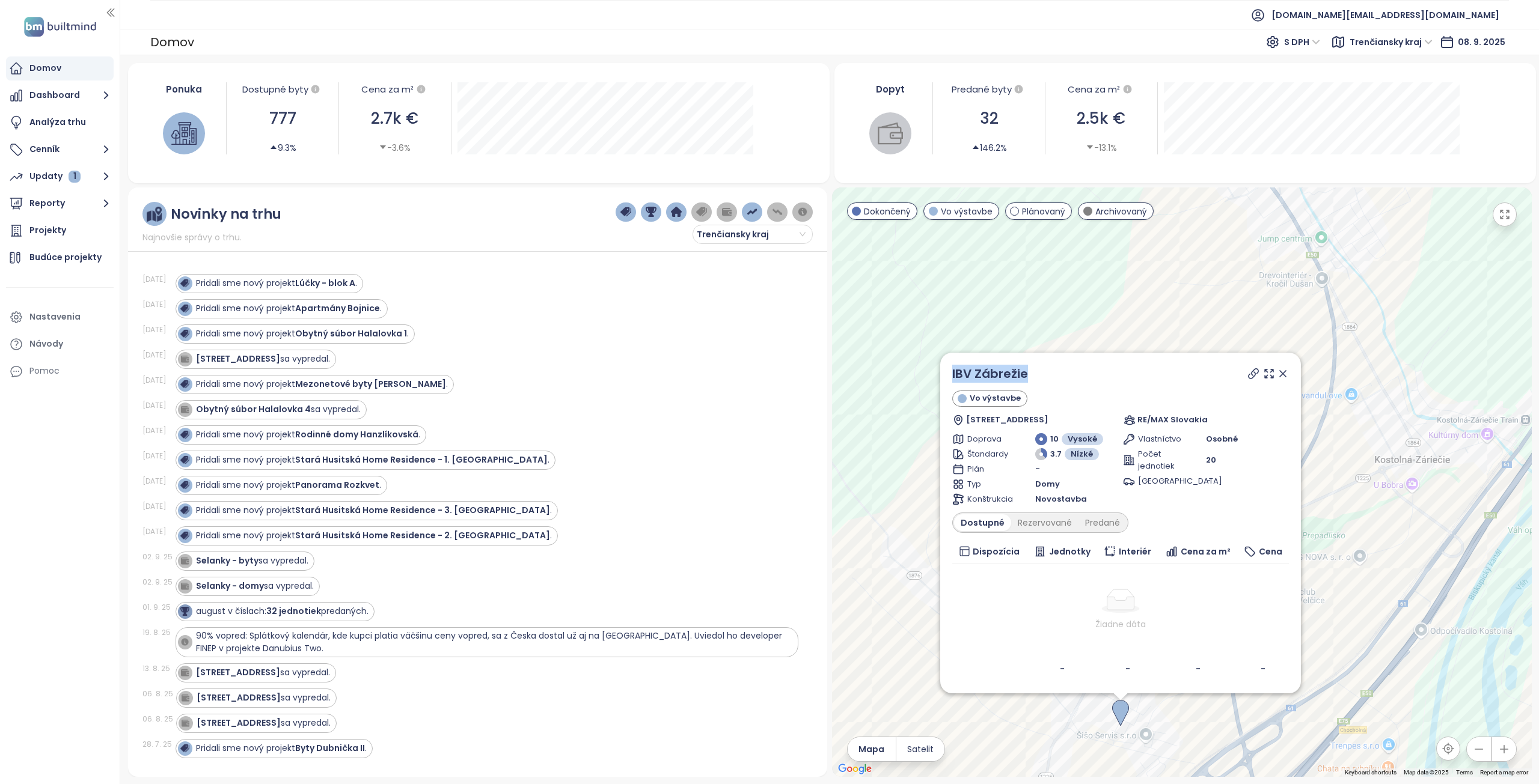
copy link "IBV Zábrežie"
click at [1104, 526] on div "Predané" at bounding box center [1103, 523] width 48 height 17
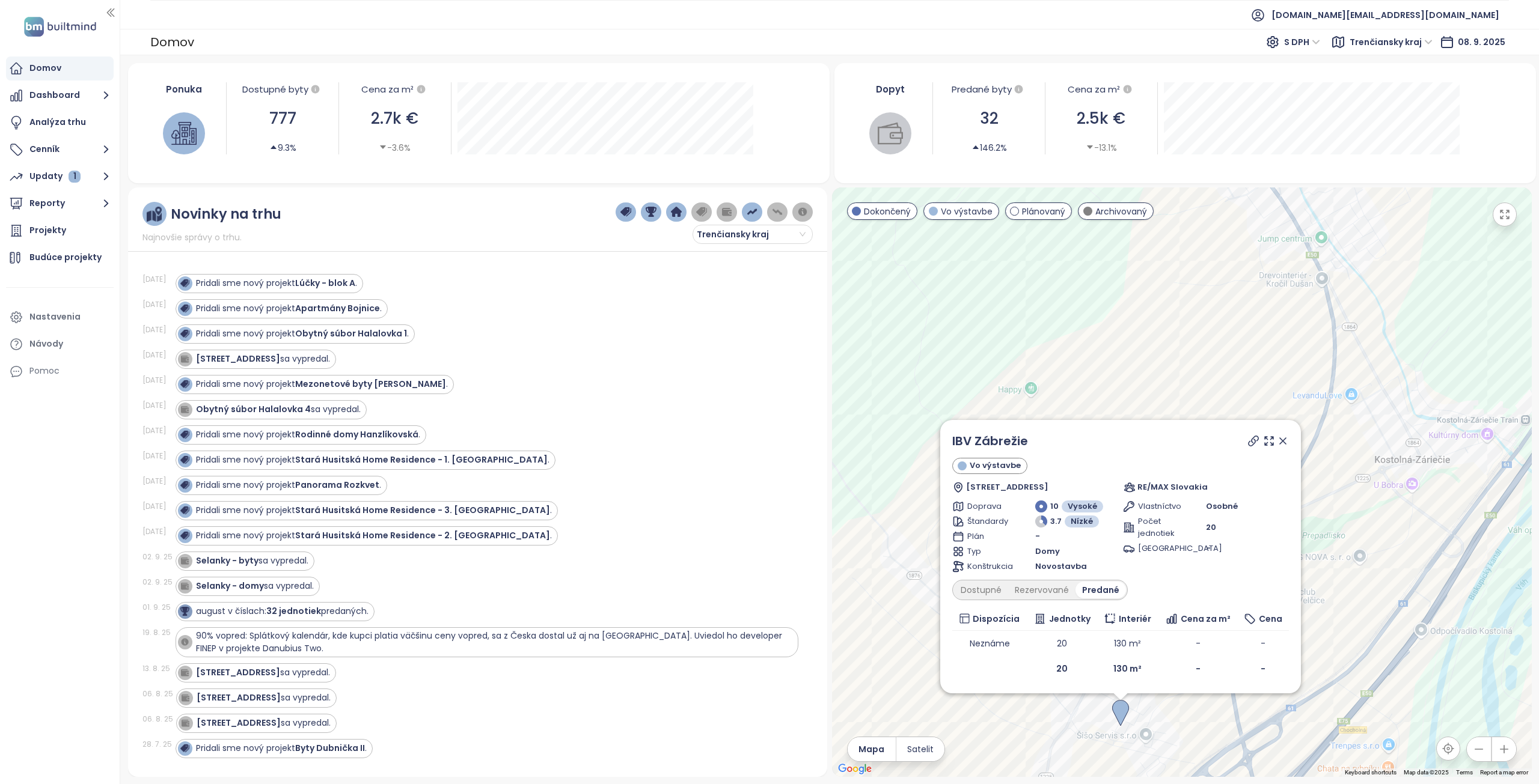
click at [1284, 437] on icon at bounding box center [1283, 441] width 12 height 12
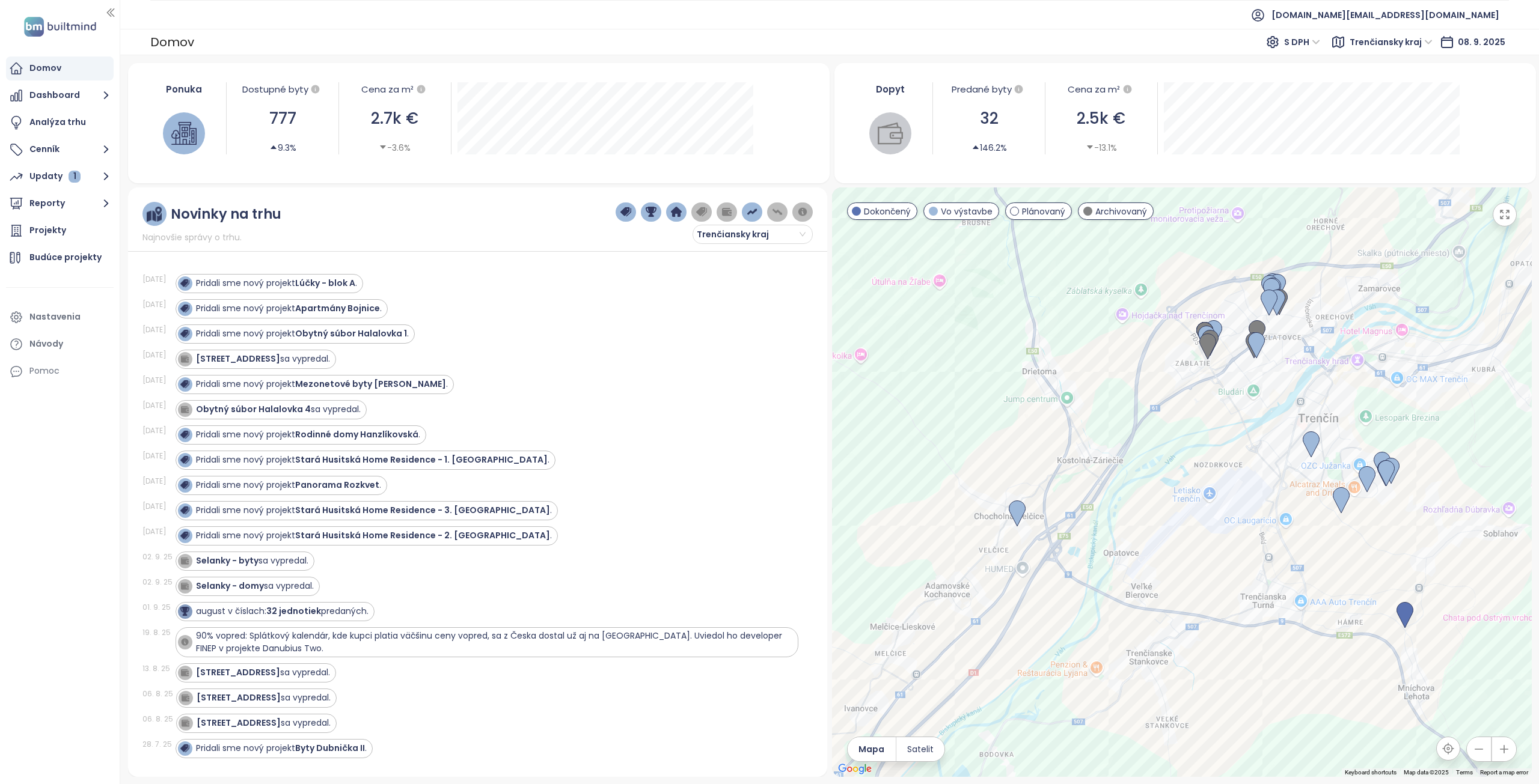
drag, startPoint x: 1178, startPoint y: 437, endPoint x: 1028, endPoint y: 457, distance: 151.3
click at [1028, 457] on div at bounding box center [1182, 483] width 700 height 590
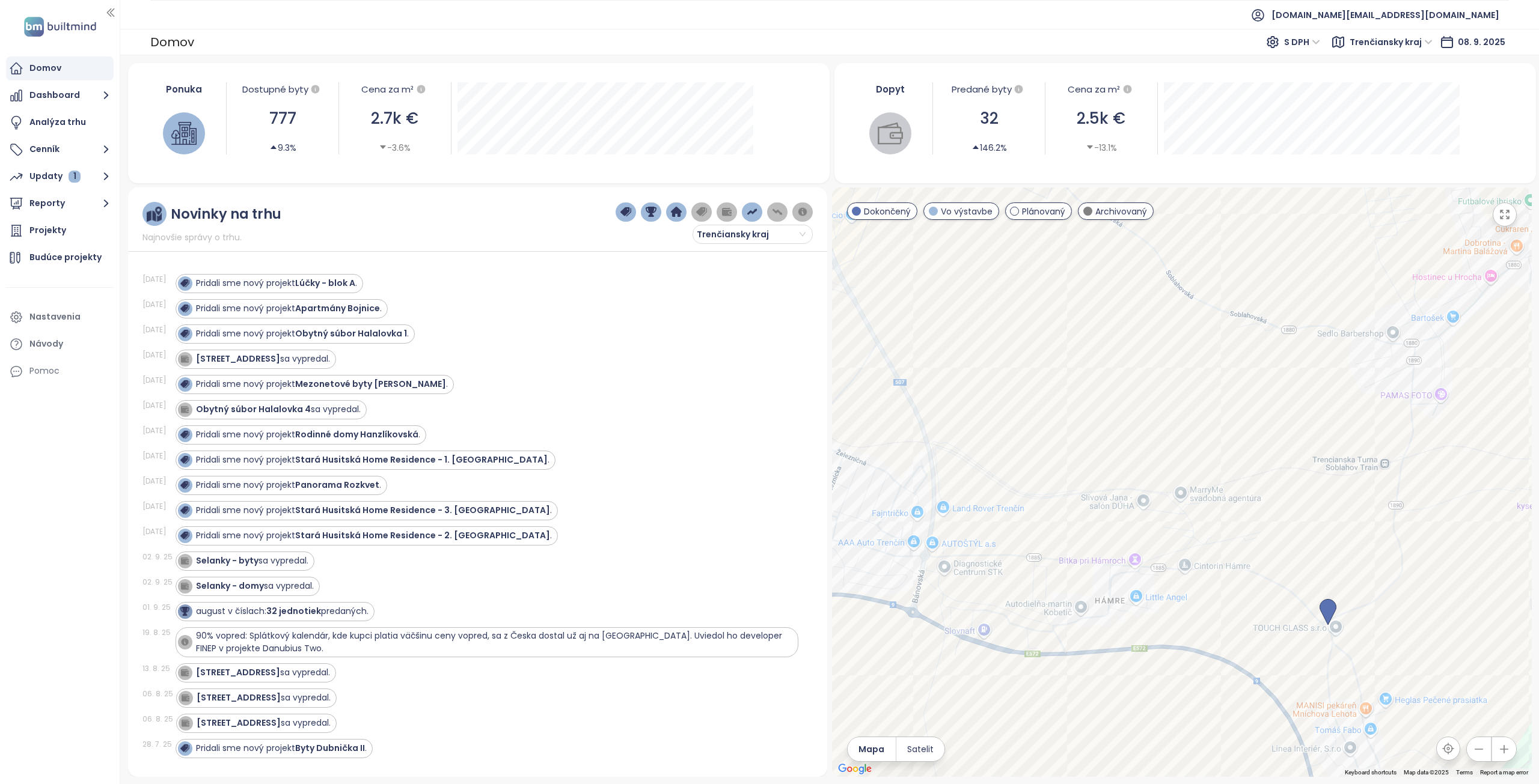
drag, startPoint x: 1385, startPoint y: 627, endPoint x: 1320, endPoint y: 524, distance: 121.8
click at [1320, 524] on div at bounding box center [1182, 483] width 700 height 590
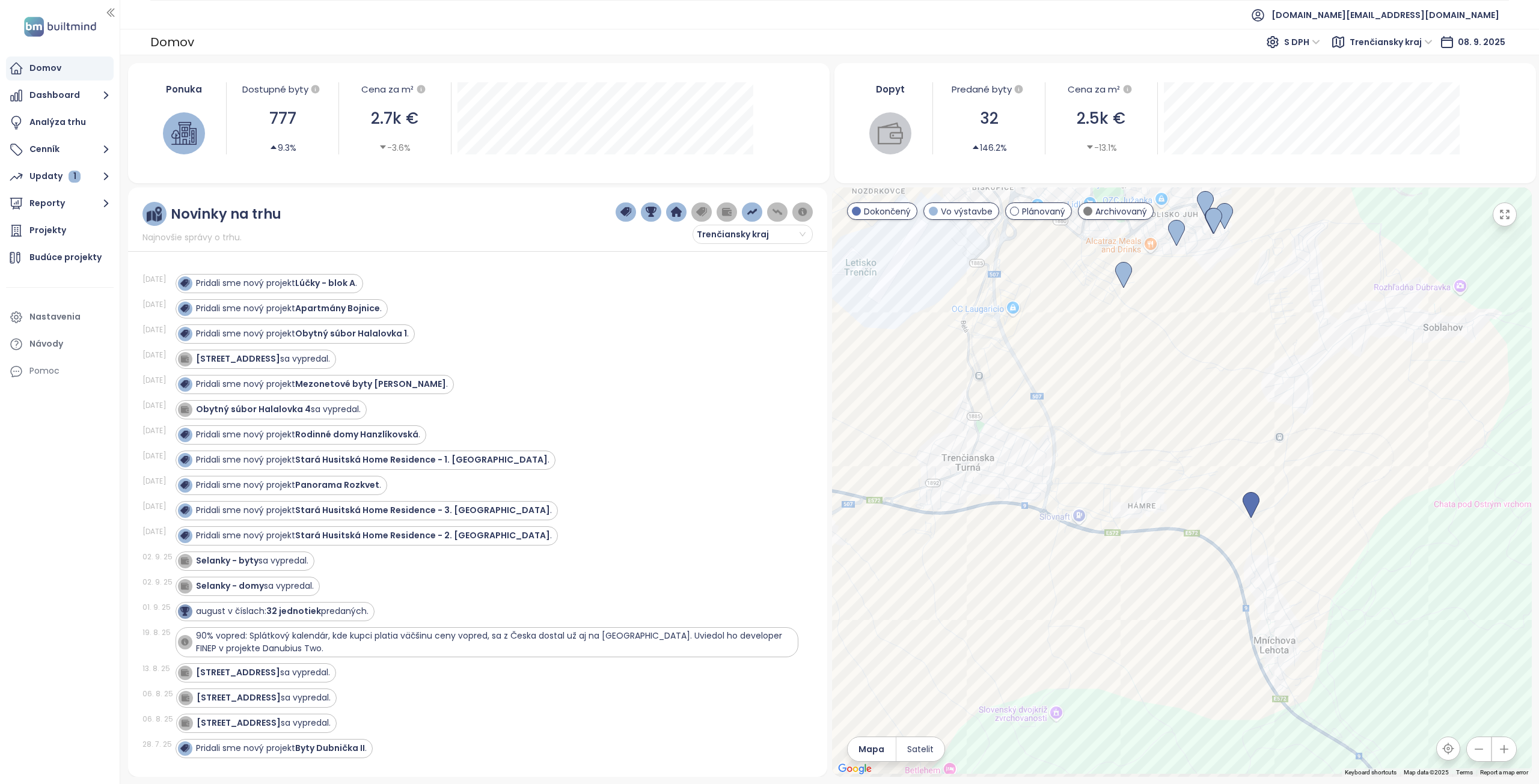
drag, startPoint x: 1231, startPoint y: 519, endPoint x: 1210, endPoint y: 481, distance: 43.4
click at [1210, 481] on div at bounding box center [1182, 483] width 700 height 590
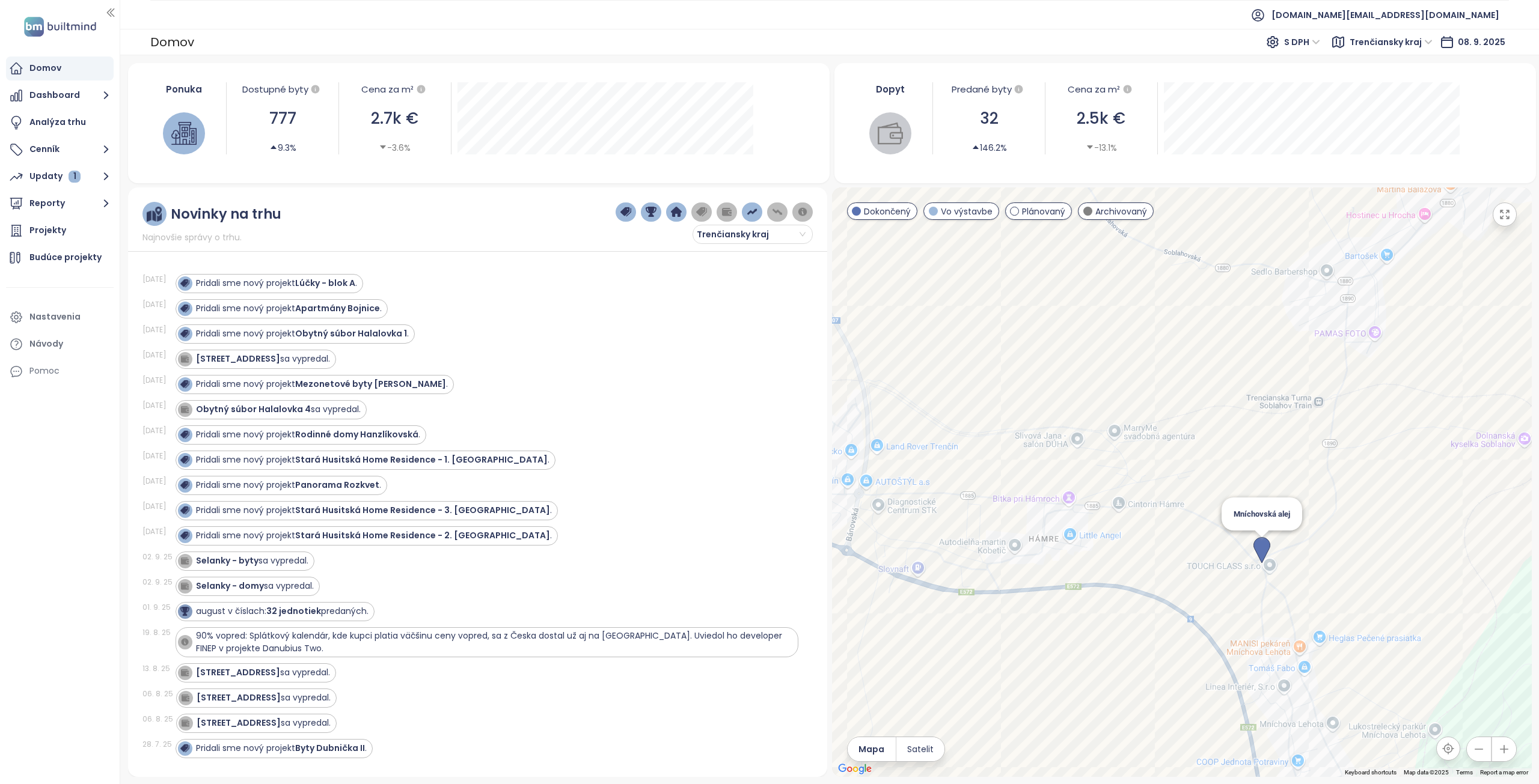
click at [1262, 548] on img at bounding box center [1262, 550] width 17 height 27
